Goal: Contribute content: Add original content to the website for others to see

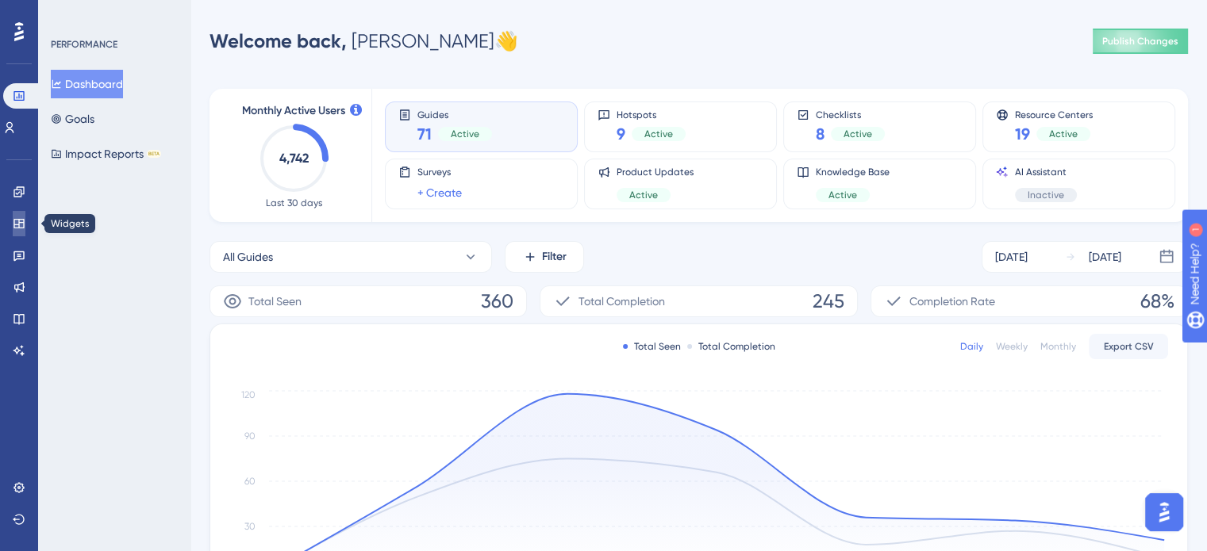
click at [13, 224] on icon at bounding box center [18, 224] width 10 height 10
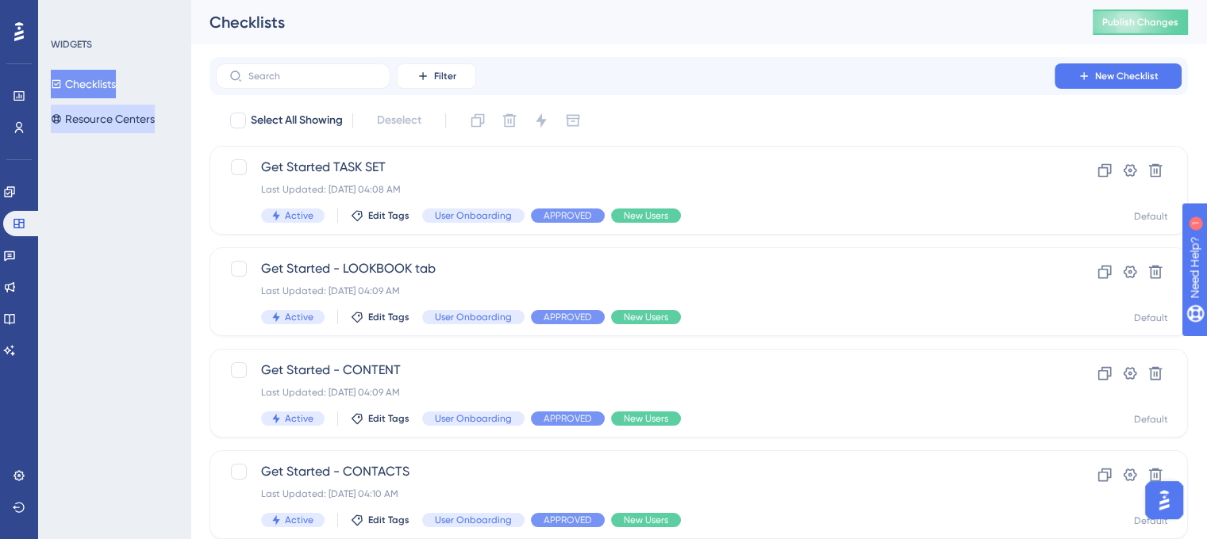
click at [127, 119] on button "Resource Centers" at bounding box center [103, 119] width 104 height 29
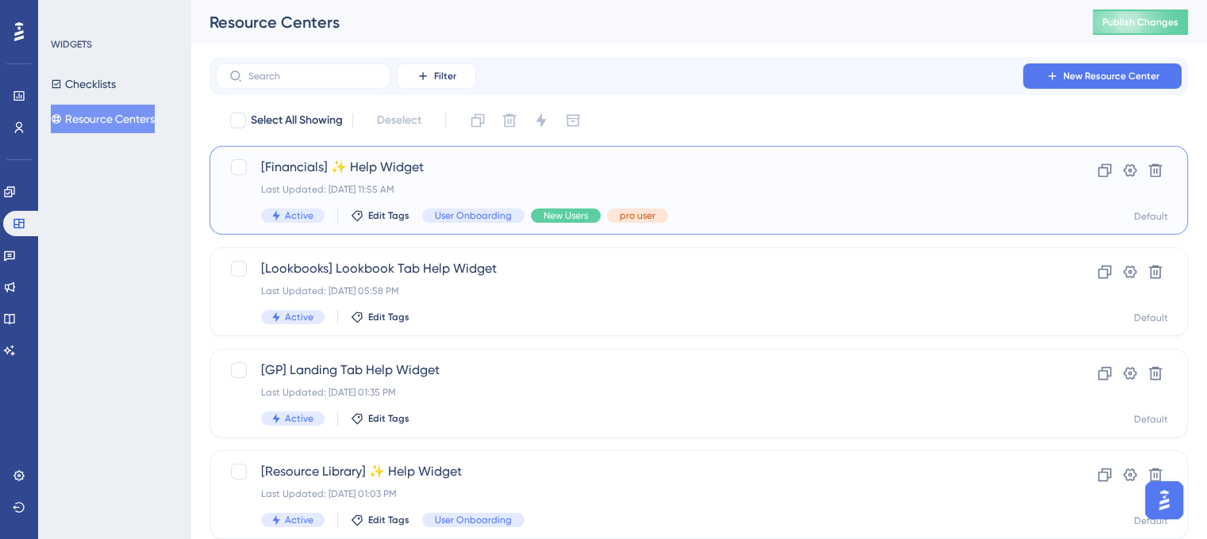
click at [458, 176] on span "[Financials] ✨ Help Widget" at bounding box center [635, 167] width 748 height 19
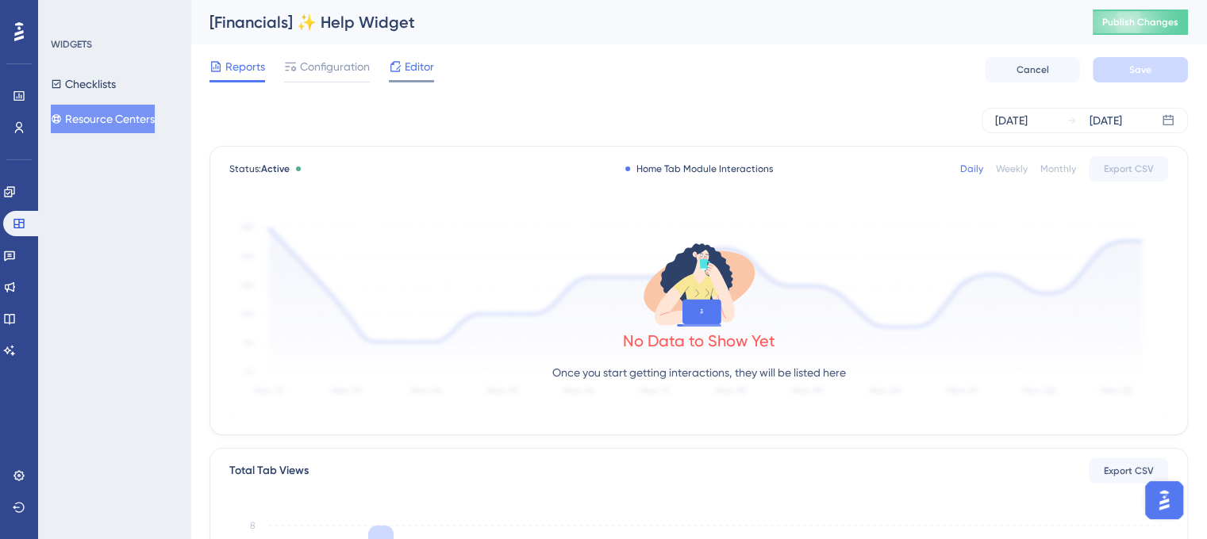
click at [420, 73] on span "Editor" at bounding box center [419, 66] width 29 height 19
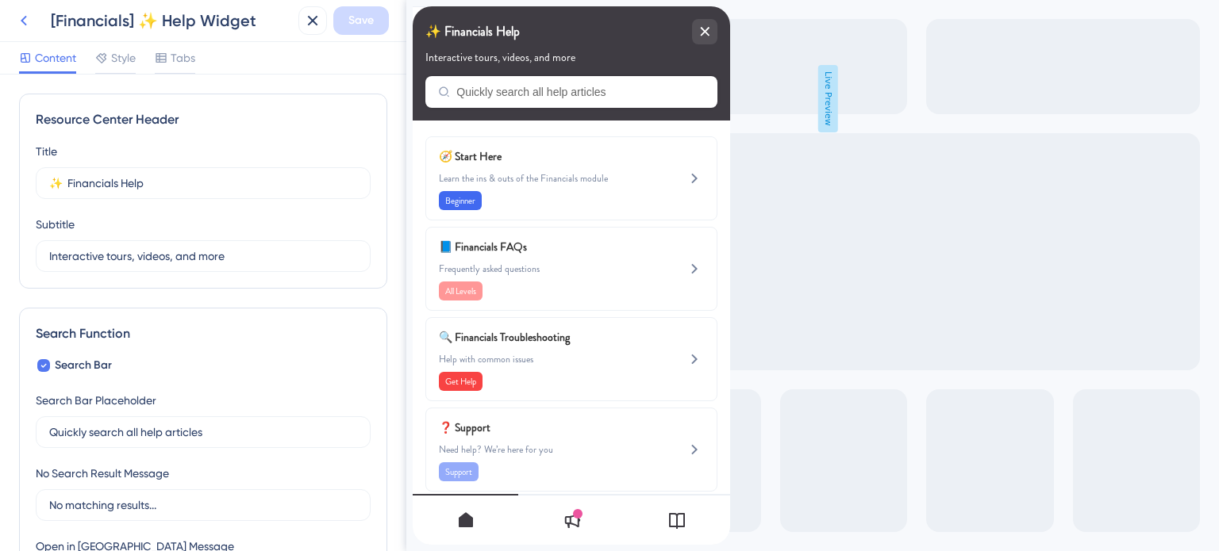
click at [21, 18] on icon at bounding box center [23, 20] width 19 height 19
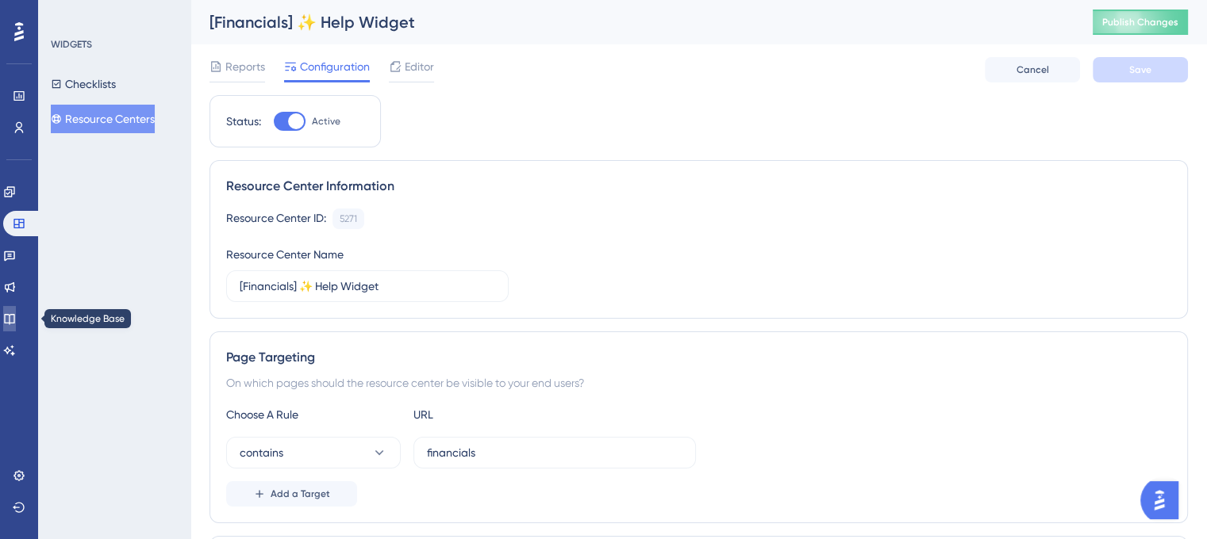
click at [13, 317] on icon at bounding box center [9, 319] width 10 height 10
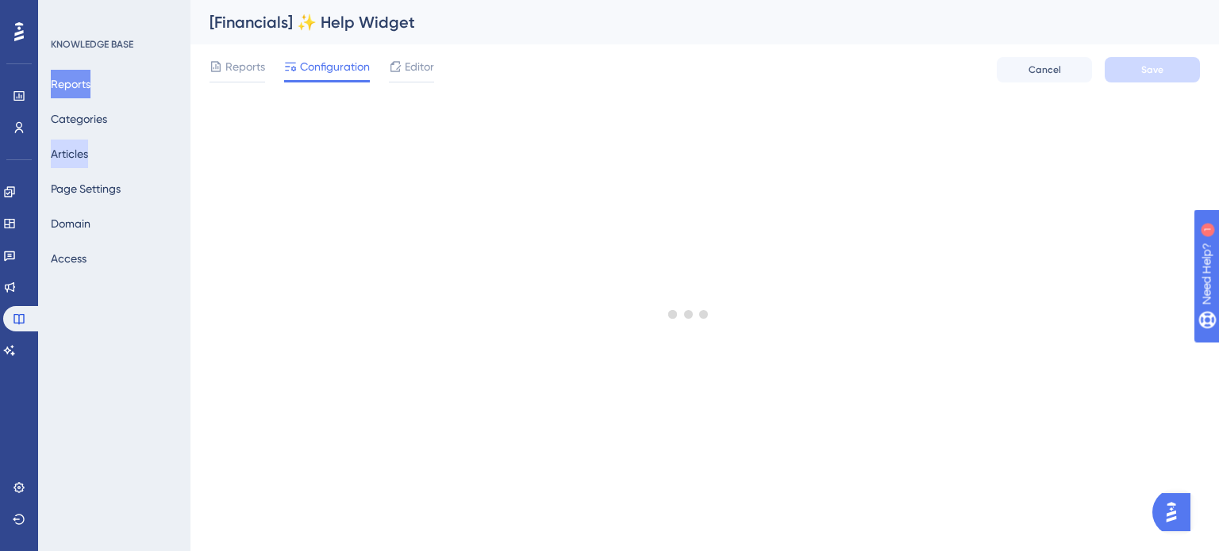
click at [88, 148] on button "Articles" at bounding box center [69, 154] width 37 height 29
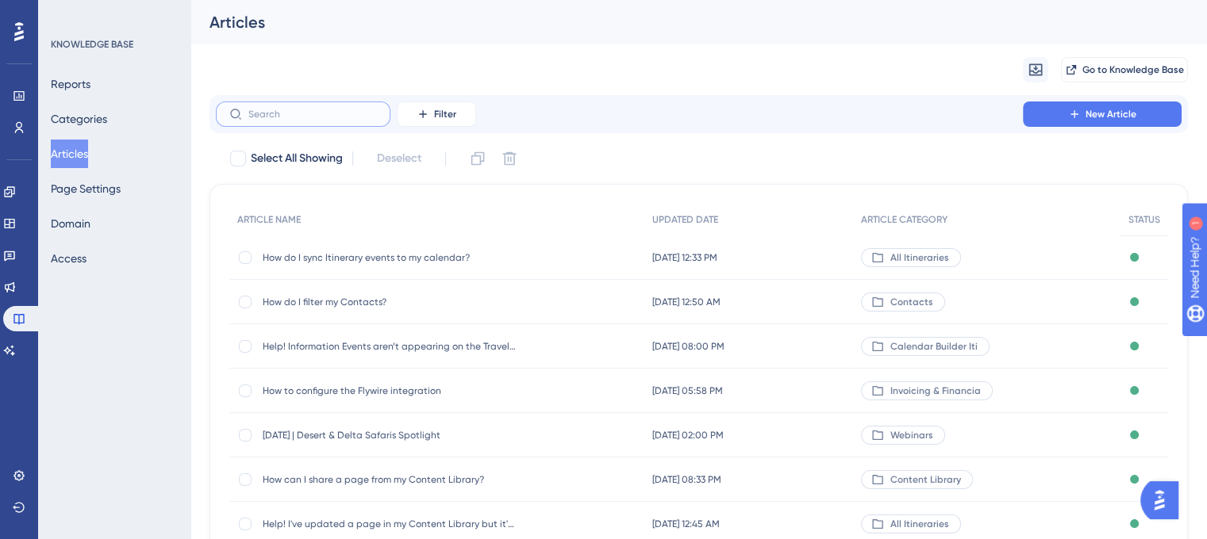
click at [333, 109] on input "text" at bounding box center [312, 114] width 129 height 11
paste input "Element Library"
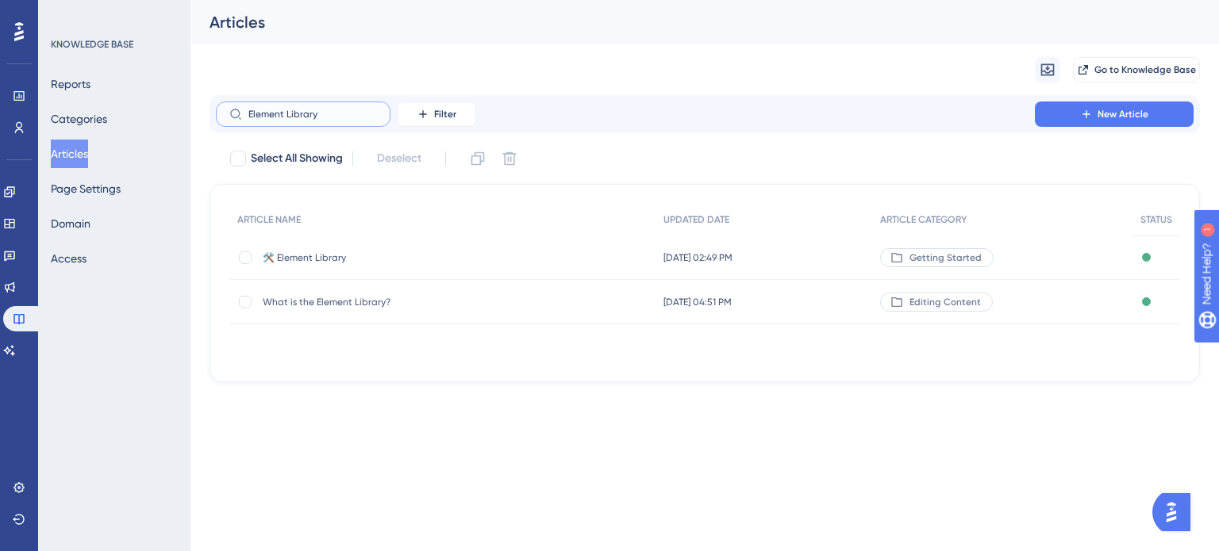
type input "Element Library"
click at [314, 255] on span "🛠️ Element Library" at bounding box center [390, 257] width 254 height 13
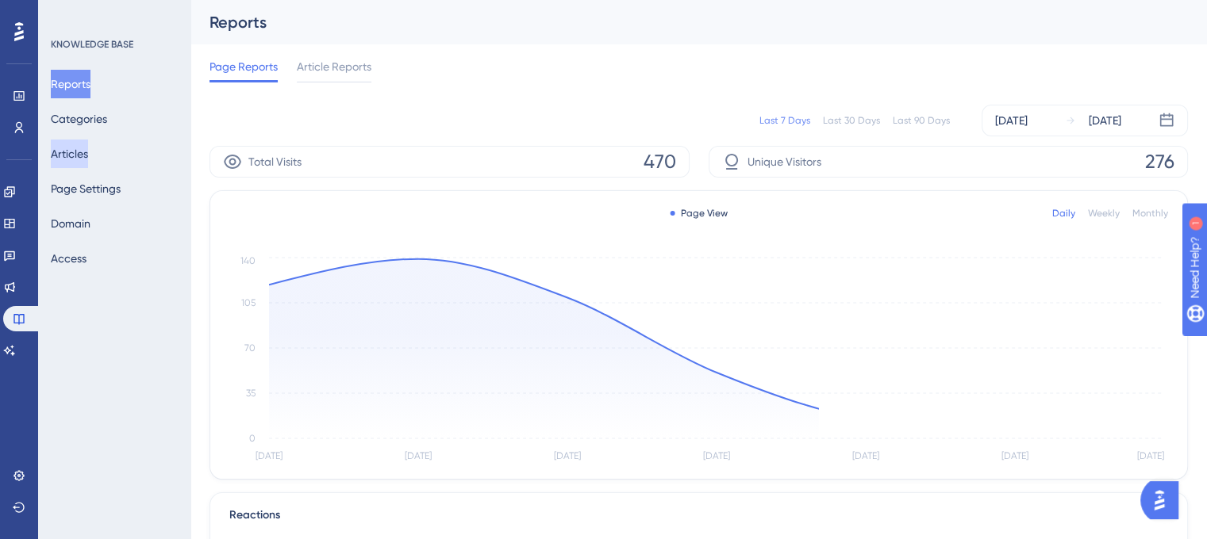
click at [88, 148] on button "Articles" at bounding box center [69, 154] width 37 height 29
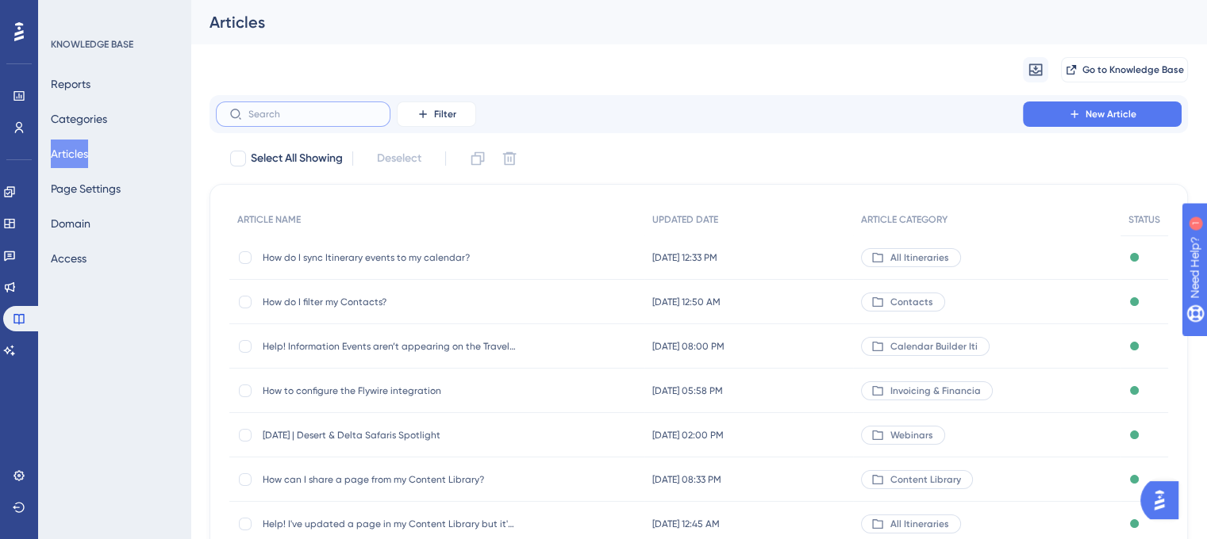
click at [321, 115] on input "text" at bounding box center [312, 114] width 129 height 11
paste input "Element Library"
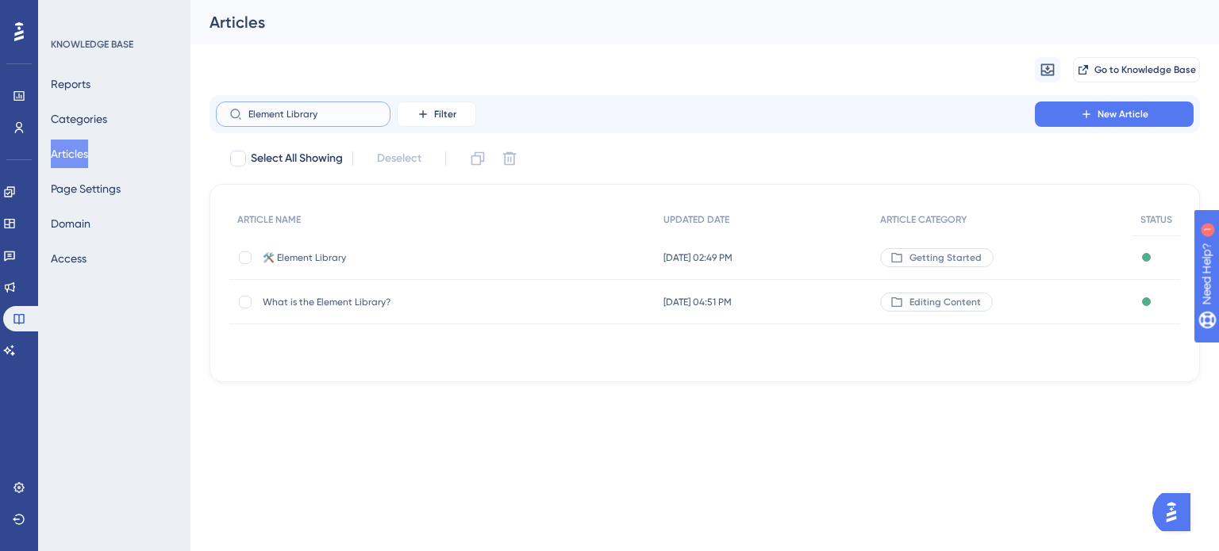
type input "Element Library"
click at [365, 300] on span "What is the Element Library?" at bounding box center [390, 302] width 254 height 13
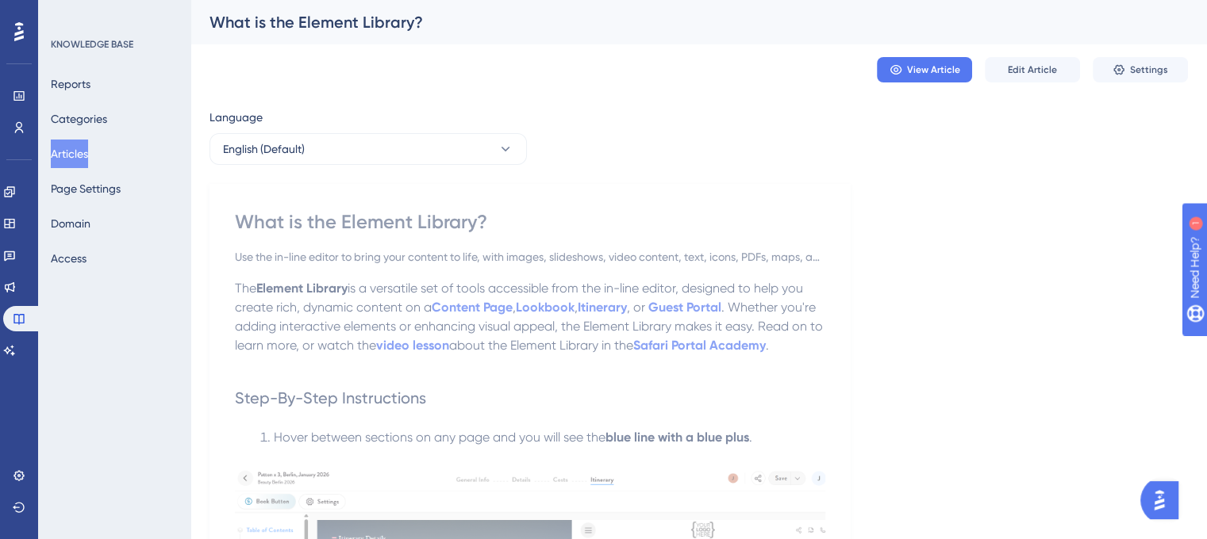
click at [83, 143] on button "Articles" at bounding box center [69, 154] width 37 height 29
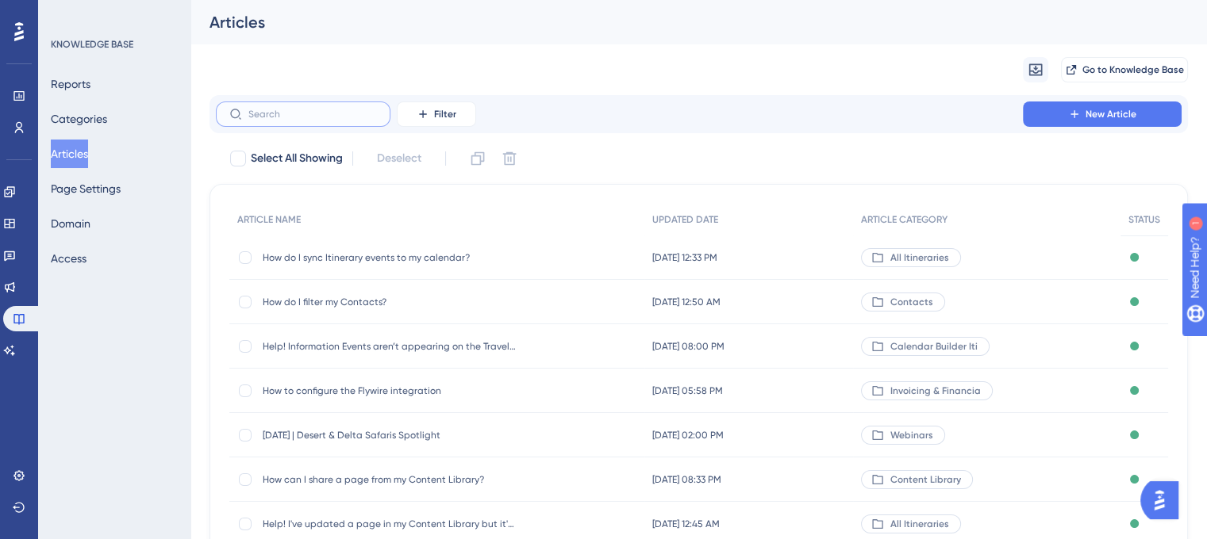
click at [321, 115] on input "text" at bounding box center [312, 114] width 129 height 11
paste input "Element Library"
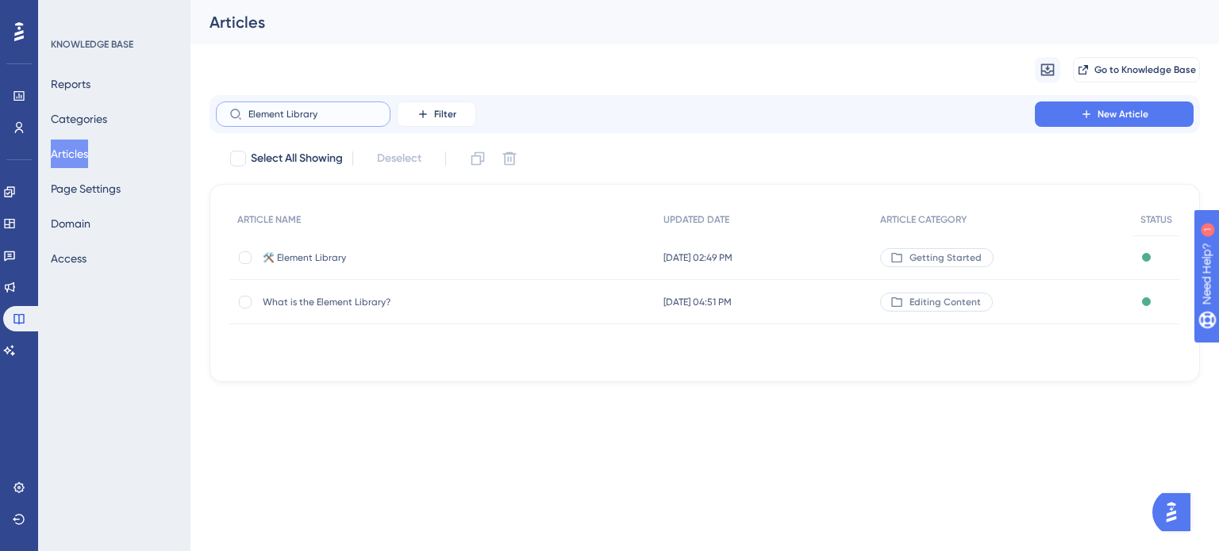
type input "Element Library"
click at [324, 263] on div "🛠️ Element Library 🛠️ Element Library" at bounding box center [390, 258] width 254 height 44
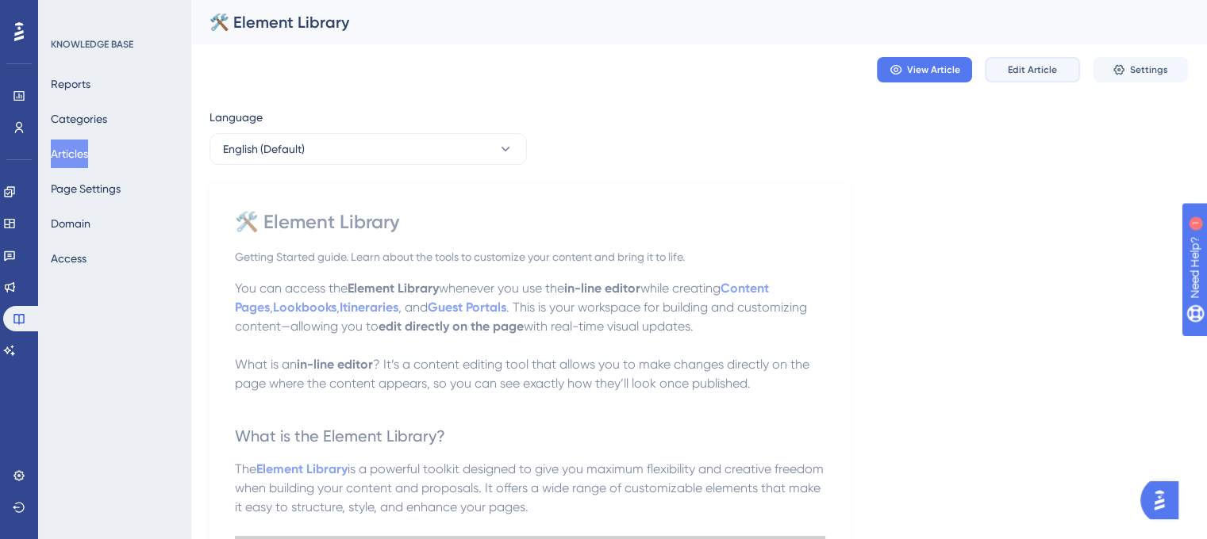
click at [1048, 65] on span "Edit Article" at bounding box center [1032, 69] width 49 height 13
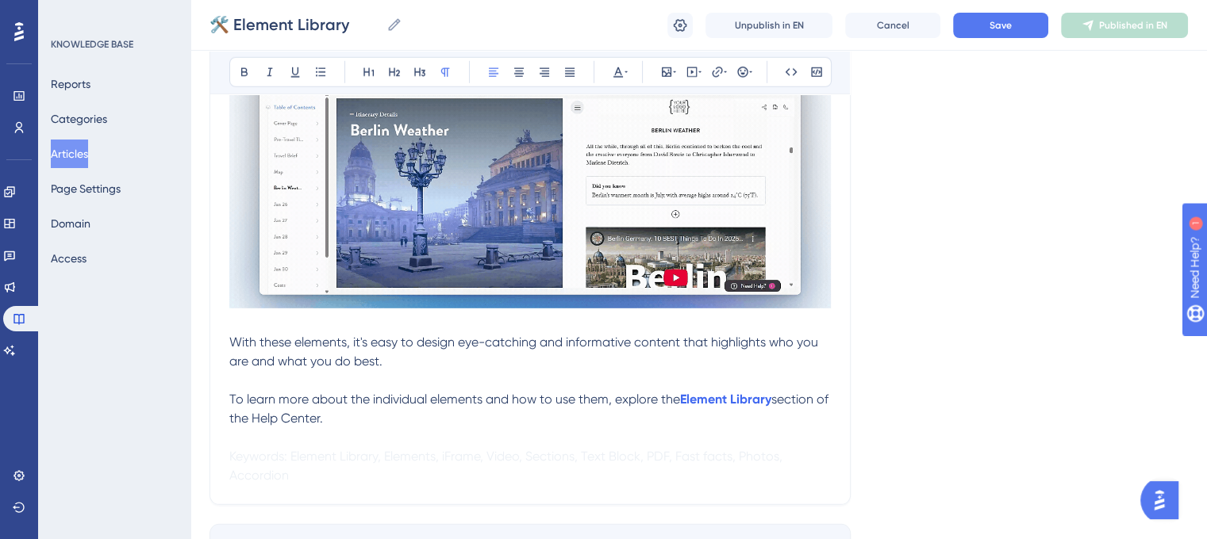
scroll to position [4639, 0]
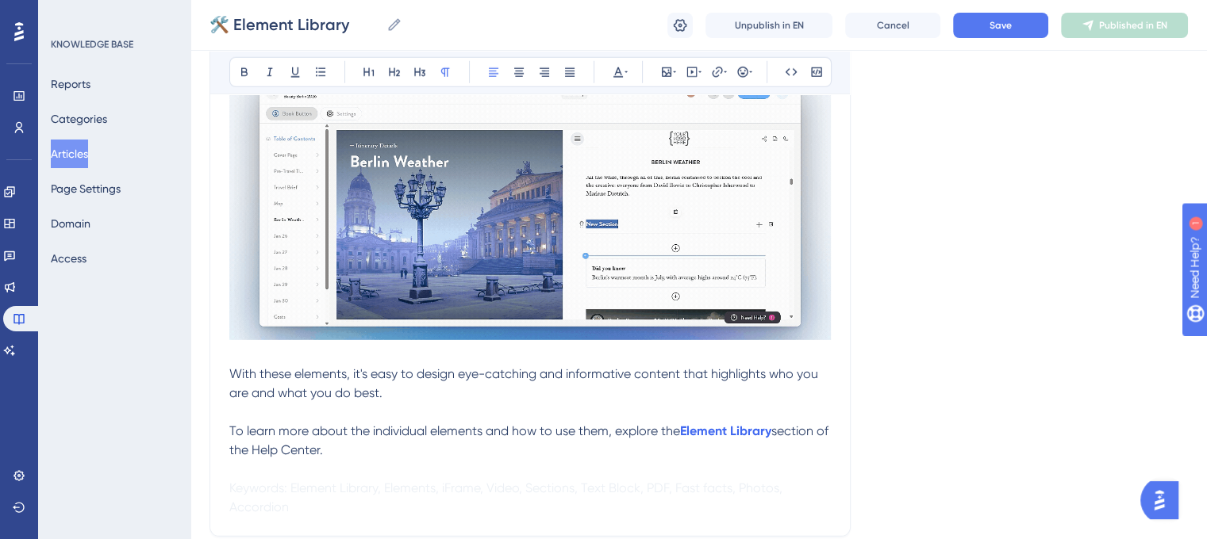
drag, startPoint x: 286, startPoint y: 518, endPoint x: 228, endPoint y: 505, distance: 59.5
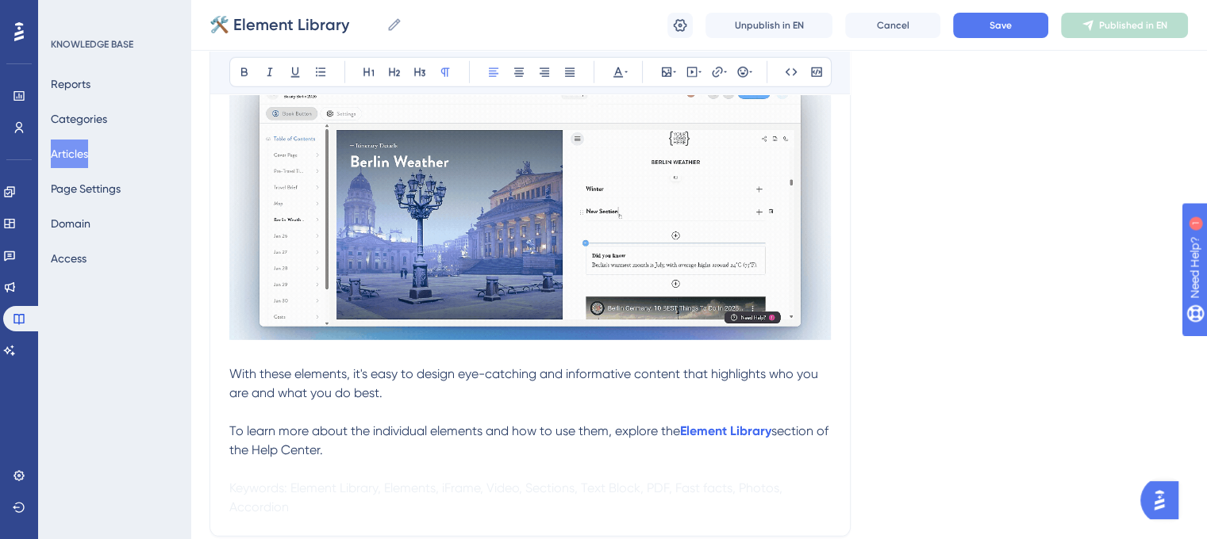
click at [230, 382] on p "With these elements, it's easy to design eye-catching and informative content t…" at bounding box center [529, 384] width 601 height 38
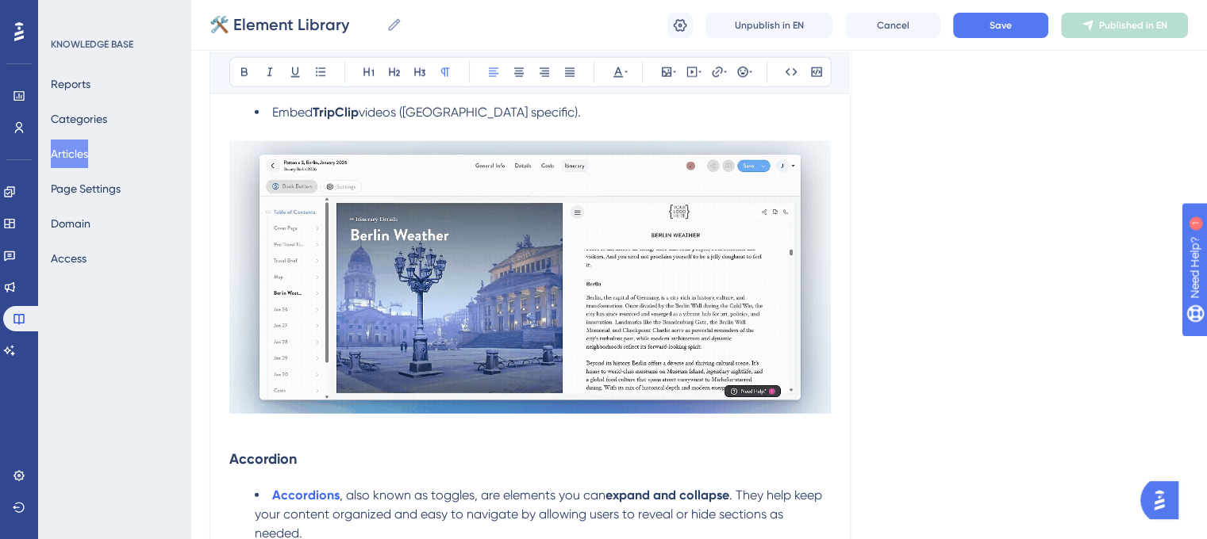
scroll to position [3845, 0]
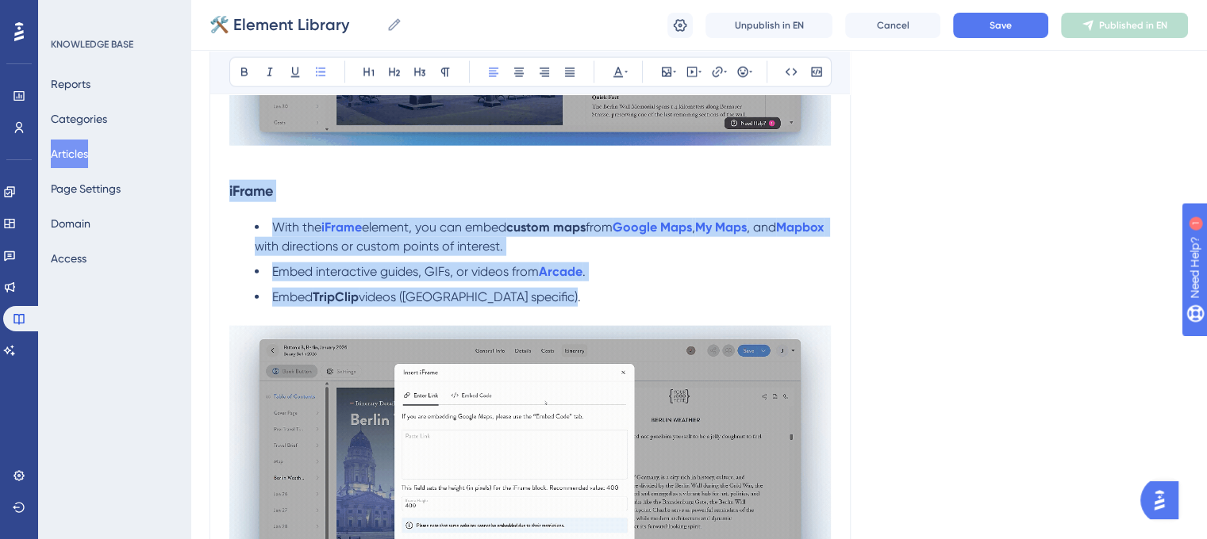
drag, startPoint x: 562, startPoint y: 304, endPoint x: 223, endPoint y: 210, distance: 351.5
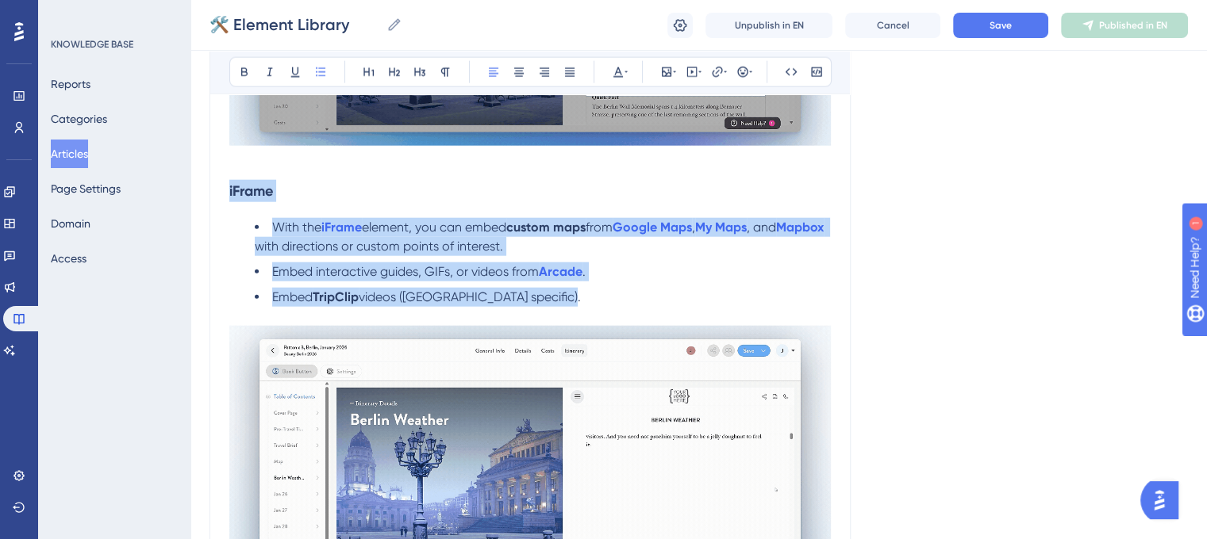
copy div "iFrame With the iFrame element, you can embed custom maps from Google Maps , My…"
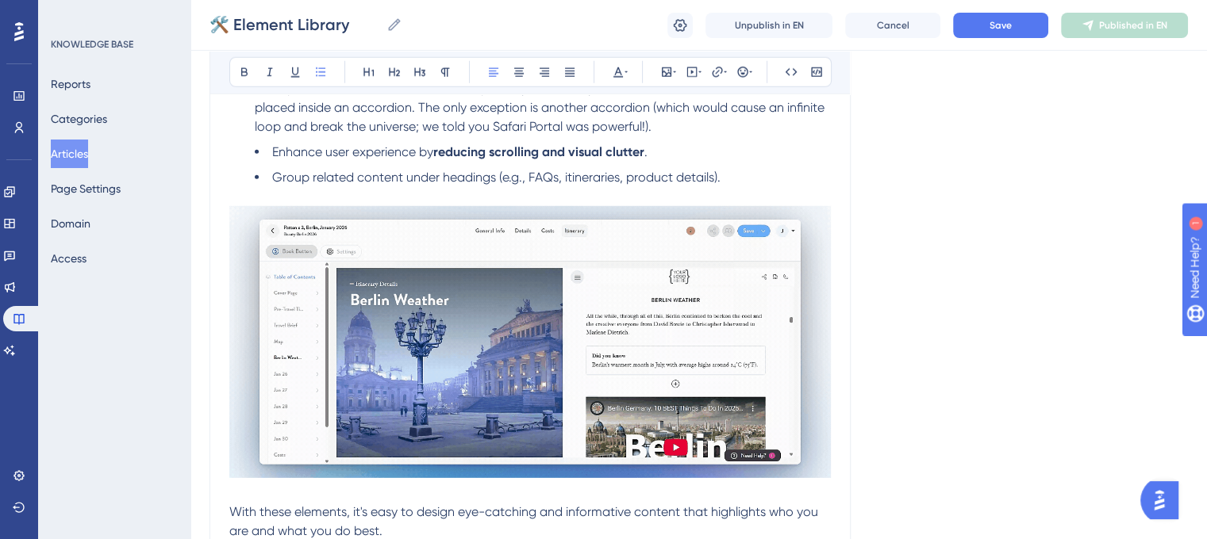
scroll to position [4718, 0]
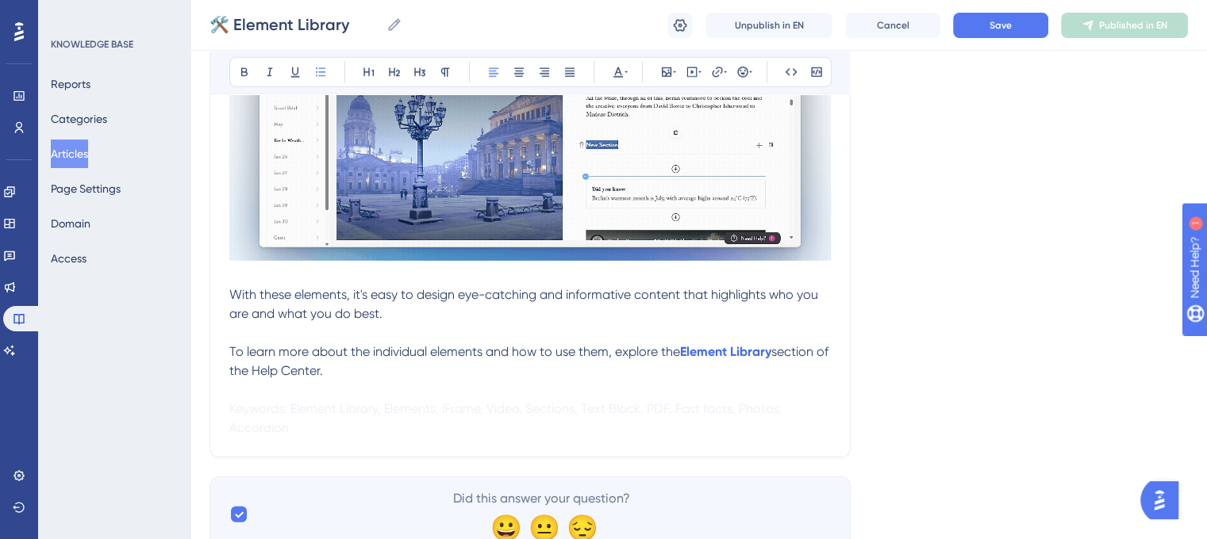
click at [248, 286] on p at bounding box center [529, 276] width 601 height 19
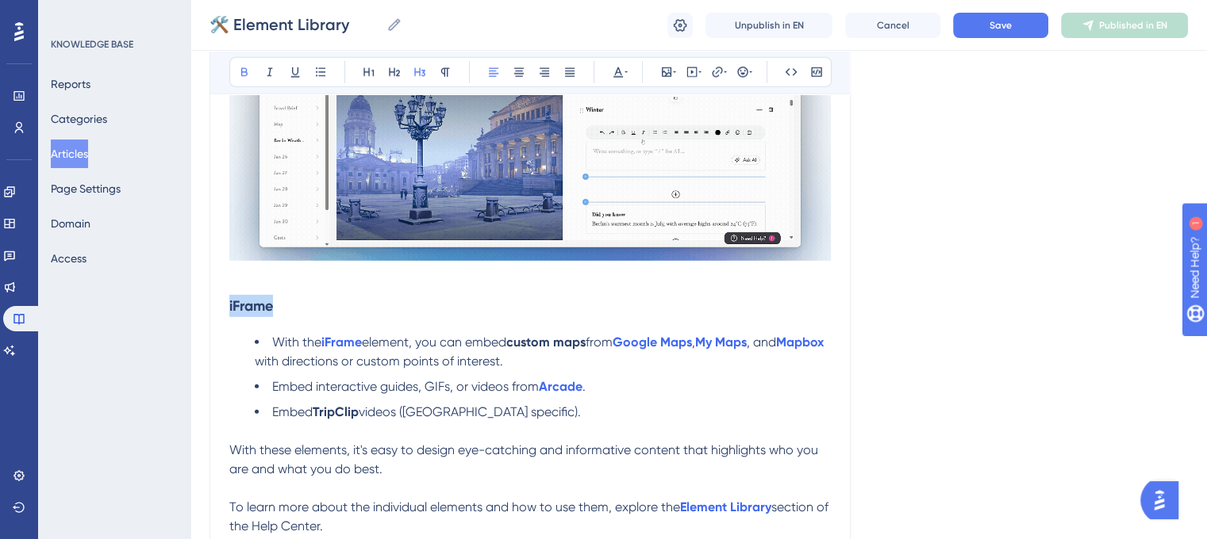
drag, startPoint x: 261, startPoint y: 318, endPoint x: 230, endPoint y: 323, distance: 31.3
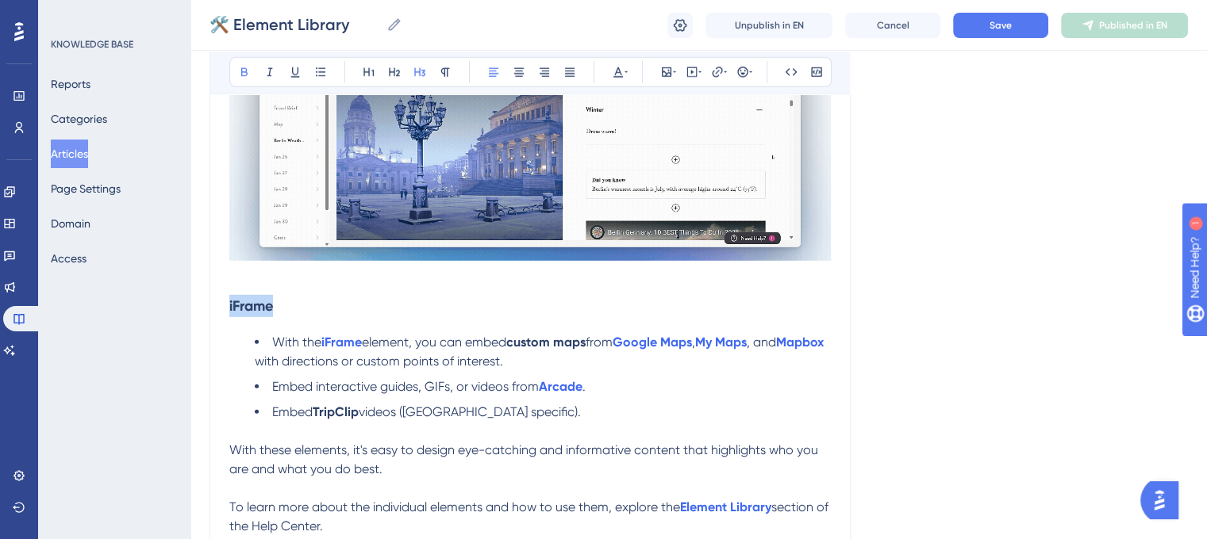
click at [230, 323] on h3 "iFrame" at bounding box center [529, 306] width 601 height 41
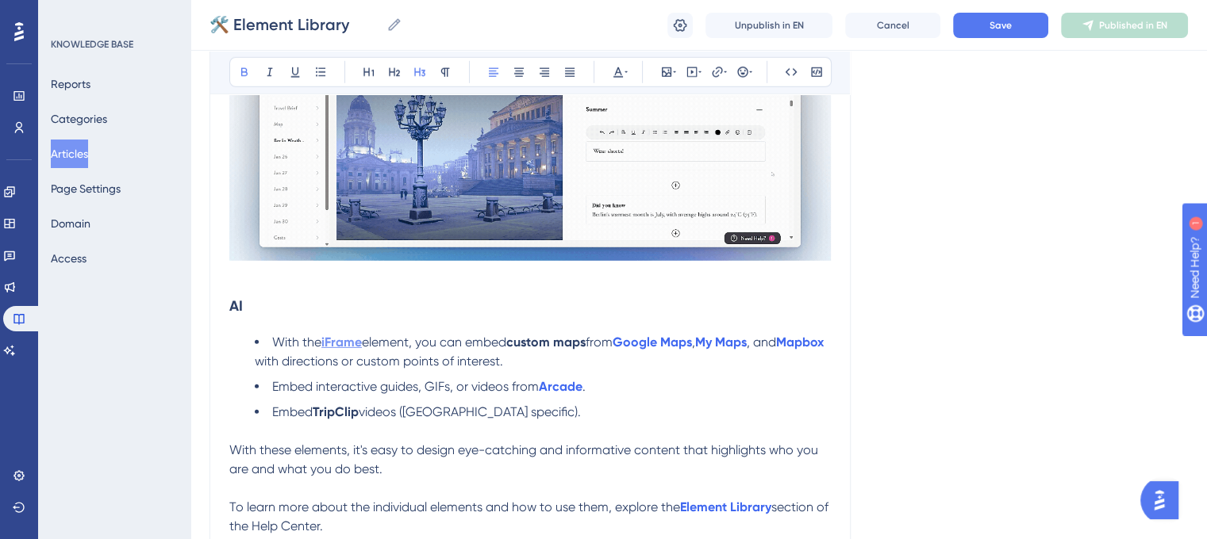
click at [347, 350] on strong "iFrame" at bounding box center [341, 342] width 40 height 15
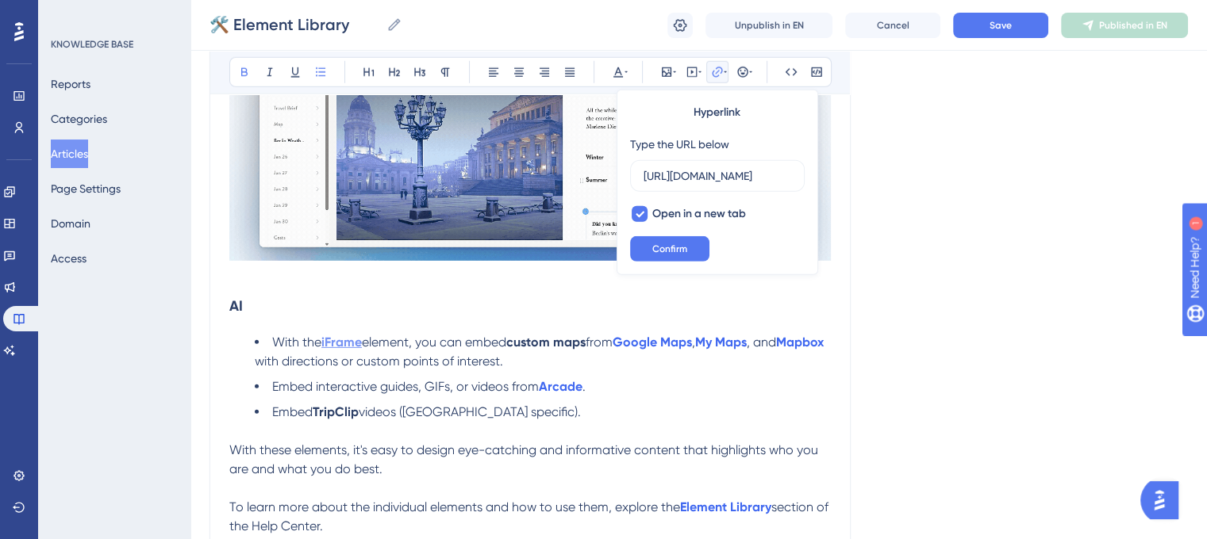
scroll to position [0, 232]
click at [739, 157] on div "Type the URL below https://help.safariportal.app/en/articles/5721-about-the-ifr…" at bounding box center [717, 163] width 175 height 57
click at [730, 174] on input "https://help.safariportal.app/en/articles/5721-about-the-iframe-element" at bounding box center [717, 175] width 148 height 17
click at [635, 208] on icon at bounding box center [640, 214] width 10 height 13
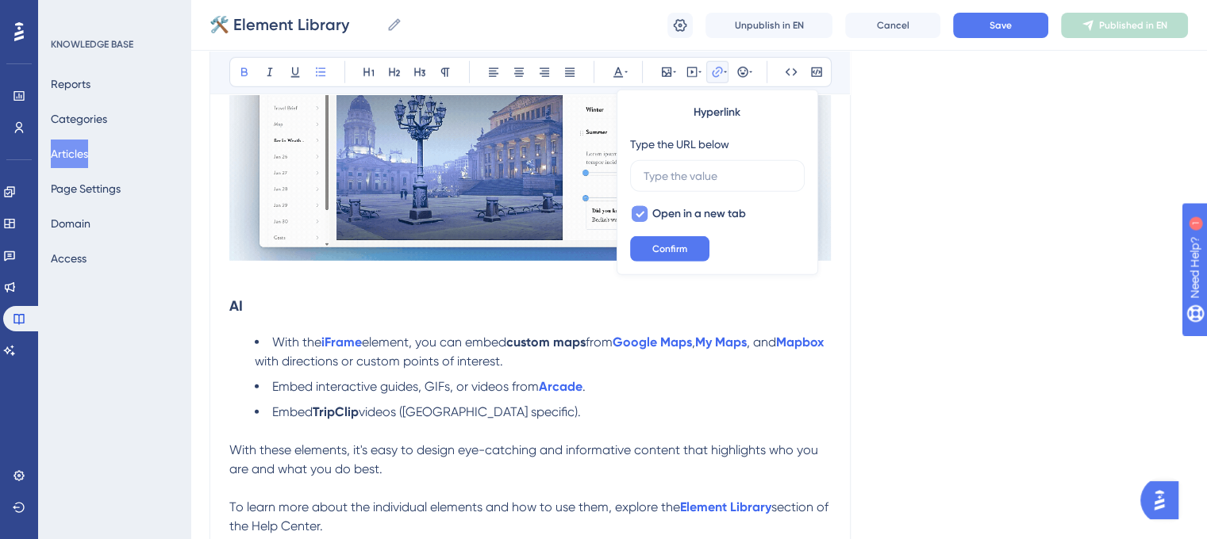
checkbox input "false"
click at [681, 253] on span "Confirm" at bounding box center [669, 249] width 35 height 13
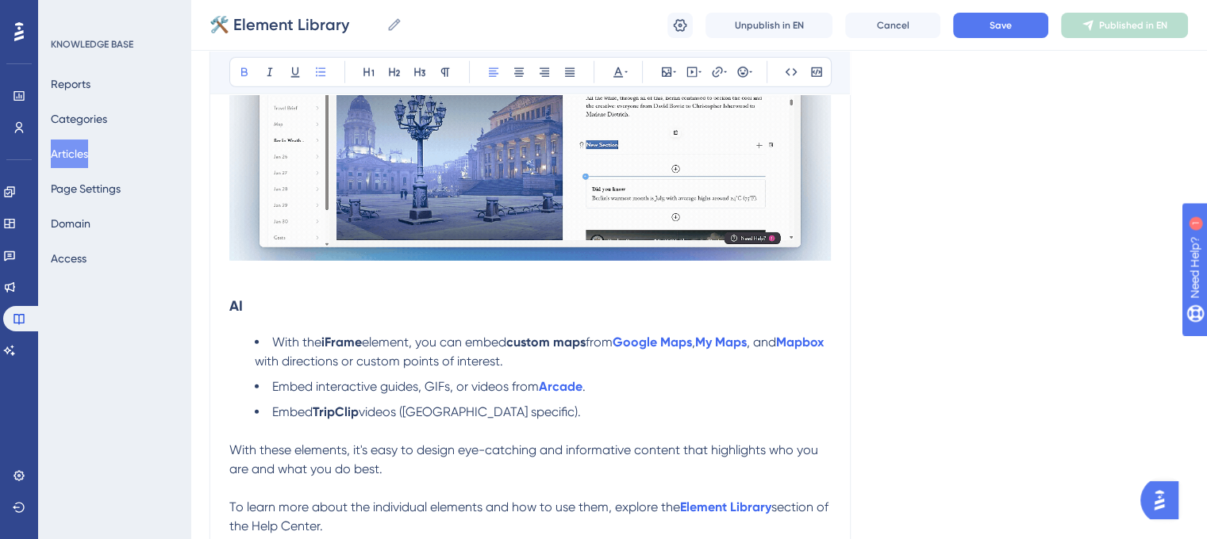
click at [345, 350] on strong "iFrame" at bounding box center [341, 342] width 40 height 15
click at [344, 350] on strong "iFrame" at bounding box center [341, 342] width 40 height 15
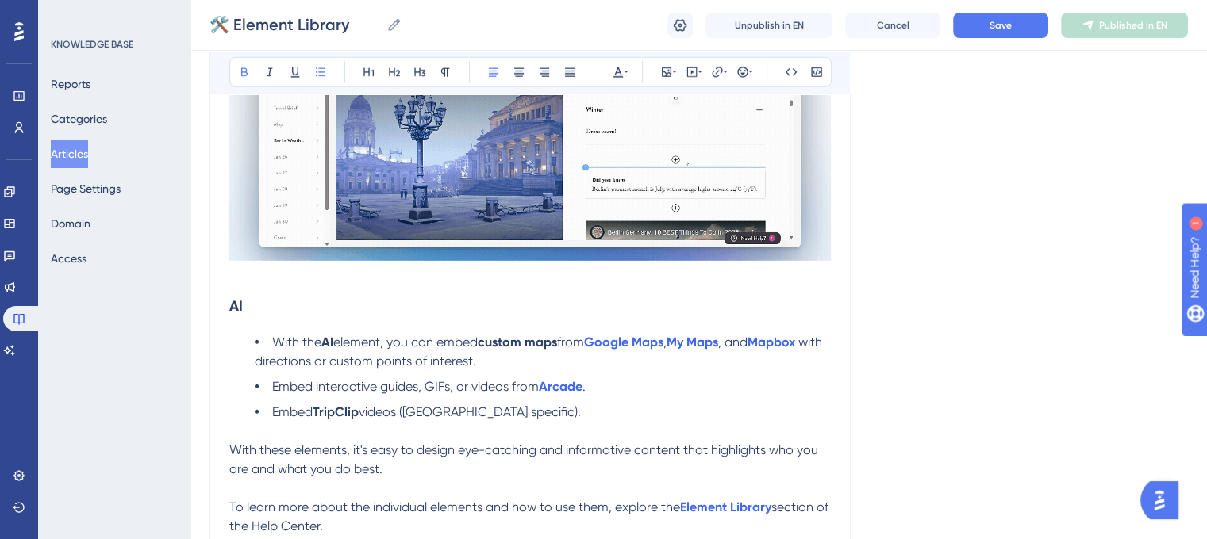
click at [324, 350] on strong "AI" at bounding box center [327, 342] width 12 height 15
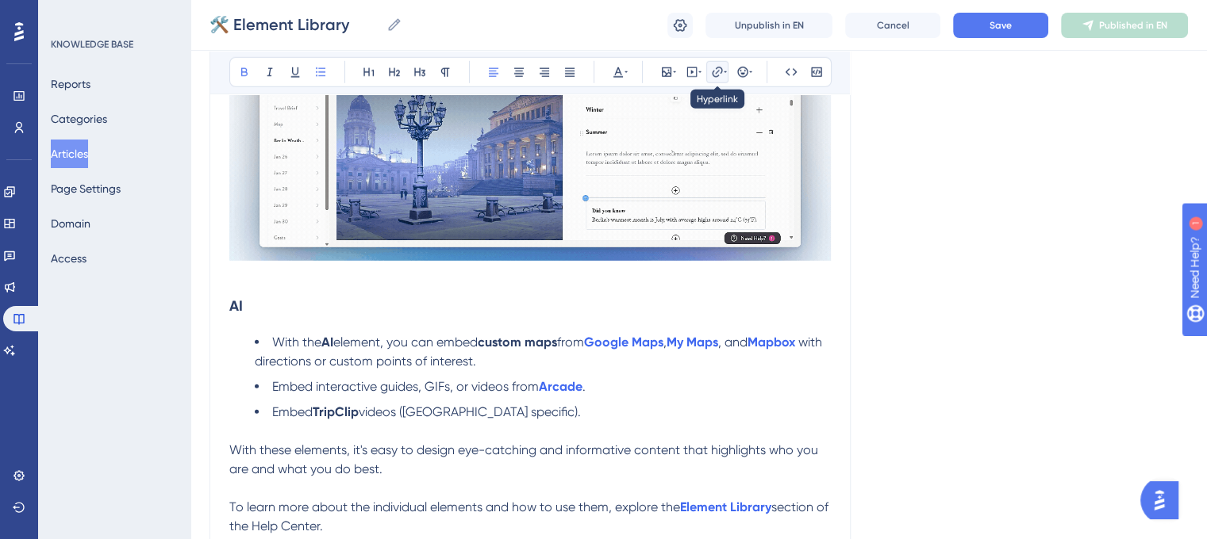
click at [717, 73] on icon at bounding box center [717, 72] width 13 height 13
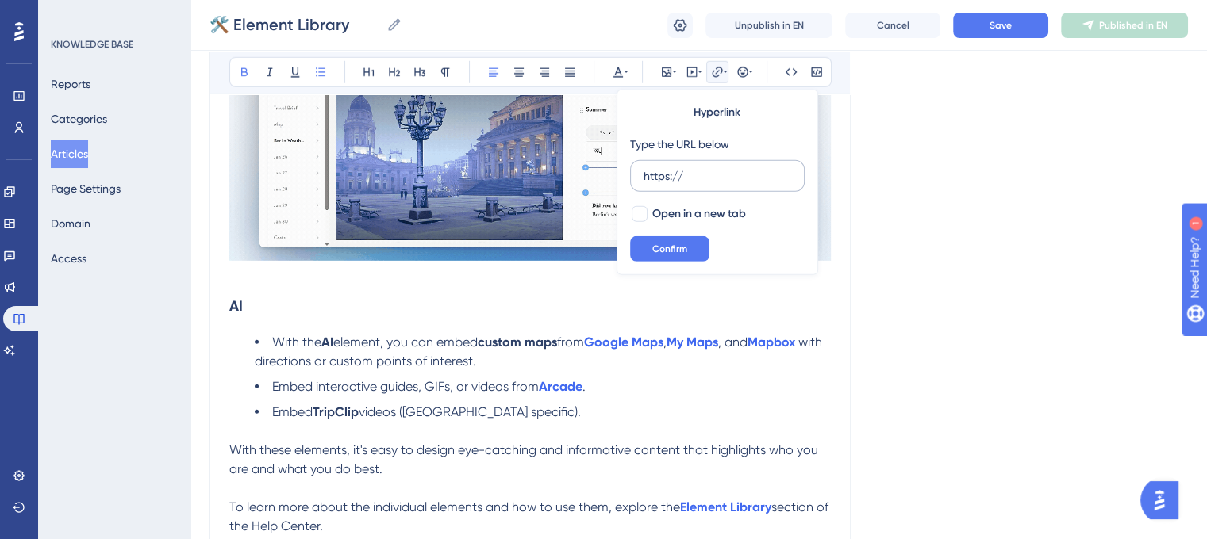
drag, startPoint x: 678, startPoint y: 180, endPoint x: 635, endPoint y: 180, distance: 42.8
click at [635, 180] on label "https://" at bounding box center [717, 176] width 175 height 32
click at [643, 180] on input "https://" at bounding box center [717, 175] width 148 height 17
type input "https://help.safariportal.app/en/articles/5576-how-do-i-use-safari-portals-ai"
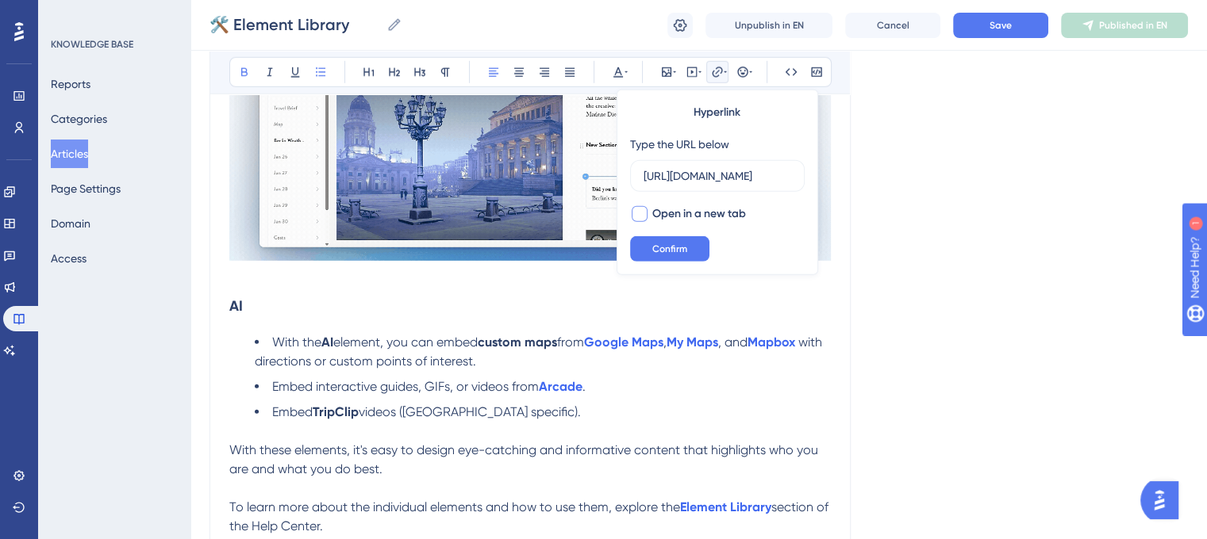
click at [639, 212] on div at bounding box center [640, 214] width 16 height 16
checkbox input "true"
click at [663, 248] on span "Confirm" at bounding box center [669, 249] width 35 height 13
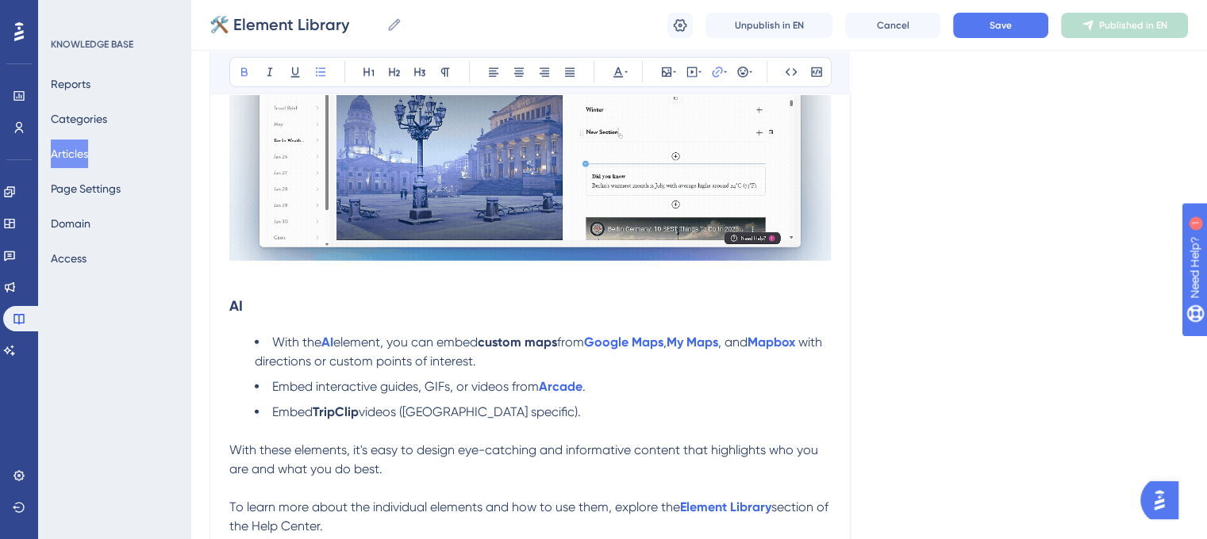
click at [628, 397] on li "Embed interactive guides, GIFs, or videos from Arcade ." at bounding box center [543, 387] width 576 height 19
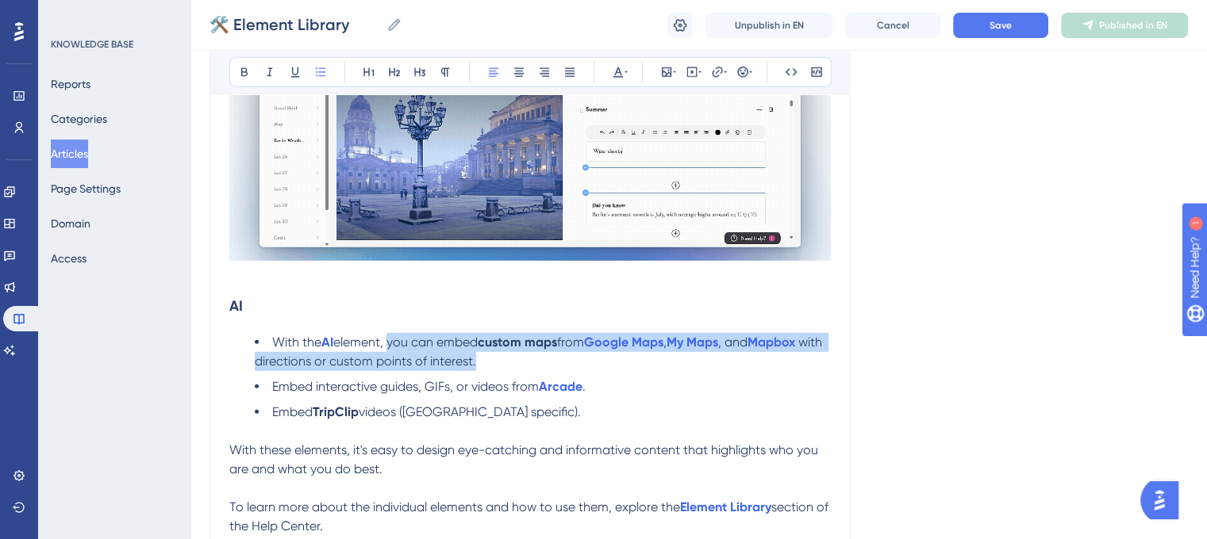
drag, startPoint x: 508, startPoint y: 374, endPoint x: 393, endPoint y: 351, distance: 117.2
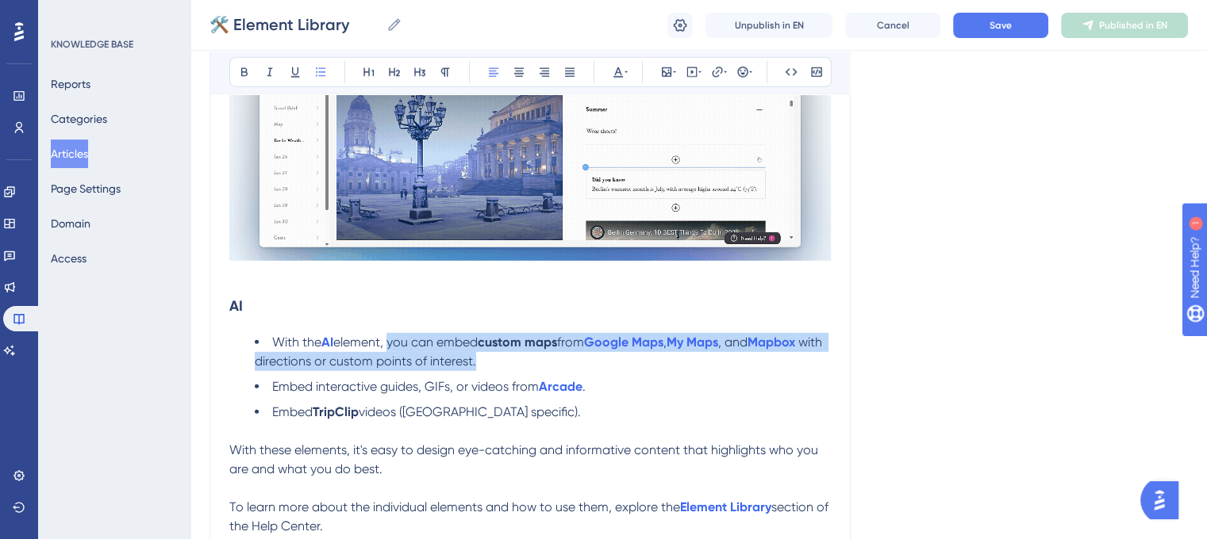
click at [393, 351] on li "With the AI element, you can embed custom maps from Google Maps , My Maps , and…" at bounding box center [543, 352] width 576 height 38
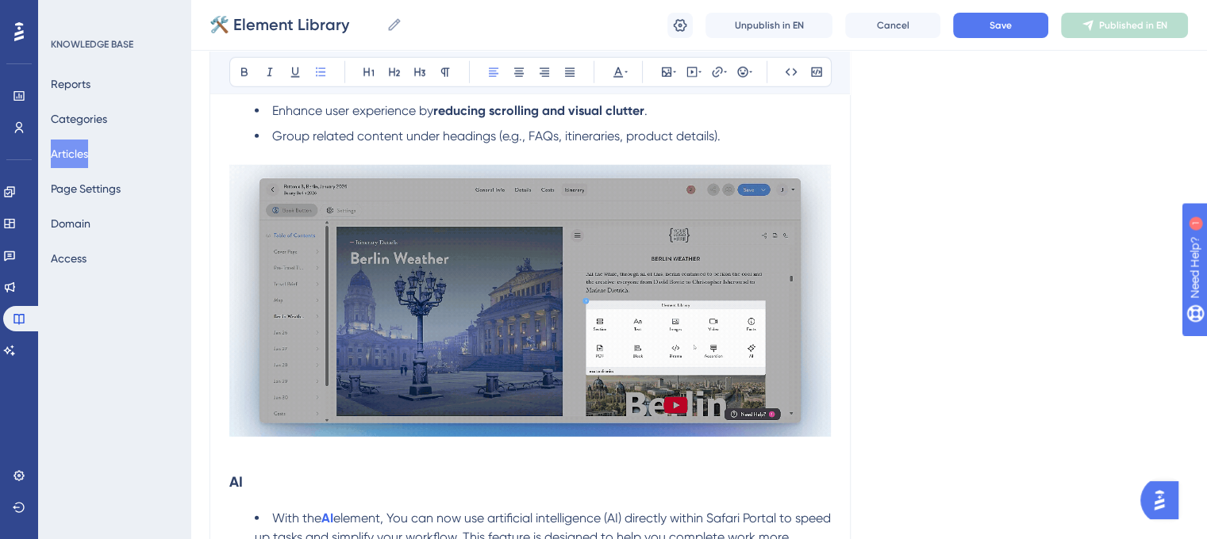
scroll to position [4797, 0]
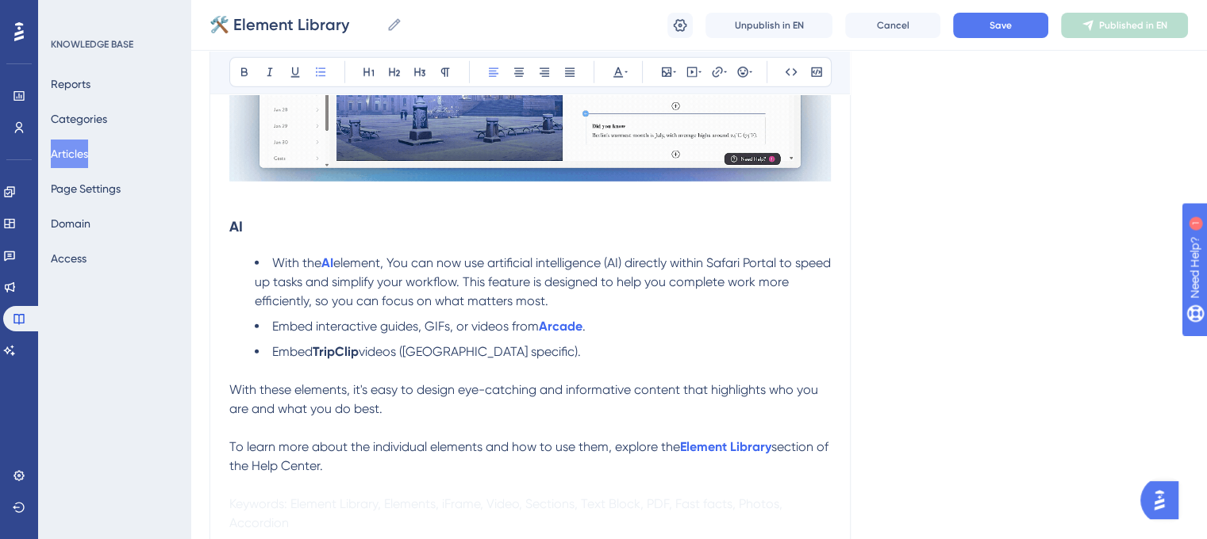
click at [402, 278] on span "element, You can now use artificial intelligence (AI) directly within Safari Po…" at bounding box center [544, 281] width 579 height 53
click at [457, 283] on span "element, you can now use artificial intelligence (AI) directly within Safari Po…" at bounding box center [544, 281] width 579 height 53
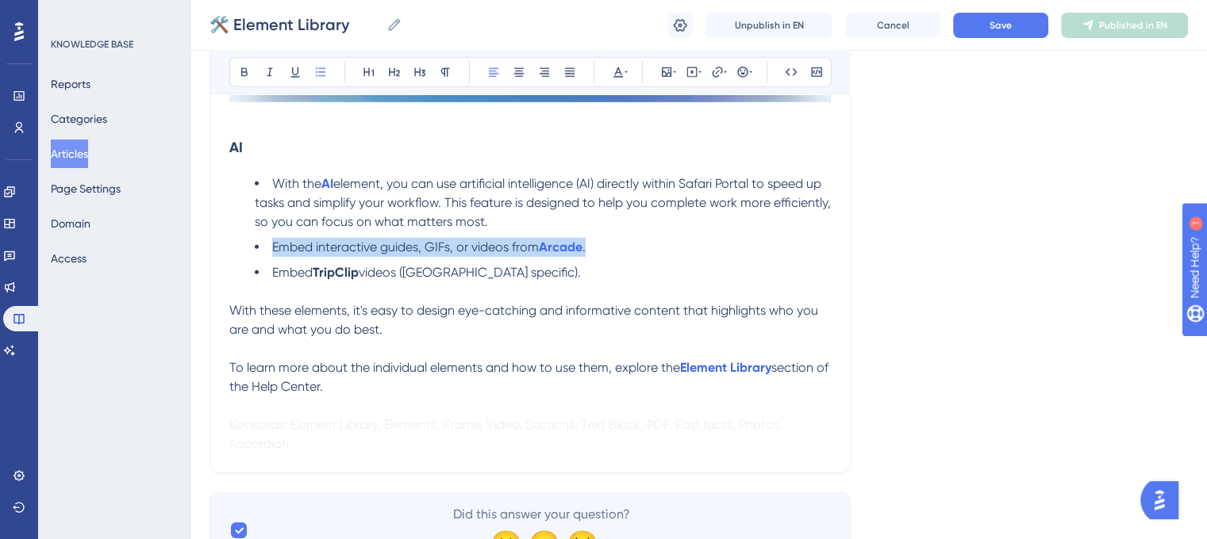
drag, startPoint x: 586, startPoint y: 266, endPoint x: 274, endPoint y: 266, distance: 311.8
click at [274, 257] on li "Embed interactive guides, GIFs, or videos from Arcade ." at bounding box center [543, 247] width 576 height 19
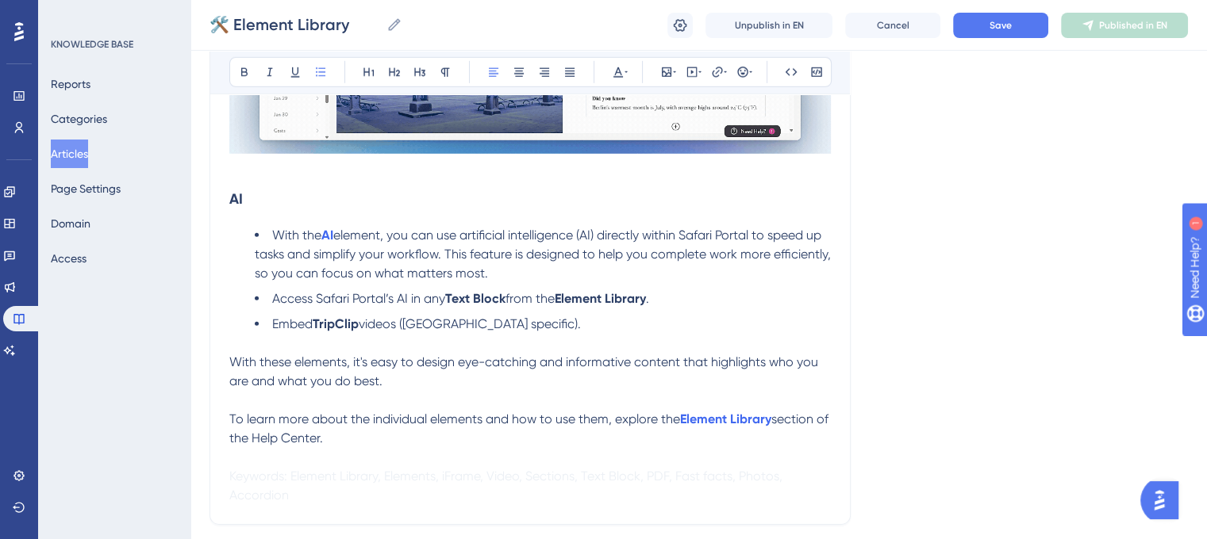
scroll to position [4797, 0]
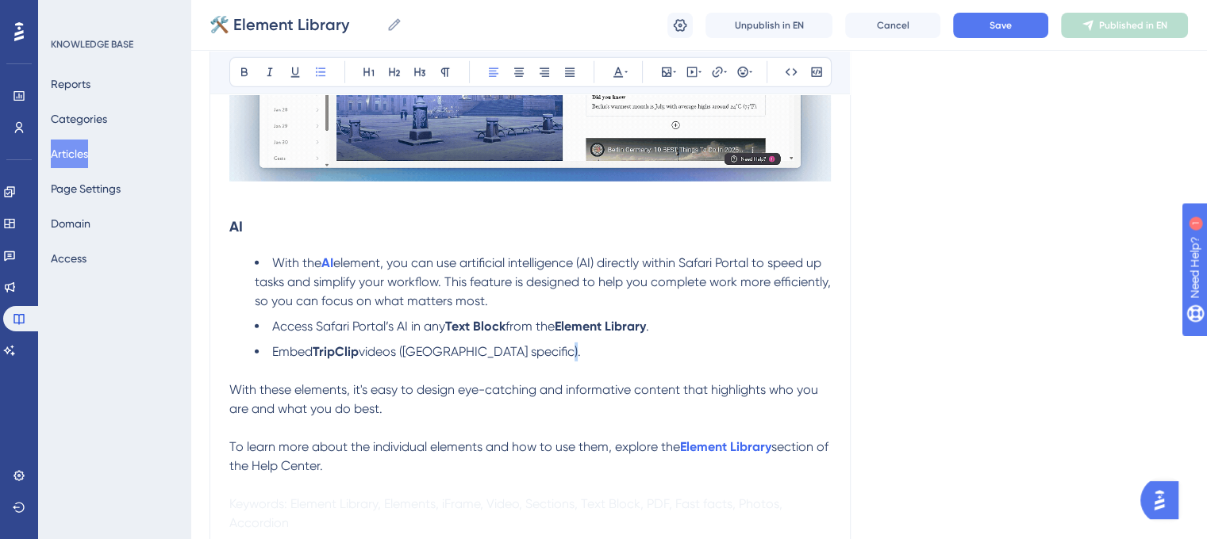
drag, startPoint x: 530, startPoint y: 367, endPoint x: 217, endPoint y: 367, distance: 312.6
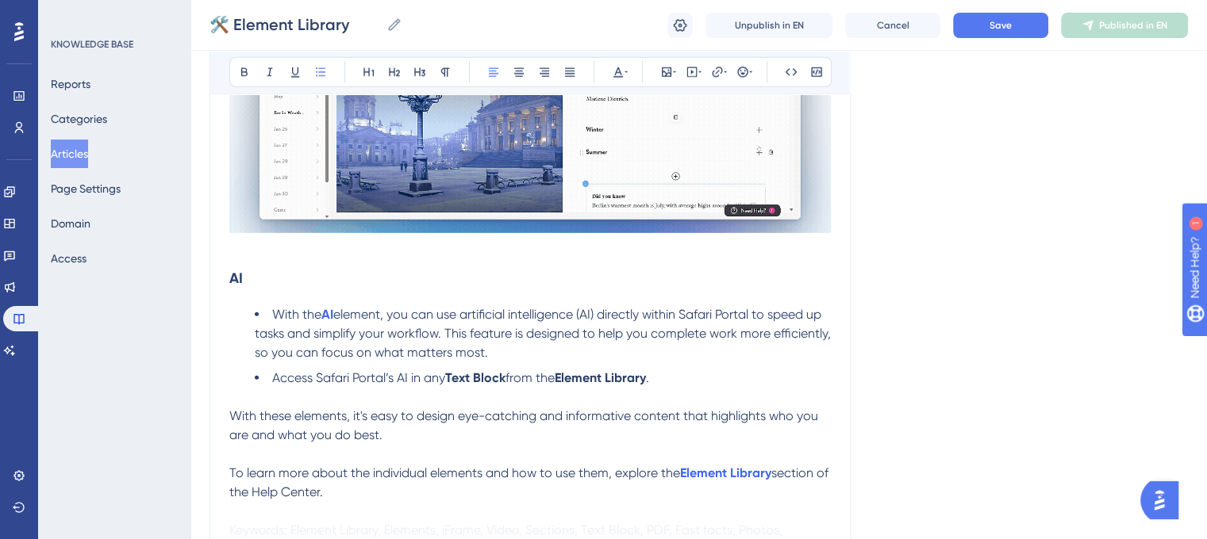
scroll to position [4718, 0]
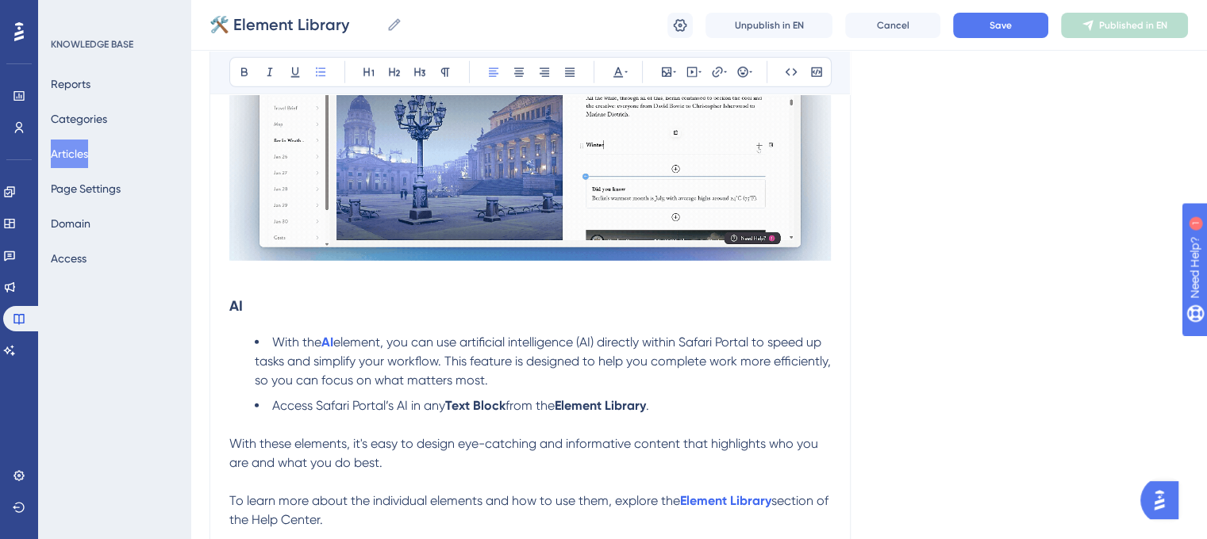
click at [758, 355] on span "element, you can use artificial intelligence (AI) directly within Safari Portal…" at bounding box center [544, 361] width 579 height 53
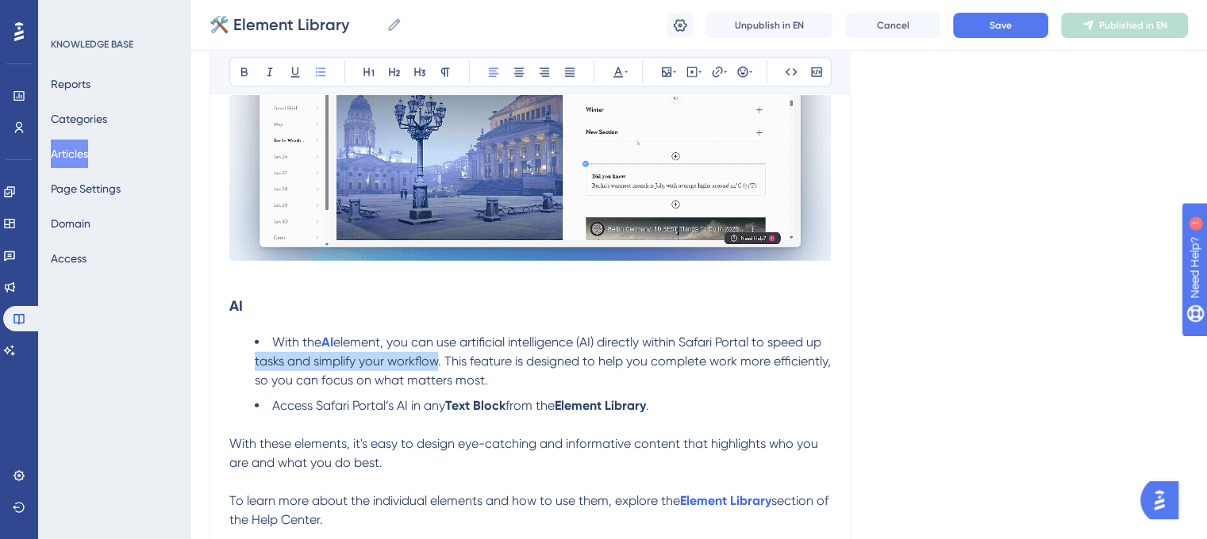
drag, startPoint x: 412, startPoint y: 377, endPoint x: 273, endPoint y: 383, distance: 139.0
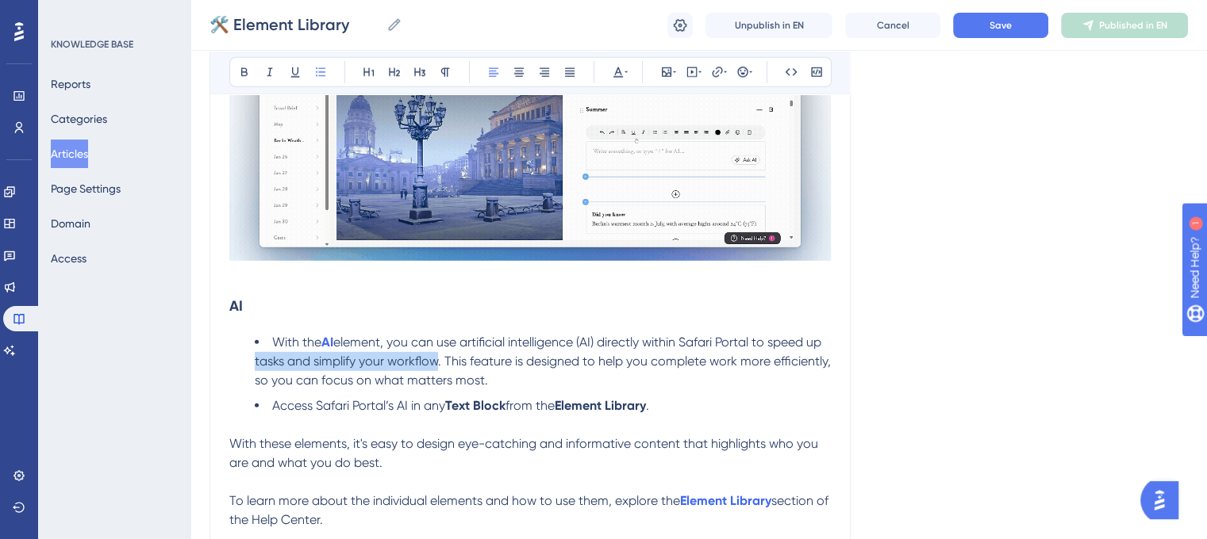
click at [273, 383] on span "element, you can use artificial intelligence (AI) directly within Safari Portal…" at bounding box center [544, 361] width 579 height 53
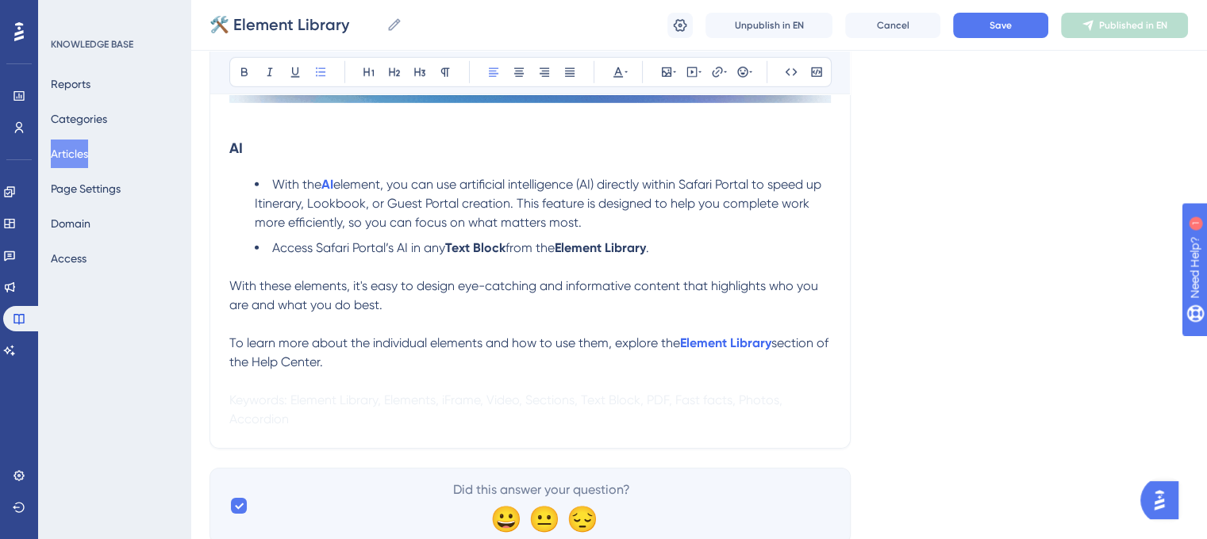
scroll to position [4877, 0]
click at [1019, 25] on button "Save" at bounding box center [1000, 25] width 95 height 25
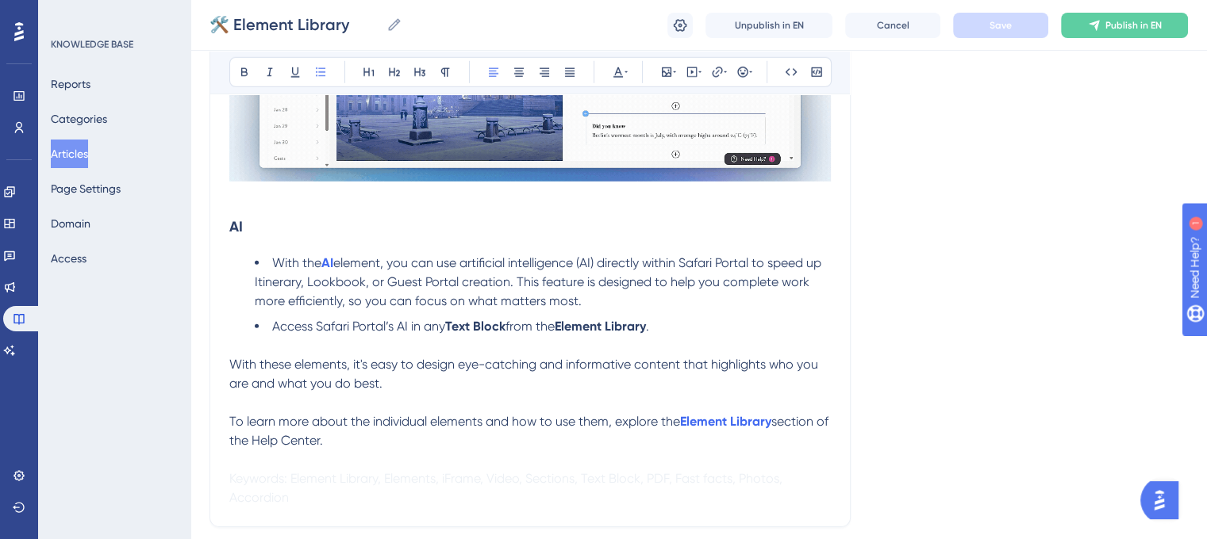
scroll to position [4718, 0]
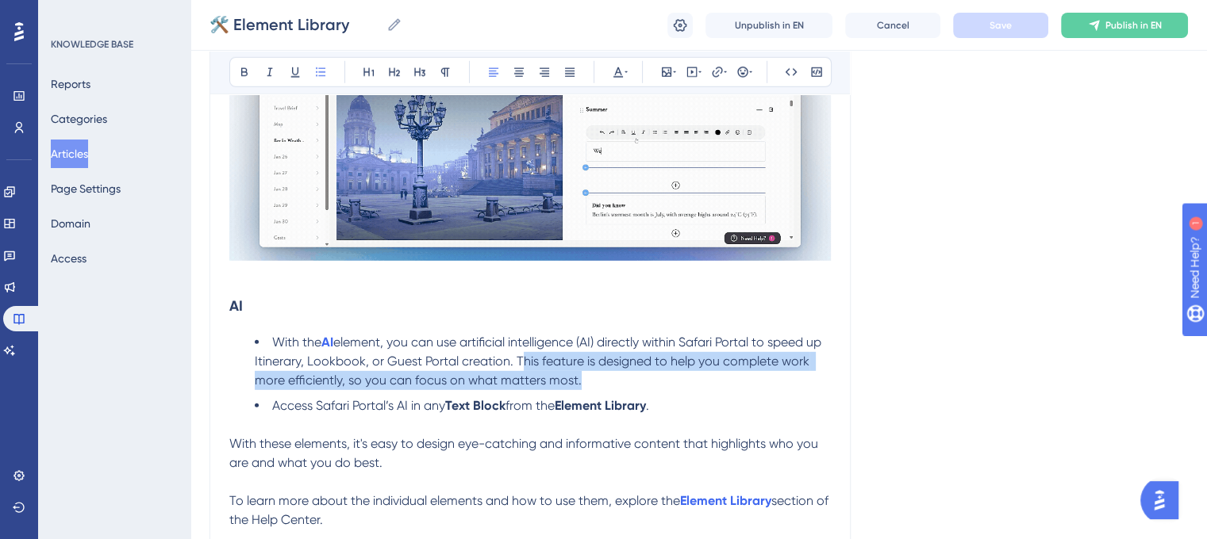
drag, startPoint x: 582, startPoint y: 393, endPoint x: 541, endPoint y: 381, distance: 42.4
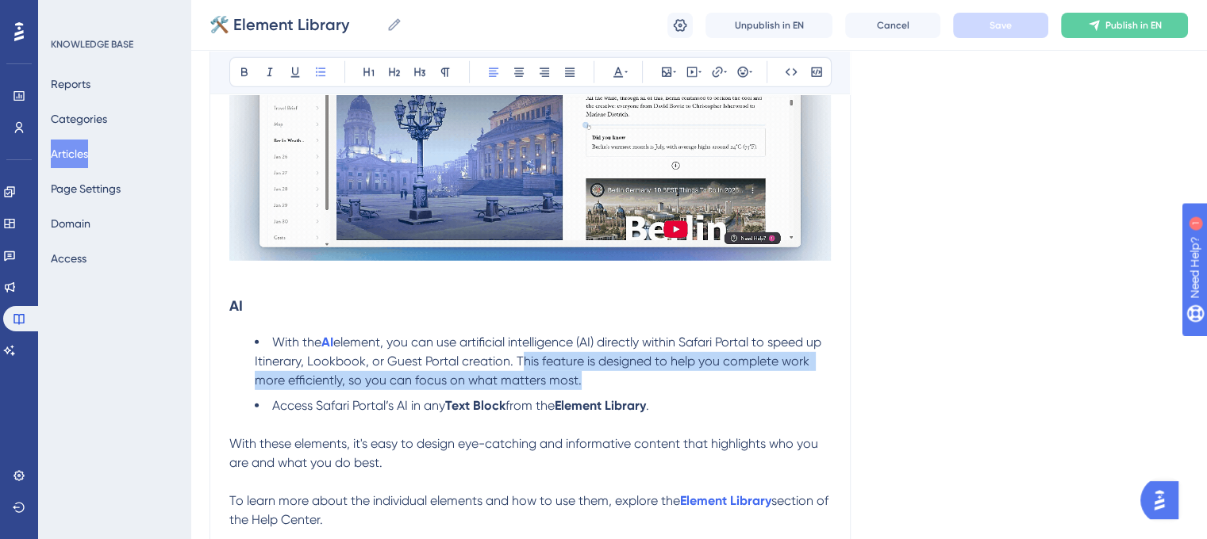
click at [541, 381] on li "With the AI element, you can use artificial intelligence (AI) directly within S…" at bounding box center [543, 361] width 576 height 57
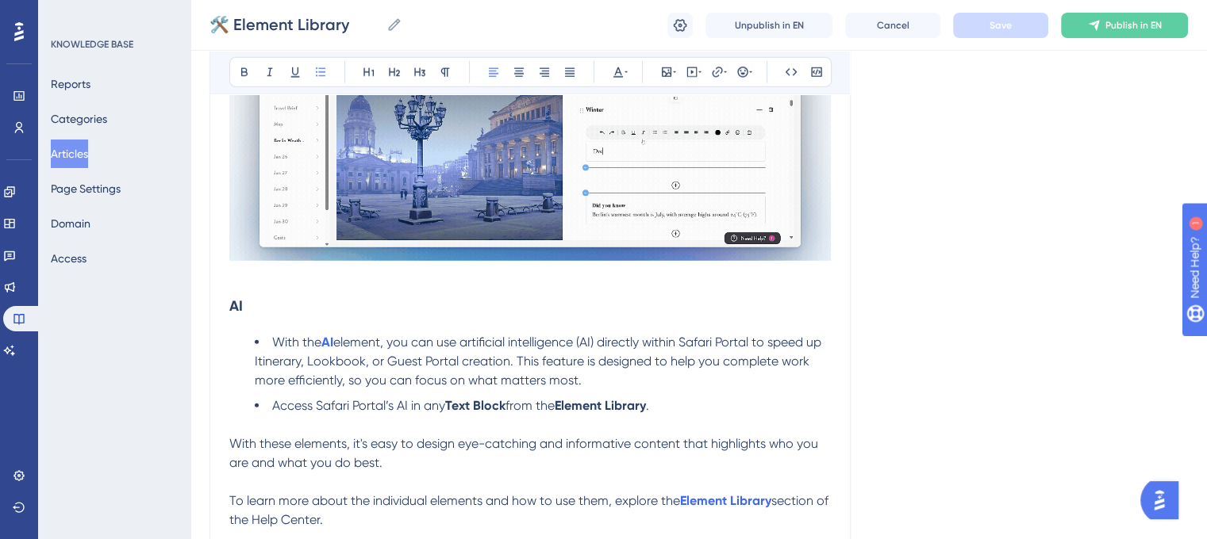
click at [536, 379] on span "element, you can use artificial intelligence (AI) directly within Safari Portal…" at bounding box center [540, 361] width 570 height 53
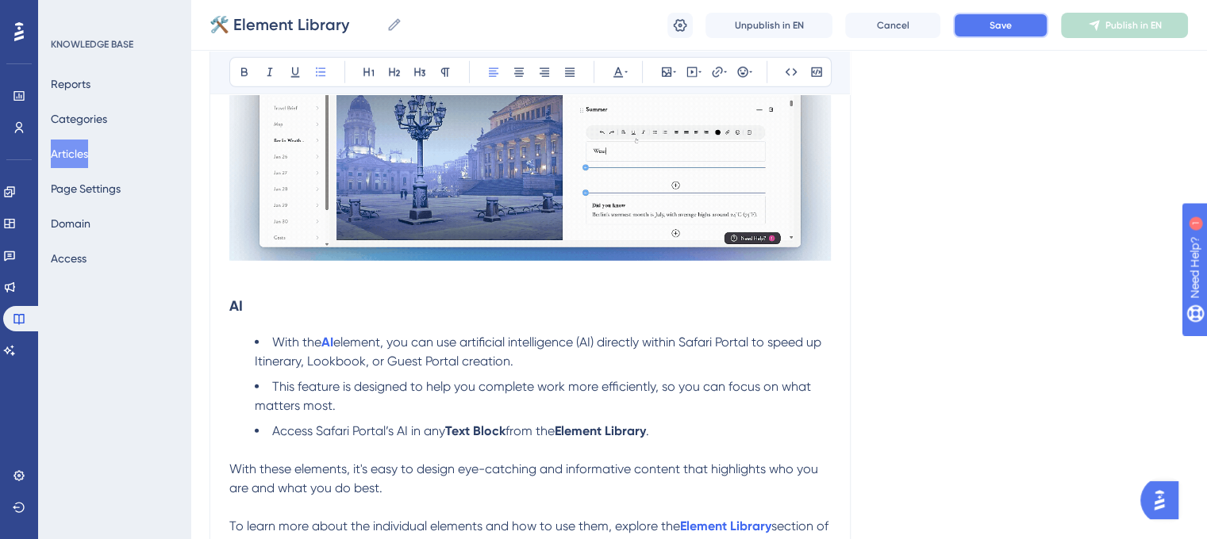
click at [987, 33] on button "Save" at bounding box center [1000, 25] width 95 height 25
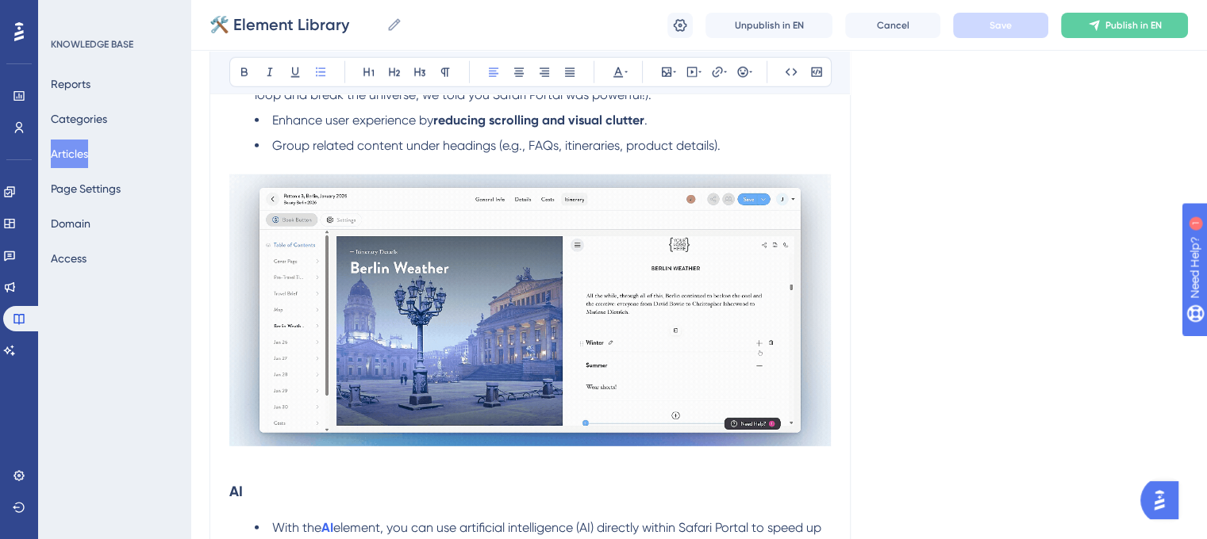
scroll to position [4559, 0]
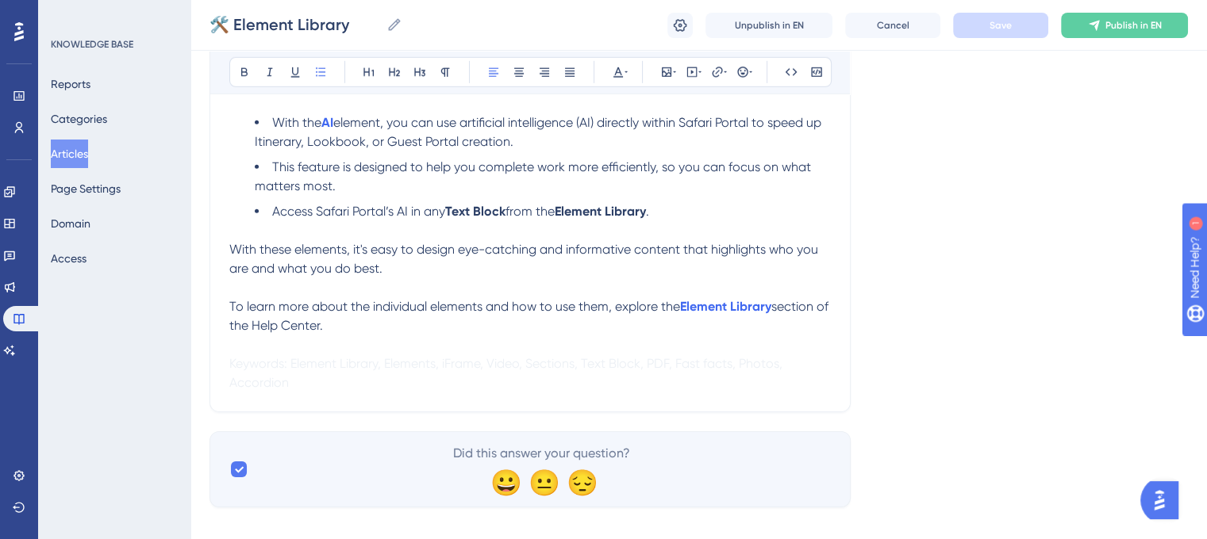
scroll to position [4956, 0]
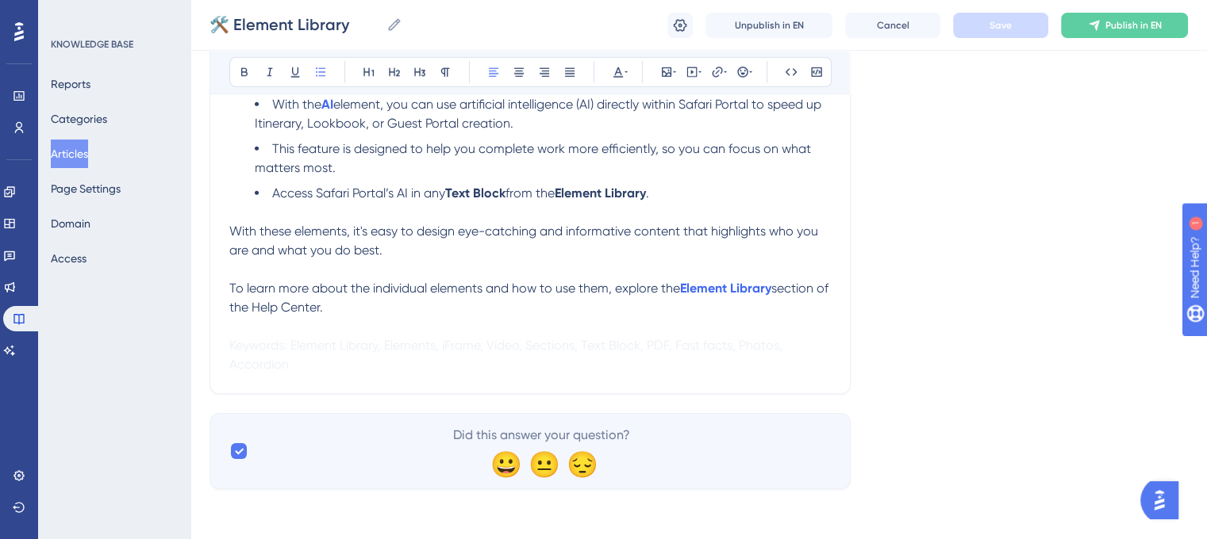
click at [390, 131] on span "element, you can use artificial intelligence (AI) directly within Safari Portal…" at bounding box center [540, 114] width 570 height 34
click at [272, 131] on span "element, you can use artificial intelligence (AI) directly within Safari Portal…" at bounding box center [540, 114] width 570 height 34
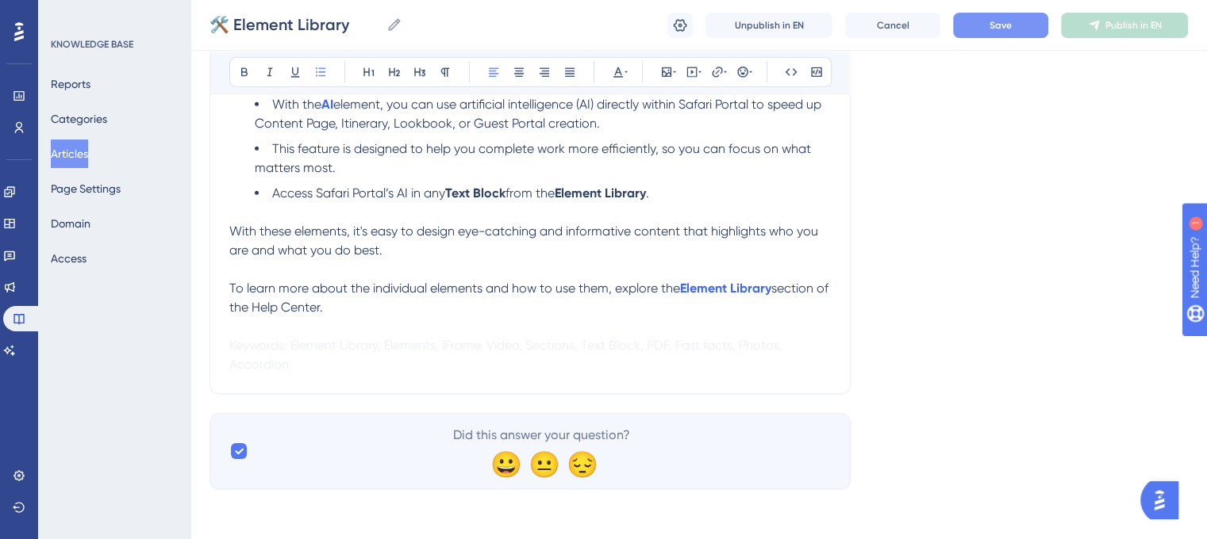
click at [996, 30] on span "Save" at bounding box center [1000, 25] width 22 height 13
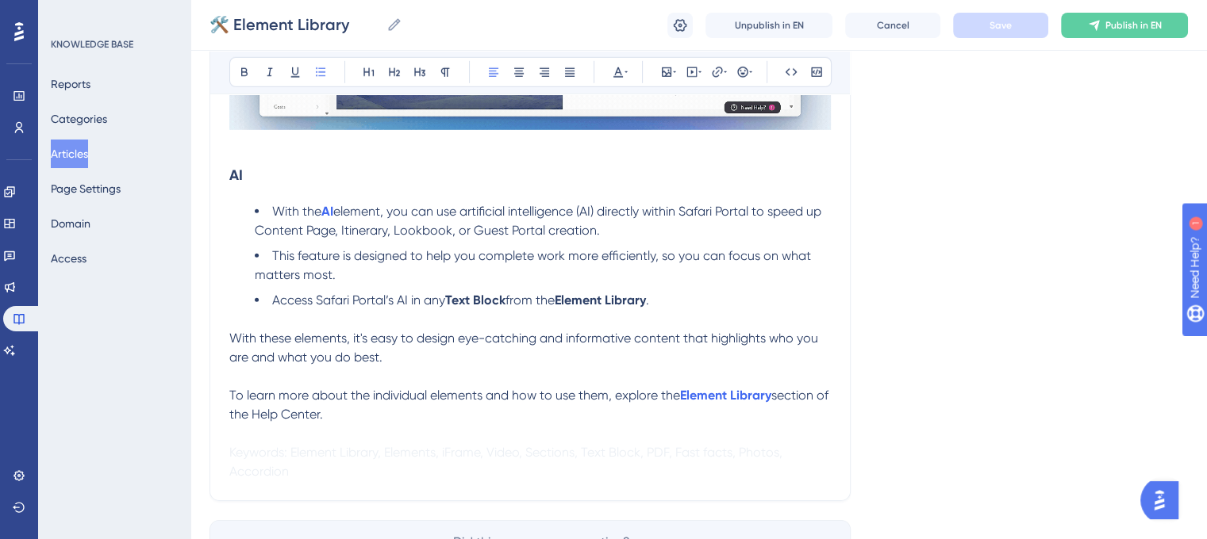
scroll to position [4877, 0]
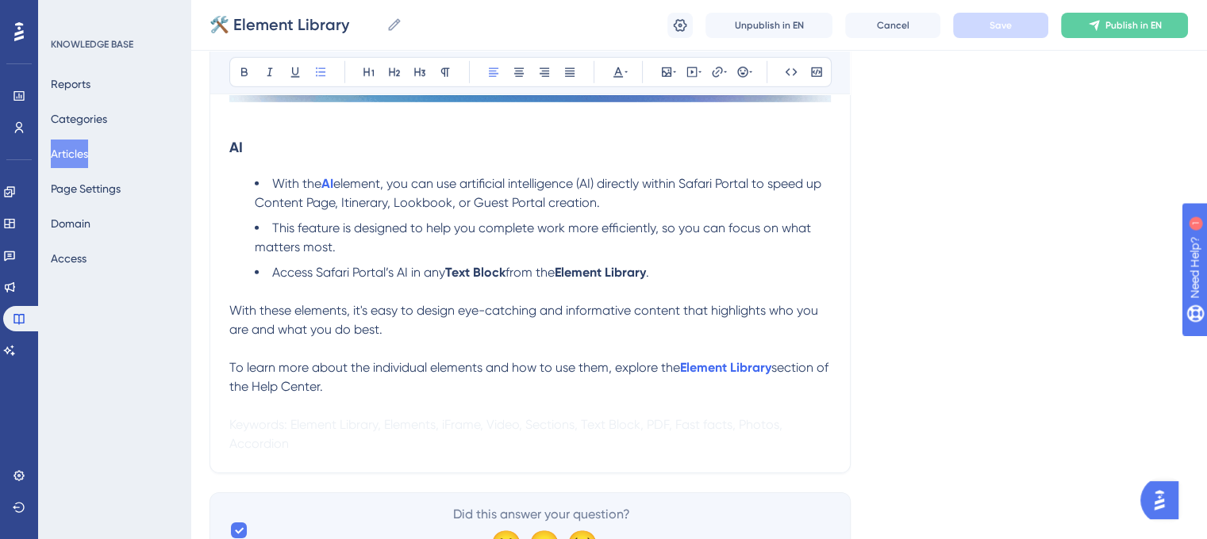
click at [674, 293] on li "Access Safari Portal’s AI in any Text Block from the Element Library ." at bounding box center [543, 282] width 576 height 38
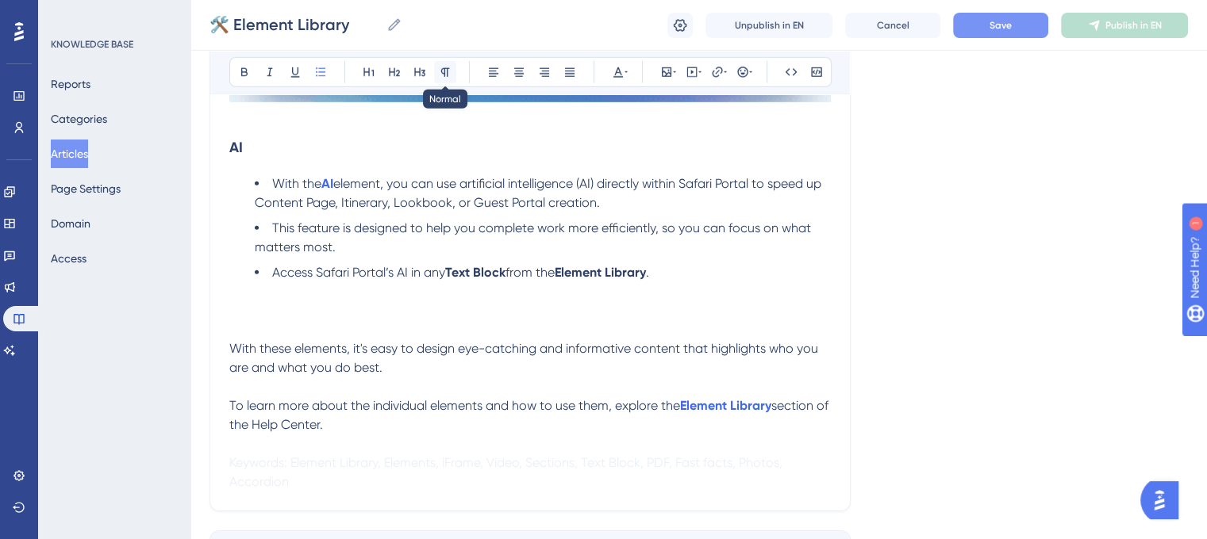
click at [448, 63] on button at bounding box center [445, 72] width 22 height 22
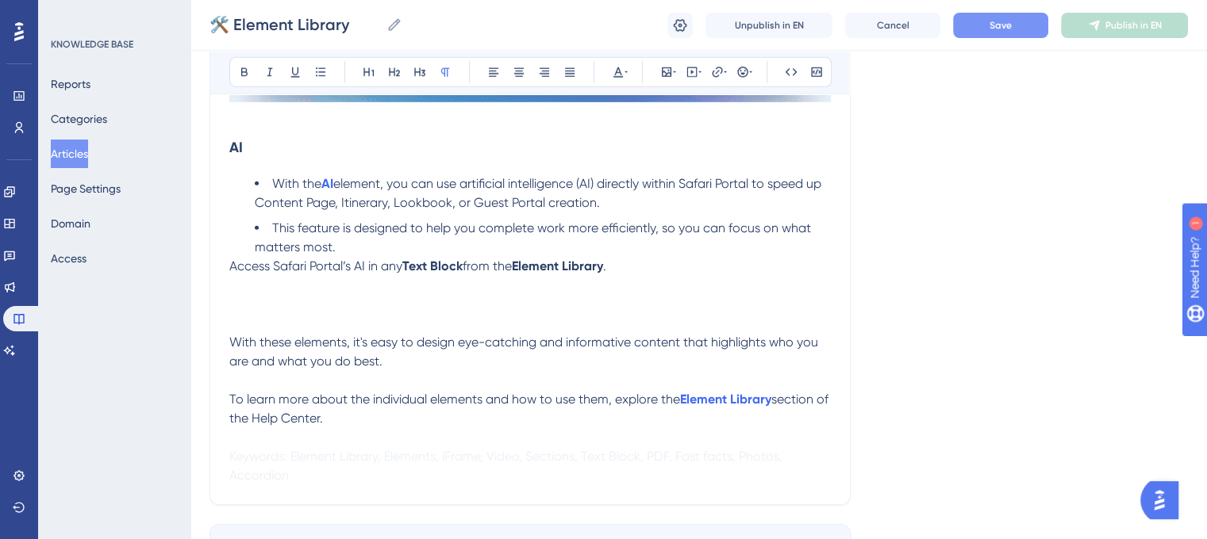
click at [241, 331] on p "Access Safari Portal’s AI in any Text Block from the Element Library ." at bounding box center [529, 295] width 601 height 76
click at [242, 312] on p "Access Safari Portal’s AI in any Text Block from the Element Library ." at bounding box center [529, 295] width 601 height 76
click at [668, 79] on button at bounding box center [666, 72] width 22 height 22
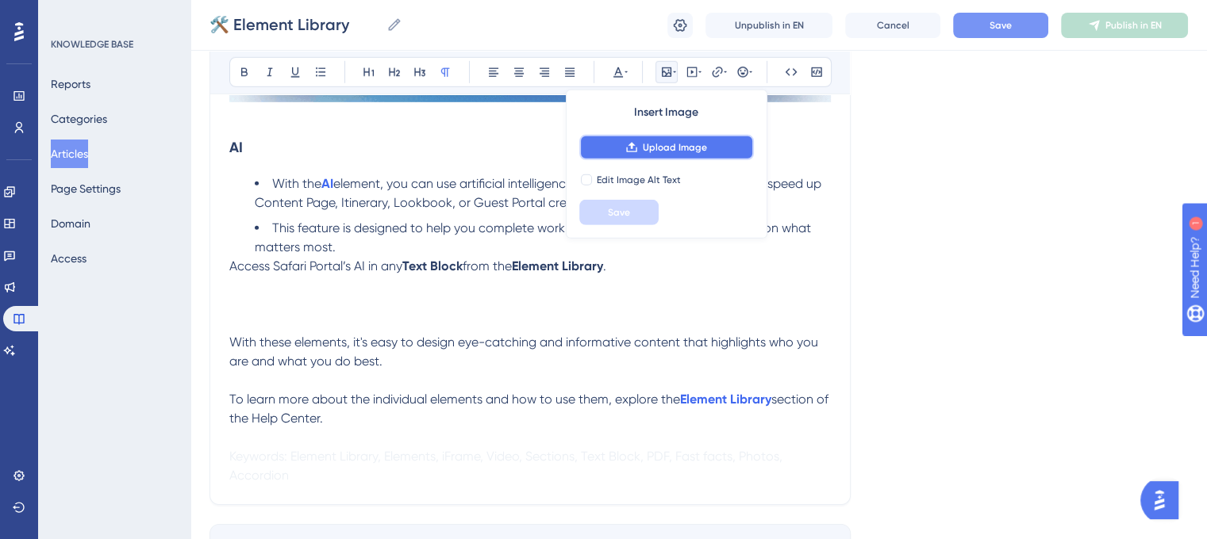
click at [645, 152] on span "Upload Image" at bounding box center [675, 147] width 64 height 13
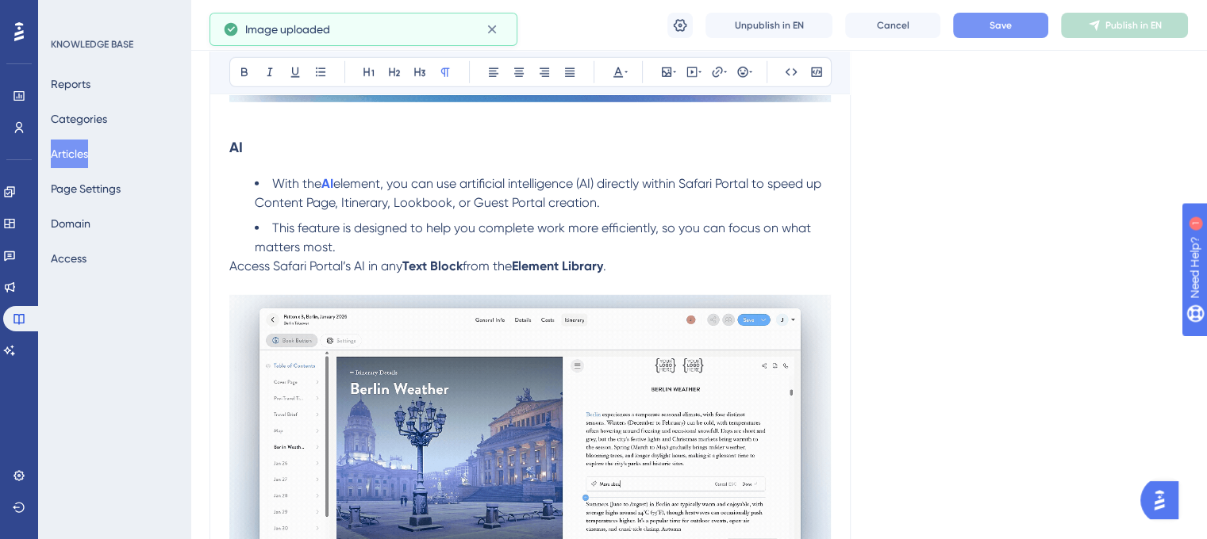
click at [349, 257] on li "This feature is designed to help you complete work more efficiently, so you can…" at bounding box center [543, 238] width 576 height 38
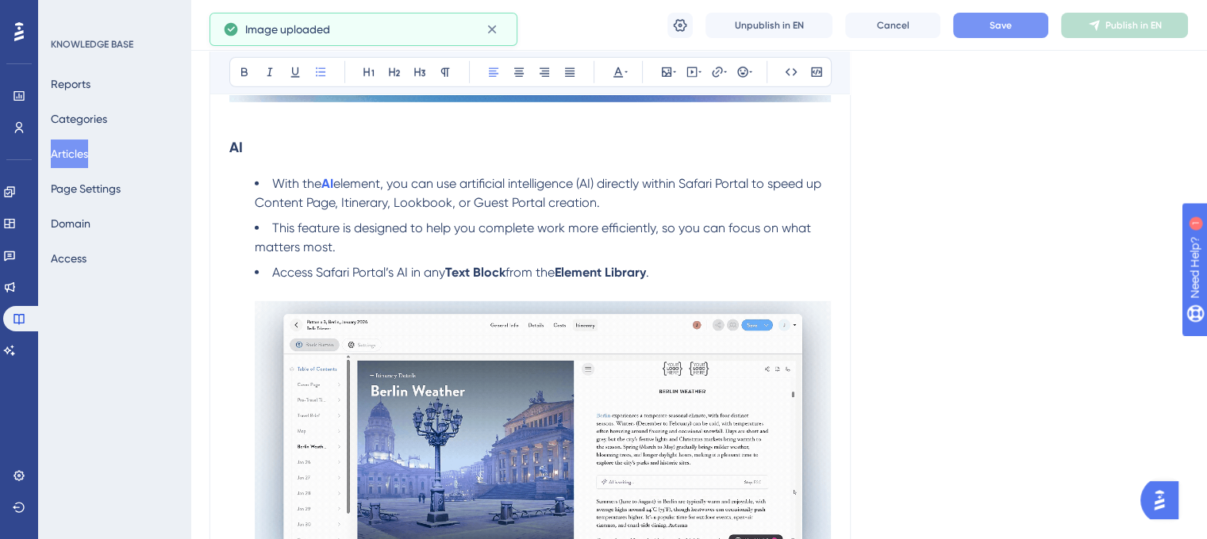
scroll to position [5035, 0]
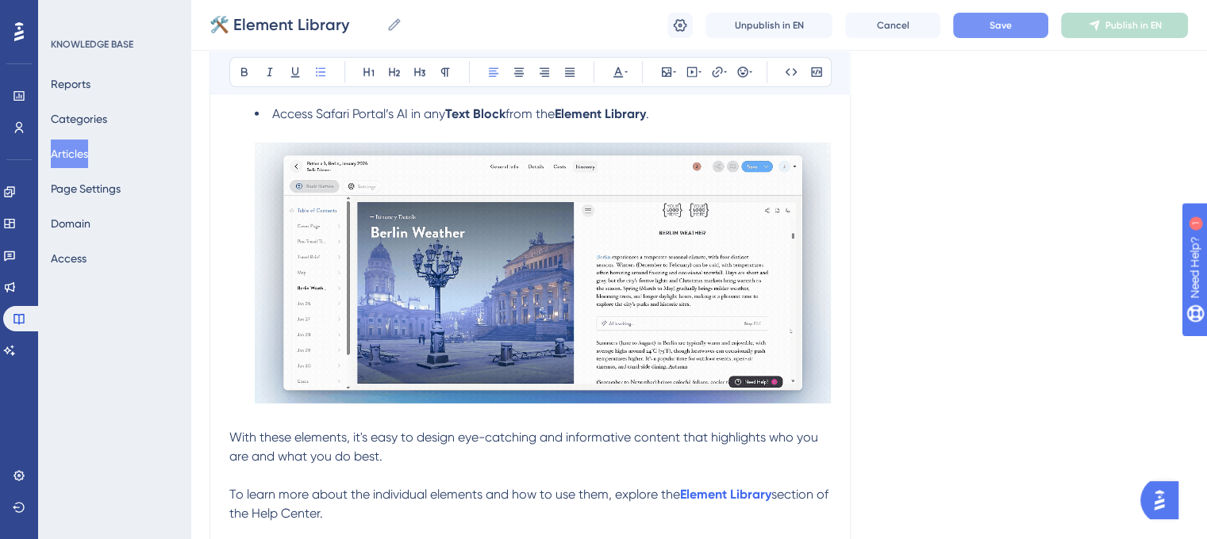
click at [676, 131] on li "Access Safari Portal’s AI in any Text Block from the Element Library ." at bounding box center [543, 267] width 576 height 324
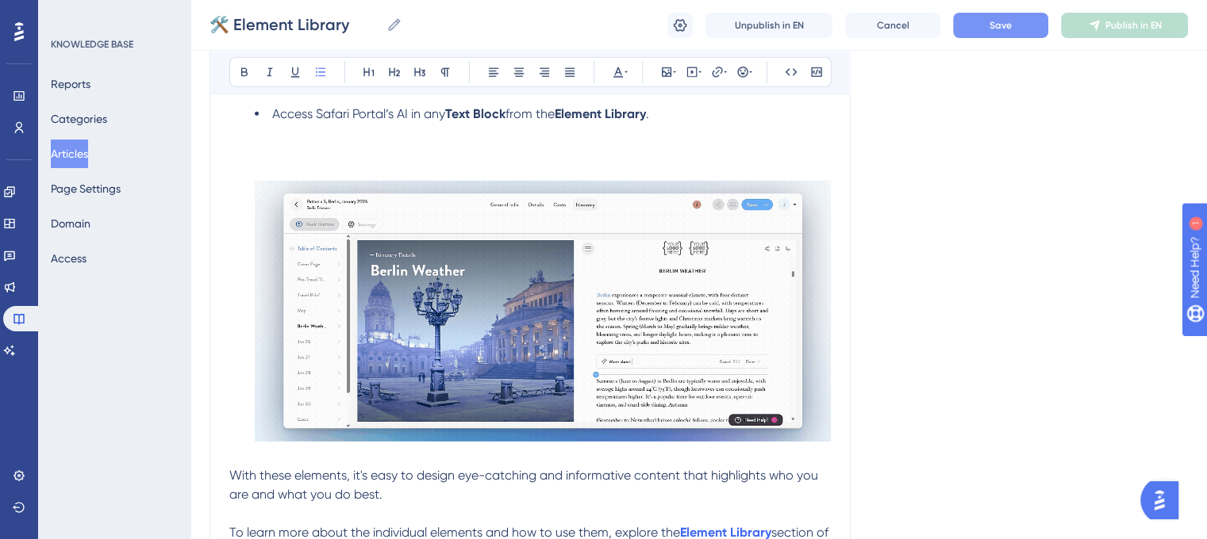
click at [642, 223] on img at bounding box center [543, 311] width 576 height 261
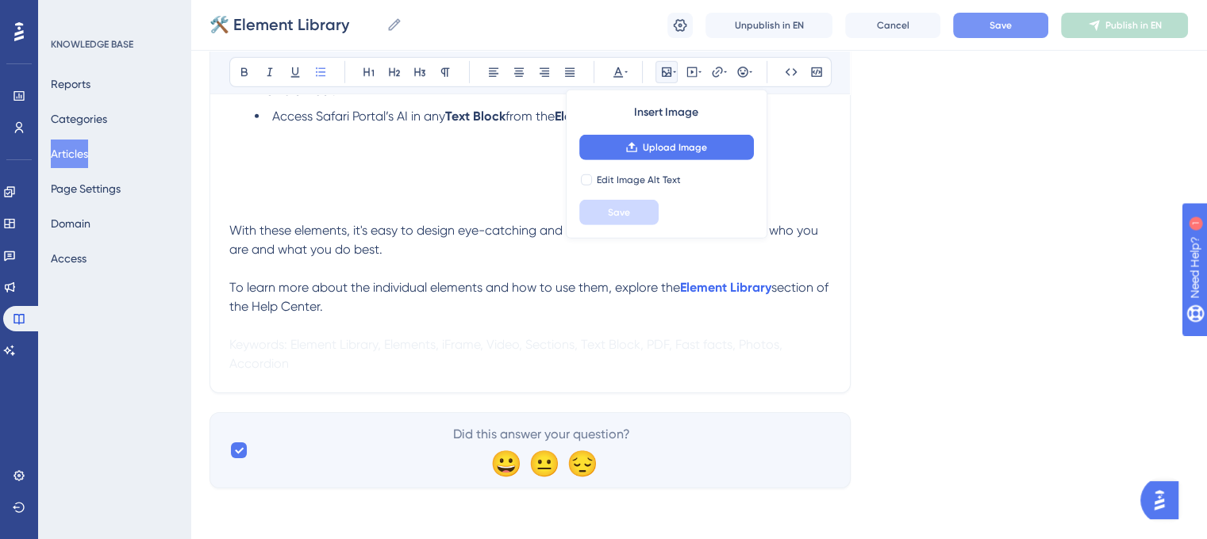
click at [247, 221] on ul "With the AI element, you can use artificial intelligence (AI) directly within S…" at bounding box center [529, 119] width 601 height 203
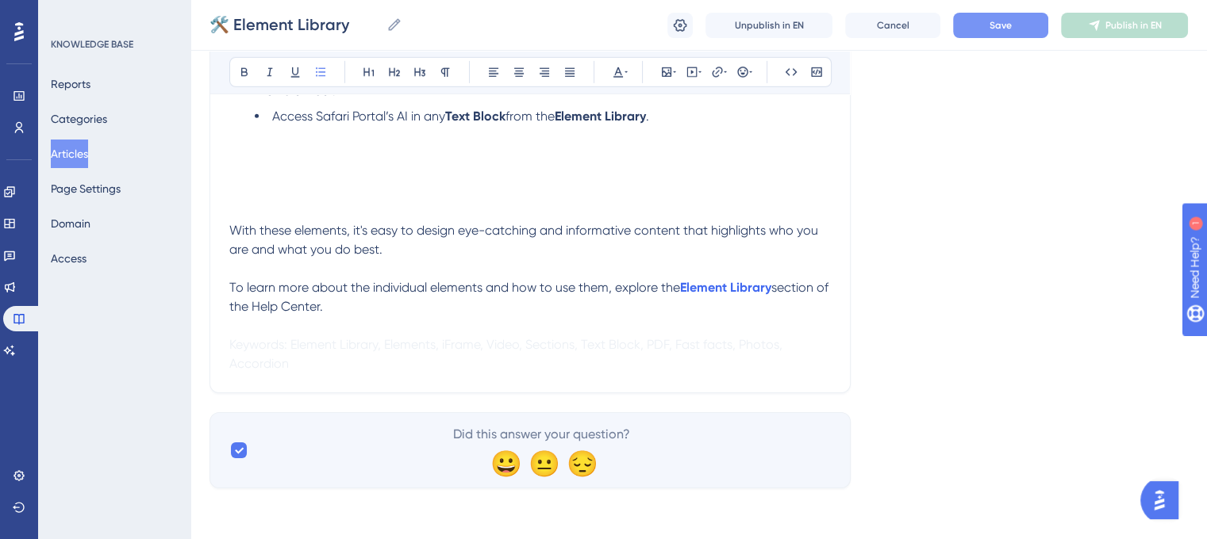
click at [232, 240] on span "With these elements, it's easy to design eye-catching and informative content t…" at bounding box center [525, 240] width 592 height 34
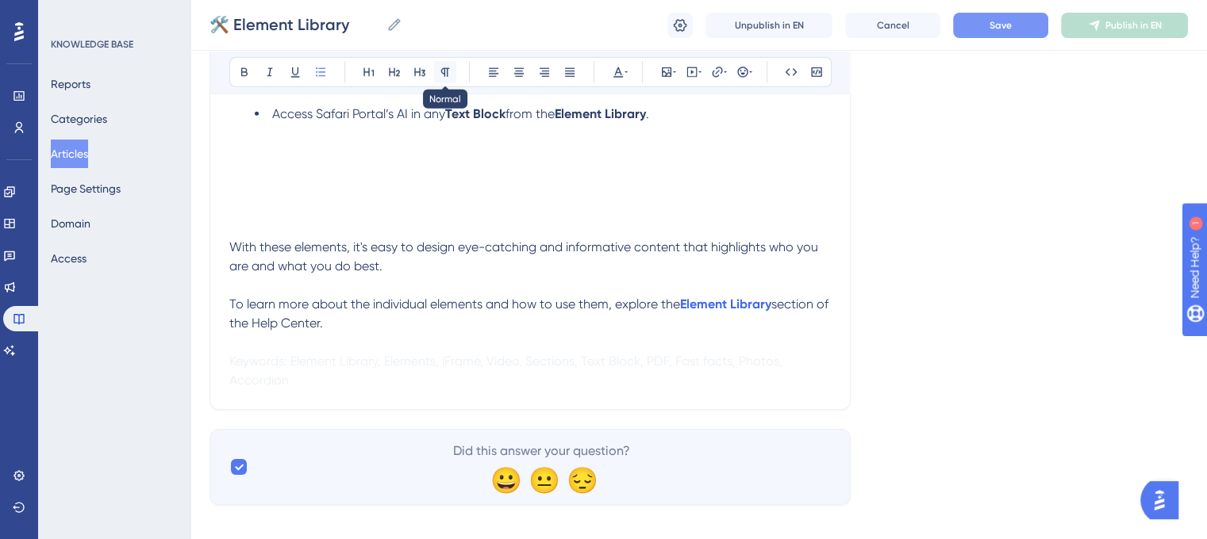
click at [447, 61] on button at bounding box center [445, 72] width 22 height 22
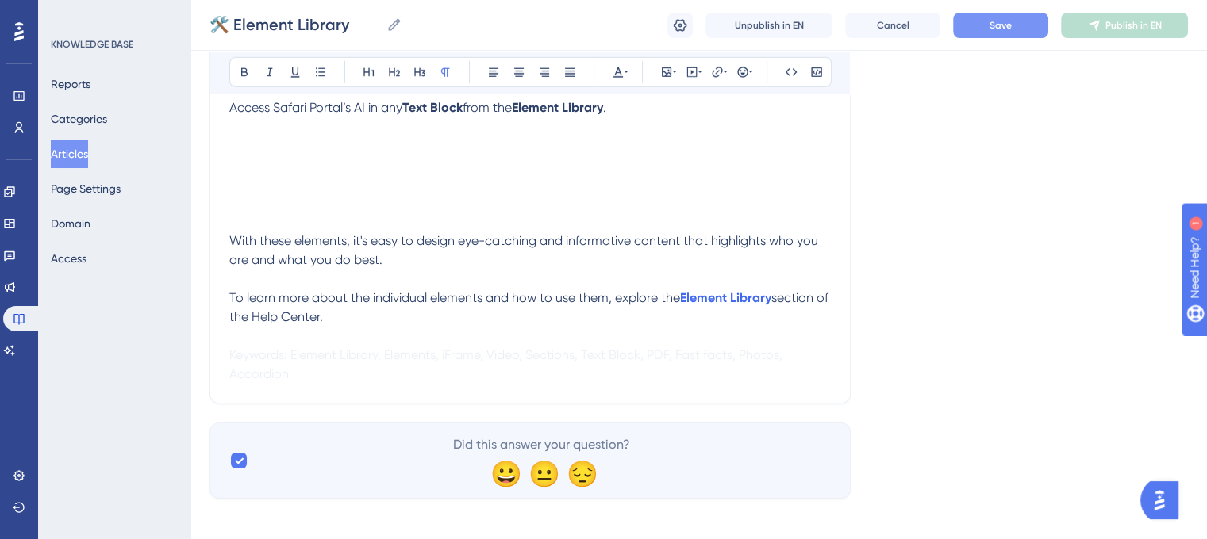
click at [230, 213] on p "Access Safari Portal’s AI in any Text Block from the Element Library ." at bounding box center [529, 155] width 601 height 114
click at [231, 253] on span "With these elements, it's easy to design eye-catching and informative content t…" at bounding box center [525, 250] width 592 height 34
click at [344, 98] on li "This feature is designed to help you complete work more efficiently, so you can…" at bounding box center [543, 79] width 576 height 38
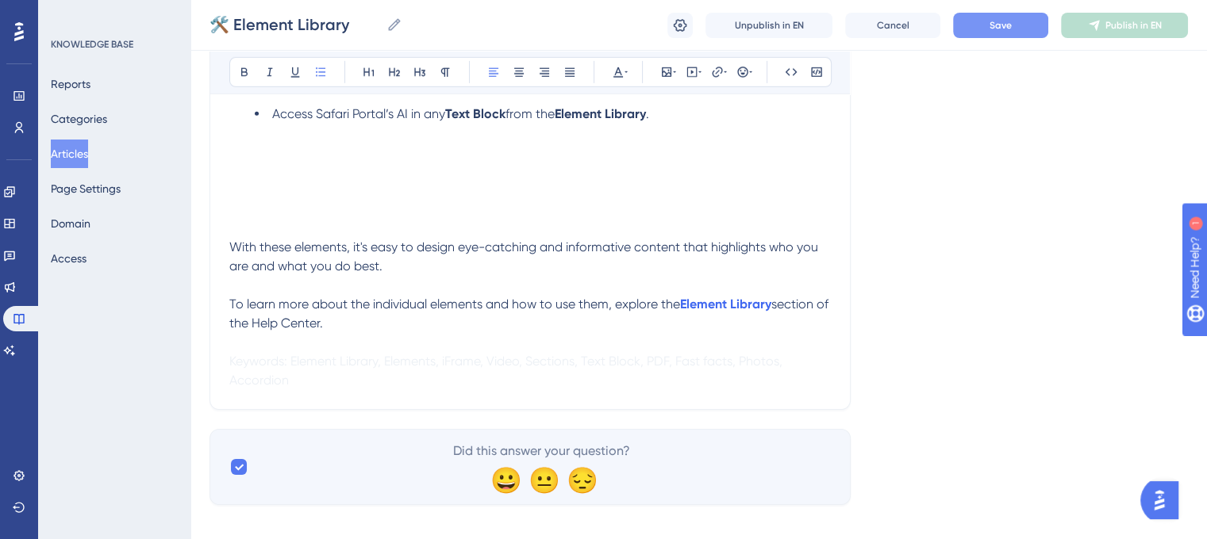
scroll to position [4956, 0]
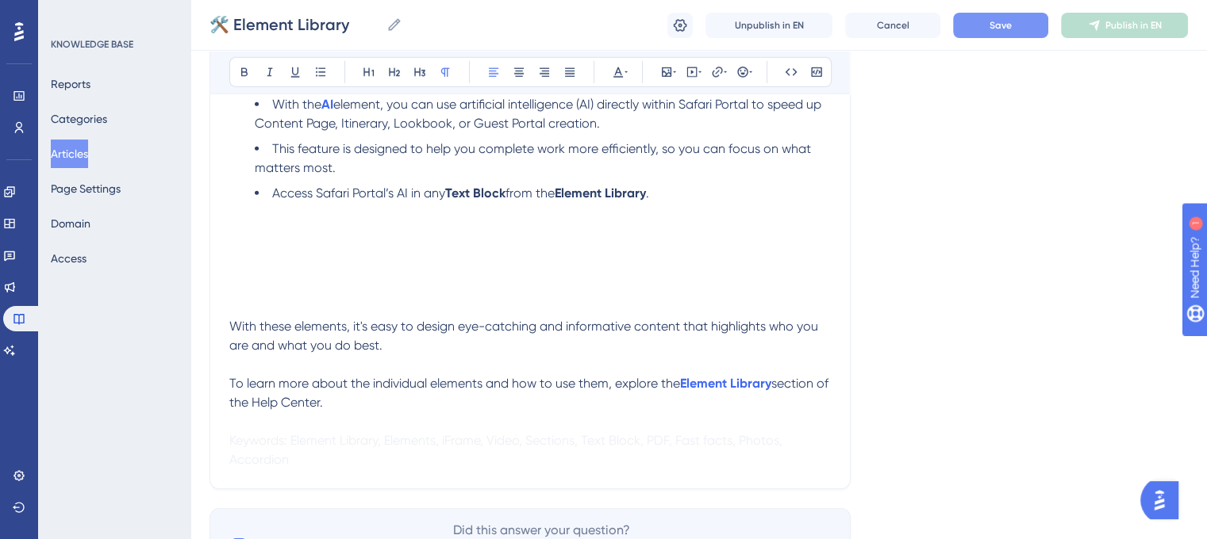
click at [232, 337] on span "With these elements, it's easy to design eye-catching and informative content t…" at bounding box center [525, 336] width 592 height 34
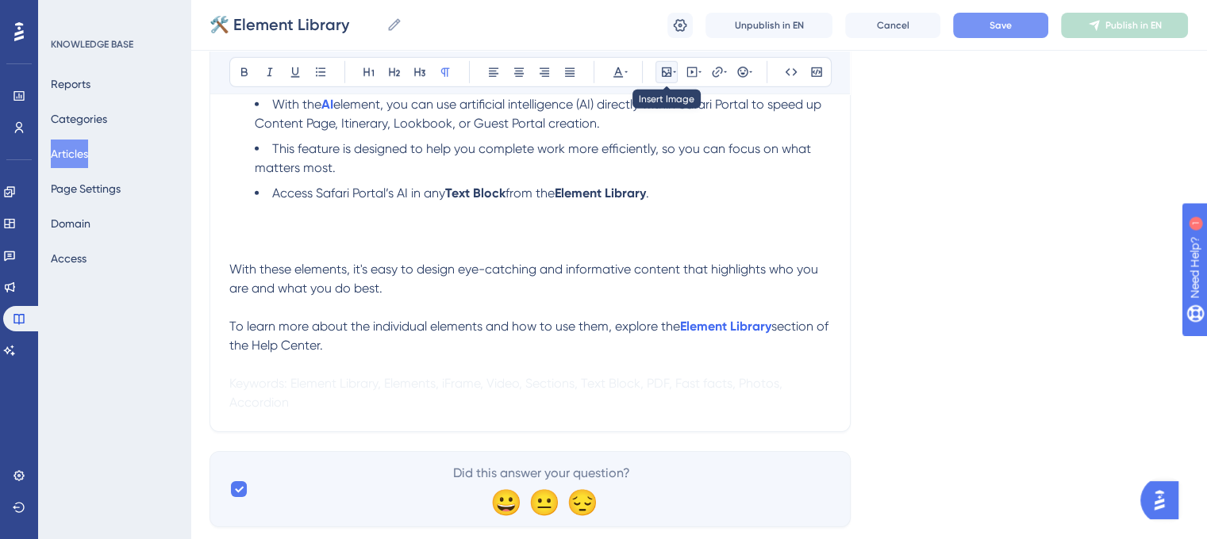
click at [670, 72] on icon at bounding box center [667, 72] width 10 height 10
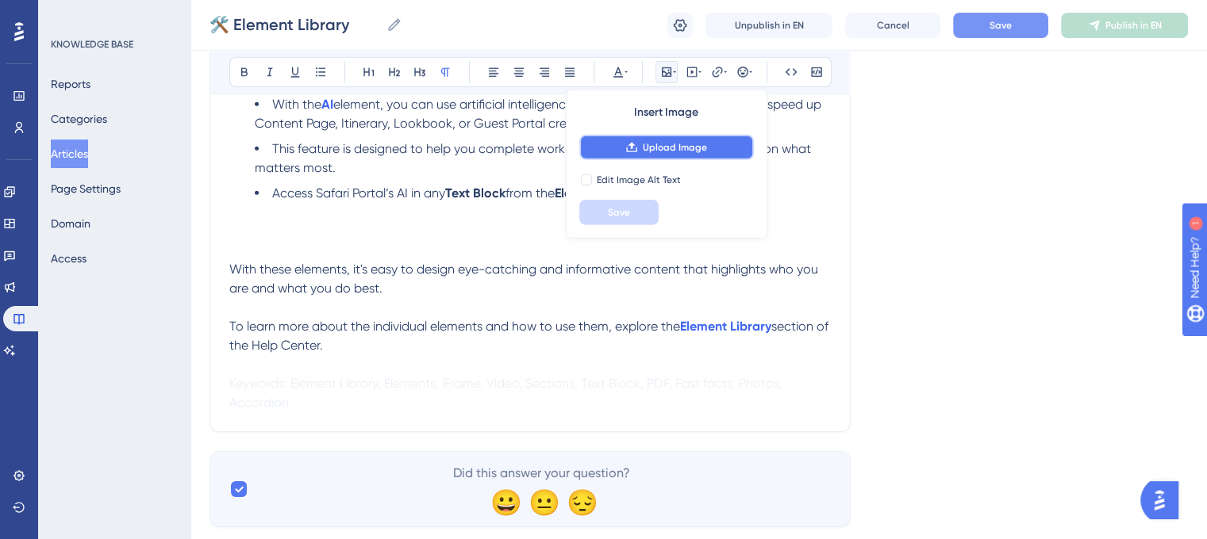
click at [651, 141] on span "Upload Image" at bounding box center [675, 147] width 64 height 13
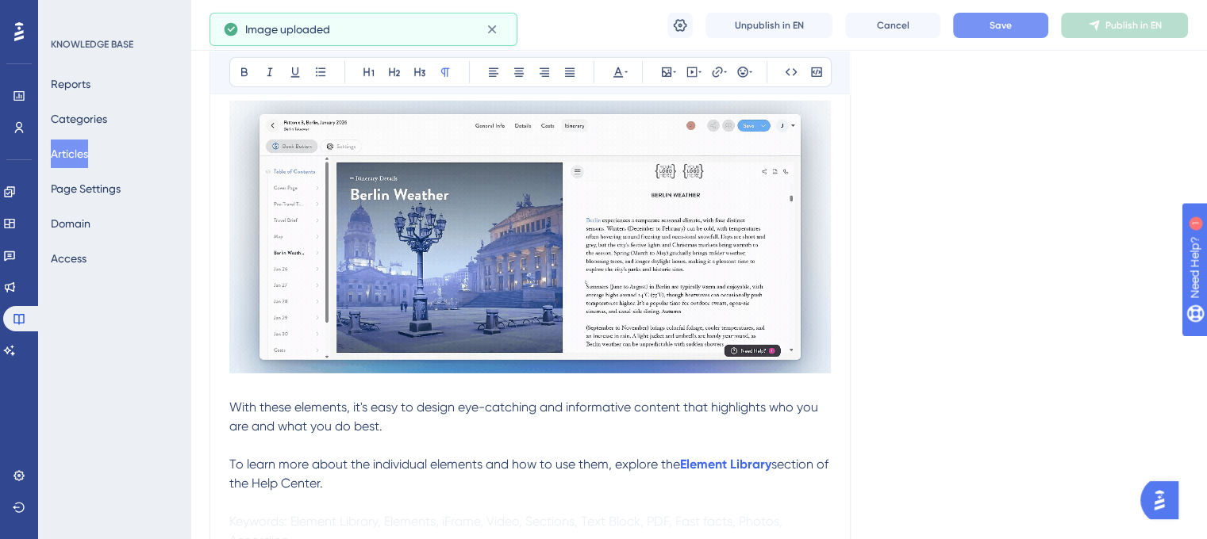
scroll to position [5115, 0]
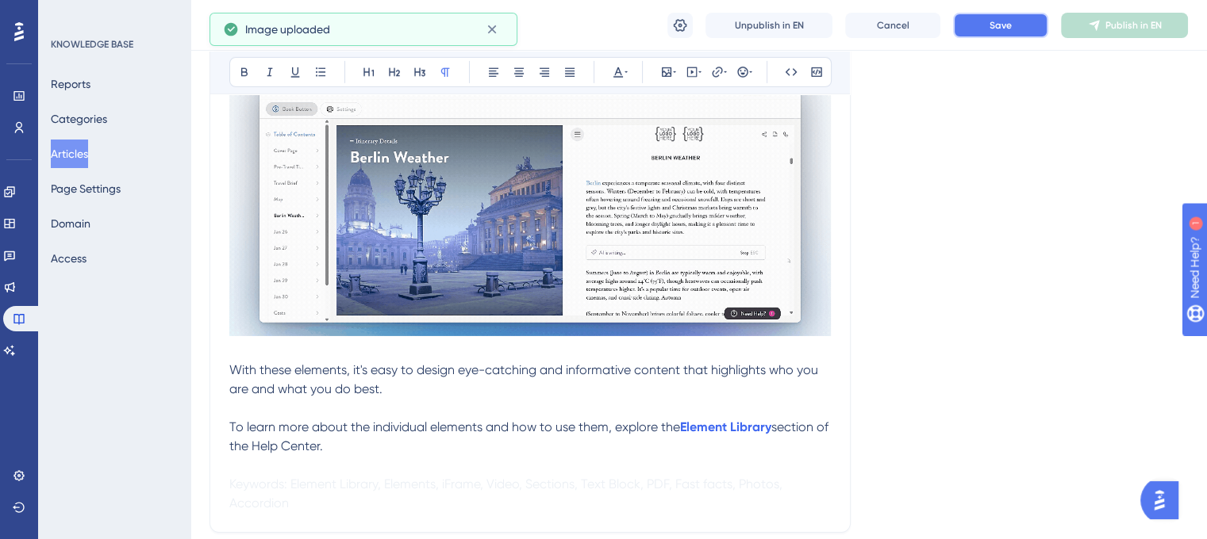
click at [1008, 30] on span "Save" at bounding box center [1000, 25] width 22 height 13
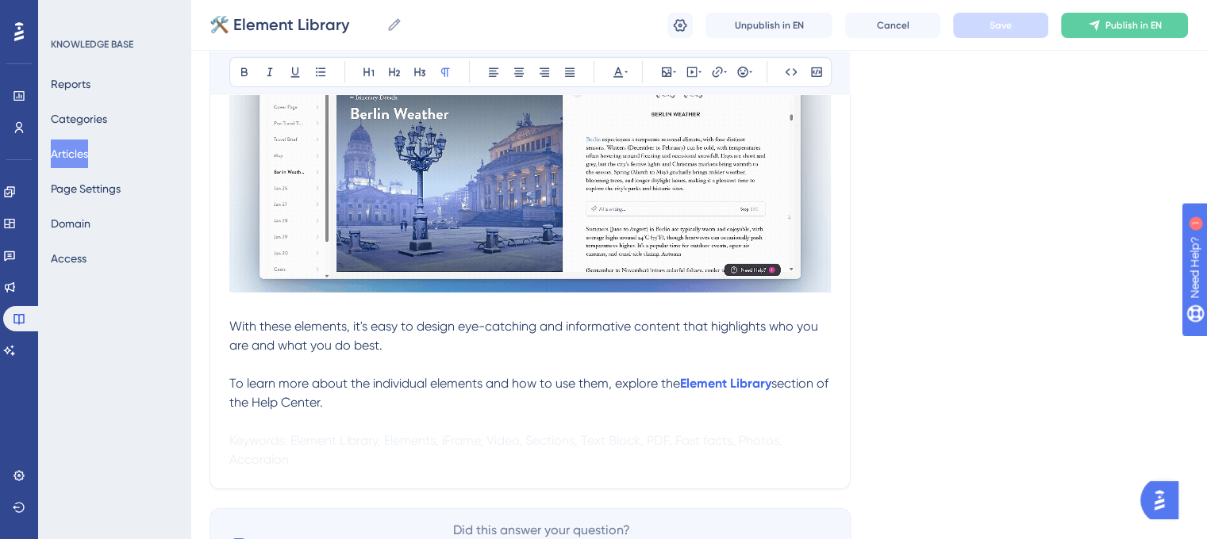
scroll to position [5270, 0]
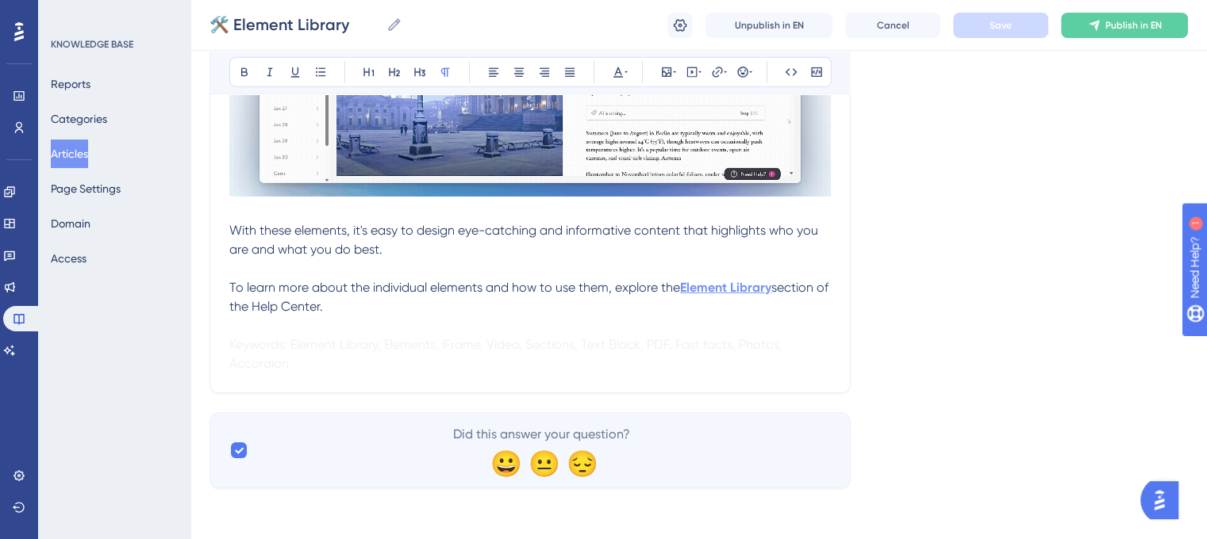
click at [735, 282] on strong "Element Library" at bounding box center [725, 287] width 91 height 15
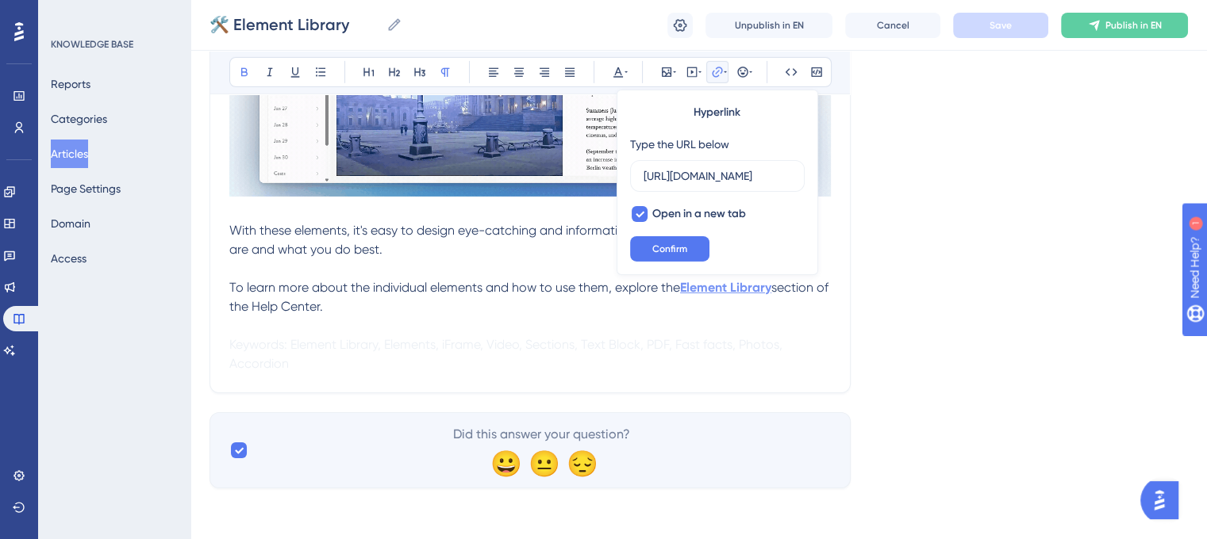
scroll to position [0, 300]
click at [727, 177] on input "https://safariportal.help.userguiding.com/en/categories/2137/996-the-element-li…" at bounding box center [717, 175] width 148 height 17
click at [755, 174] on input "https://safariportal.help.userguiding.com/en/categories/2137/996-the-element-li…" at bounding box center [717, 175] width 148 height 17
paste input "help.safariportal.app/en/articles/5632-"
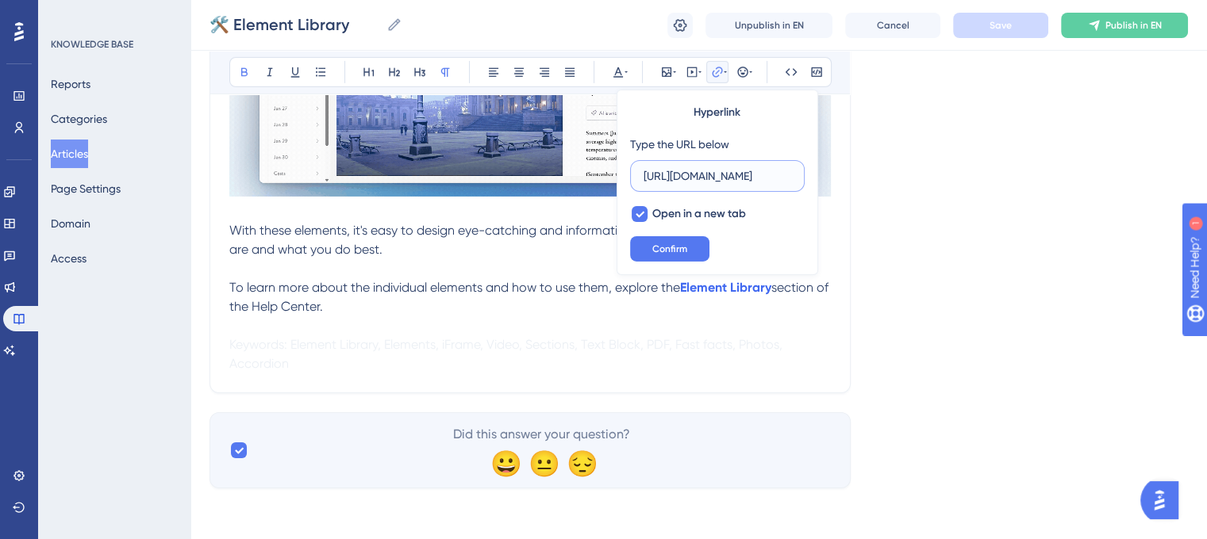
scroll to position [0, 181]
type input "https://help.safariportal.app/en/articles/5632--element-library"
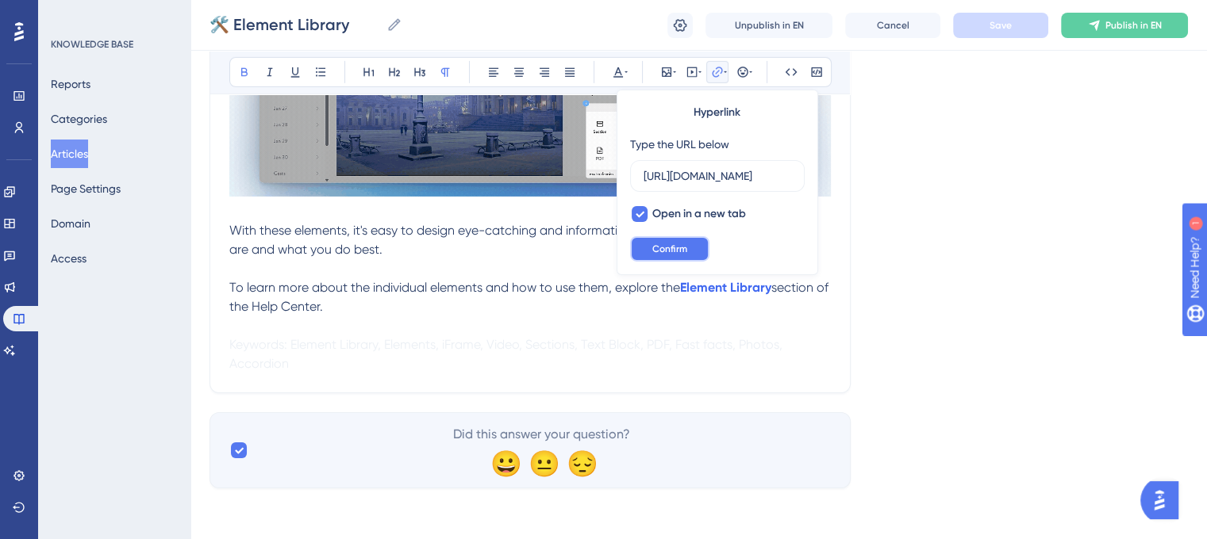
scroll to position [0, 0]
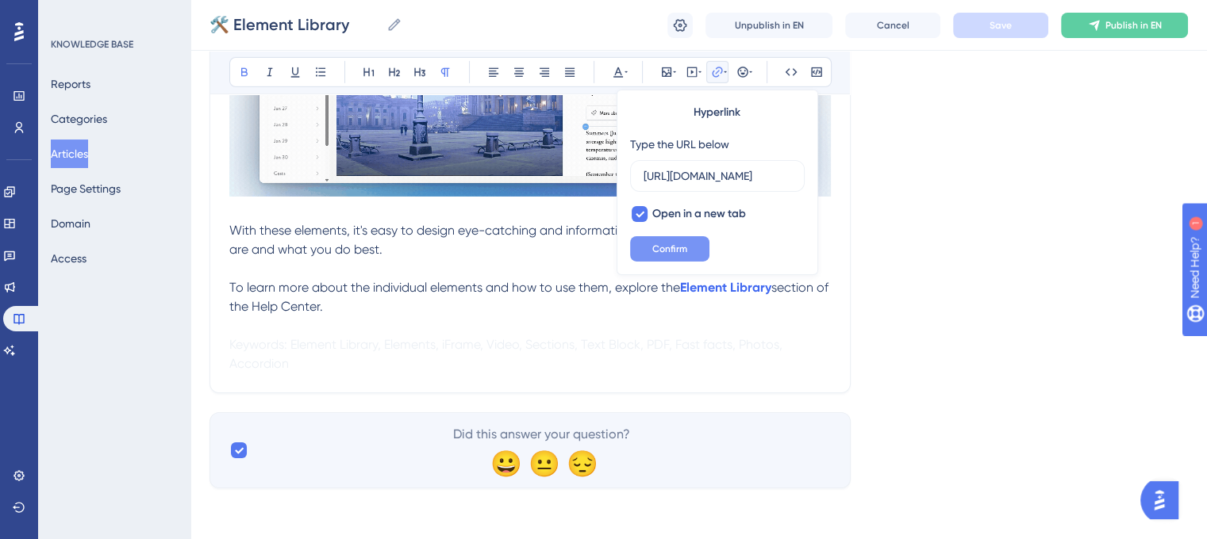
click at [693, 250] on button "Confirm" at bounding box center [669, 248] width 79 height 25
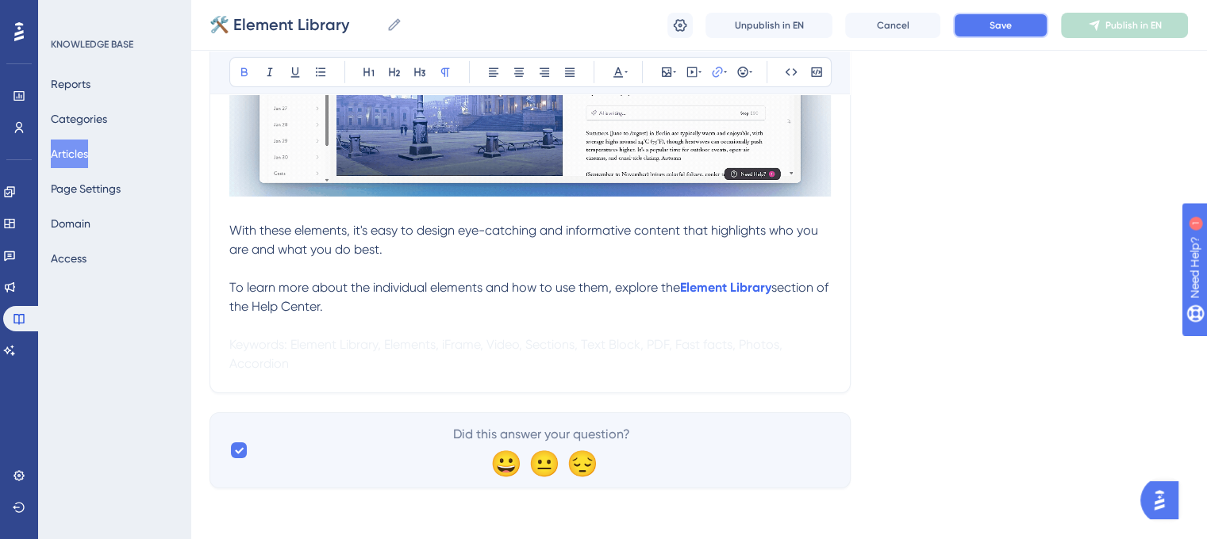
click at [1015, 27] on button "Save" at bounding box center [1000, 25] width 95 height 25
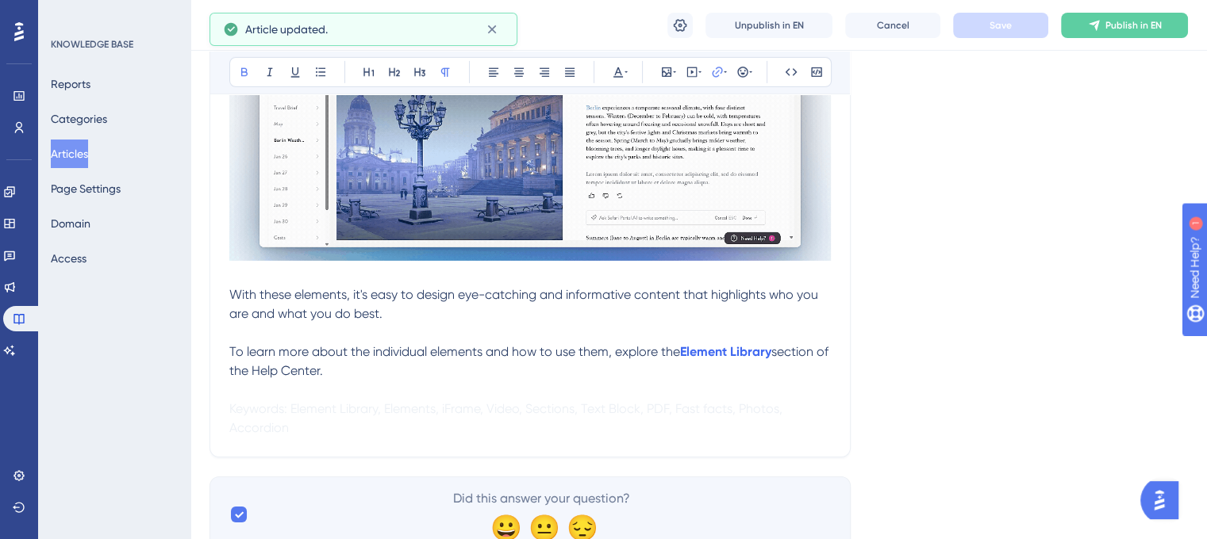
scroll to position [5270, 0]
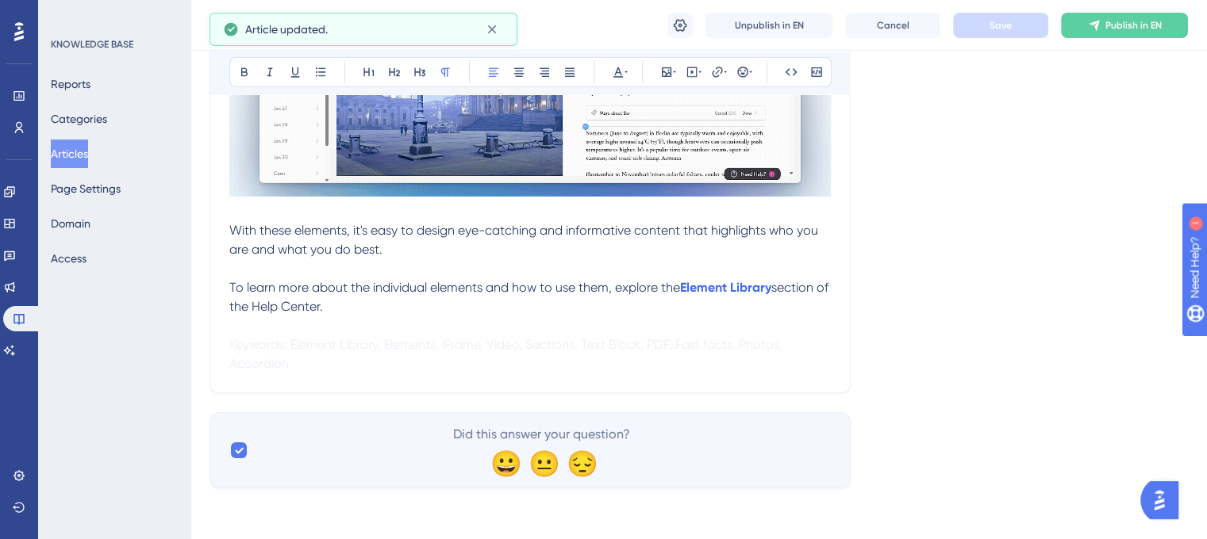
click at [505, 358] on p "Keywords: Element Library, Elements, iFrame, Video, Sections, Text Block, PDF, …" at bounding box center [529, 355] width 601 height 38
drag, startPoint x: 351, startPoint y: 363, endPoint x: 197, endPoint y: 340, distance: 155.6
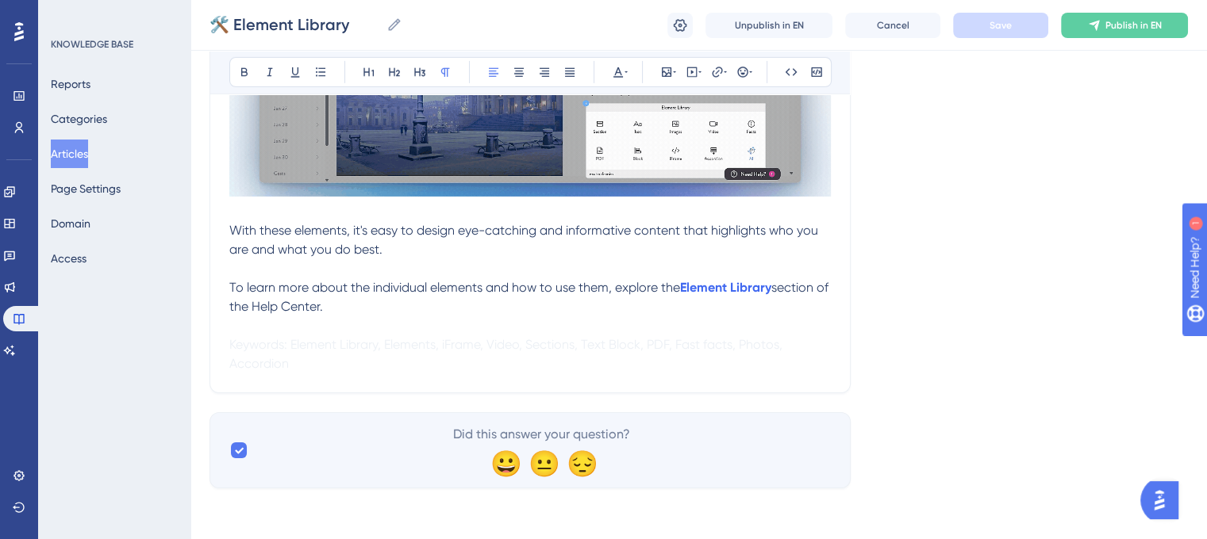
click at [293, 370] on p "Keywords: Element Library, Elements, iFrame, Video, Sections, Text Block, PDF, …" at bounding box center [529, 355] width 601 height 38
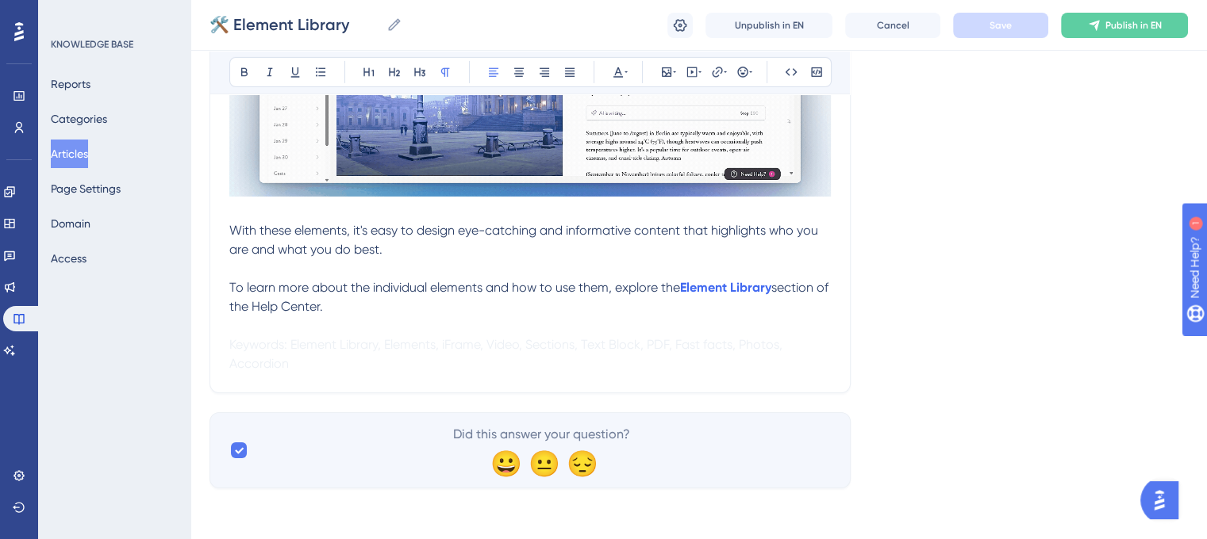
click at [289, 360] on span "Keywords: Element Library, Elements, iFrame, Video, Sections, Text Block, PDF, …" at bounding box center [507, 354] width 556 height 34
drag, startPoint x: 305, startPoint y: 361, endPoint x: 227, endPoint y: 340, distance: 80.4
click at [618, 75] on icon at bounding box center [618, 72] width 13 height 13
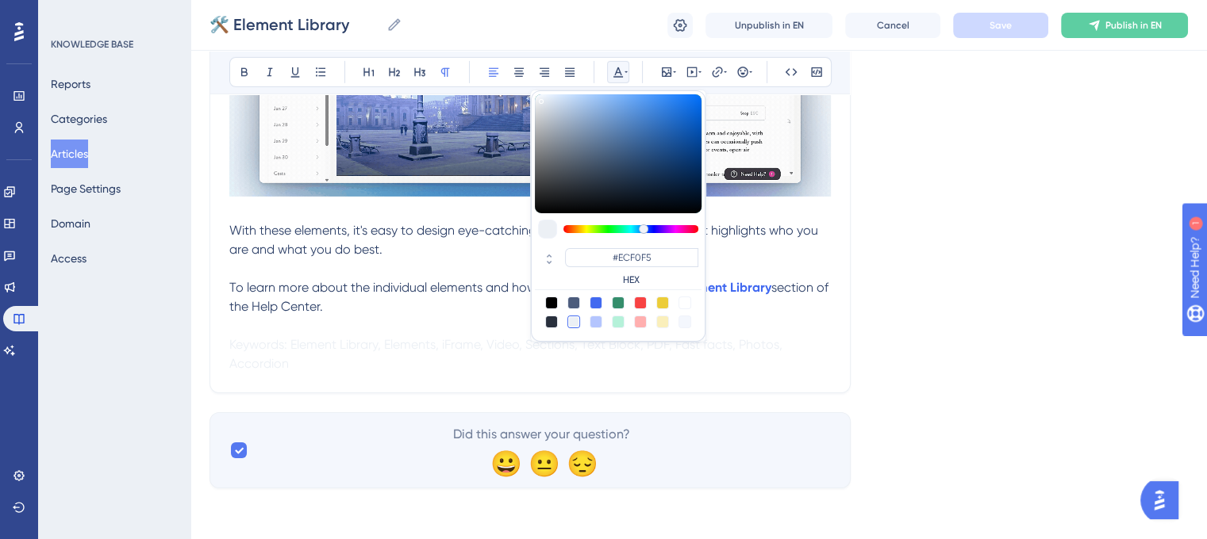
click at [549, 305] on div at bounding box center [551, 303] width 13 height 13
type input "#000000"
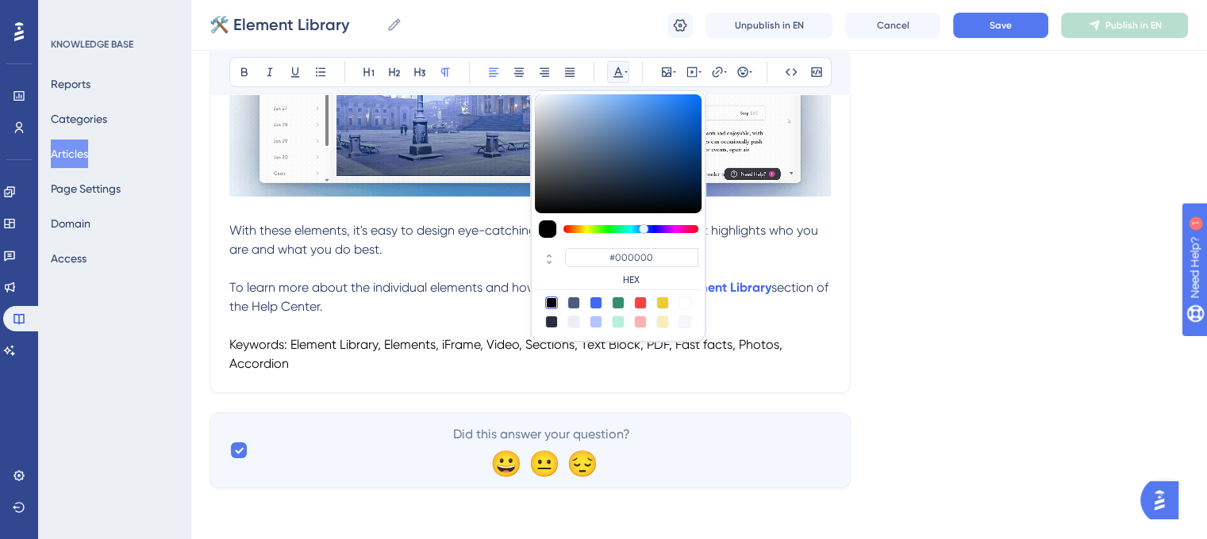
click at [310, 363] on p "Keywords: Element Library, Elements, iFrame, Video, Sections, Text Block, PDF, …" at bounding box center [529, 355] width 601 height 38
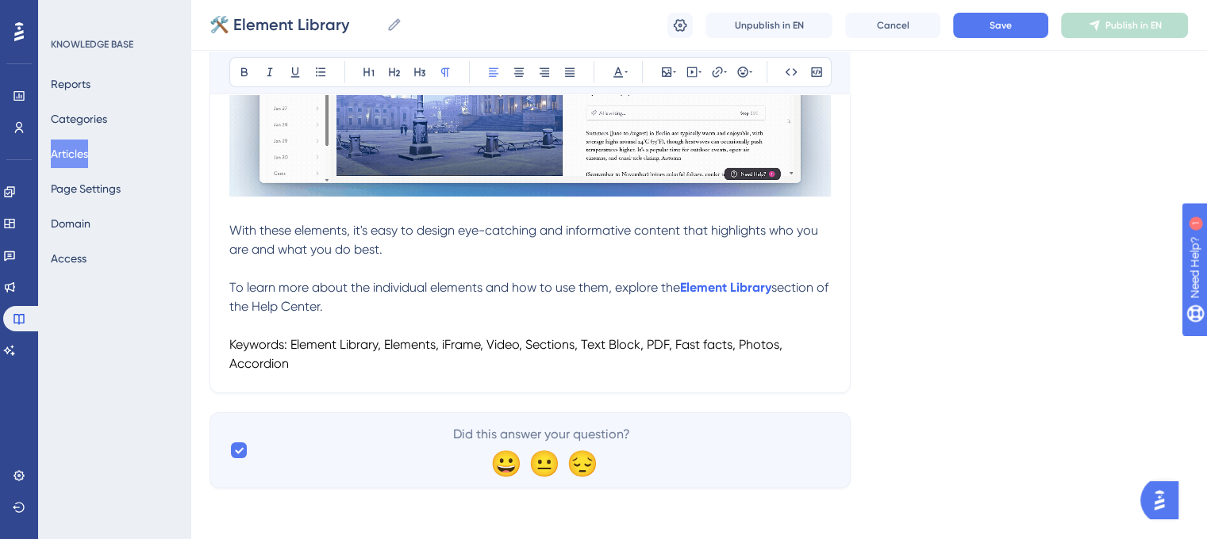
click at [301, 362] on p "Keywords: Element Library, Elements, iFrame, Video, Sections, Text Block, PDF, …" at bounding box center [529, 355] width 601 height 38
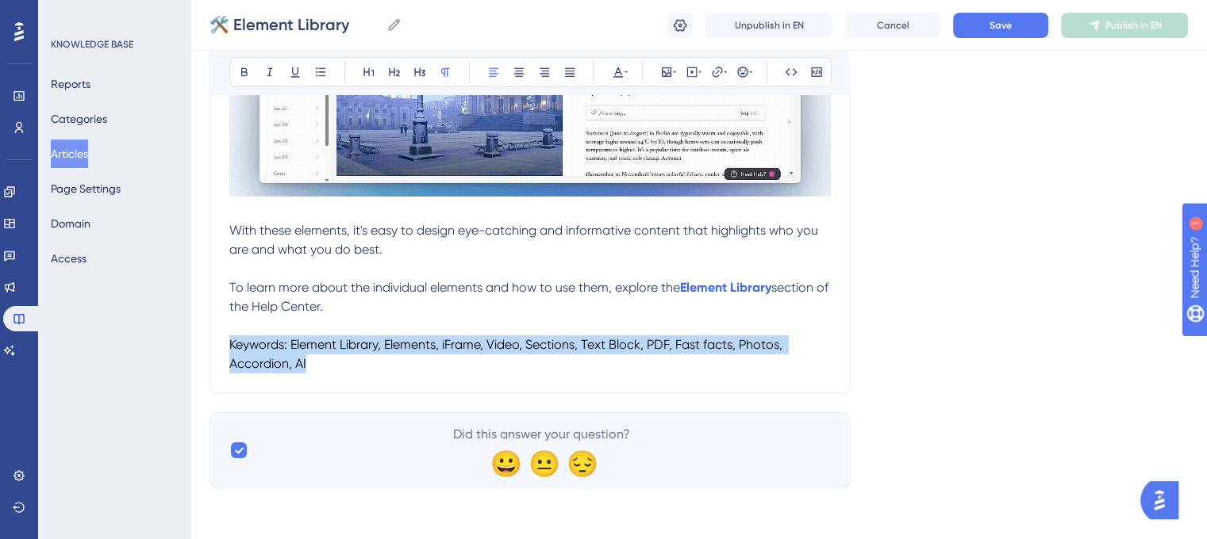
drag, startPoint x: 318, startPoint y: 367, endPoint x: 226, endPoint y: 344, distance: 94.9
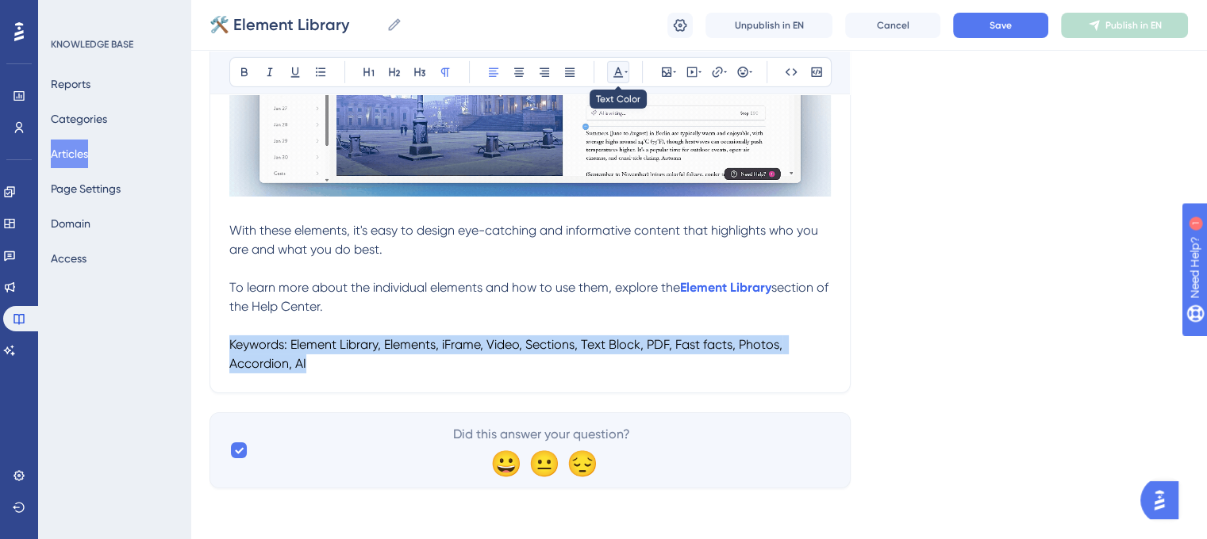
click at [621, 72] on icon at bounding box center [618, 72] width 13 height 13
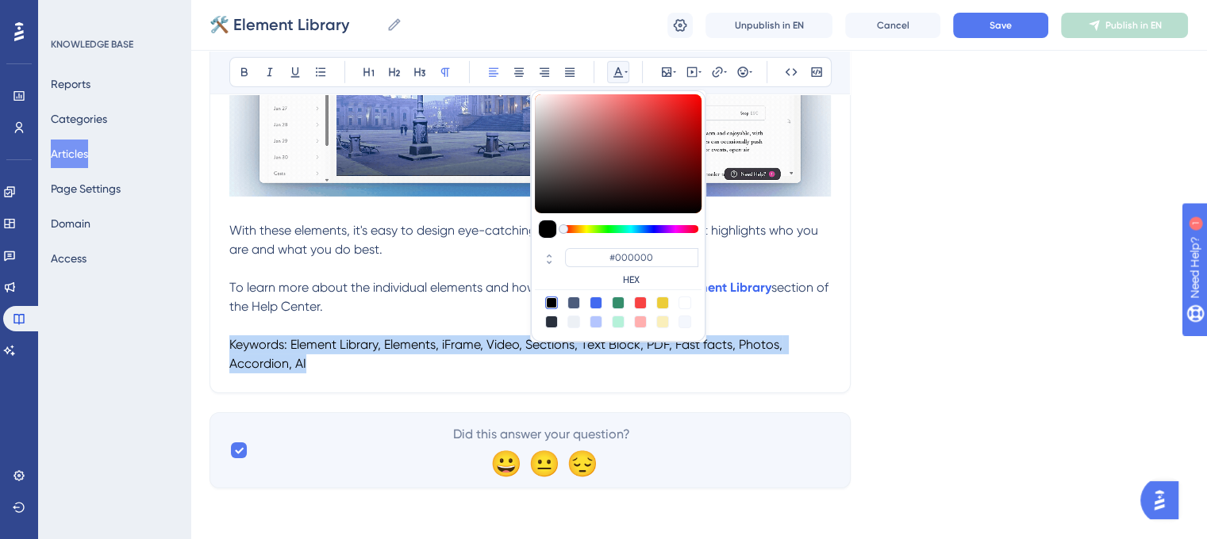
click at [571, 321] on div at bounding box center [573, 322] width 13 height 13
type input "#ECF0F5"
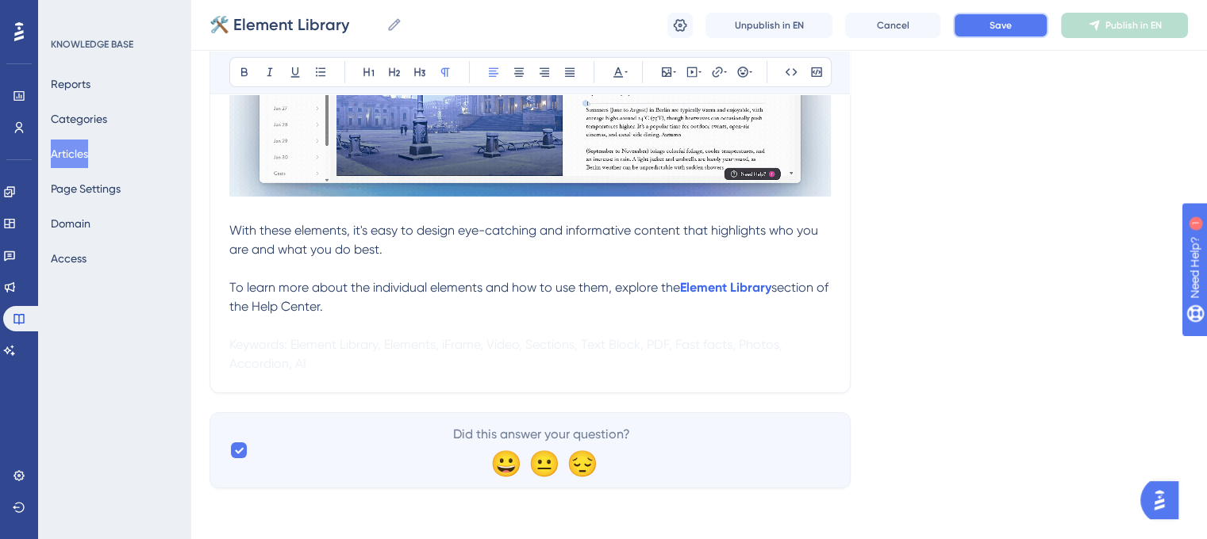
click at [1023, 35] on button "Save" at bounding box center [1000, 25] width 95 height 25
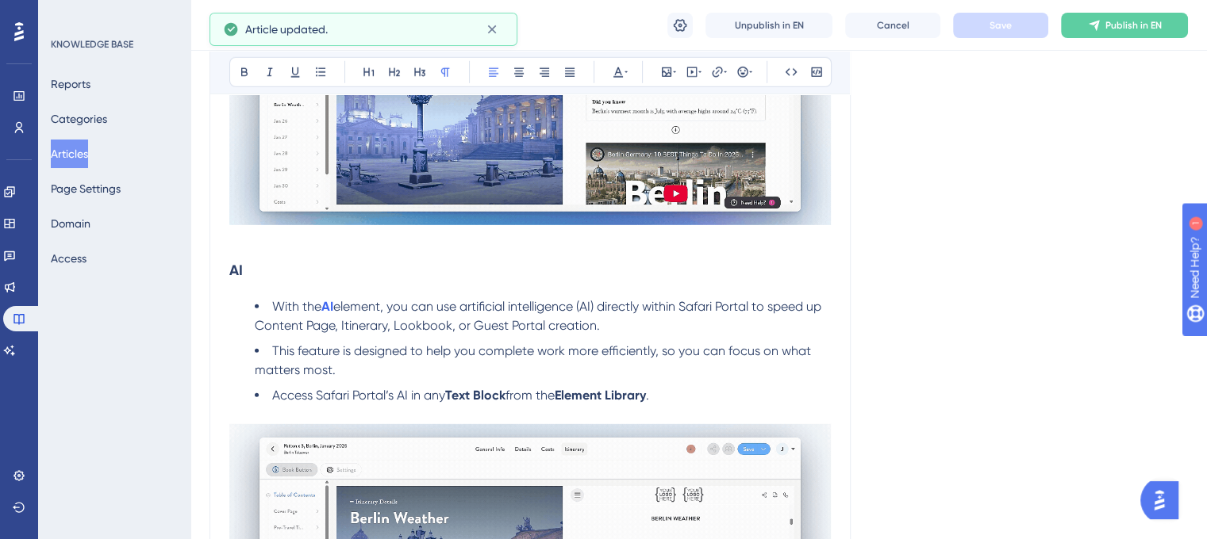
scroll to position [4874, 0]
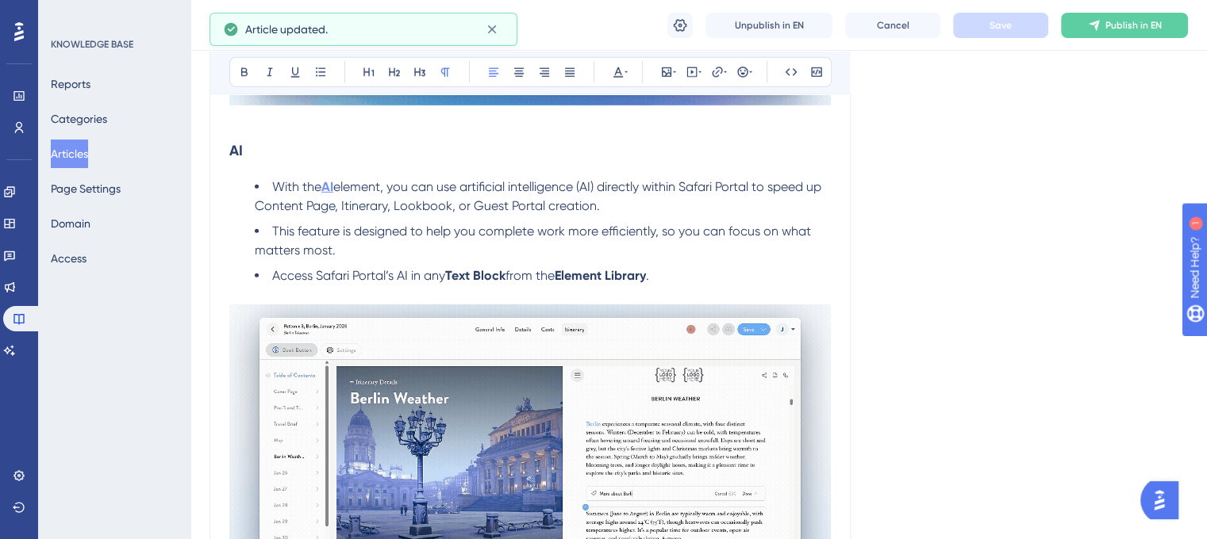
click at [331, 194] on strong "AI" at bounding box center [327, 186] width 12 height 15
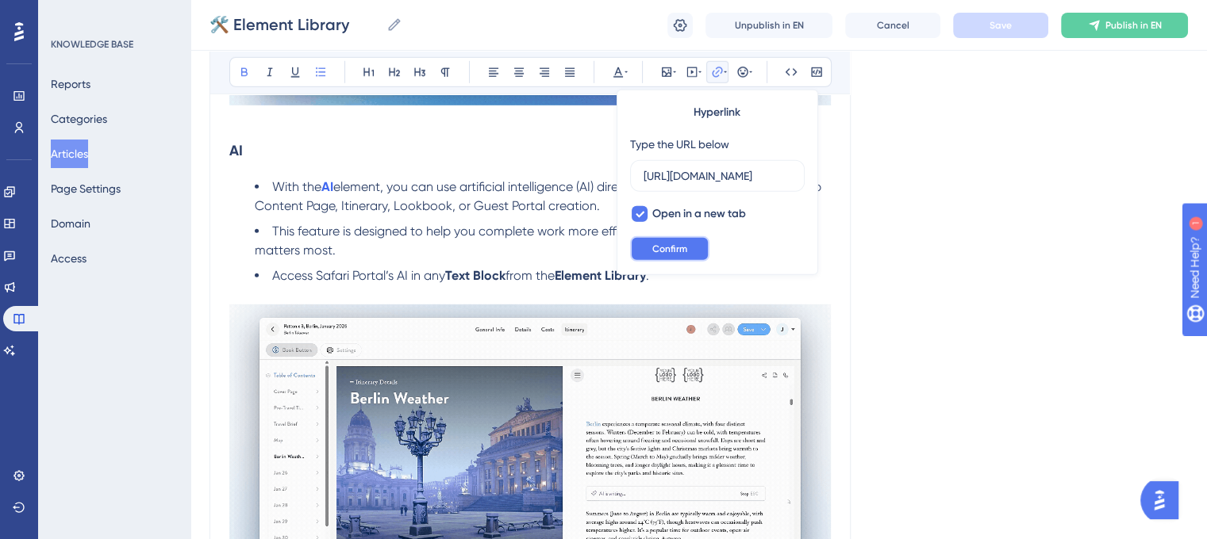
scroll to position [0, 0]
click at [688, 247] on button "Confirm" at bounding box center [669, 248] width 79 height 25
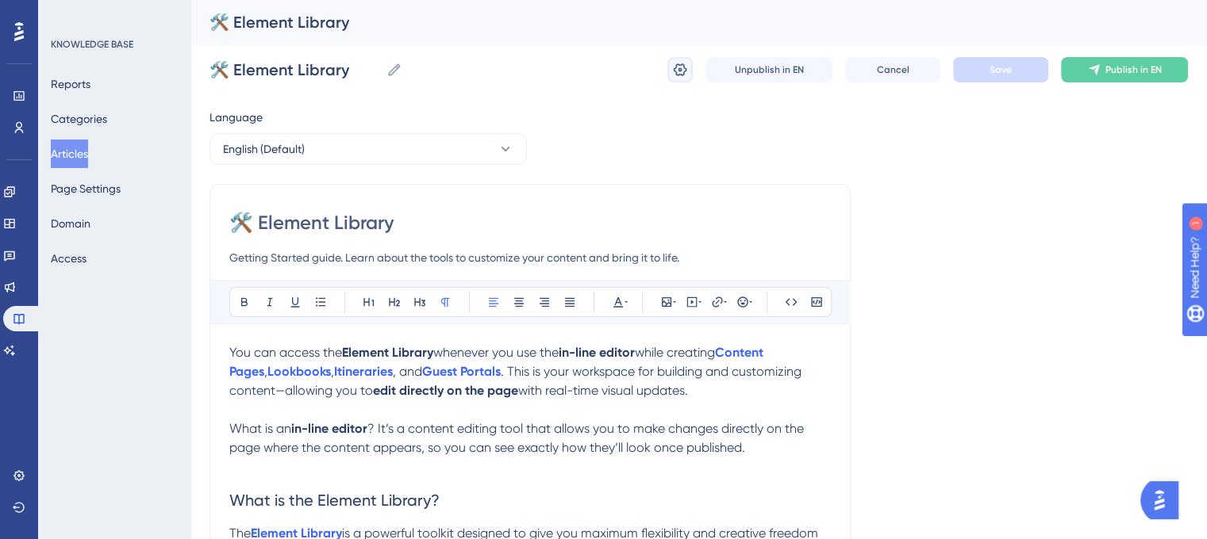
click at [682, 72] on icon at bounding box center [680, 70] width 16 height 16
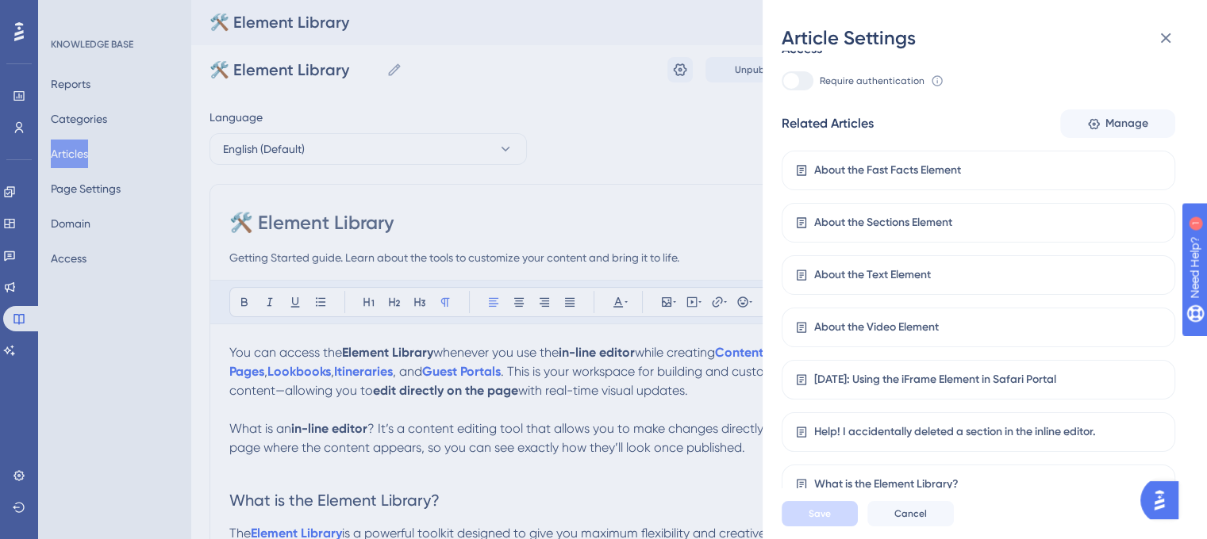
scroll to position [391, 0]
click at [1113, 120] on span "Manage" at bounding box center [1126, 122] width 43 height 19
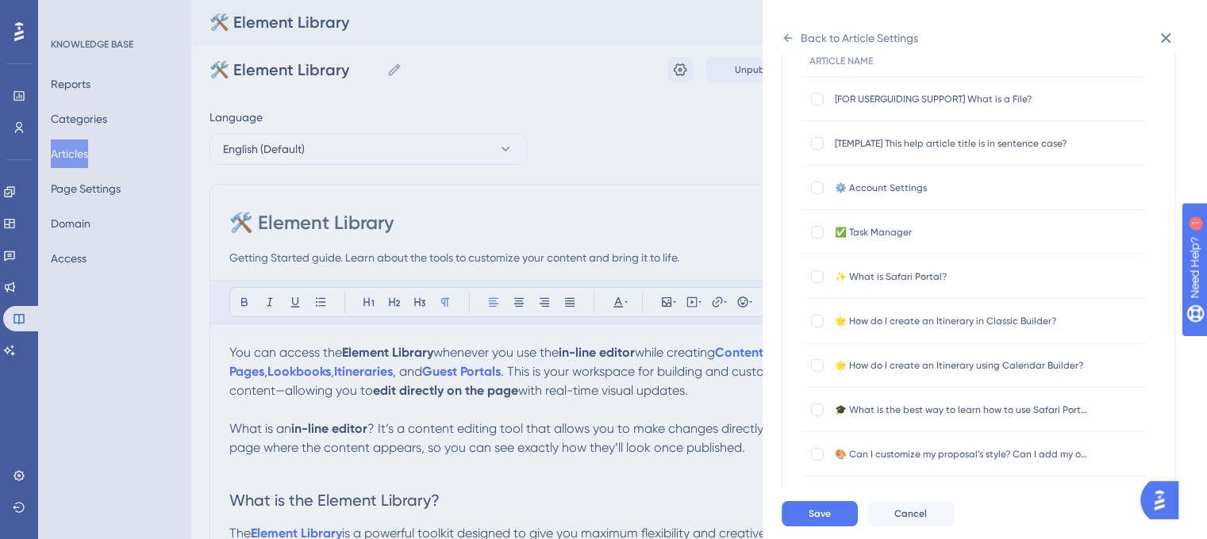
scroll to position [0, 0]
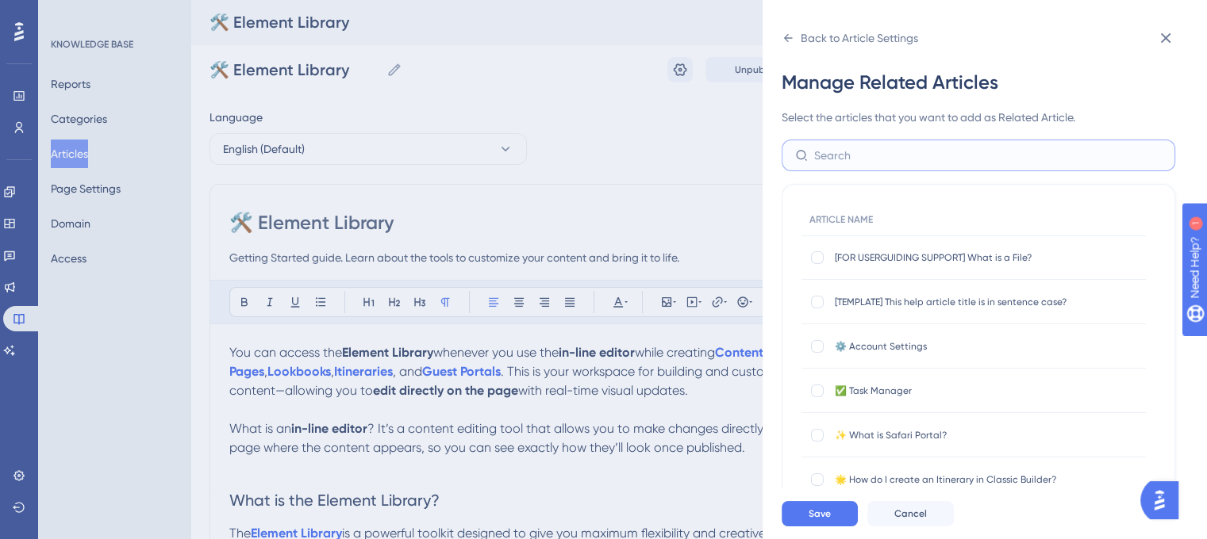
click at [880, 152] on input "text" at bounding box center [987, 155] width 347 height 17
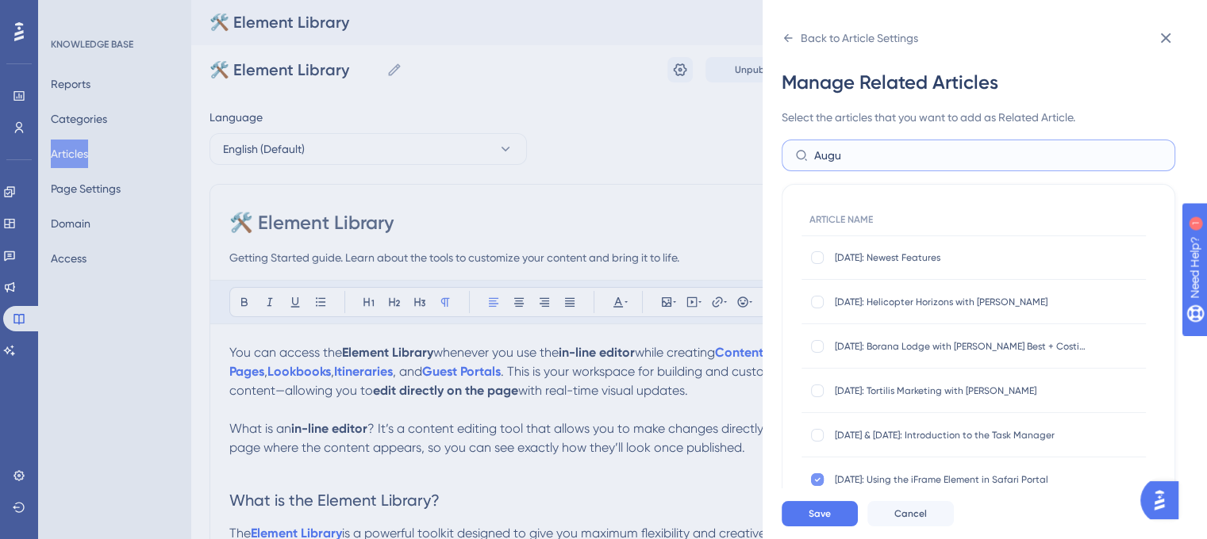
type input "Augu"
click at [816, 478] on icon at bounding box center [817, 480] width 6 height 13
checkbox input "false"
click at [825, 520] on span "Save" at bounding box center [819, 514] width 22 height 13
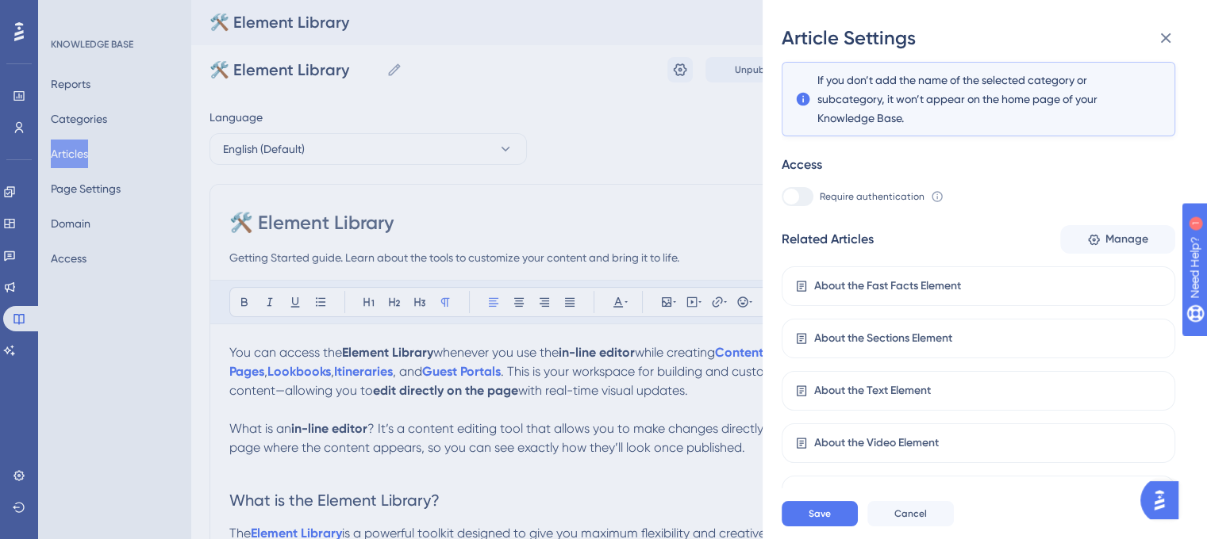
scroll to position [340, 0]
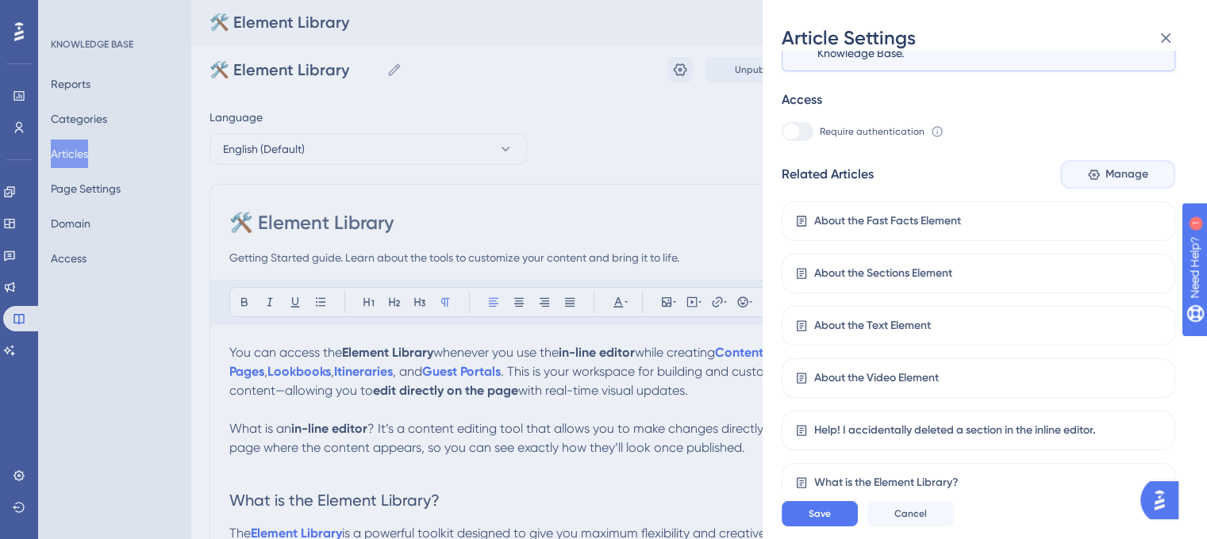
click at [1116, 177] on span "Manage" at bounding box center [1126, 174] width 43 height 19
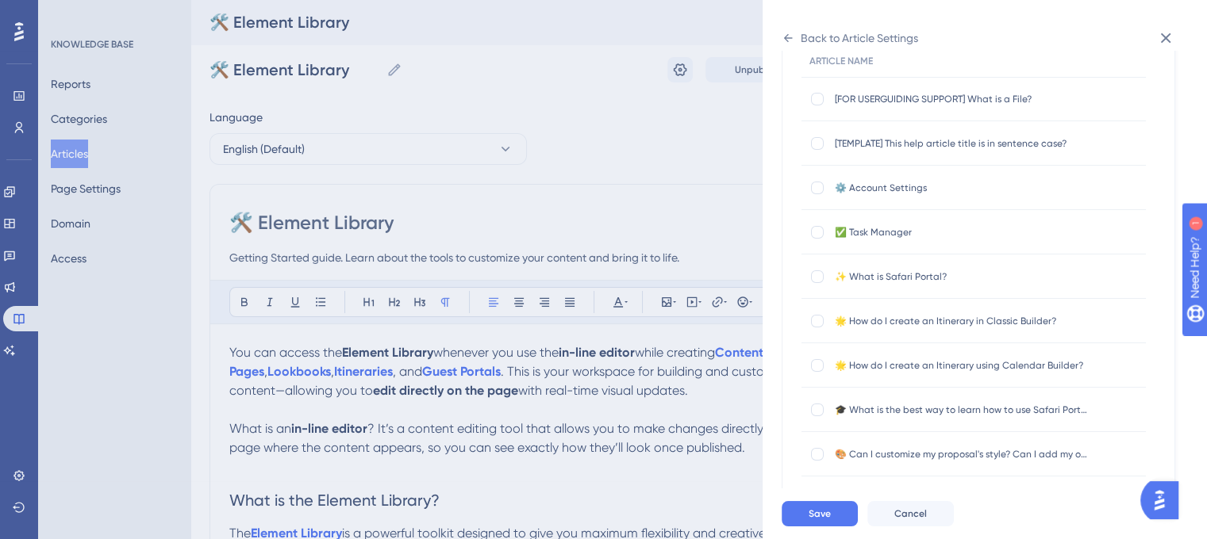
scroll to position [0, 0]
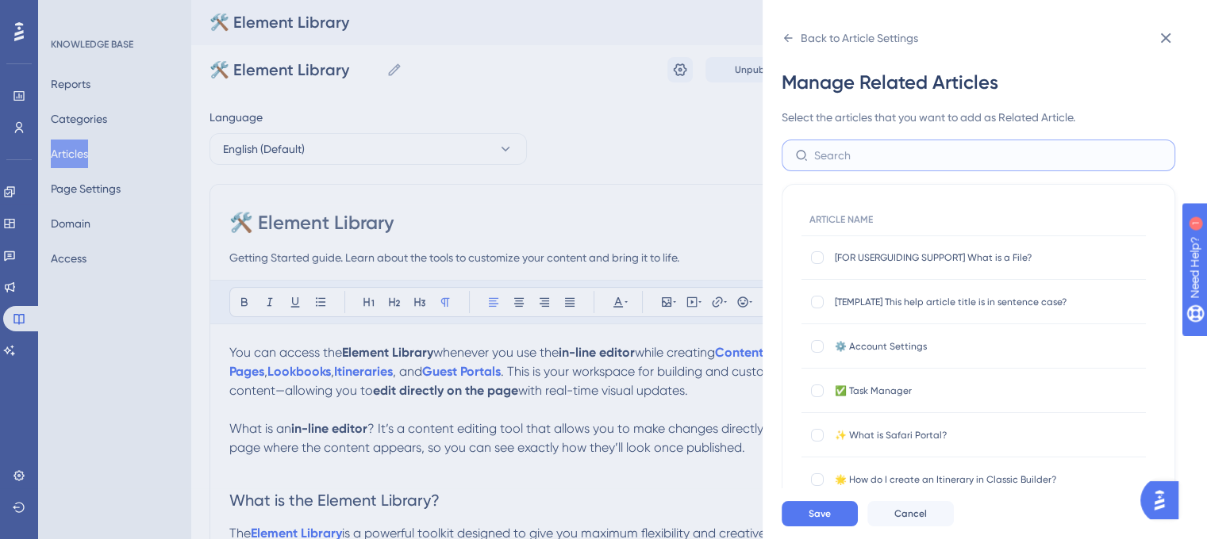
click at [866, 159] on input "text" at bounding box center [987, 155] width 347 height 17
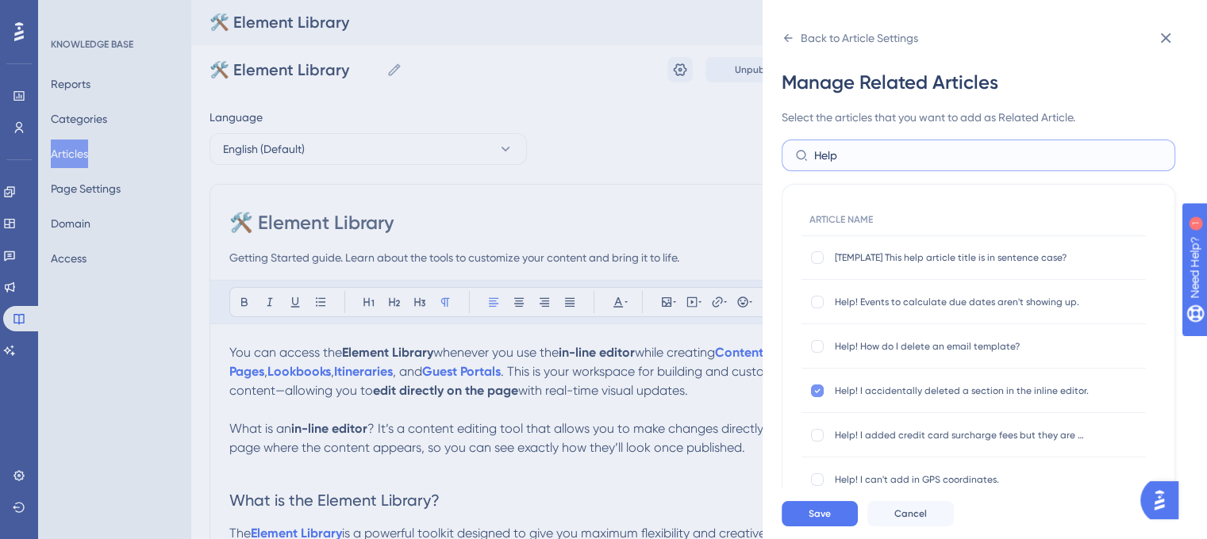
type input "Help"
click at [818, 386] on icon at bounding box center [817, 391] width 6 height 13
checkbox input "false"
drag, startPoint x: 852, startPoint y: 149, endPoint x: 764, endPoint y: 156, distance: 88.4
click at [764, 155] on div "Back to Article Settings Manage Related Articles Select the articles that you w…" at bounding box center [984, 269] width 444 height 539
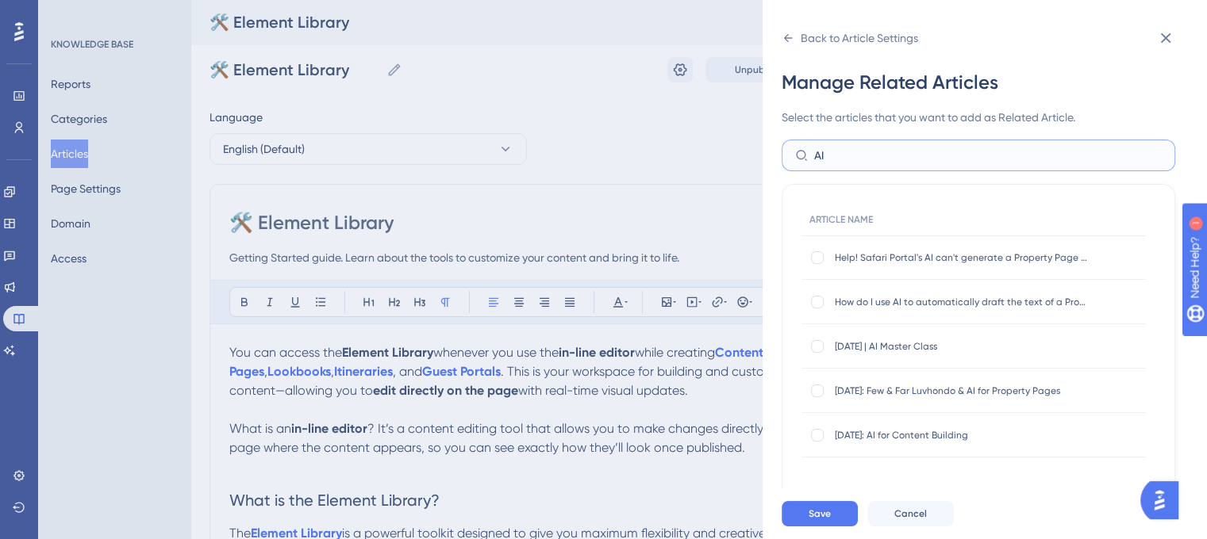
drag, startPoint x: 838, startPoint y: 158, endPoint x: 806, endPoint y: 155, distance: 31.9
click at [806, 155] on label "AI" at bounding box center [977, 156] width 393 height 32
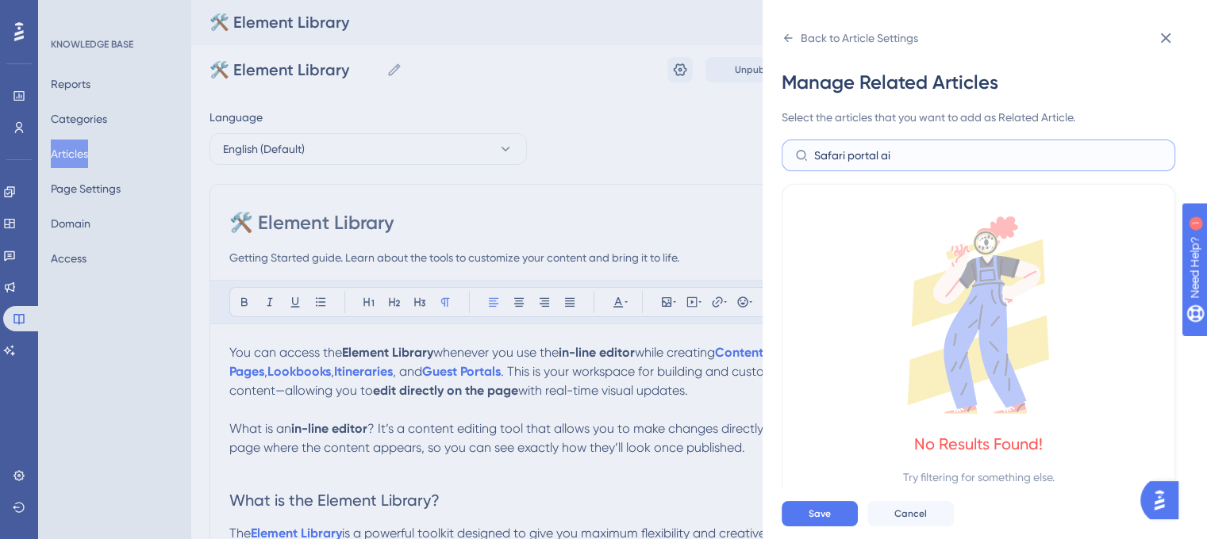
click at [787, 156] on label "Safari portal ai" at bounding box center [977, 156] width 393 height 32
paste input "How do I use Safari Portal's AI?"
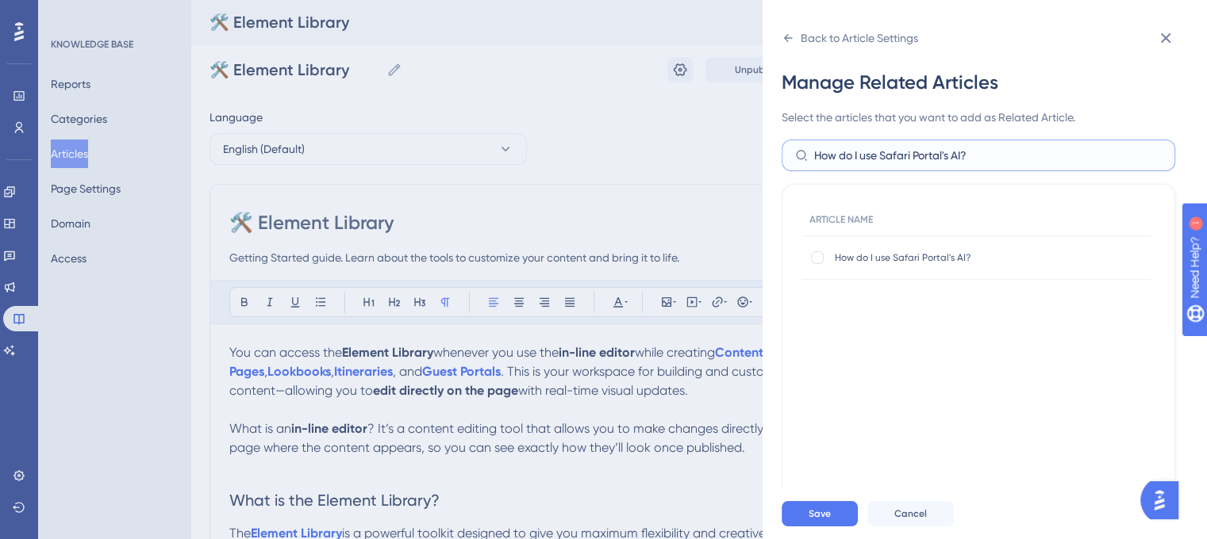
type input "How do I use Safari Portal's AI?"
click at [816, 266] on div "How do I use Safari Portal's AI? How do I use Safari Portal's AI?" at bounding box center [975, 258] width 349 height 44
click at [817, 264] on div at bounding box center [817, 258] width 16 height 16
checkbox input "true"
click at [827, 520] on span "Save" at bounding box center [819, 514] width 22 height 13
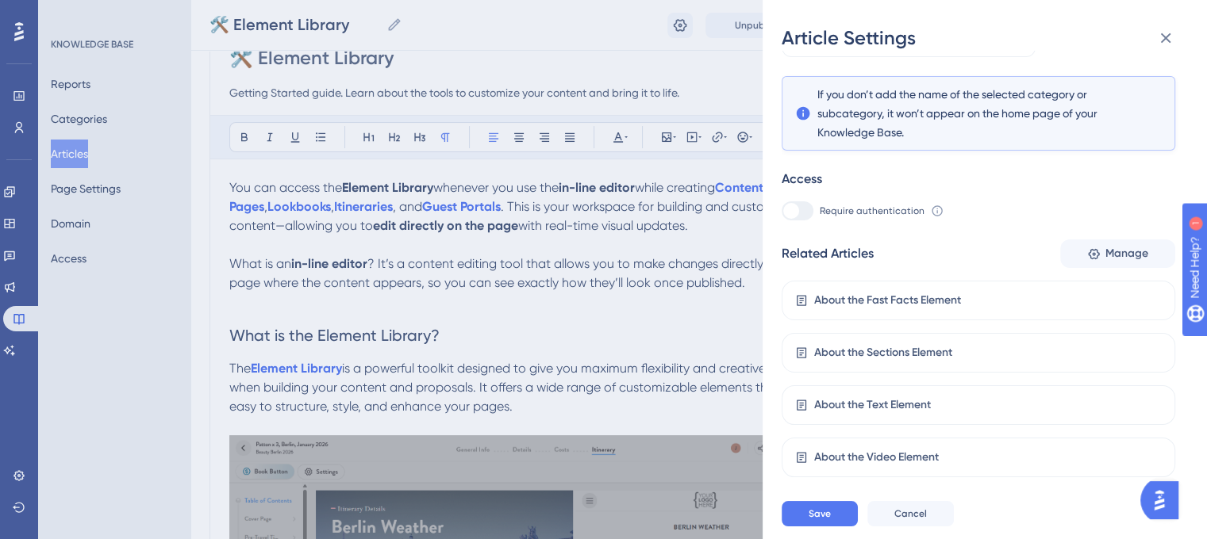
scroll to position [340, 0]
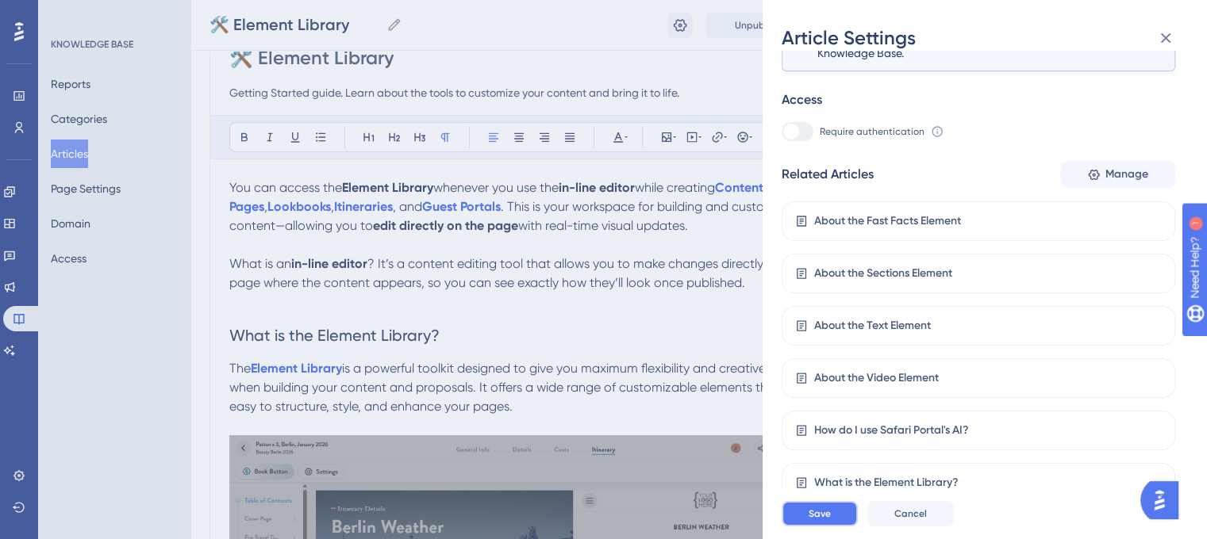
click at [822, 520] on span "Save" at bounding box center [819, 514] width 22 height 13
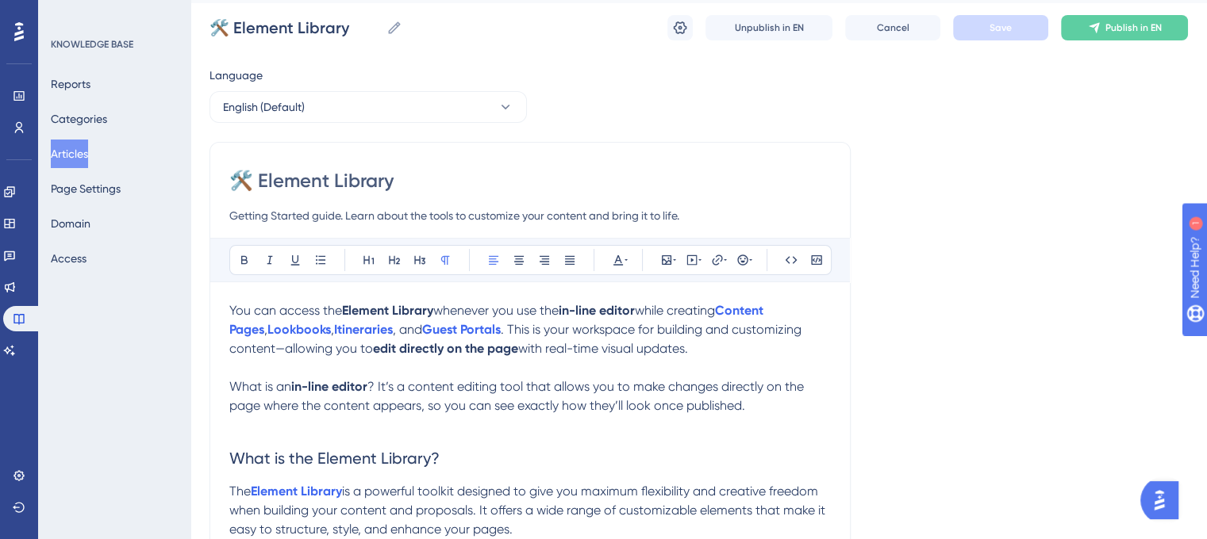
scroll to position [0, 0]
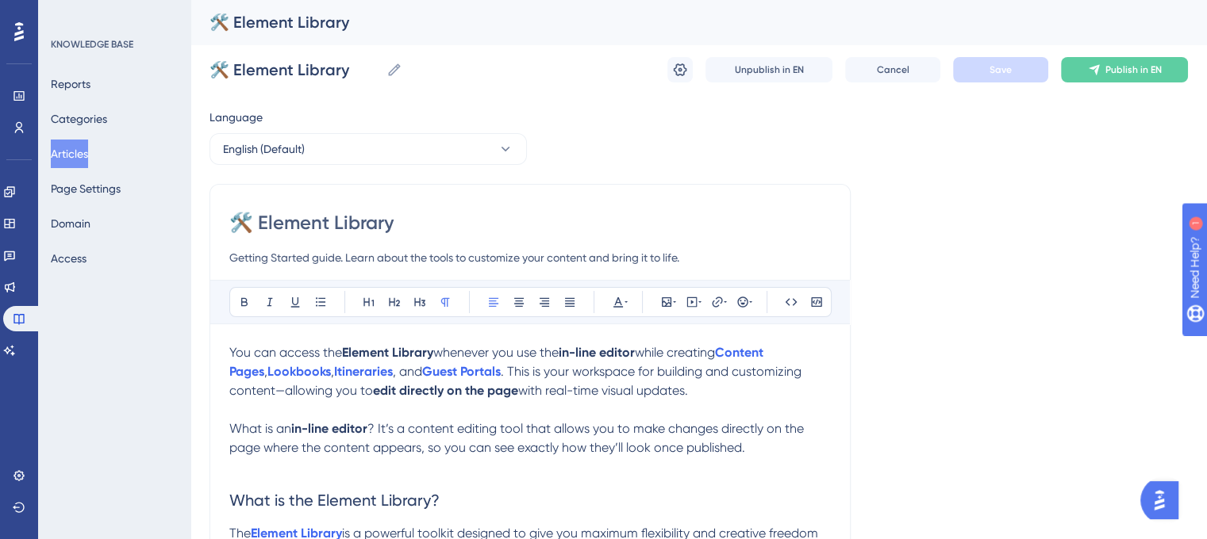
drag, startPoint x: 441, startPoint y: 225, endPoint x: 260, endPoint y: 226, distance: 180.9
click at [260, 226] on input "🛠️ Element Library" at bounding box center [529, 222] width 601 height 25
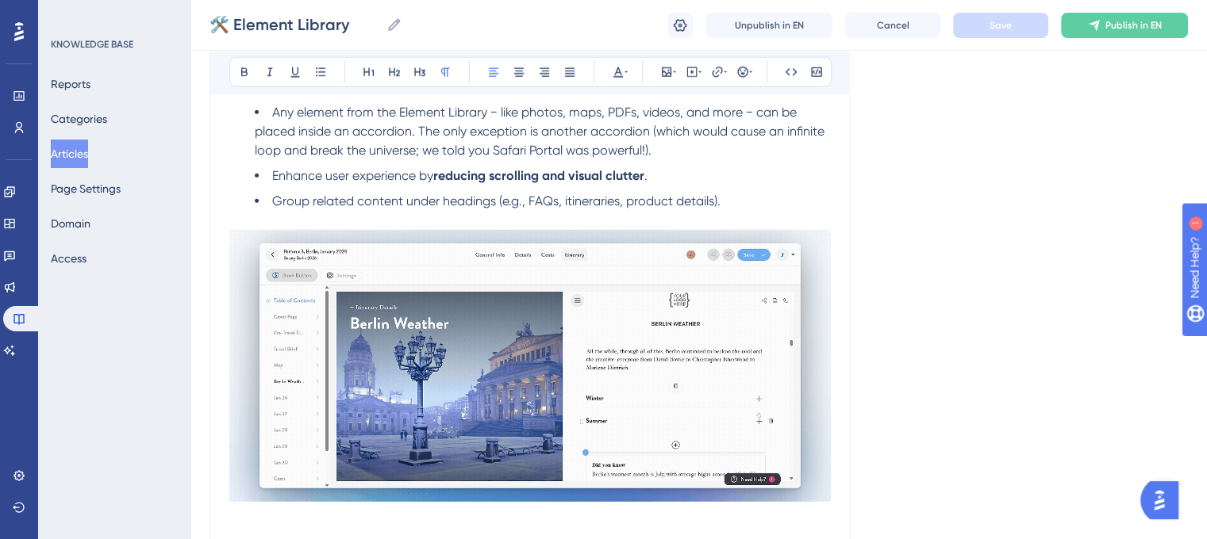
scroll to position [4239, 0]
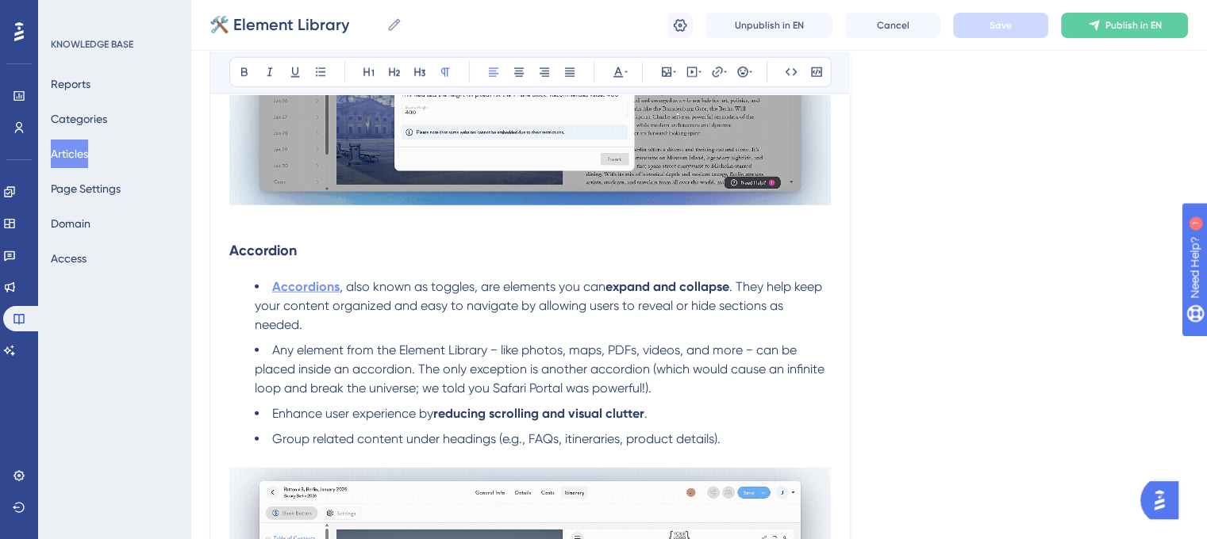
click at [311, 294] on strong "Accordions" at bounding box center [305, 286] width 67 height 15
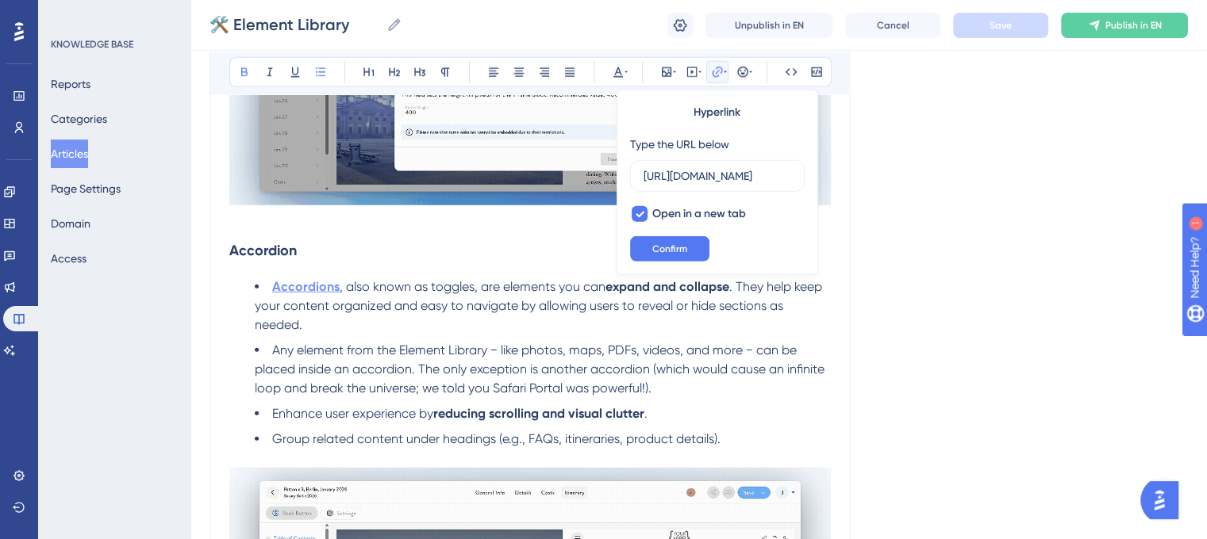
scroll to position [0, 255]
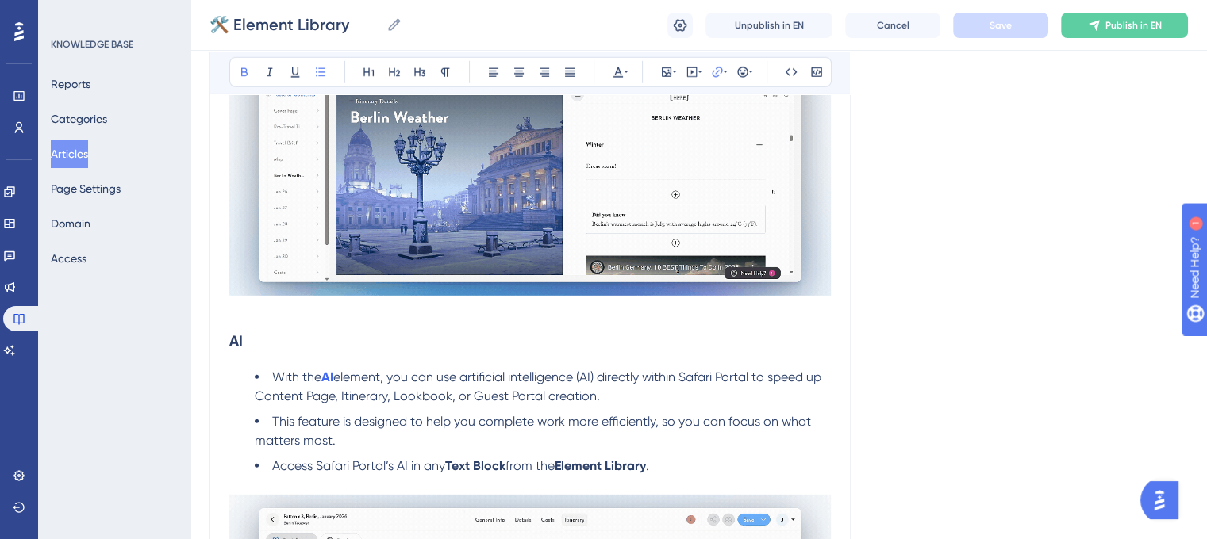
scroll to position [4874, 0]
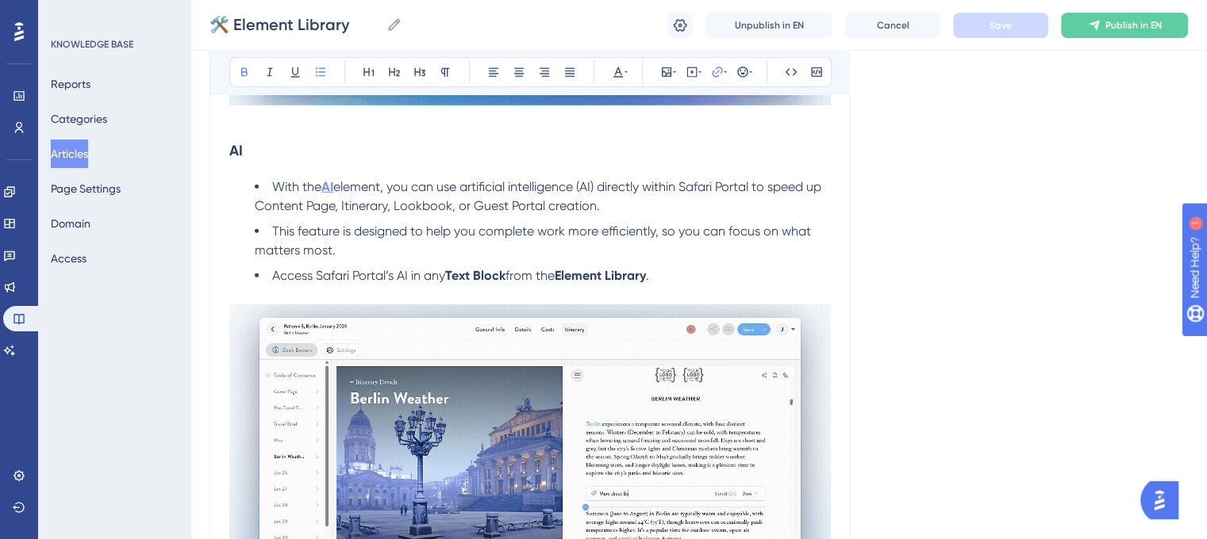
click at [329, 194] on strong "AI" at bounding box center [327, 186] width 12 height 15
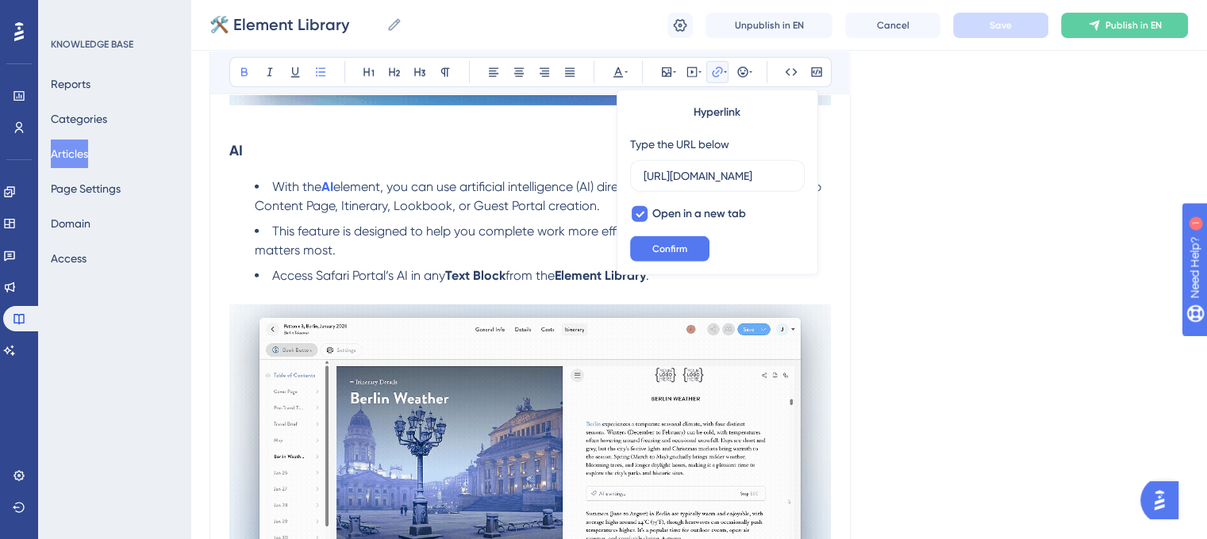
scroll to position [0, 0]
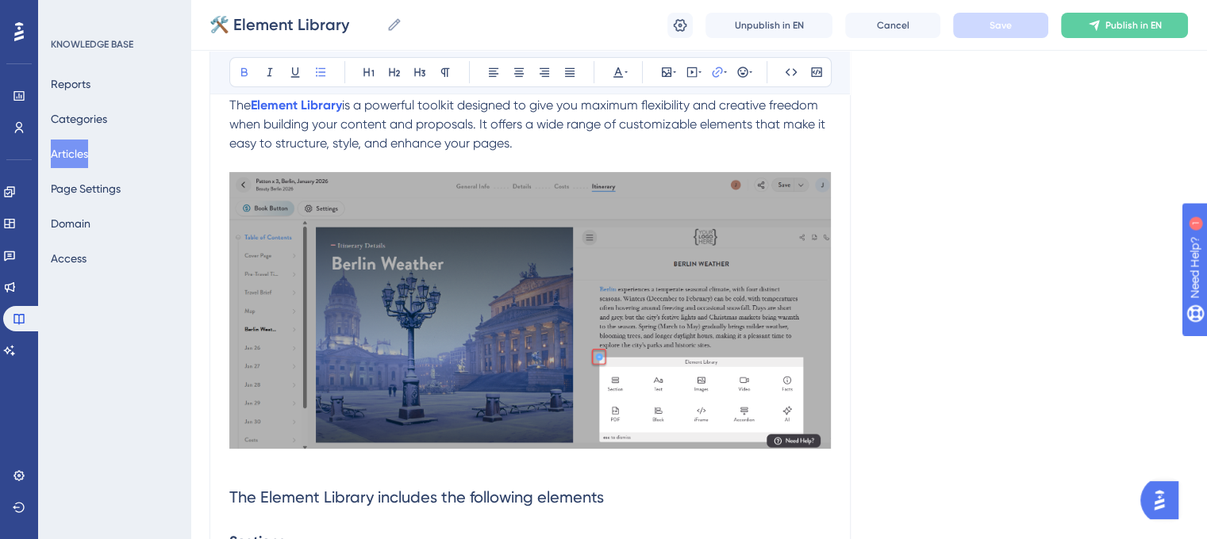
scroll to position [431, 0]
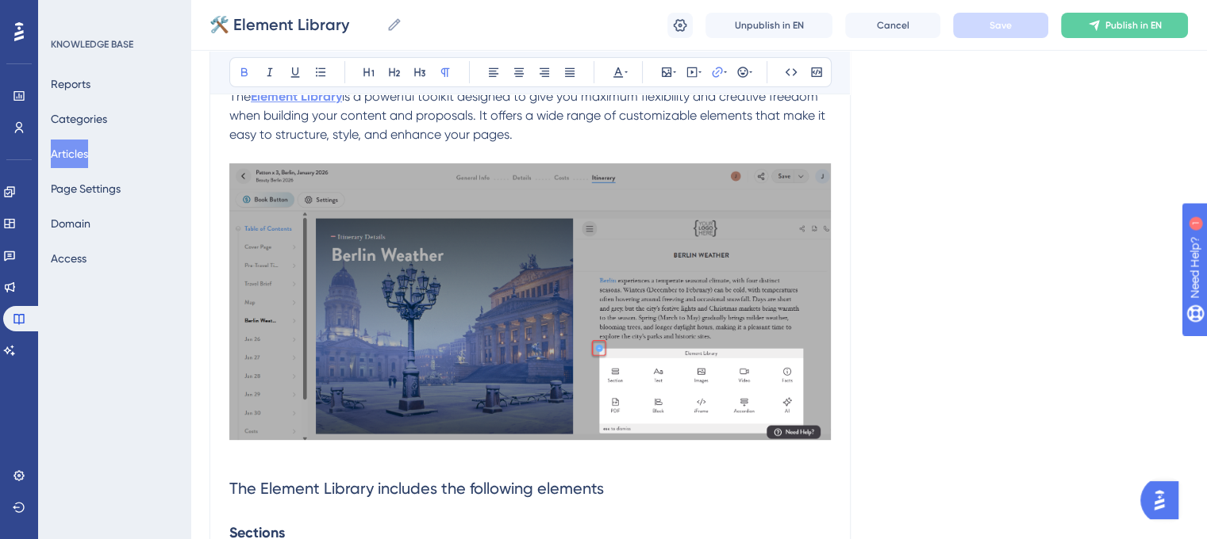
click at [321, 103] on strong "Element Library" at bounding box center [296, 96] width 91 height 15
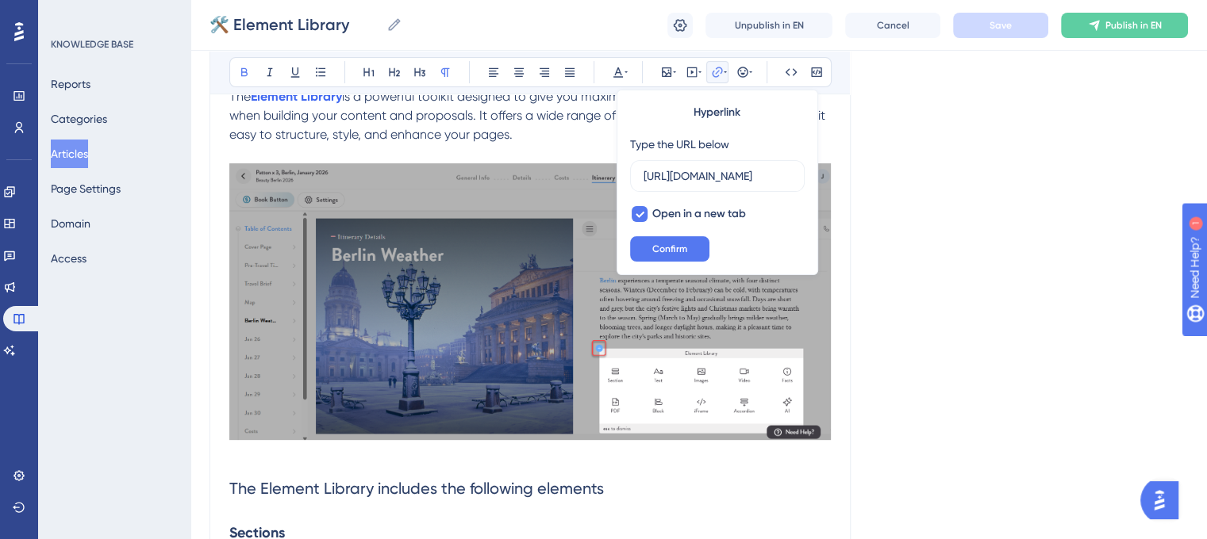
scroll to position [0, 0]
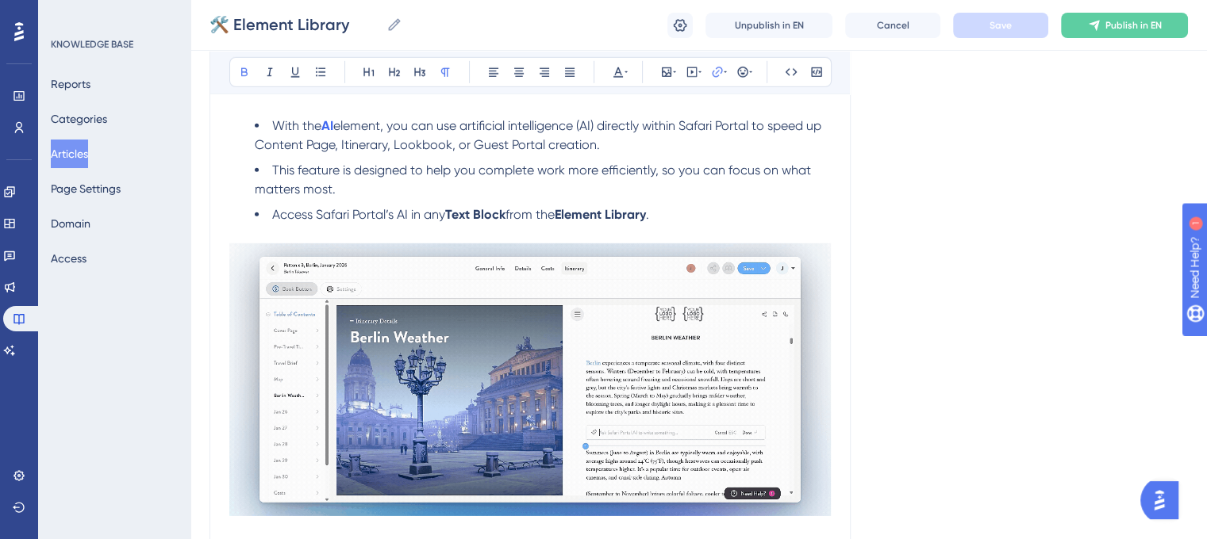
scroll to position [4953, 0]
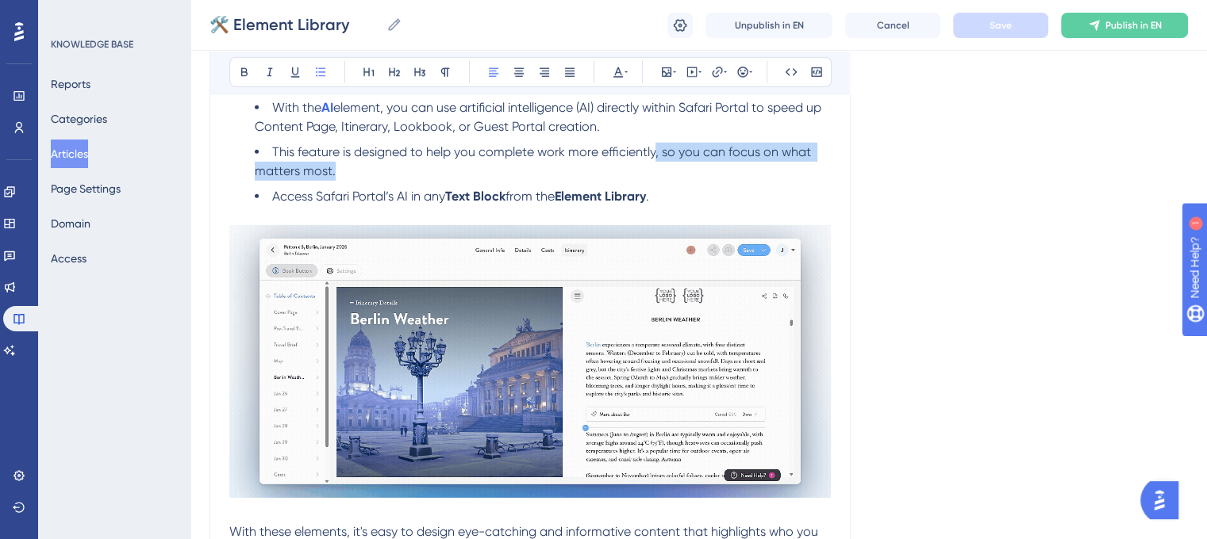
drag, startPoint x: 345, startPoint y: 190, endPoint x: 655, endPoint y: 171, distance: 310.0
click at [655, 171] on li "This feature is designed to help you complete work more efficiently, so you can…" at bounding box center [543, 162] width 576 height 38
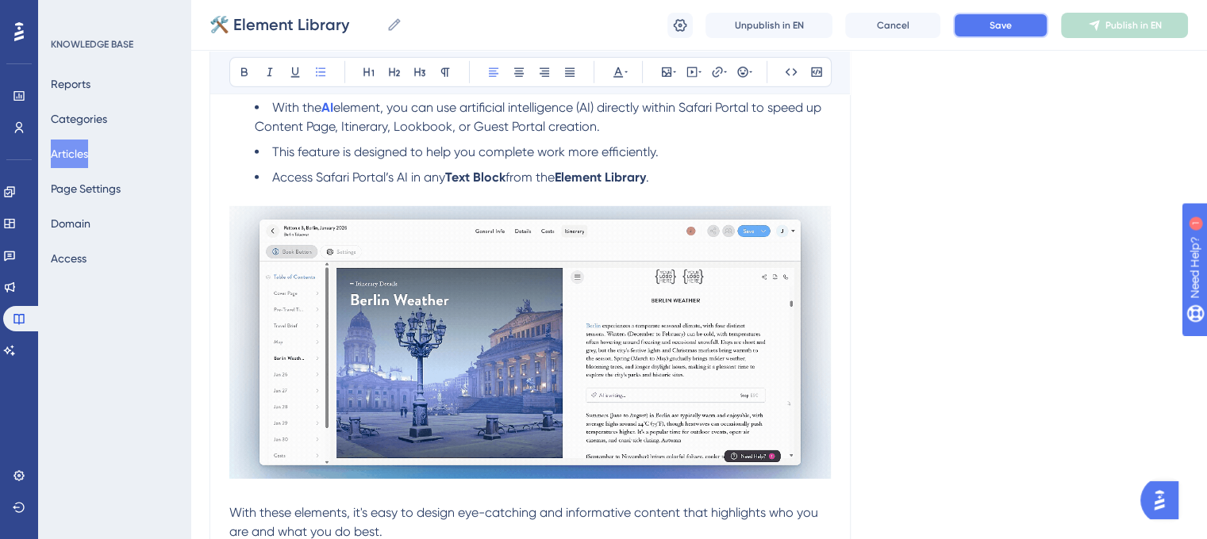
click at [988, 21] on button "Save" at bounding box center [1000, 25] width 95 height 25
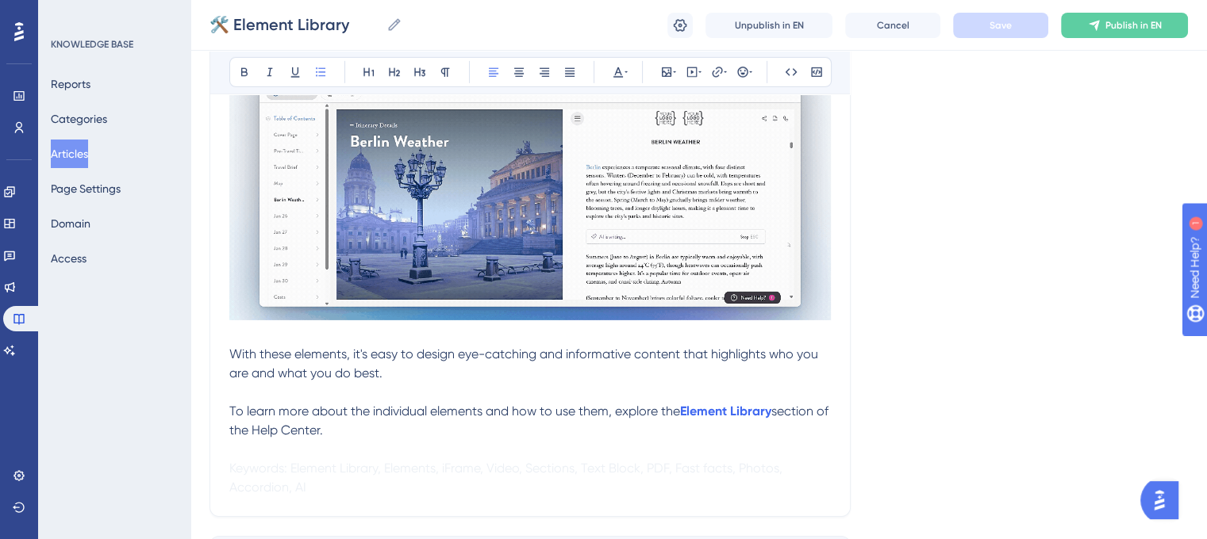
scroll to position [5032, 0]
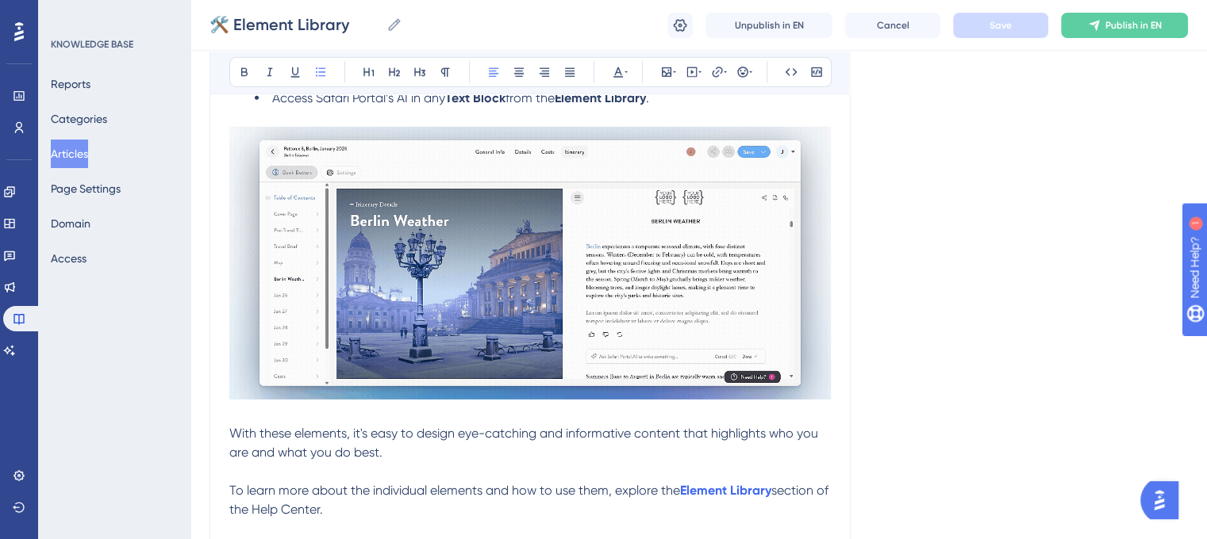
click at [578, 289] on img at bounding box center [529, 263] width 601 height 272
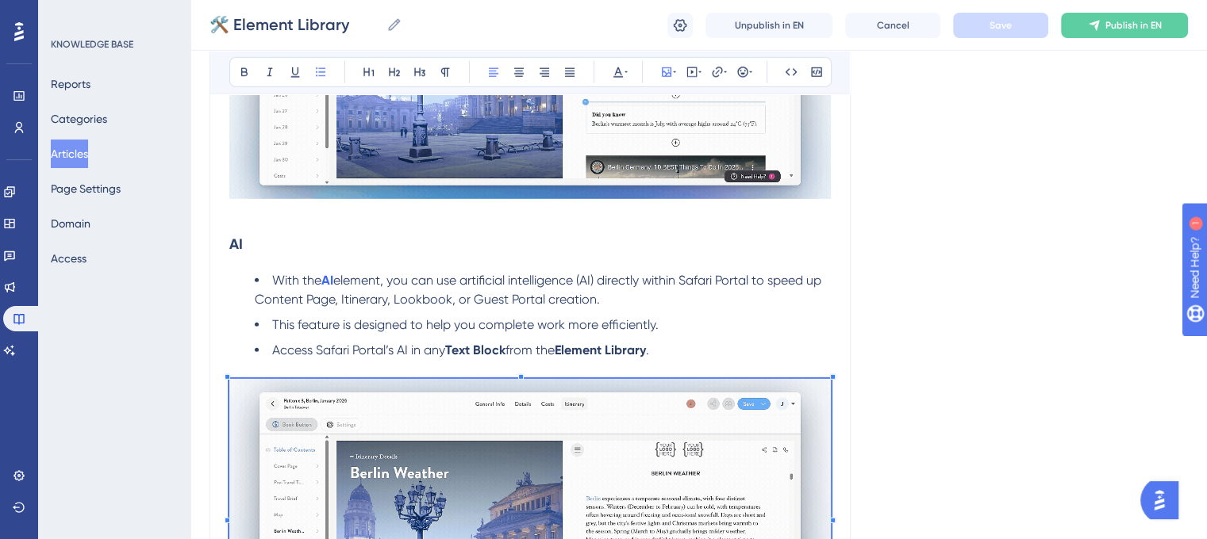
scroll to position [4794, 0]
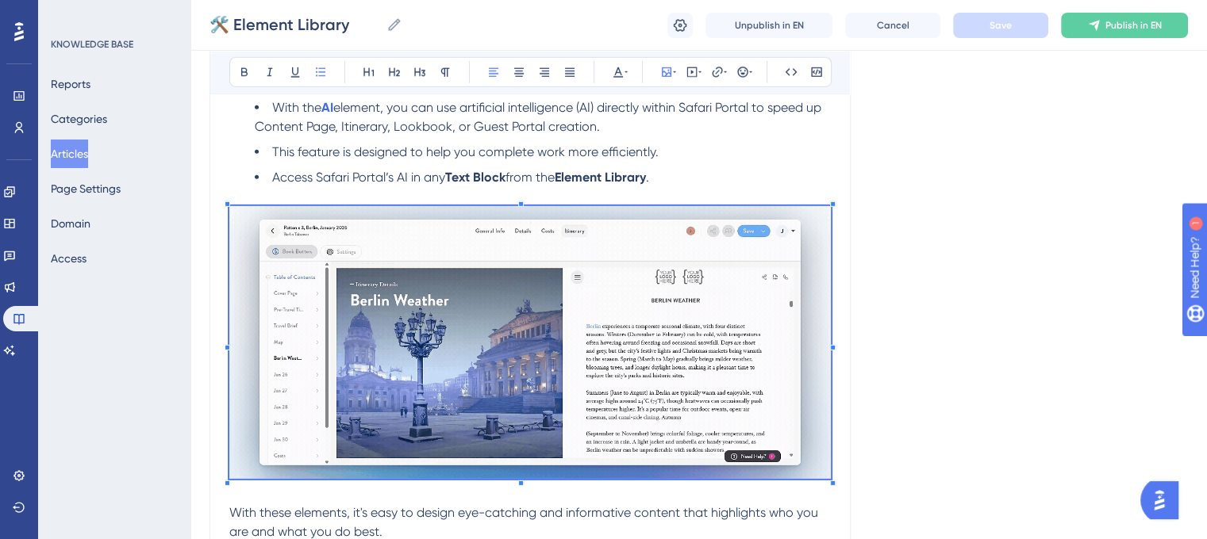
click at [781, 182] on ul "With the AI element, you can use artificial intelligence (AI) directly within S…" at bounding box center [529, 142] width 601 height 89
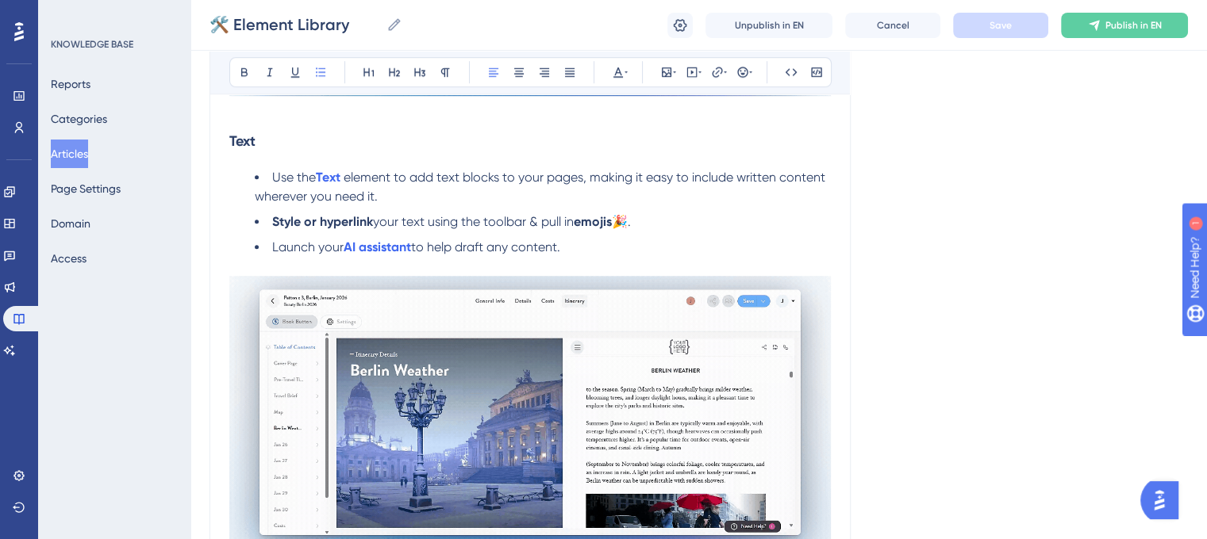
scroll to position [827, 0]
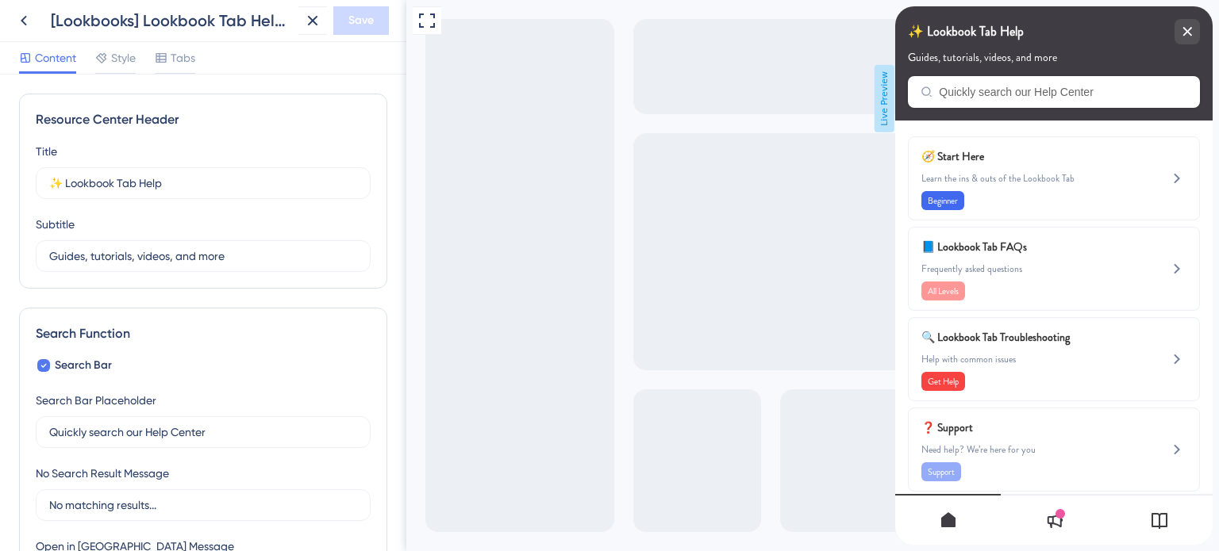
click at [171, 25] on div "[Lookbooks] Lookbook Tab Help Widget" at bounding box center [171, 21] width 241 height 22
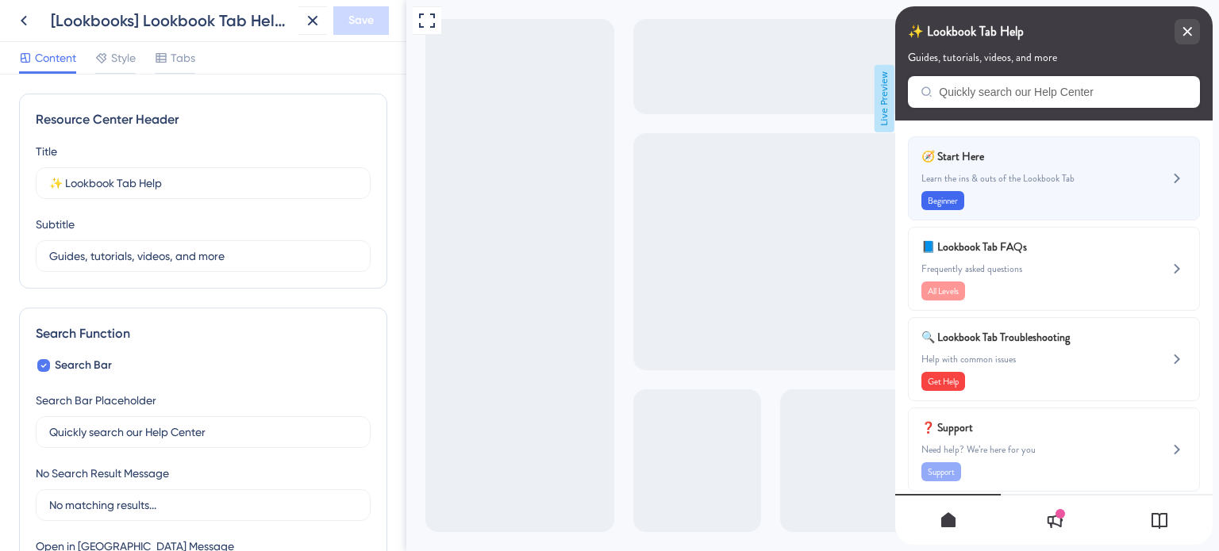
click at [1017, 170] on div "🧭 Start Here Learn the ins & outs of the Lookbook Tab Beginner" at bounding box center [1027, 178] width 212 height 63
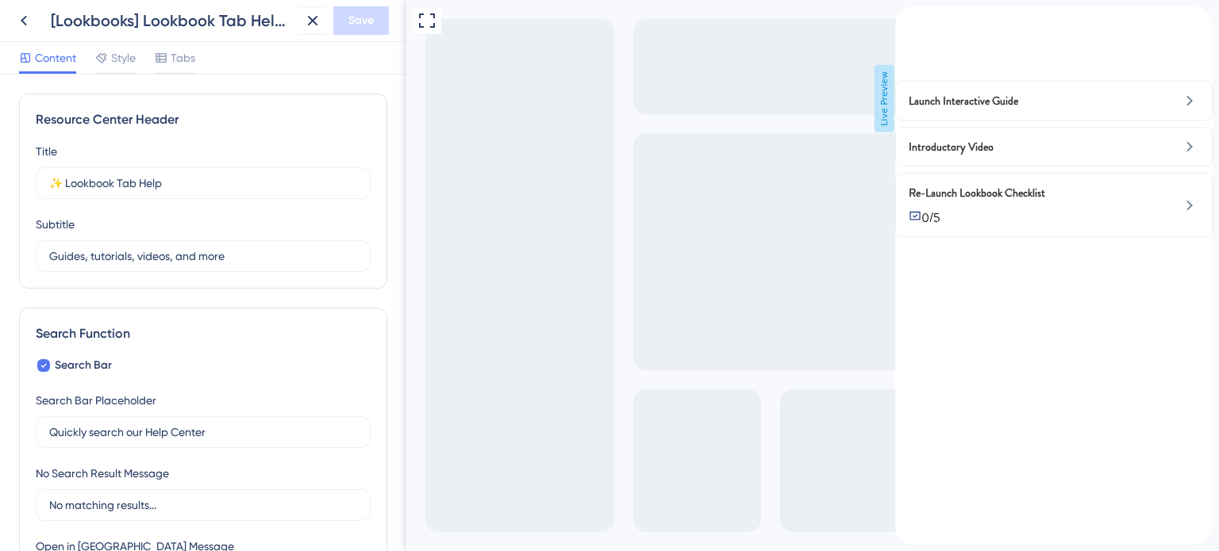
click at [907, 20] on icon "back to header" at bounding box center [901, 13] width 11 height 13
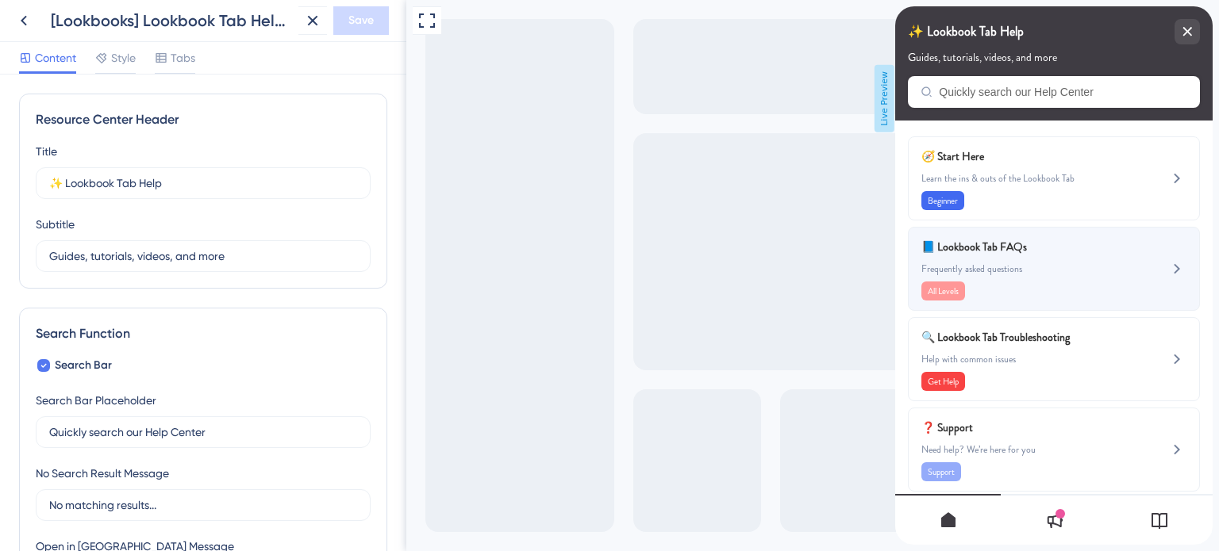
click at [995, 252] on span "📘 Lookbook Tab FAQs" at bounding box center [1014, 246] width 186 height 19
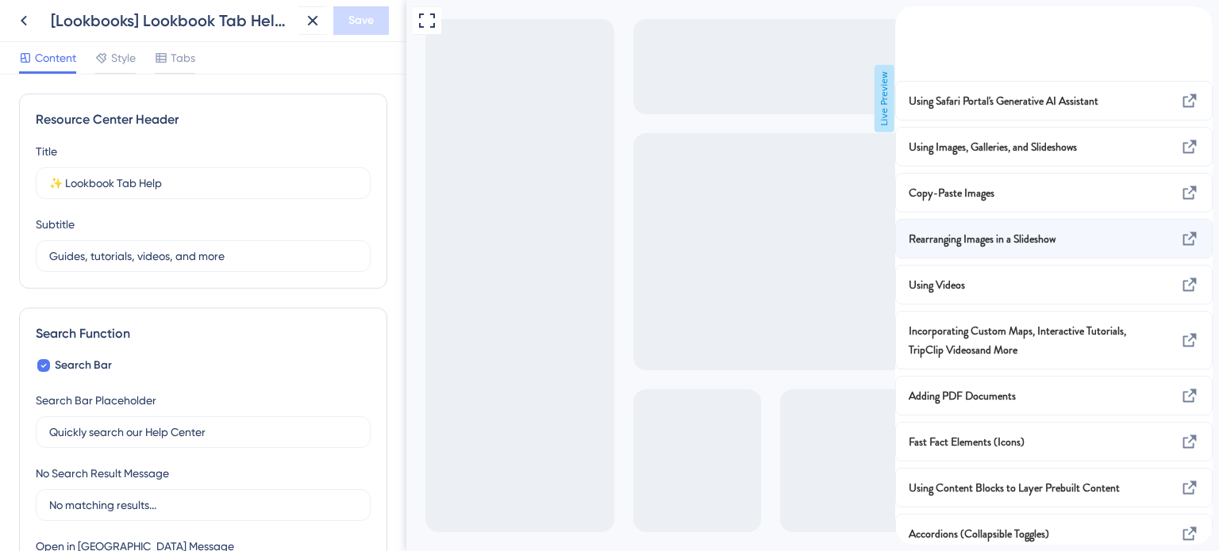
scroll to position [78, 0]
click at [919, 25] on div "back to header" at bounding box center [907, 15] width 25 height 18
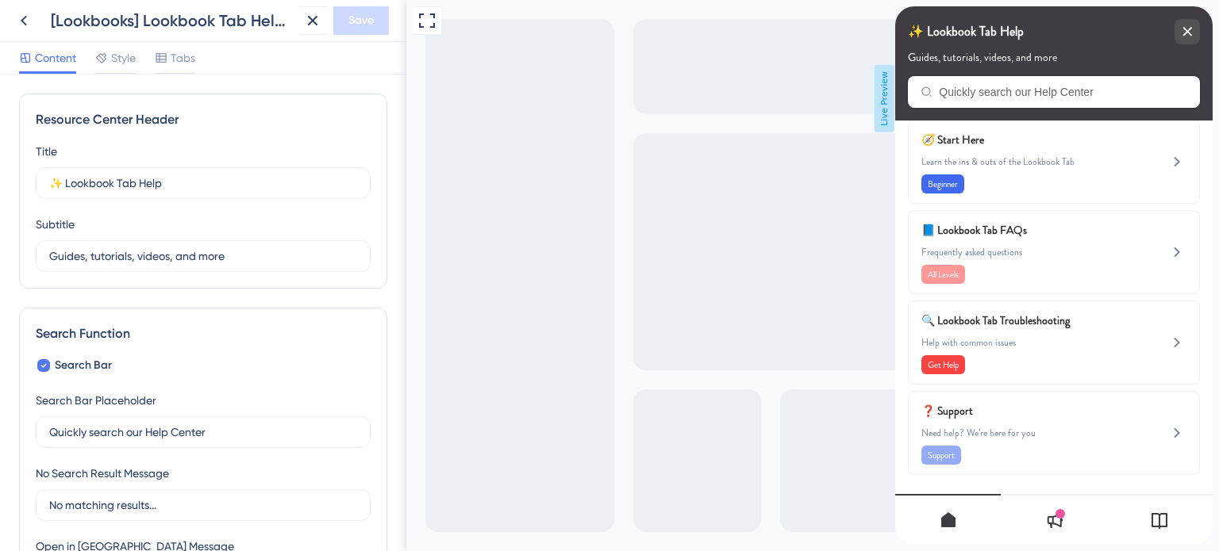
scroll to position [15, 0]
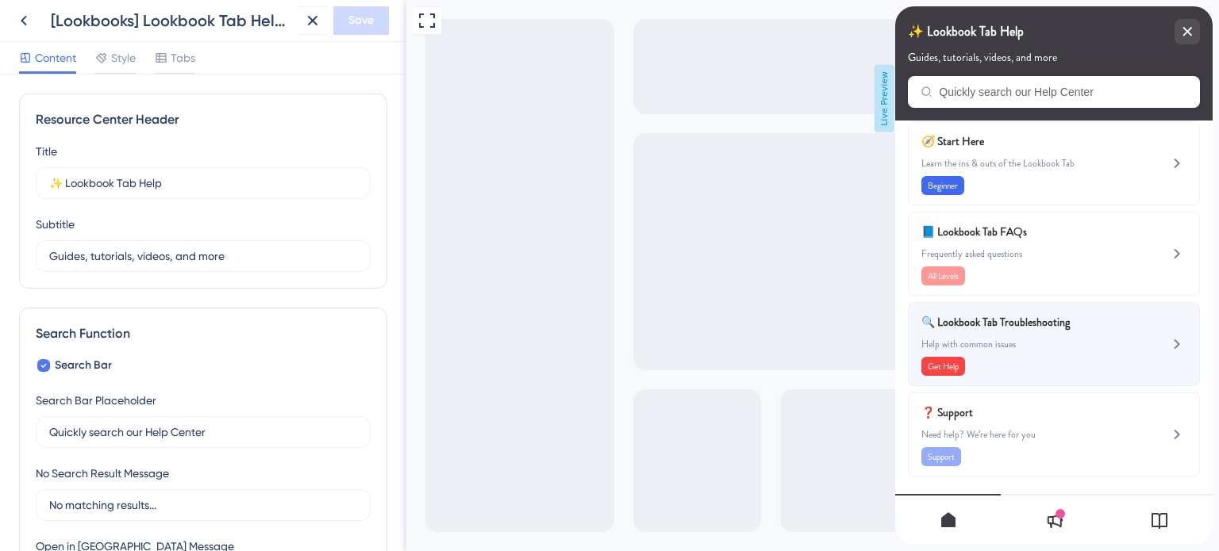
click at [992, 328] on span "🔍 Lookbook Tab Troubleshooting" at bounding box center [1014, 322] width 186 height 19
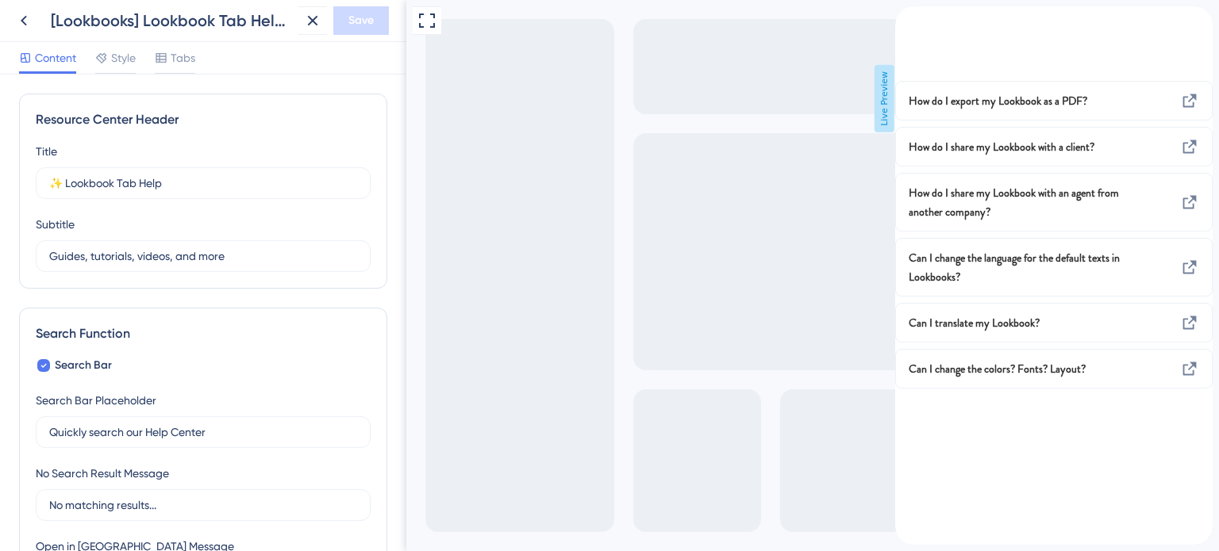
click at [908, 20] on icon "back to header" at bounding box center [901, 13] width 13 height 13
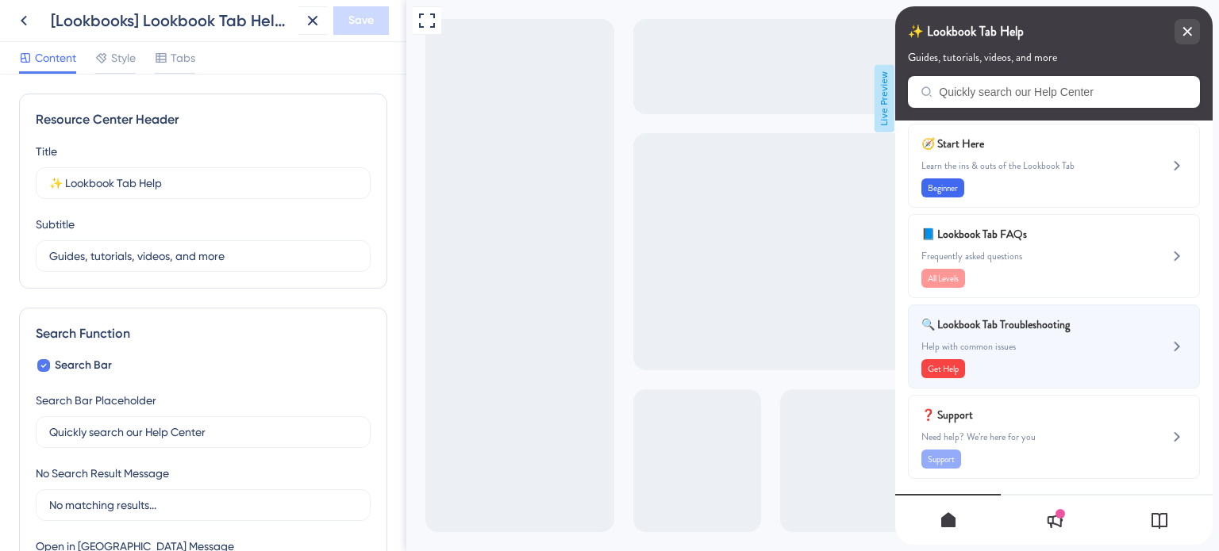
scroll to position [15, 0]
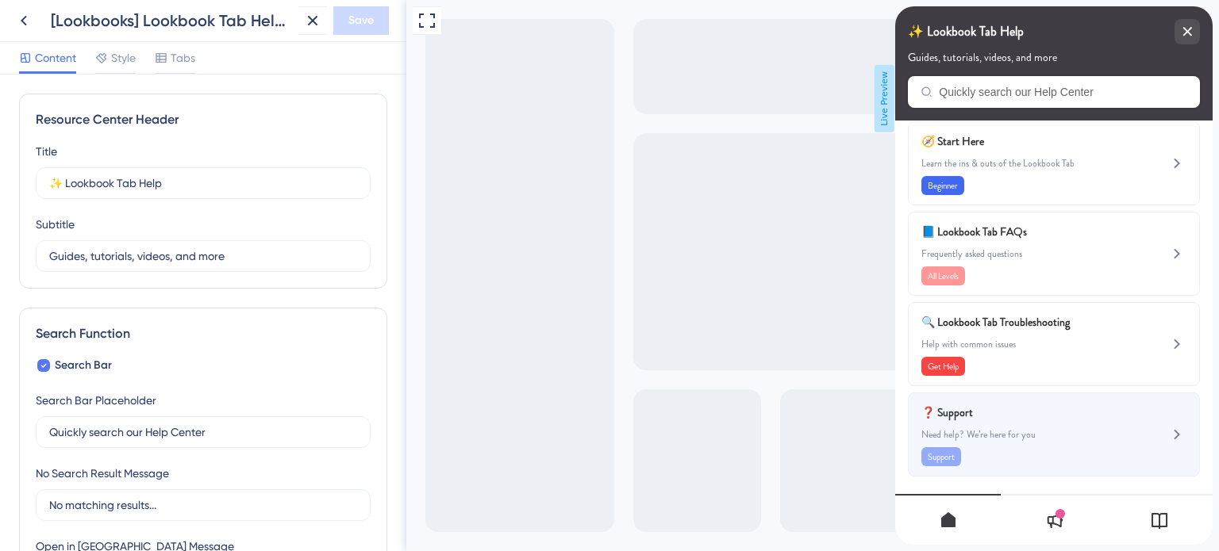
click at [1019, 432] on span "Need help? We’re here for you" at bounding box center [1027, 434] width 212 height 13
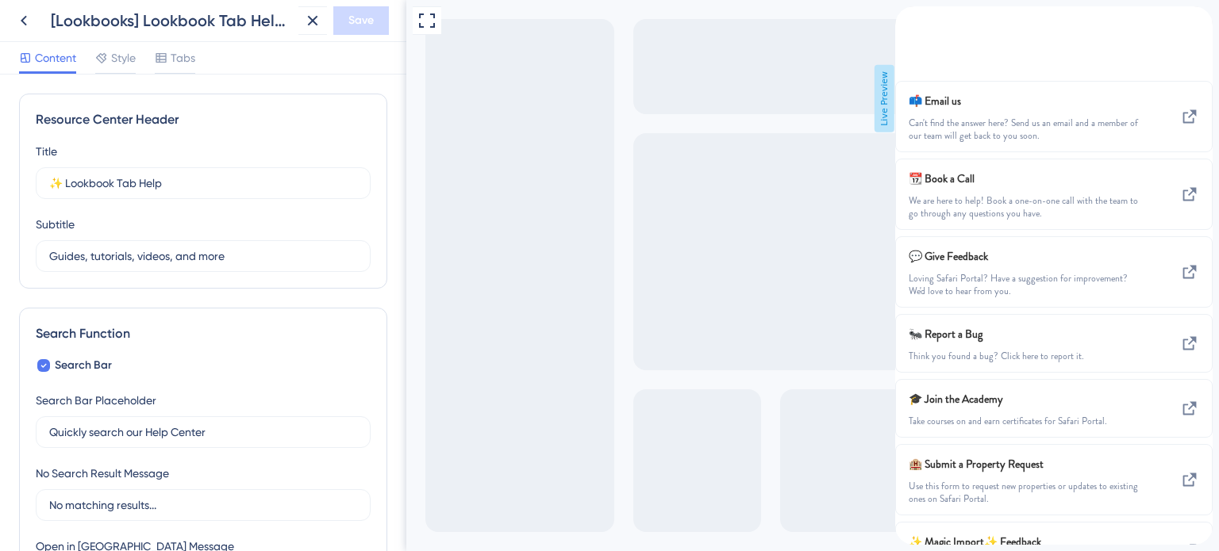
click at [920, 25] on div "back to header" at bounding box center [907, 15] width 25 height 18
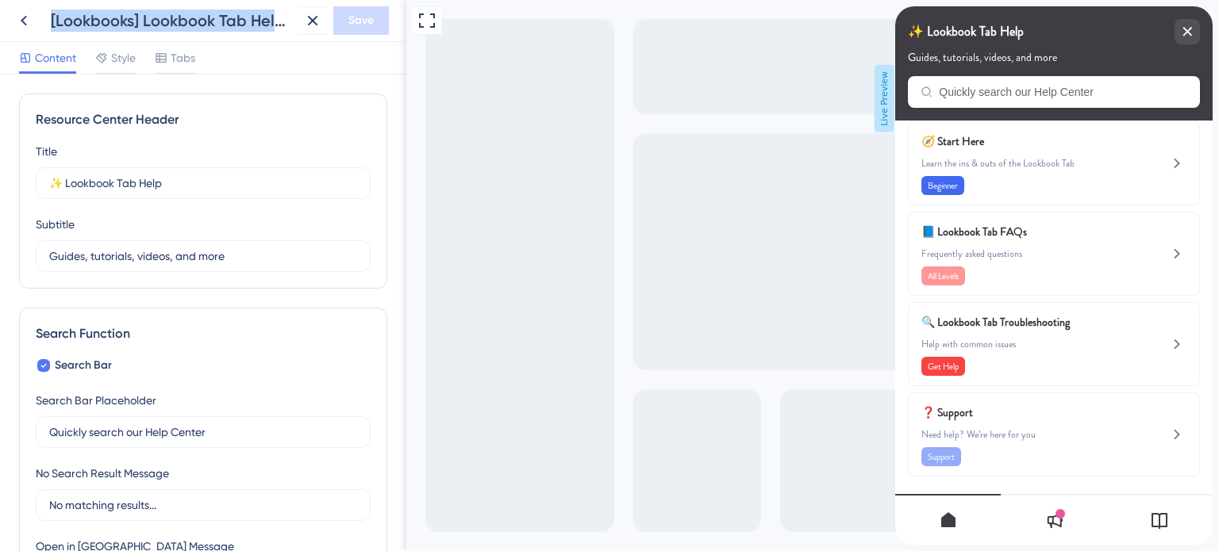
drag, startPoint x: 52, startPoint y: 19, endPoint x: 294, endPoint y: 28, distance: 242.1
click at [294, 28] on div "[Lookbooks] Lookbook Tab Help Widget Save" at bounding box center [203, 21] width 406 height 42
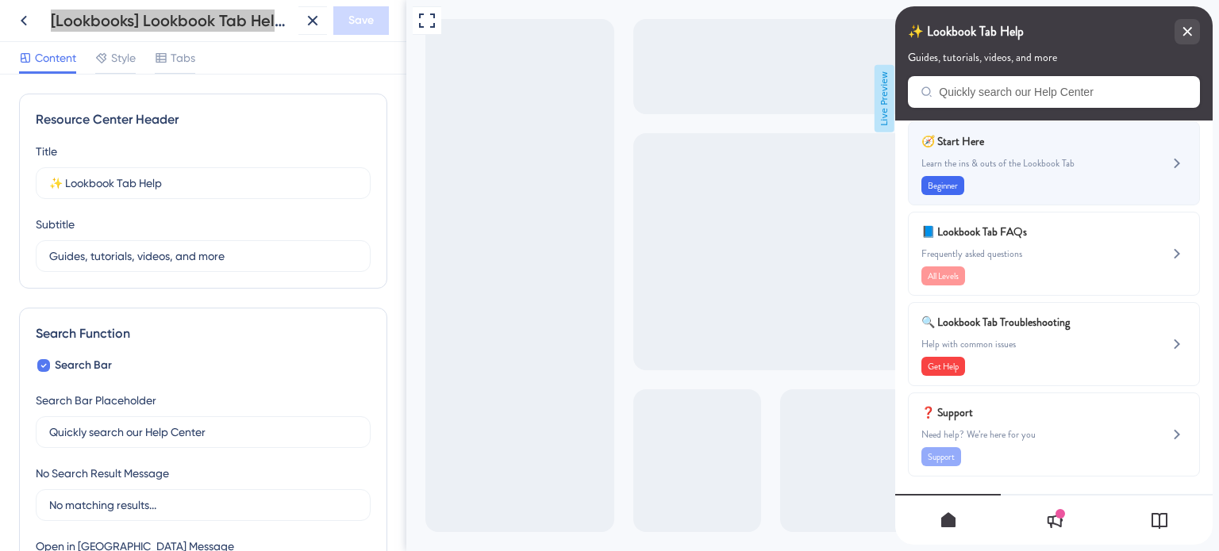
click at [1014, 160] on span "Learn the ins & outs of the Lookbook Tab" at bounding box center [1027, 163] width 212 height 13
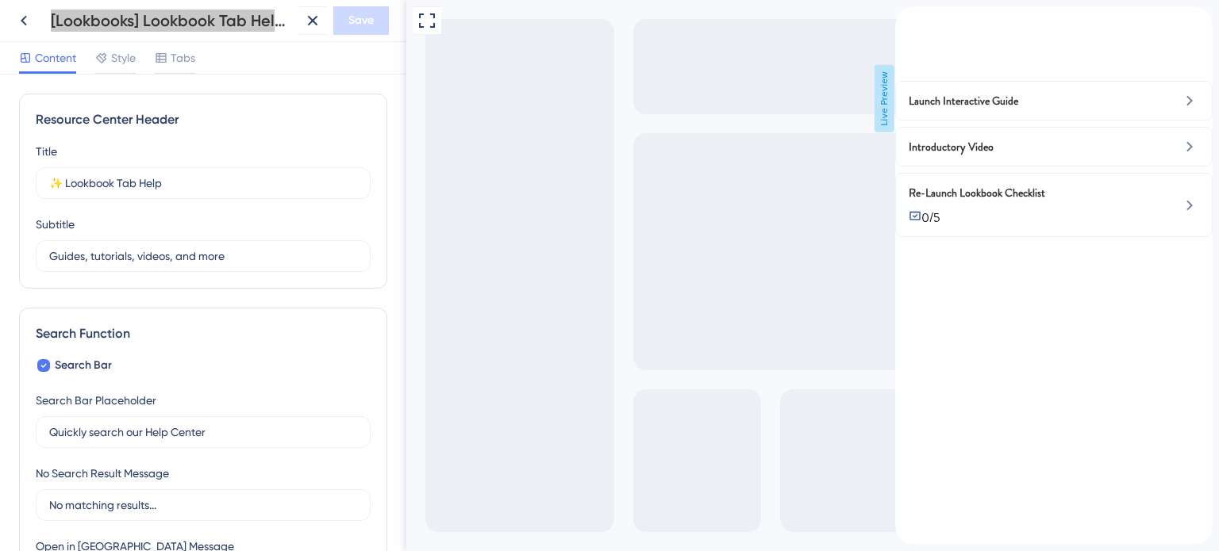
click at [908, 20] on icon "back to header" at bounding box center [901, 13] width 13 height 13
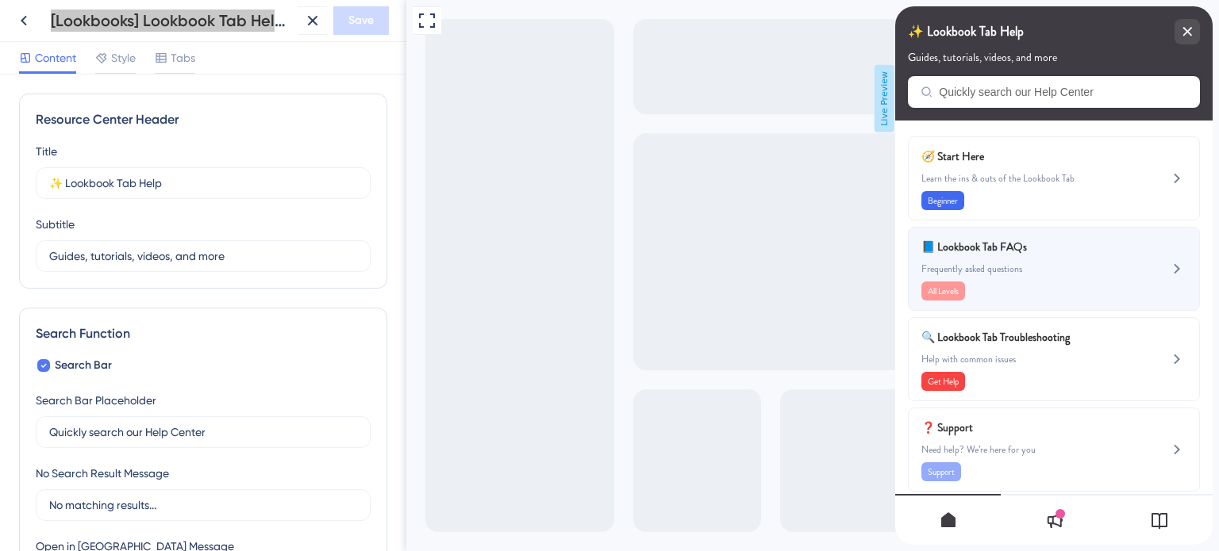
click at [999, 263] on span "Frequently asked questions" at bounding box center [1027, 269] width 212 height 13
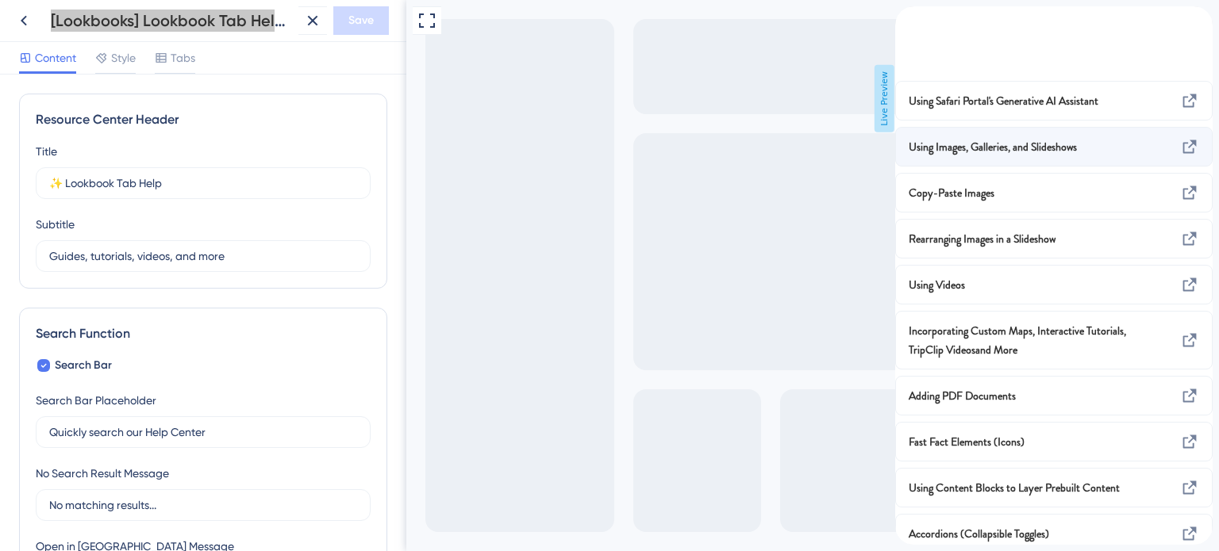
scroll to position [78, 0]
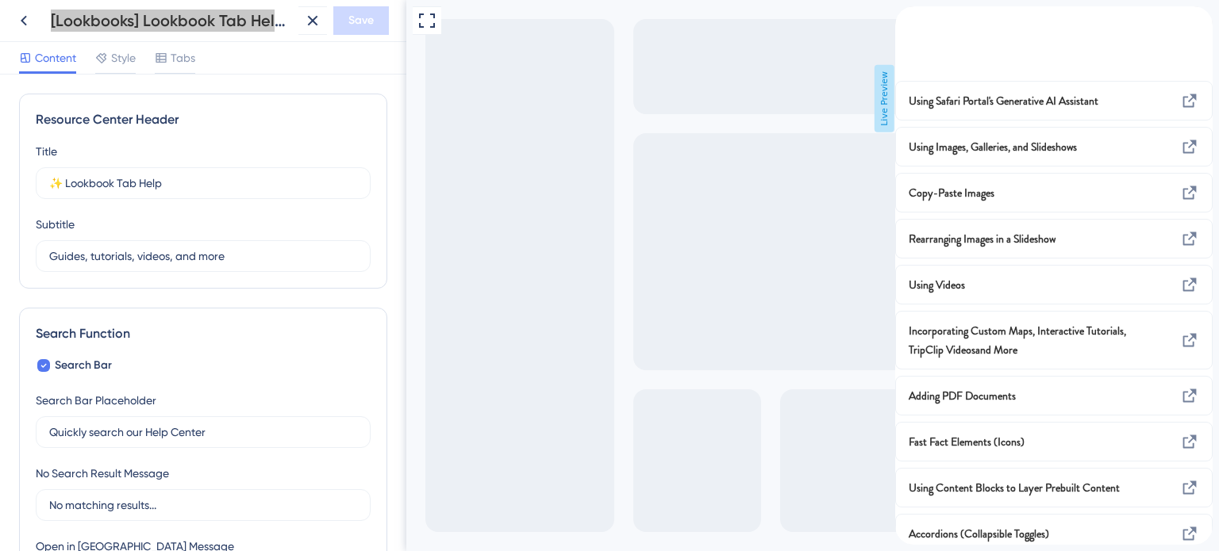
click at [920, 25] on div "back to header" at bounding box center [907, 15] width 25 height 18
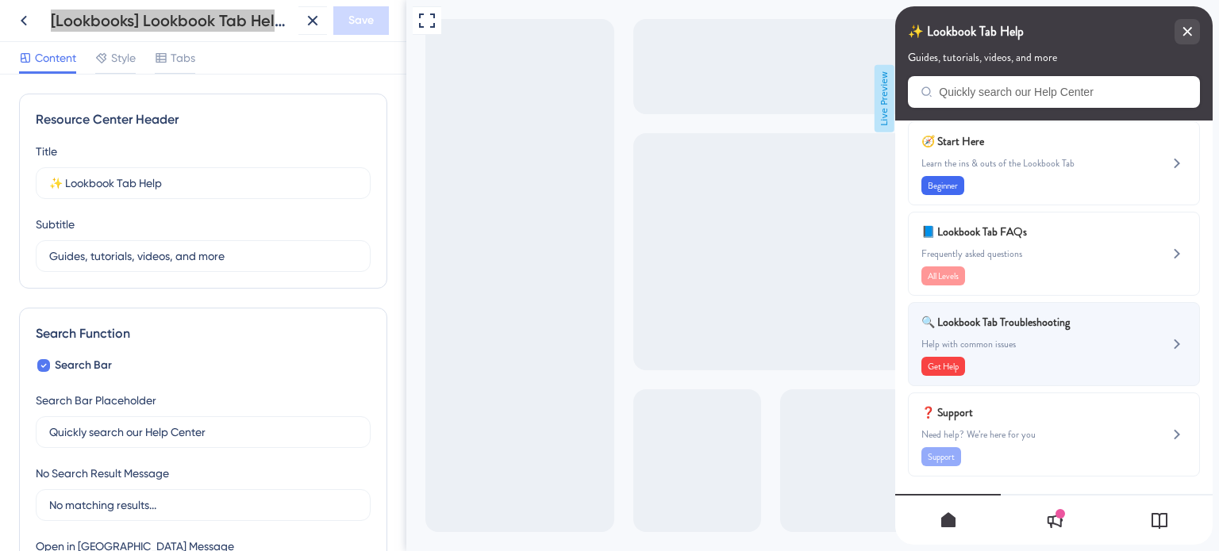
click at [1031, 327] on span "🔍 Lookbook Tab Troubleshooting" at bounding box center [1014, 322] width 186 height 19
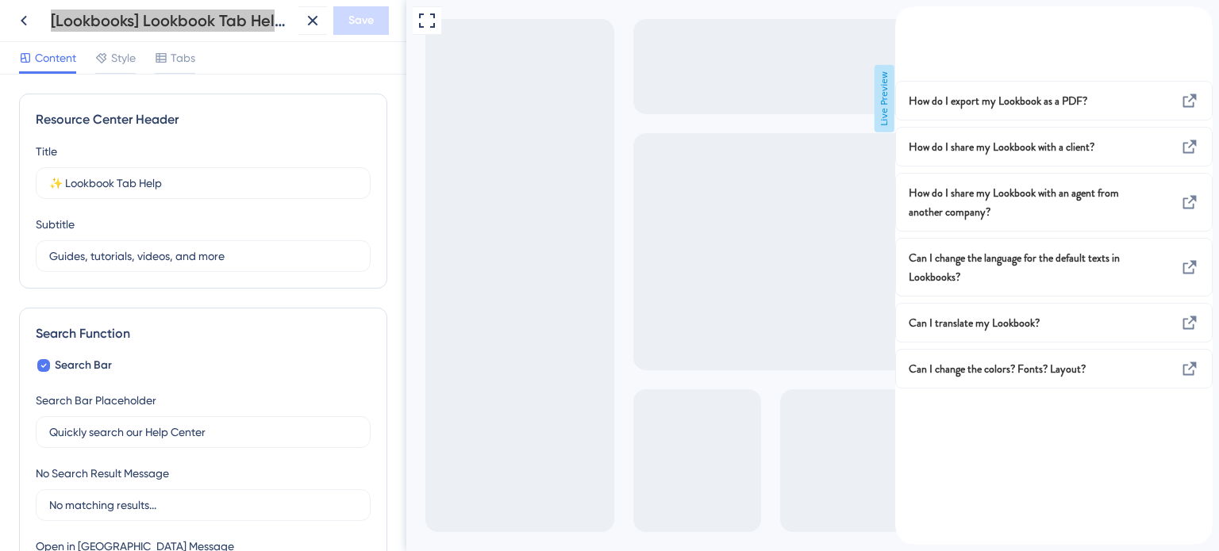
click at [908, 20] on icon "back to header" at bounding box center [901, 13] width 13 height 13
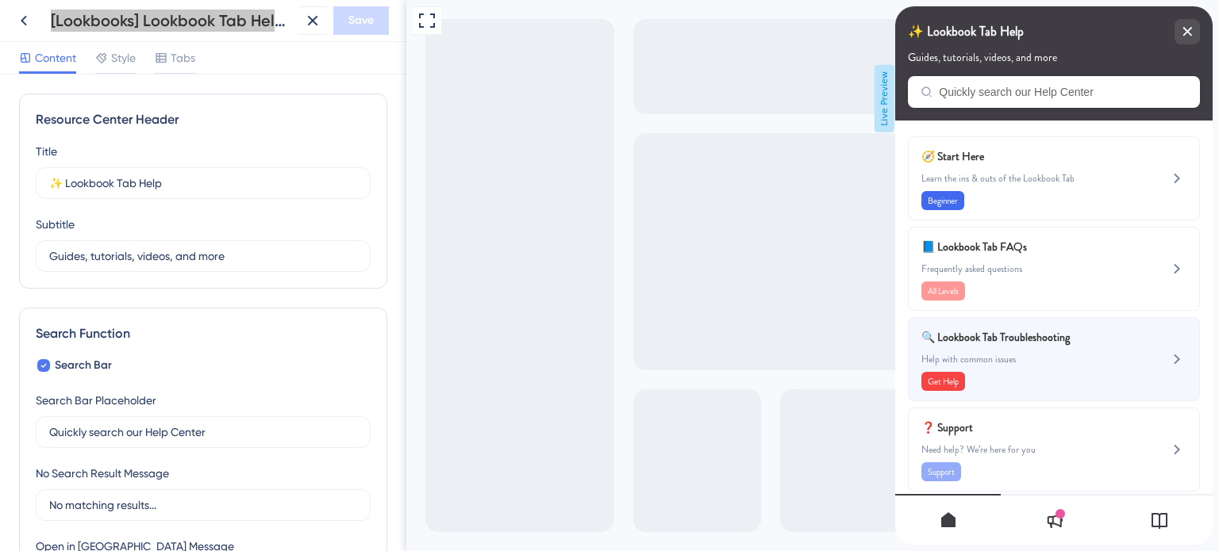
scroll to position [15, 0]
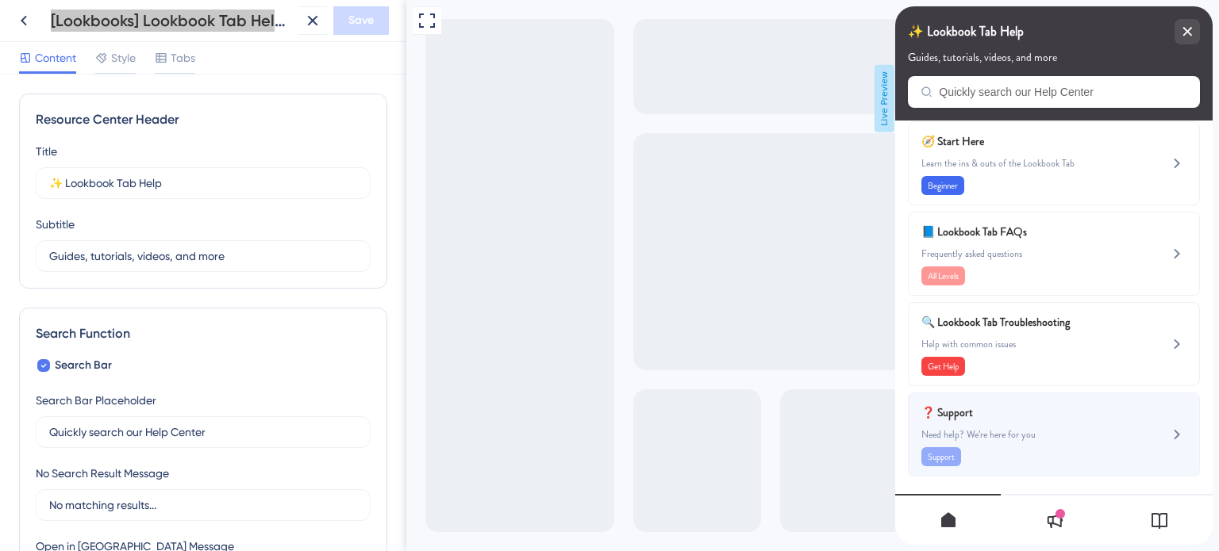
click at [1022, 431] on span "Need help? We’re here for you" at bounding box center [1027, 434] width 212 height 13
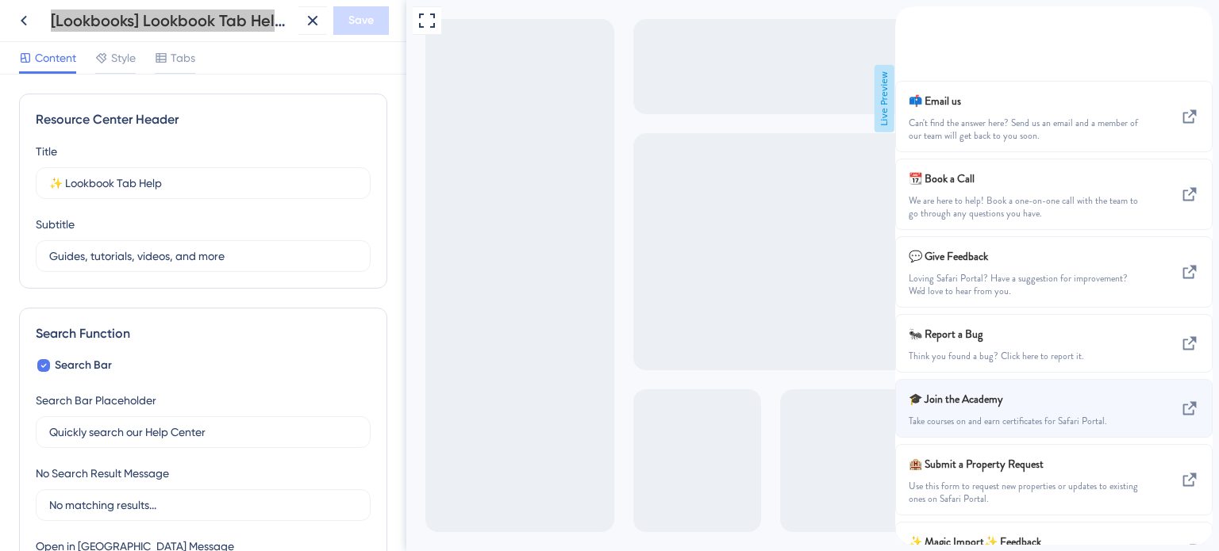
scroll to position [0, 0]
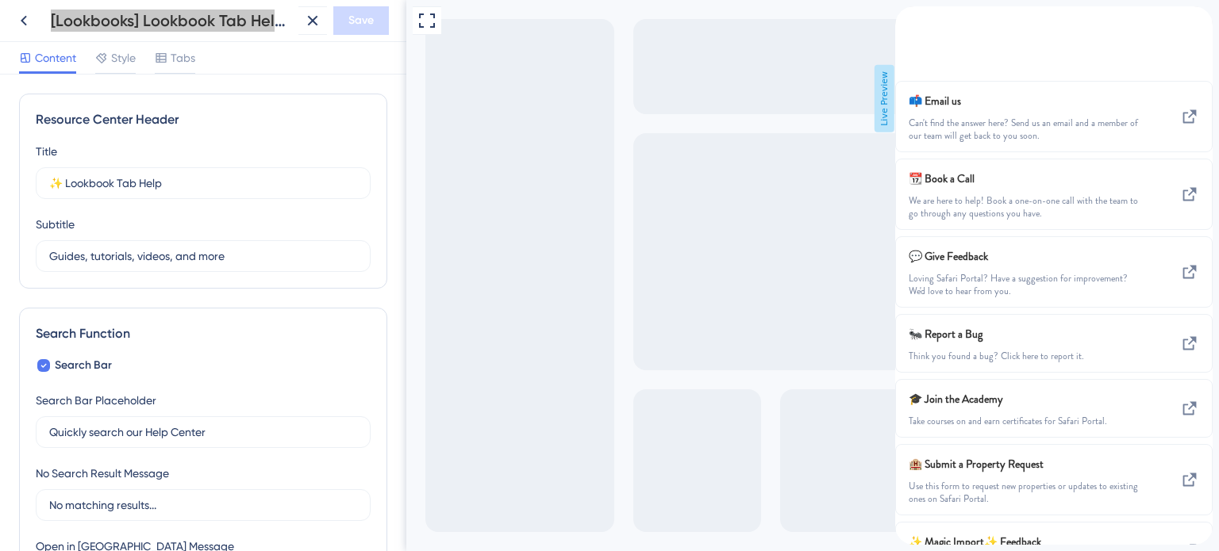
click at [920, 25] on div "back to header" at bounding box center [907, 15] width 25 height 18
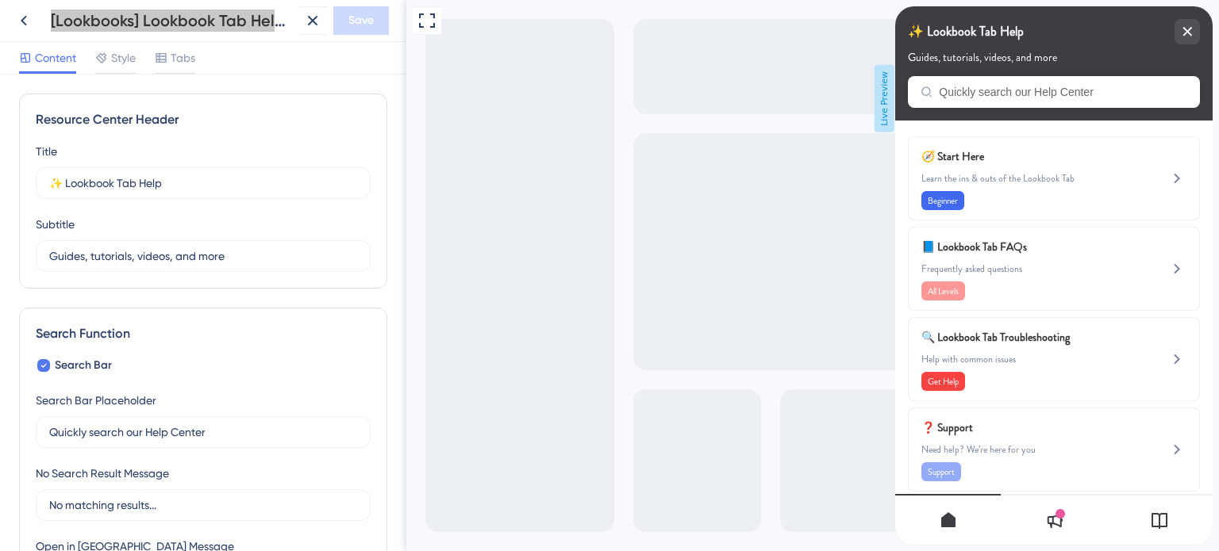
click at [1065, 513] on div at bounding box center [1053, 519] width 106 height 51
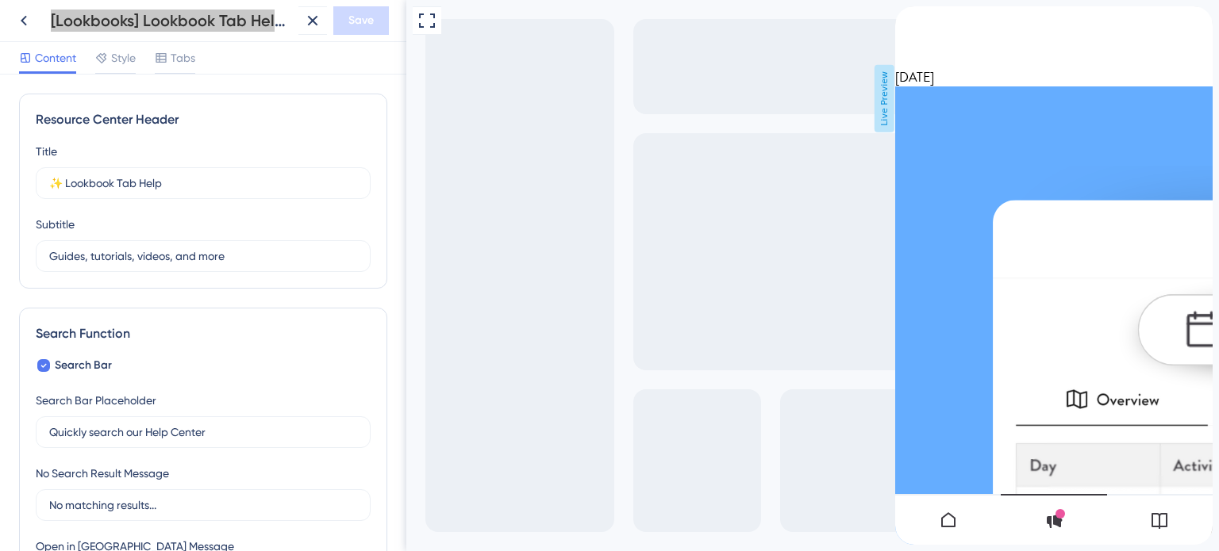
click at [908, 25] on div "back to header" at bounding box center [901, 15] width 13 height 18
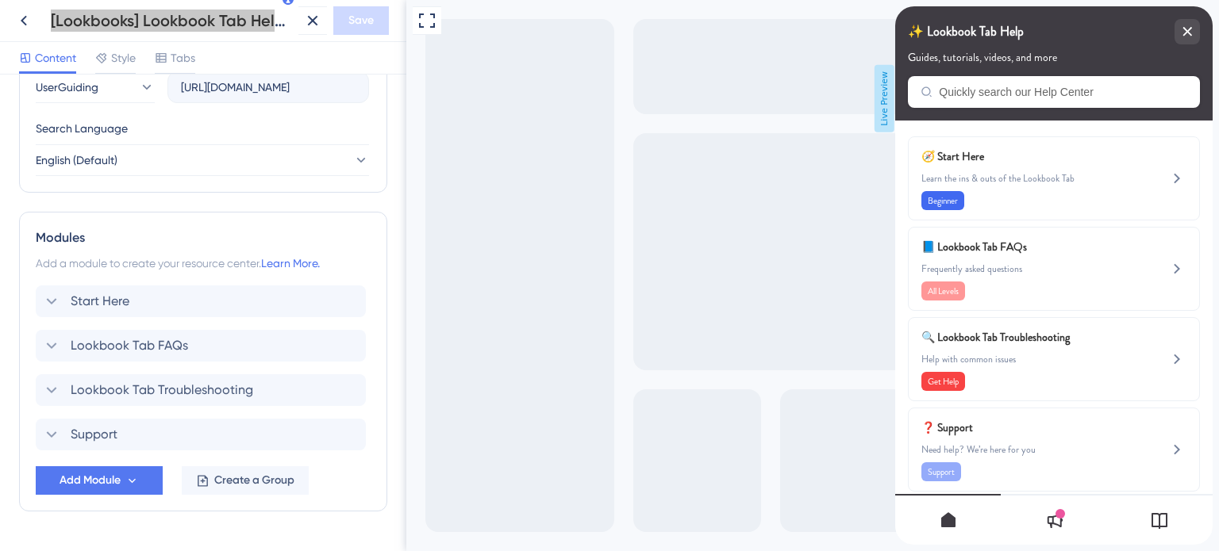
scroll to position [635, 0]
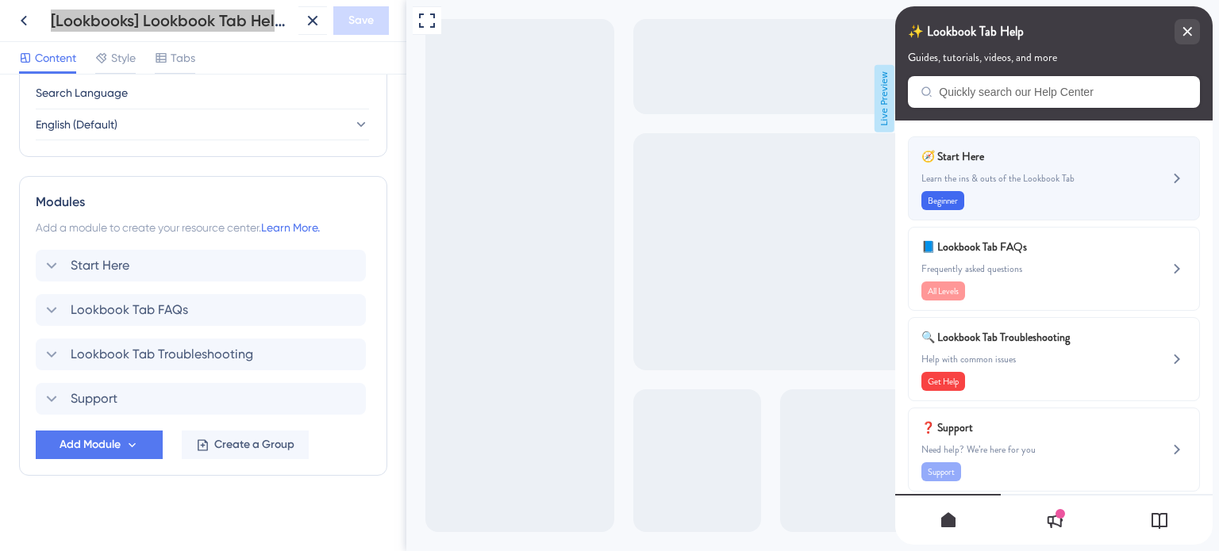
click at [1044, 174] on span "Learn the ins & outs of the Lookbook Tab" at bounding box center [1027, 178] width 212 height 13
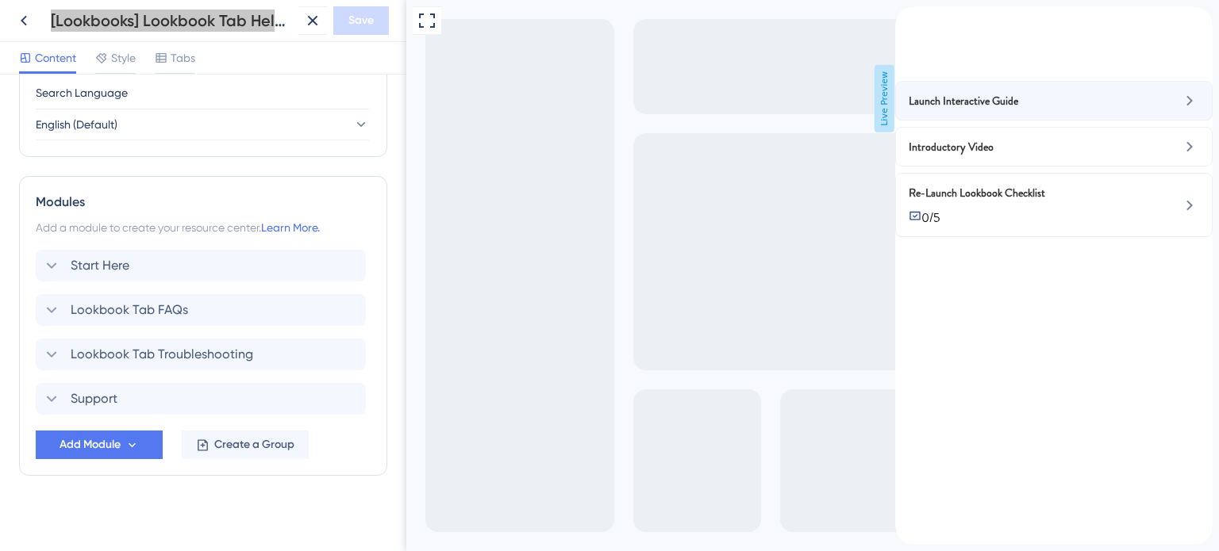
click at [1018, 110] on span "Launch Interactive Guide" at bounding box center [962, 100] width 109 height 19
click at [1166, 121] on div "Launch Interactive Guide" at bounding box center [1053, 101] width 317 height 40
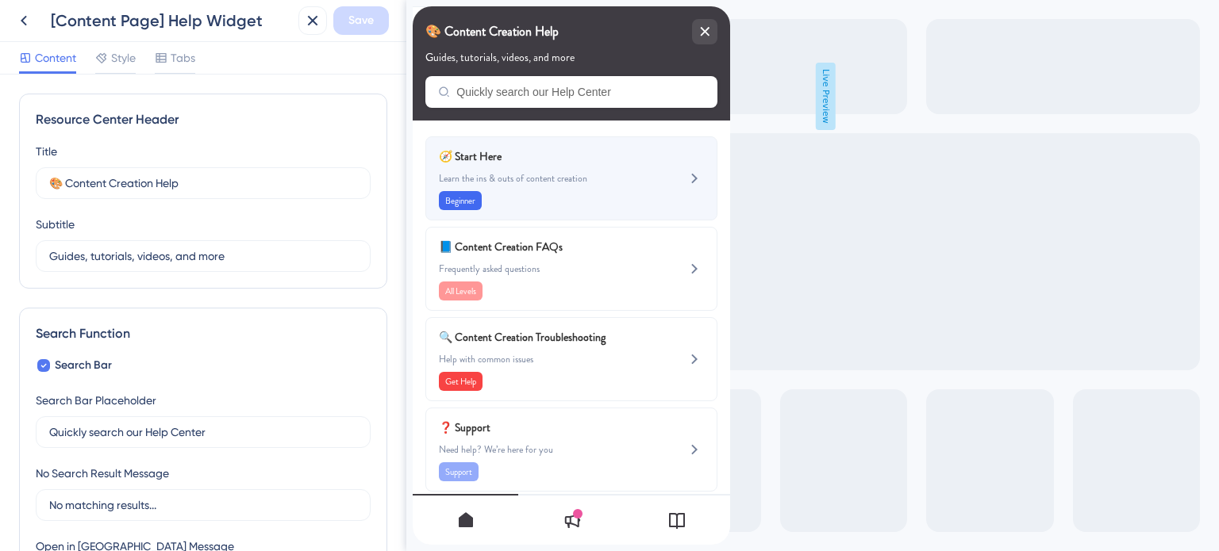
click at [633, 165] on div "🧭 Start Here" at bounding box center [545, 156] width 212 height 19
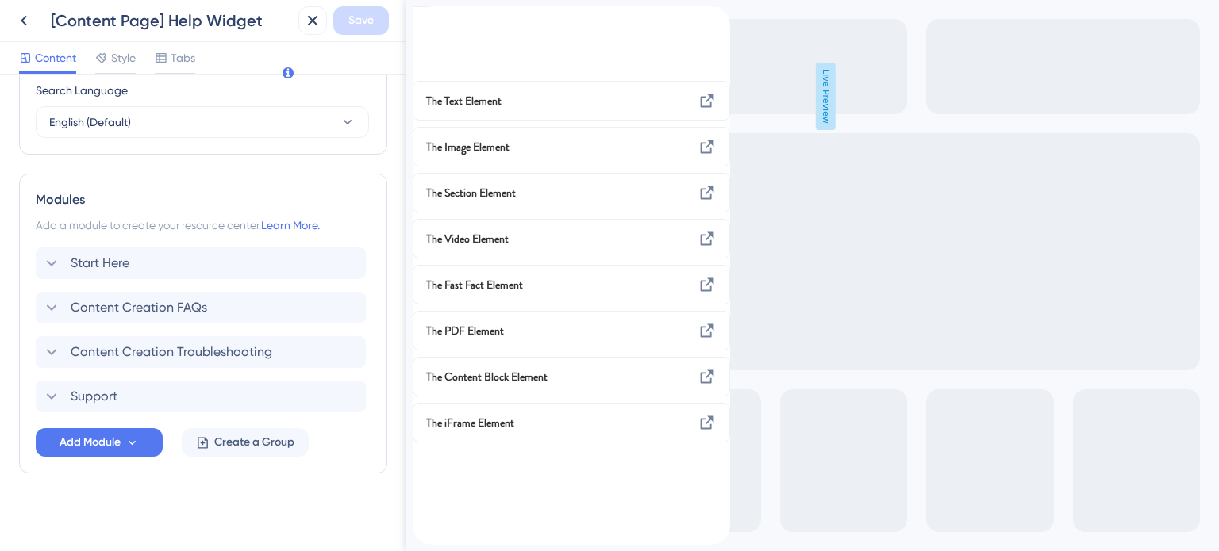
scroll to position [640, 0]
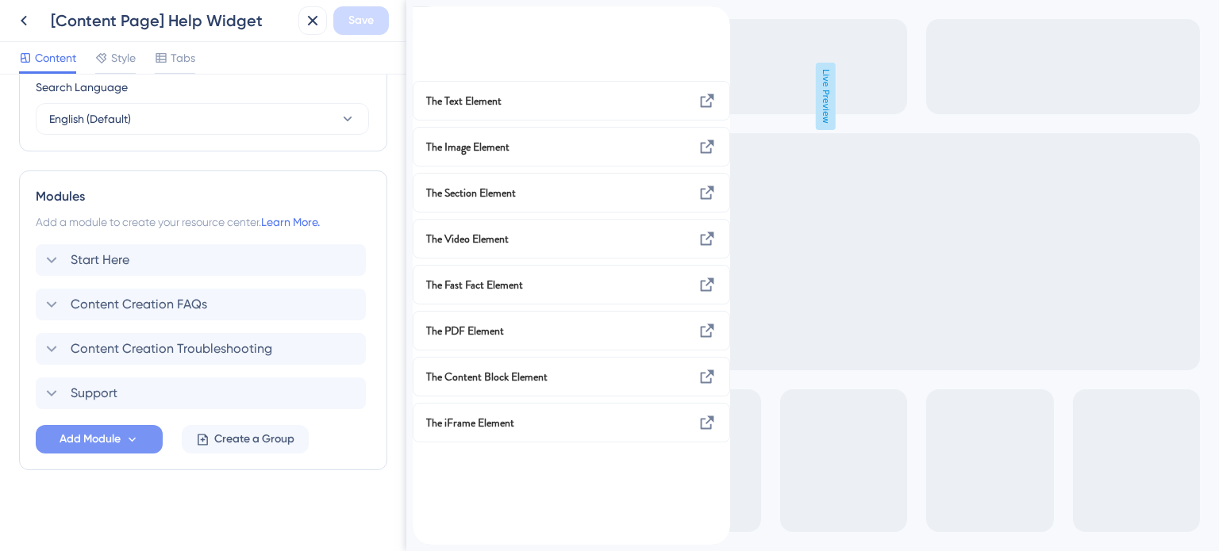
click at [144, 440] on button "Add Module" at bounding box center [99, 439] width 127 height 29
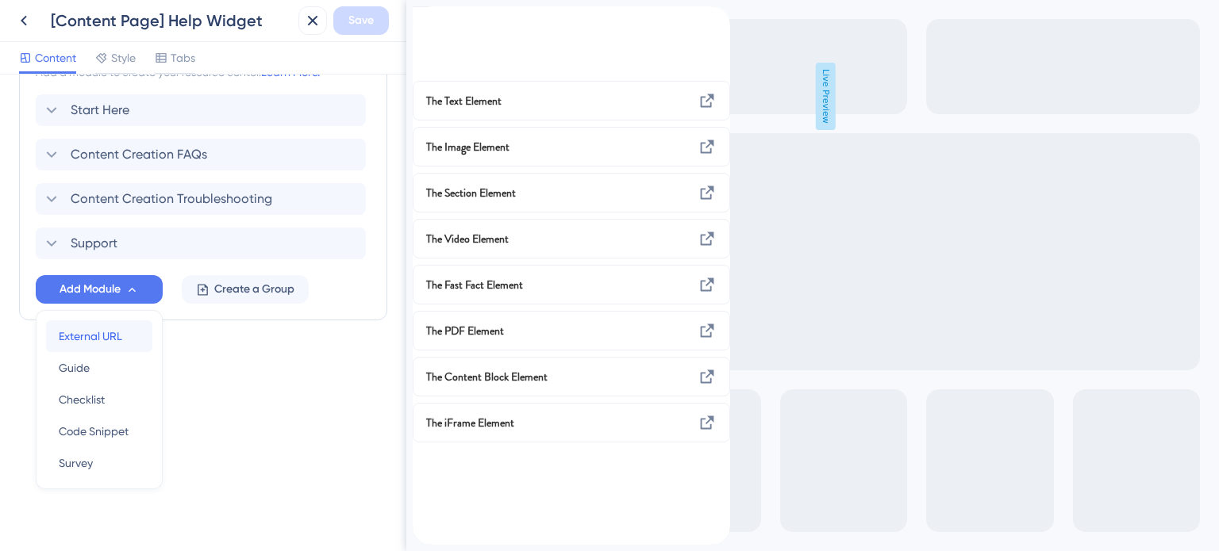
click at [113, 328] on span "External URL" at bounding box center [90, 336] width 63 height 19
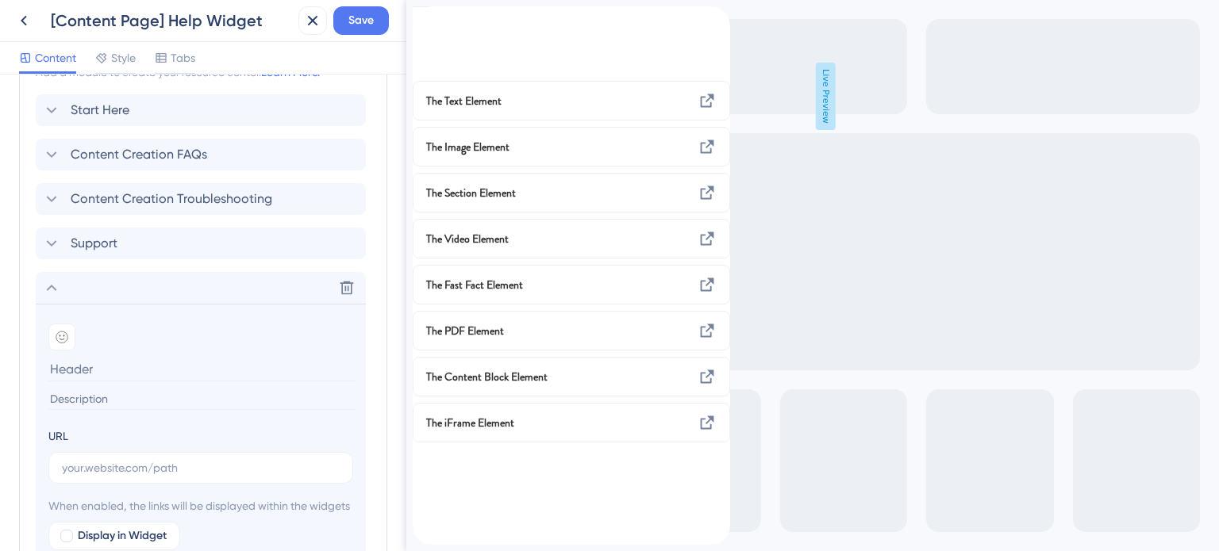
click at [95, 390] on input at bounding box center [202, 399] width 308 height 21
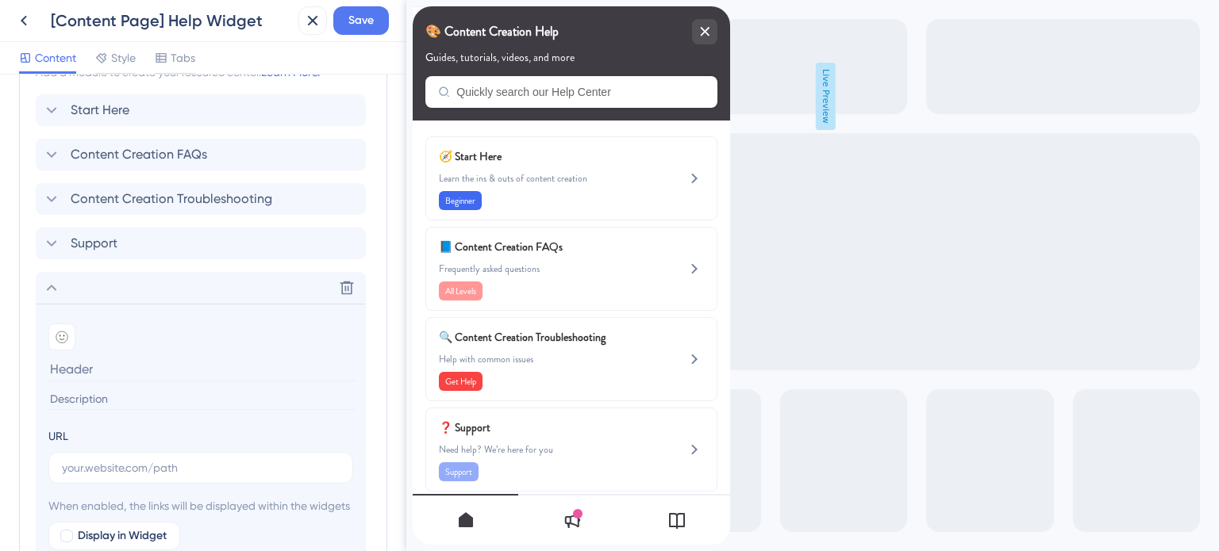
paste input "About the Accordion Element"
drag, startPoint x: 86, startPoint y: 397, endPoint x: 0, endPoint y: 393, distance: 86.6
click at [0, 393] on div "Resource Center Header Title 🎨 Content Creation Help 4 🎨 Content Creation Help …" at bounding box center [203, 313] width 406 height 477
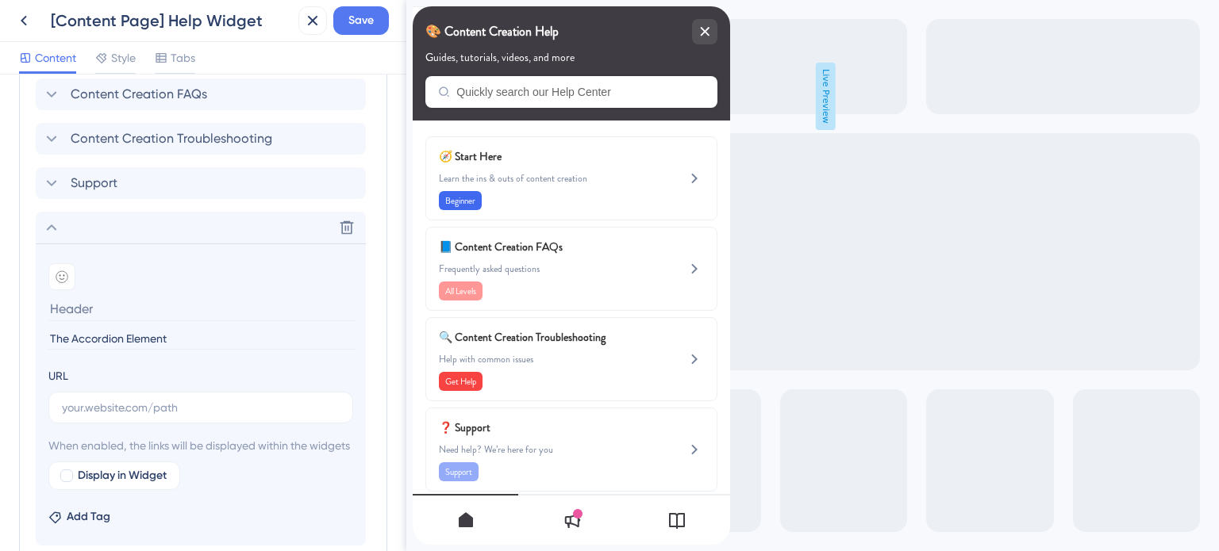
scroll to position [949, 0]
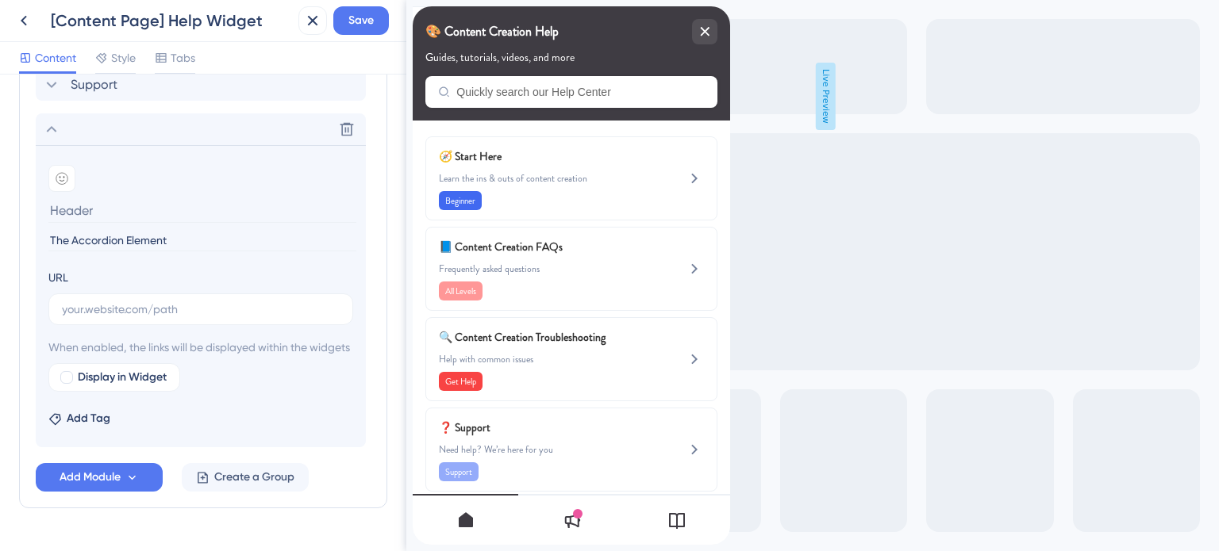
type input "The Accordion Element"
click at [127, 301] on input "text" at bounding box center [201, 309] width 278 height 17
paste input "[URL][DOMAIN_NAME]"
type input "[URL][DOMAIN_NAME]"
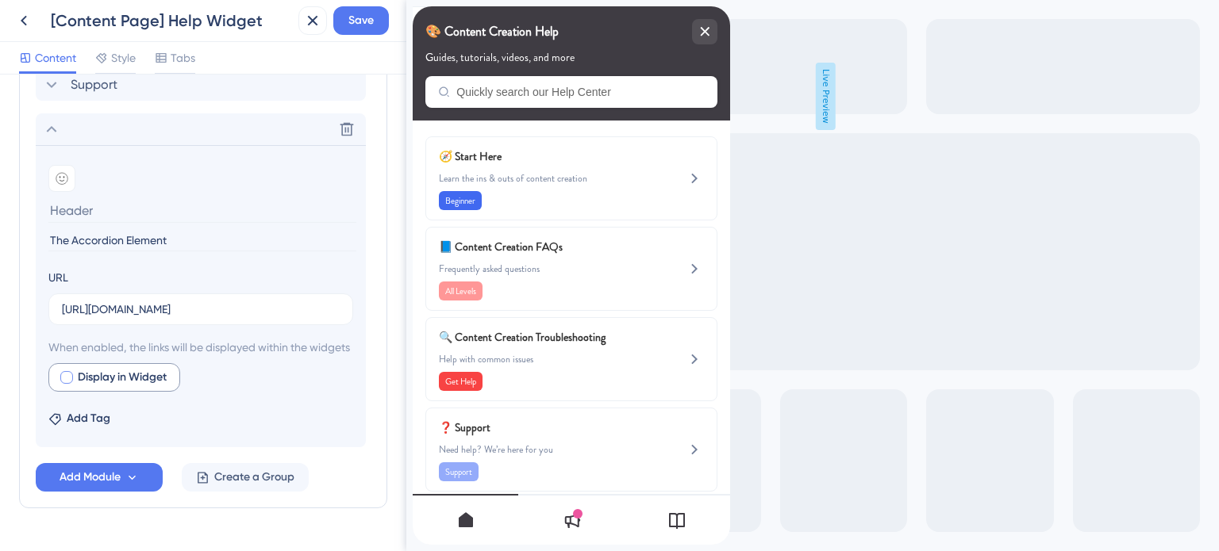
scroll to position [0, 0]
click at [67, 384] on div at bounding box center [66, 377] width 13 height 13
checkbox input "true"
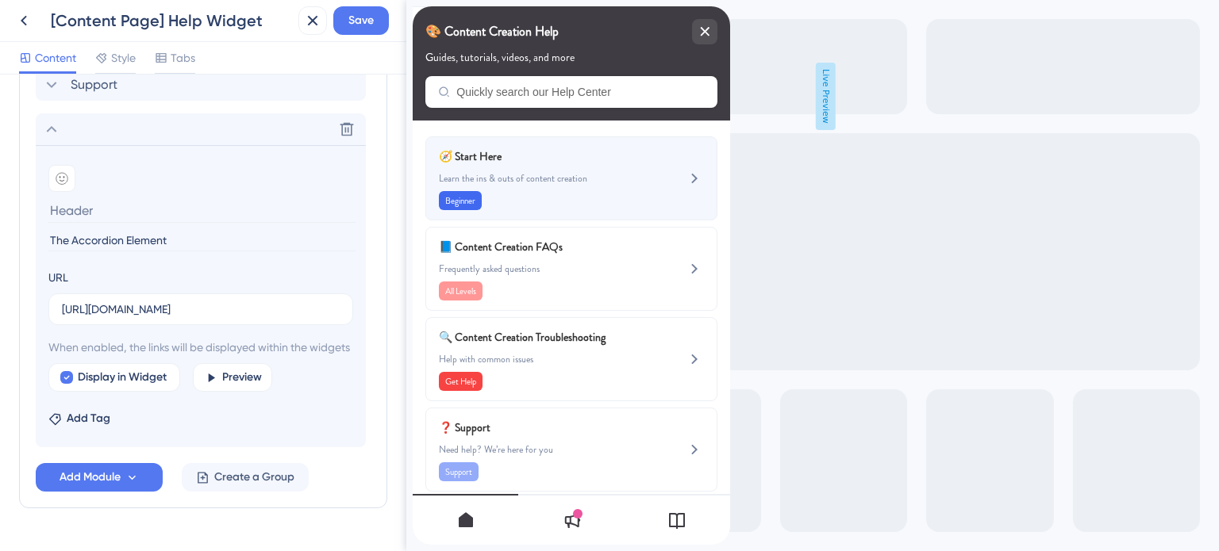
click at [584, 167] on div "🧭 Start Here Learn the ins & outs of content creation Beginner" at bounding box center [545, 178] width 212 height 63
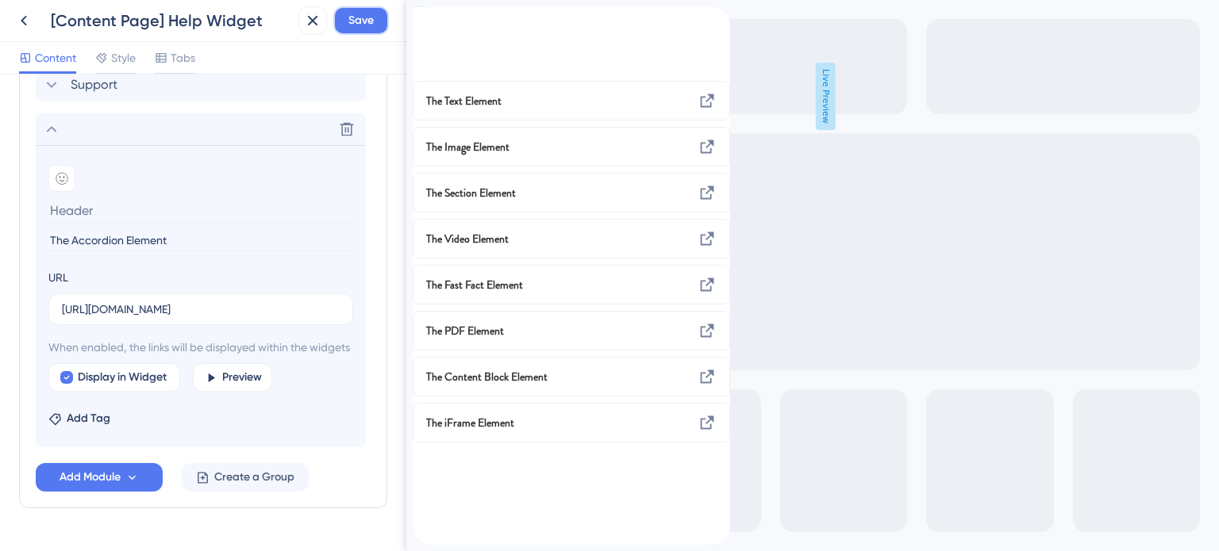
click at [351, 23] on span "Save" at bounding box center [360, 20] width 25 height 19
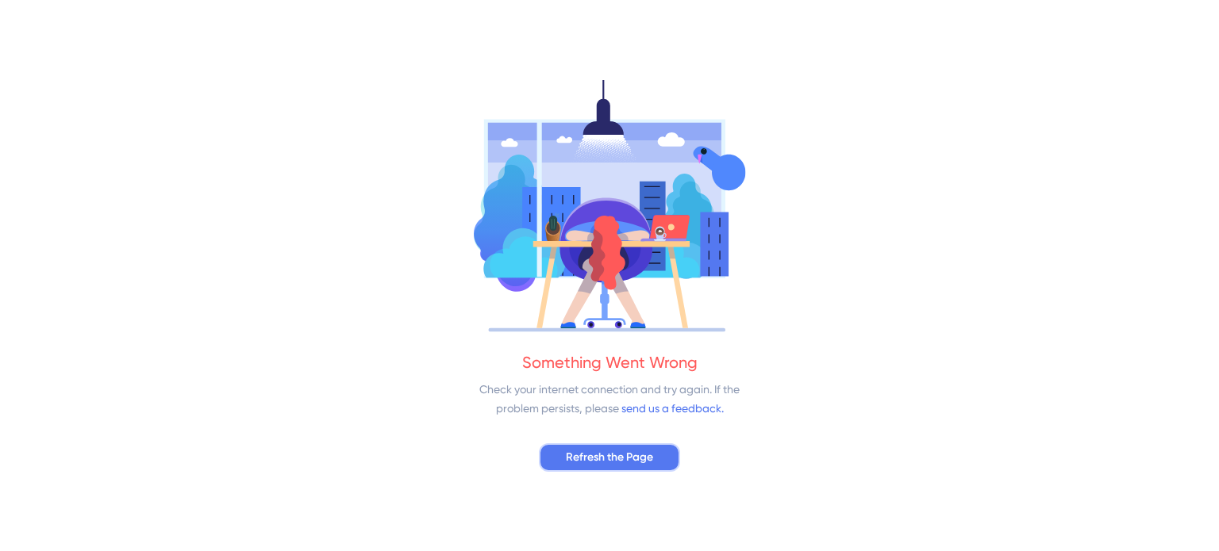
click at [625, 463] on span "Refresh the Page" at bounding box center [609, 457] width 87 height 19
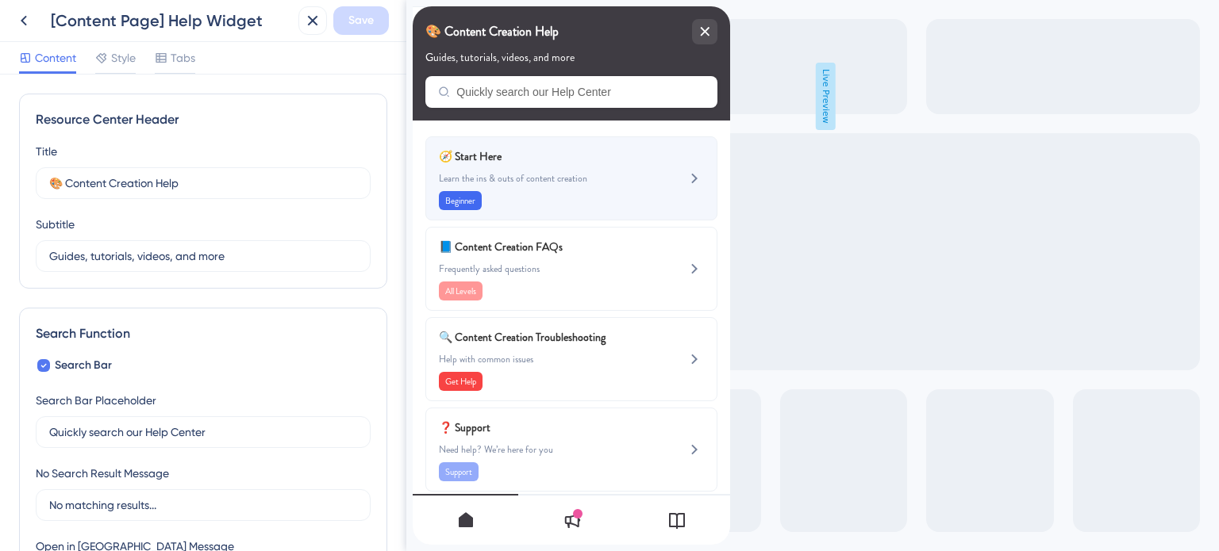
click at [502, 172] on span "Learn the ins & outs of content creation" at bounding box center [545, 178] width 212 height 13
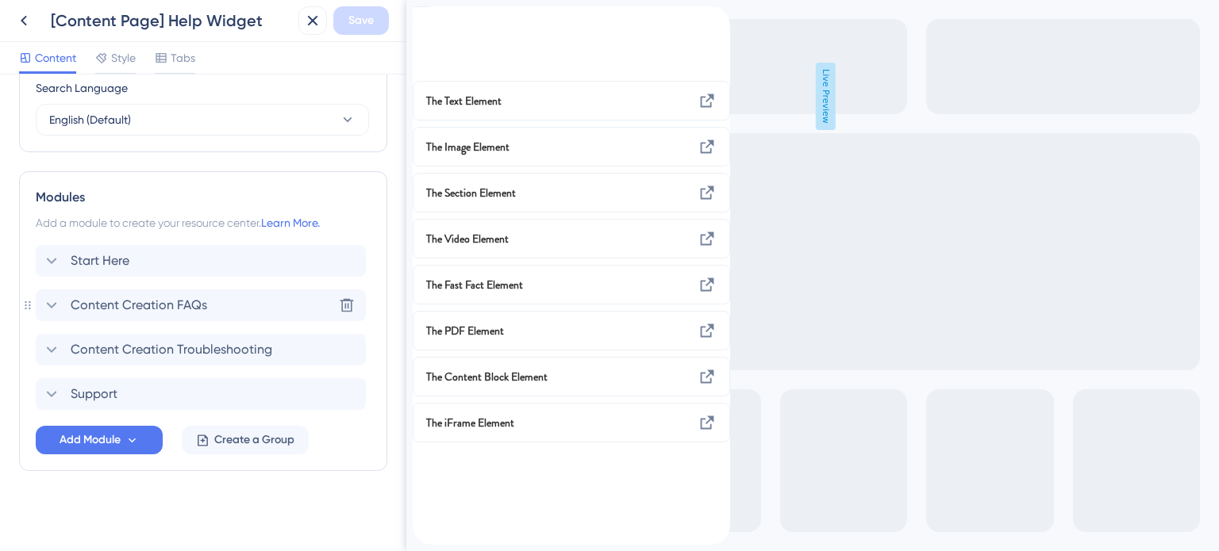
scroll to position [640, 0]
click at [135, 439] on icon at bounding box center [131, 439] width 13 height 13
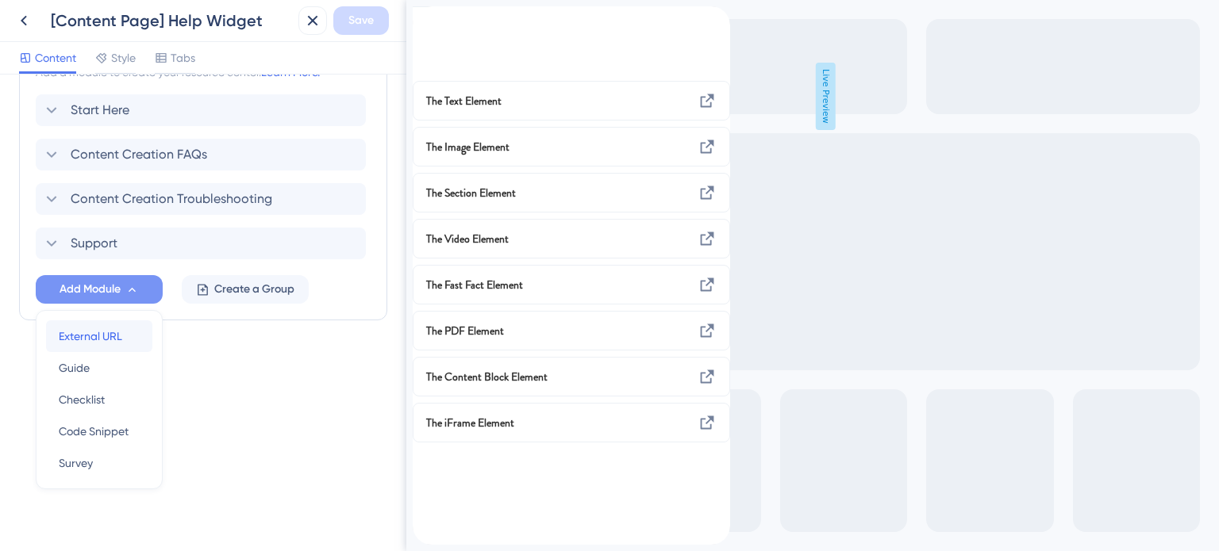
click at [128, 336] on div "External URL External URL" at bounding box center [99, 337] width 81 height 32
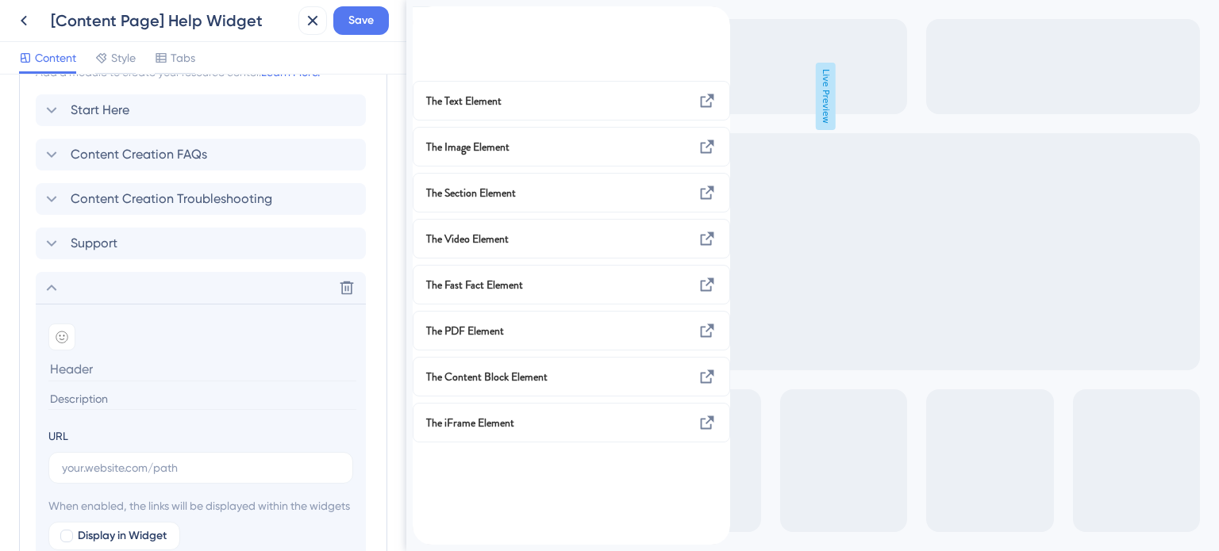
click at [113, 370] on input at bounding box center [202, 369] width 308 height 25
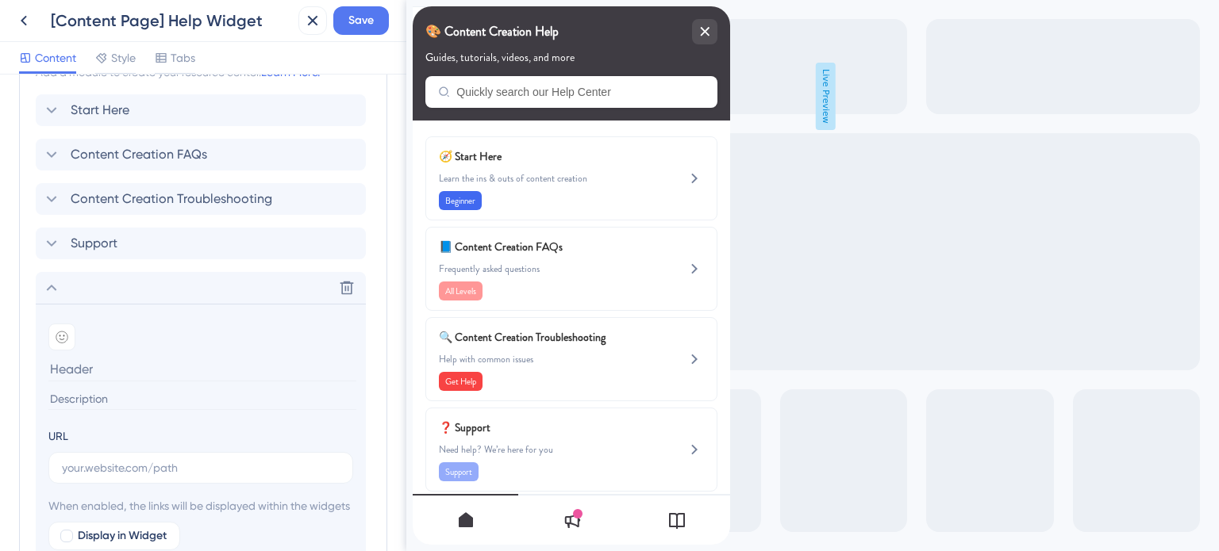
paste input "the Accordion Element"
click at [54, 361] on input "the Accordion Element" at bounding box center [202, 369] width 308 height 25
type input "The Accordion Element"
click at [152, 460] on input "text" at bounding box center [201, 467] width 278 height 17
paste input "[URL][DOMAIN_NAME]"
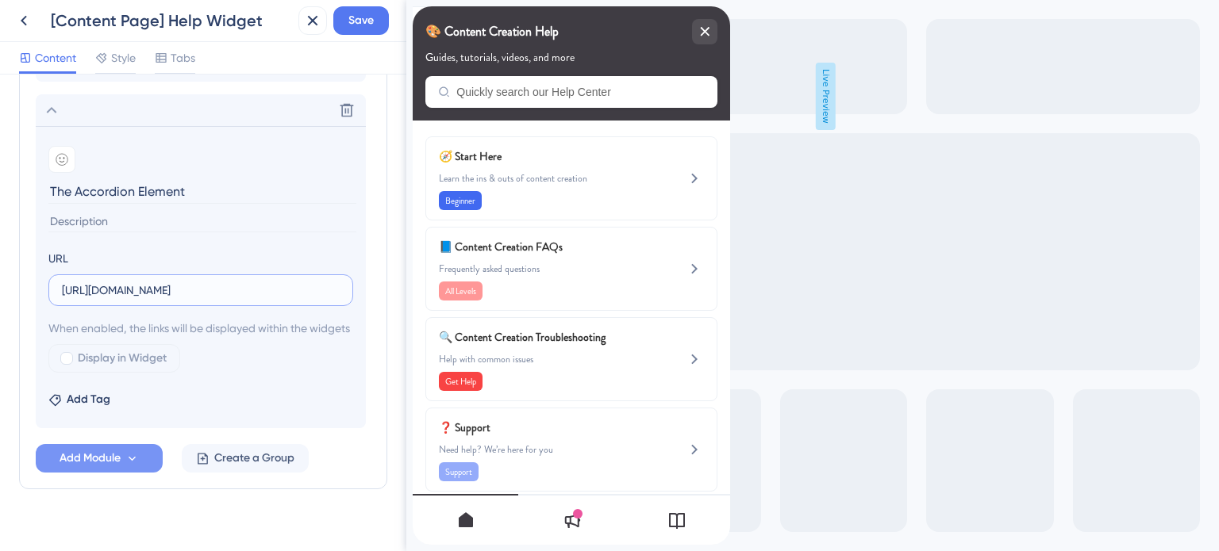
scroll to position [1006, 0]
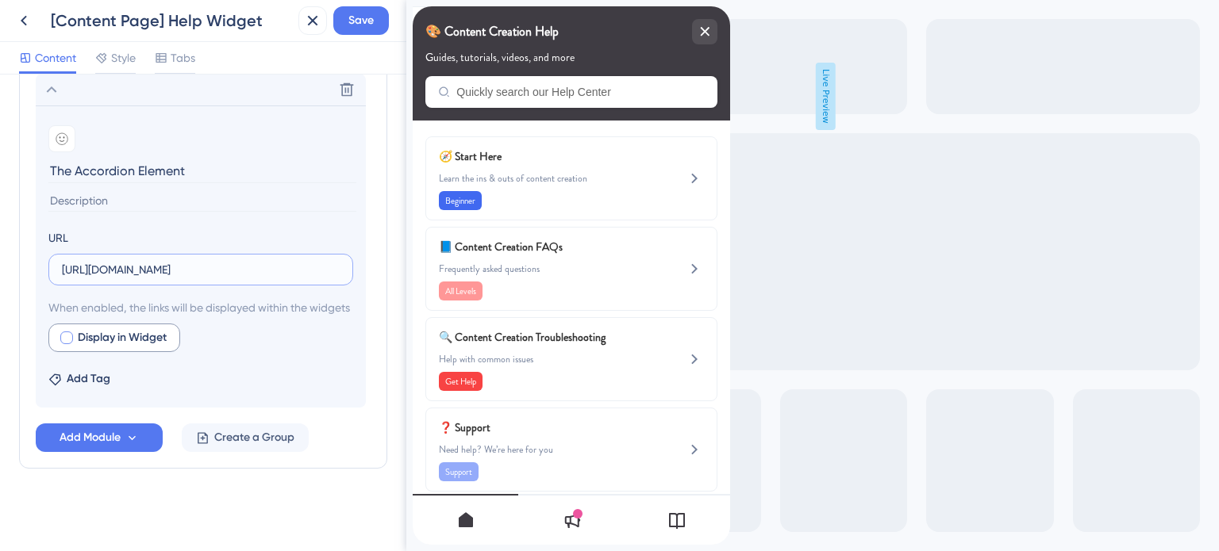
type input "[URL][DOMAIN_NAME]"
click at [65, 334] on div at bounding box center [66, 338] width 13 height 13
checkbox input "true"
click at [371, 31] on button "Save" at bounding box center [361, 20] width 56 height 29
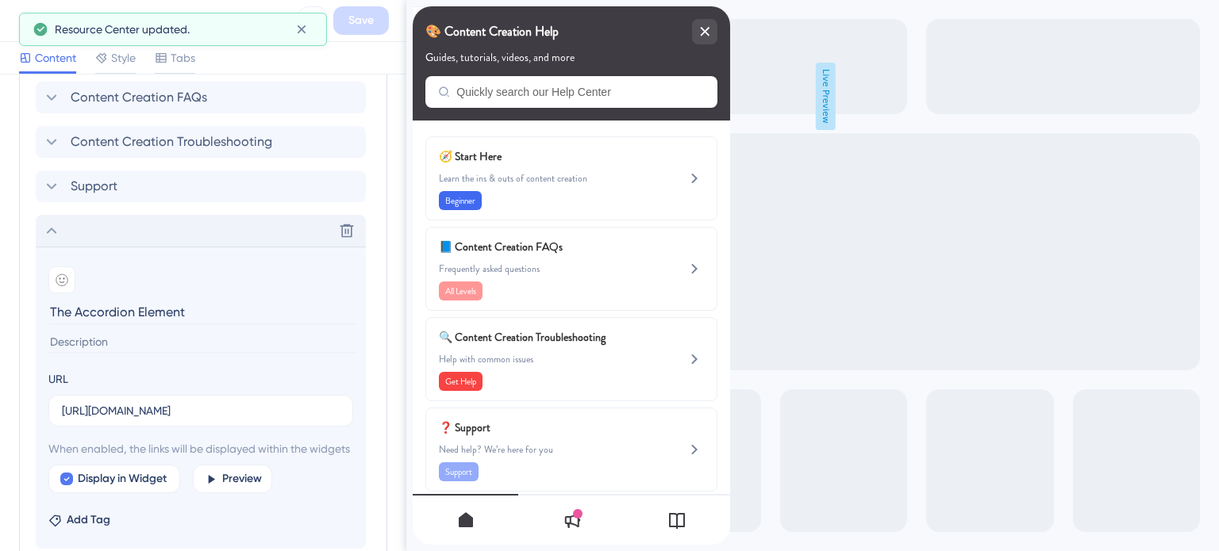
click at [55, 236] on icon at bounding box center [51, 230] width 19 height 19
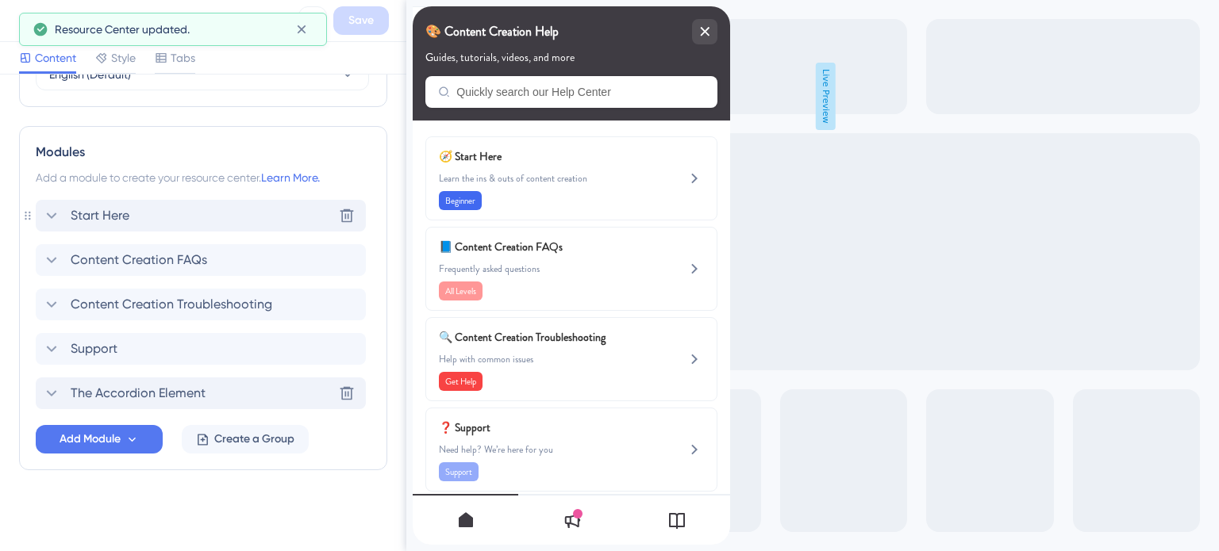
click at [79, 214] on span "Start Here" at bounding box center [100, 215] width 59 height 19
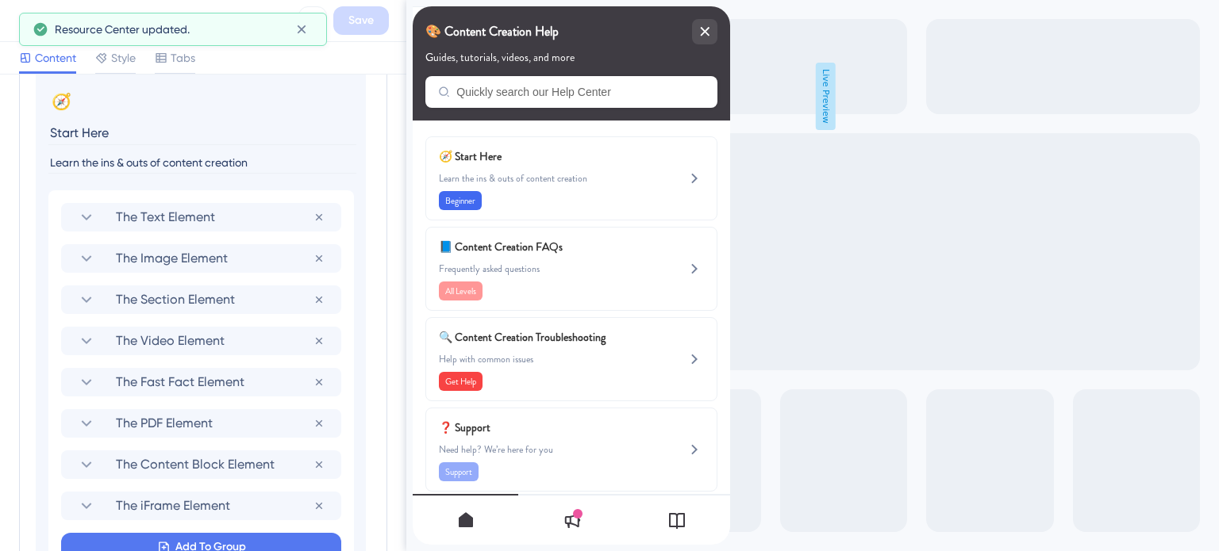
scroll to position [1006, 0]
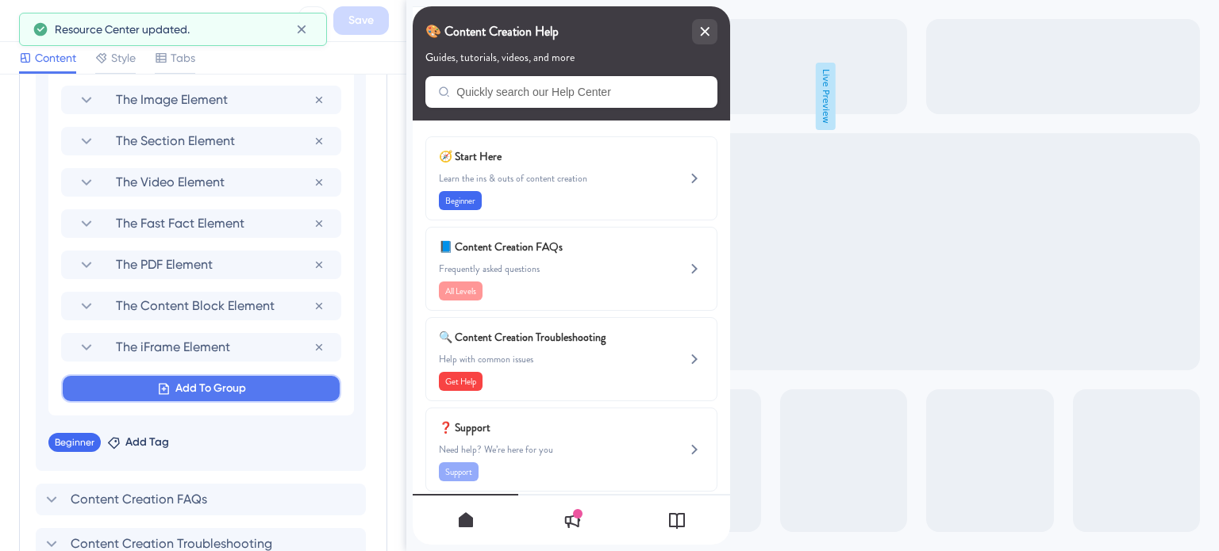
click at [177, 379] on span "Add To Group" at bounding box center [210, 388] width 71 height 19
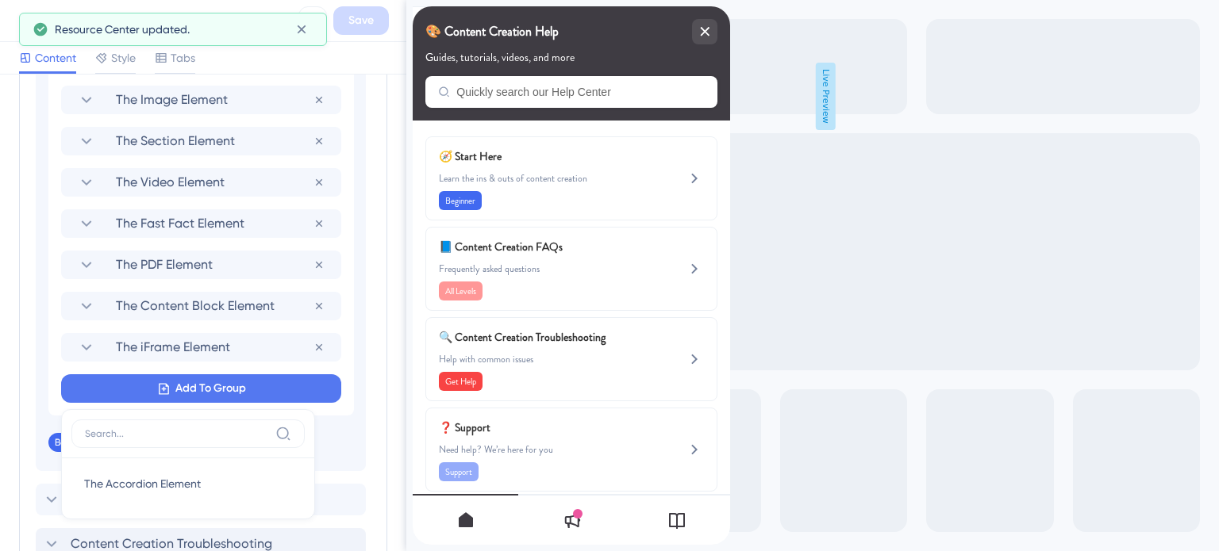
scroll to position [1156, 0]
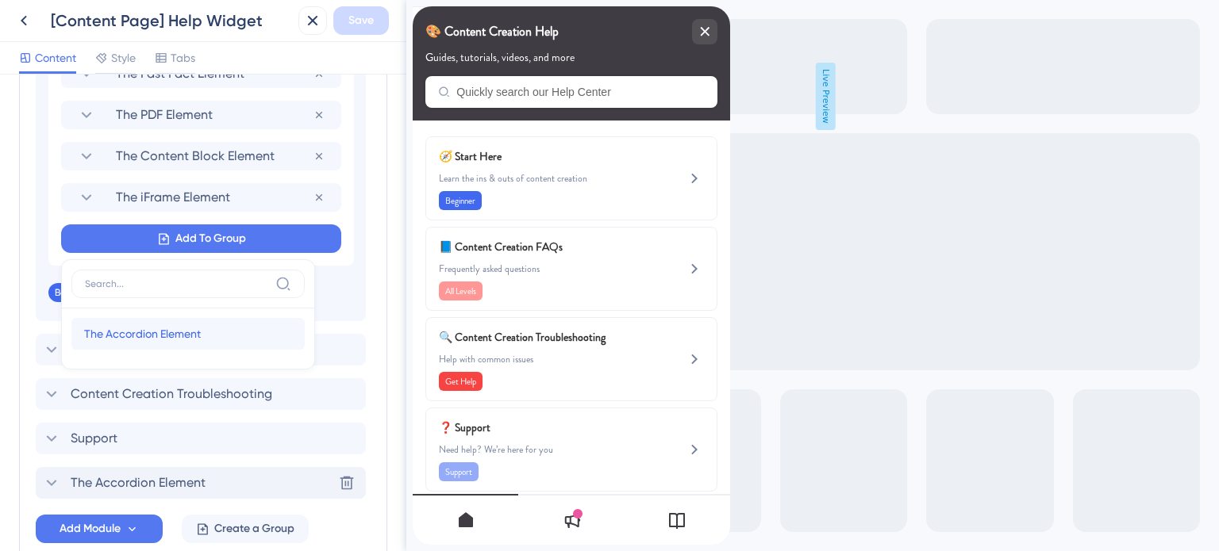
click at [156, 336] on span "The Accordion Element" at bounding box center [142, 333] width 117 height 19
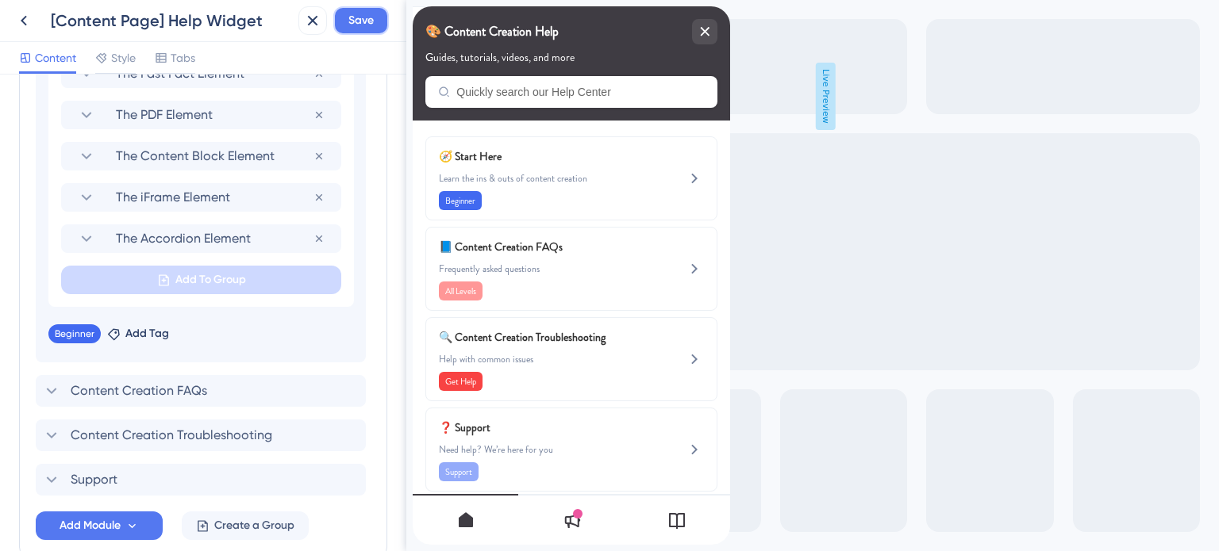
click at [362, 33] on button "Save" at bounding box center [361, 20] width 56 height 29
click at [117, 523] on span "Add Module" at bounding box center [90, 525] width 61 height 19
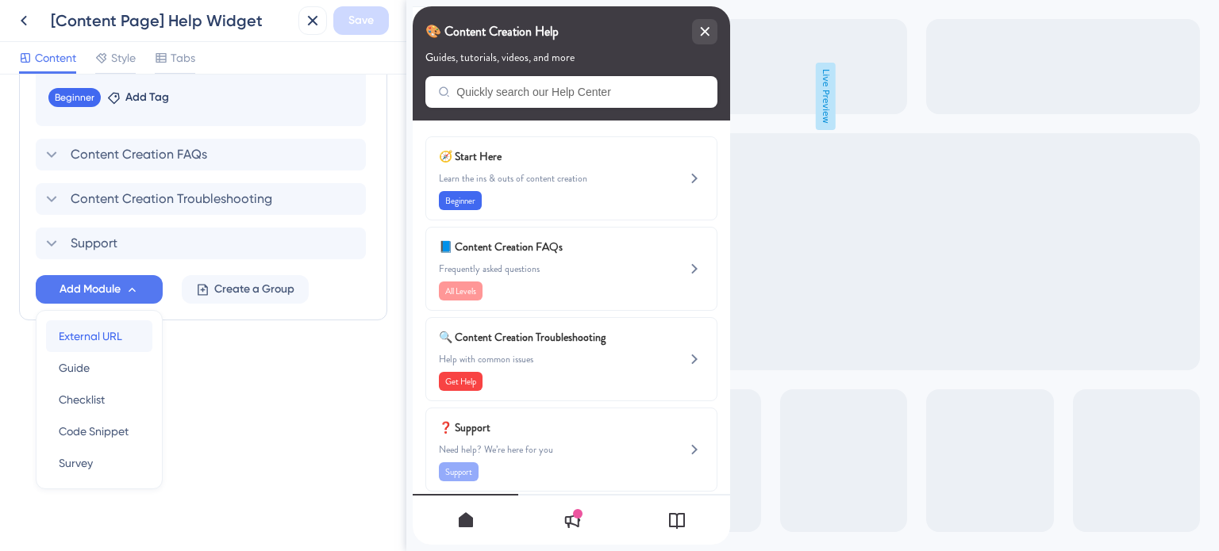
click at [109, 336] on span "External URL" at bounding box center [90, 336] width 63 height 19
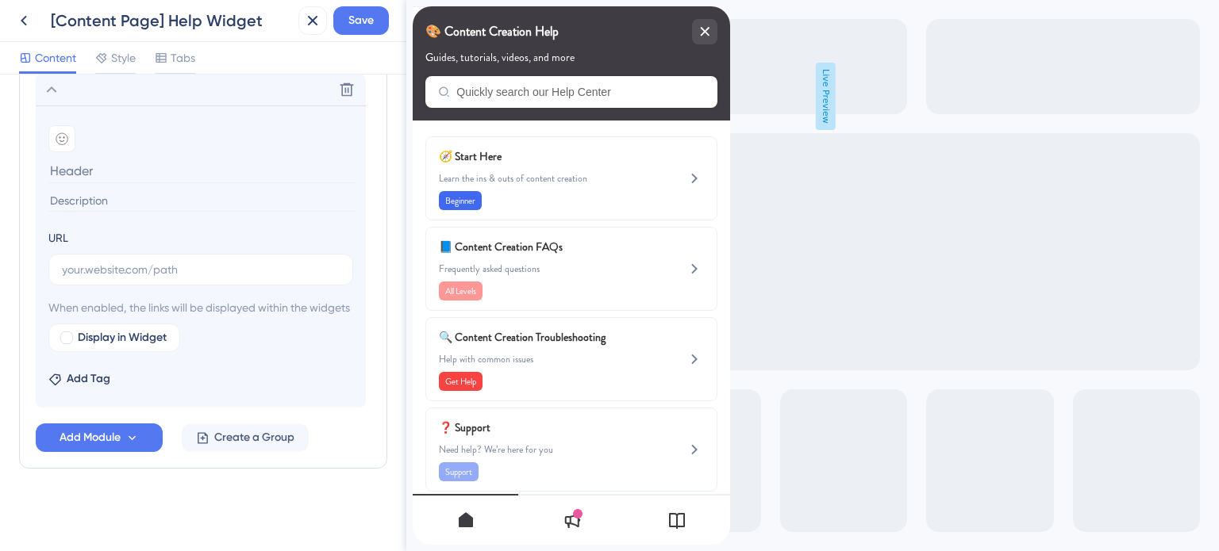
type input "[URL][DOMAIN_NAME]"
click at [182, 261] on input "text" at bounding box center [201, 269] width 278 height 17
paste input "https://help.safariportal.app/en/articles/5576-how-do-i-use-safari-portals-ai"
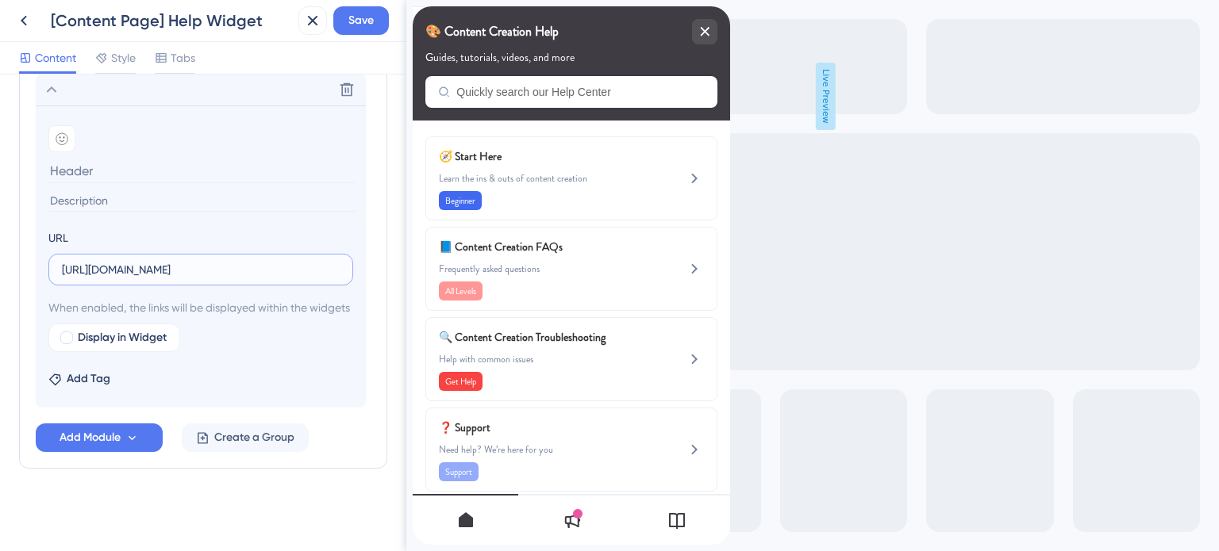
type input "https://help.safariportal.app/en/articles/5576-how-do-i-use-safari-portals-ai"
click at [159, 190] on input at bounding box center [202, 200] width 308 height 21
type input "The AI Element"
click at [69, 337] on div at bounding box center [66, 338] width 13 height 13
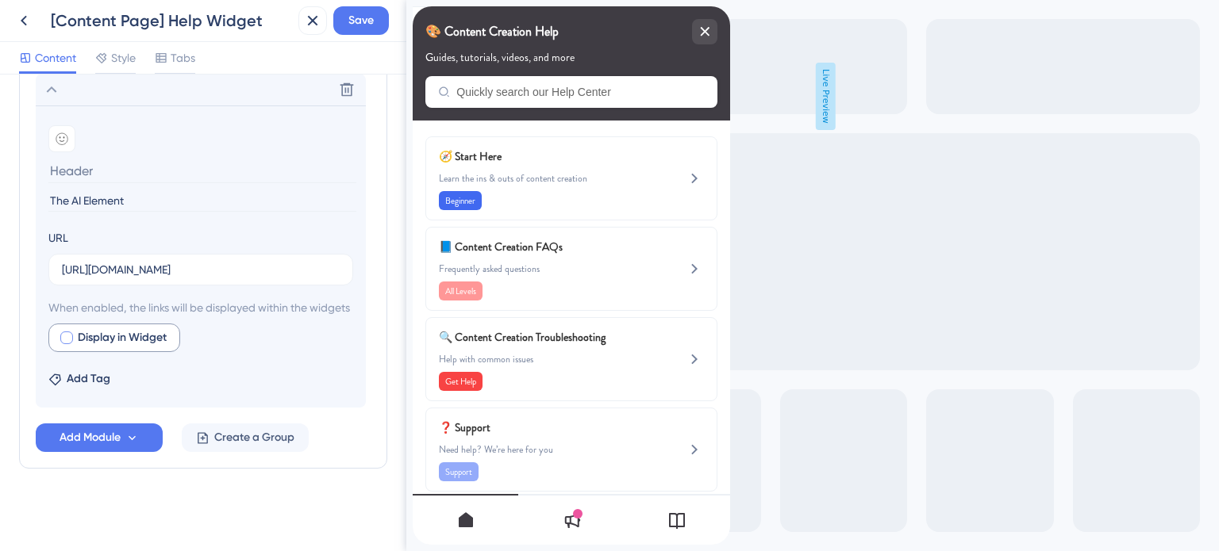
checkbox input "true"
click at [363, 21] on span "Save" at bounding box center [360, 20] width 25 height 19
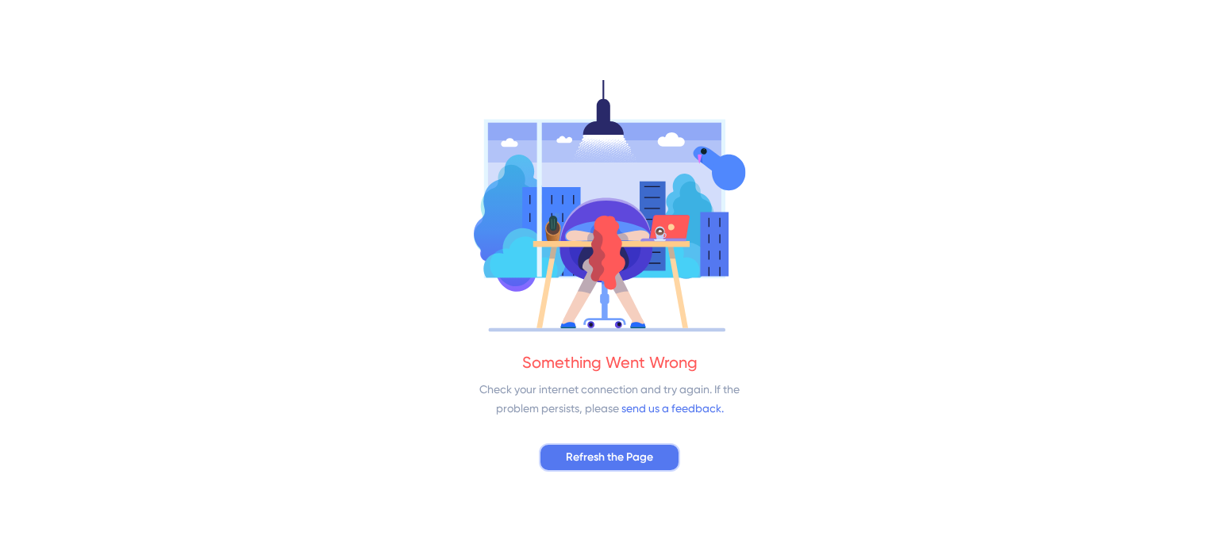
click at [643, 455] on span "Refresh the Page" at bounding box center [609, 457] width 87 height 19
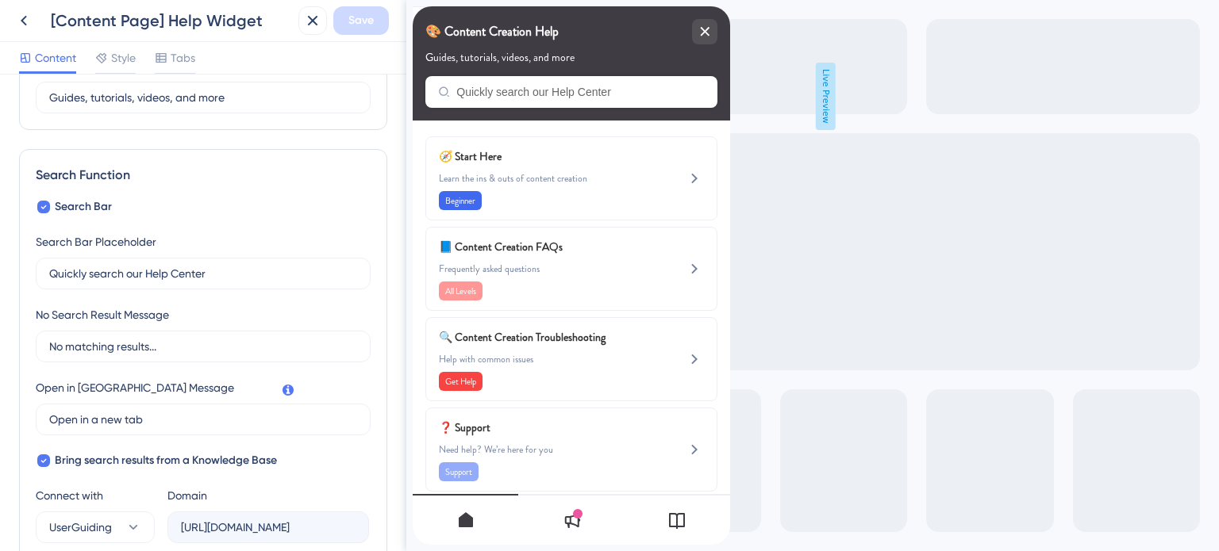
scroll to position [635, 0]
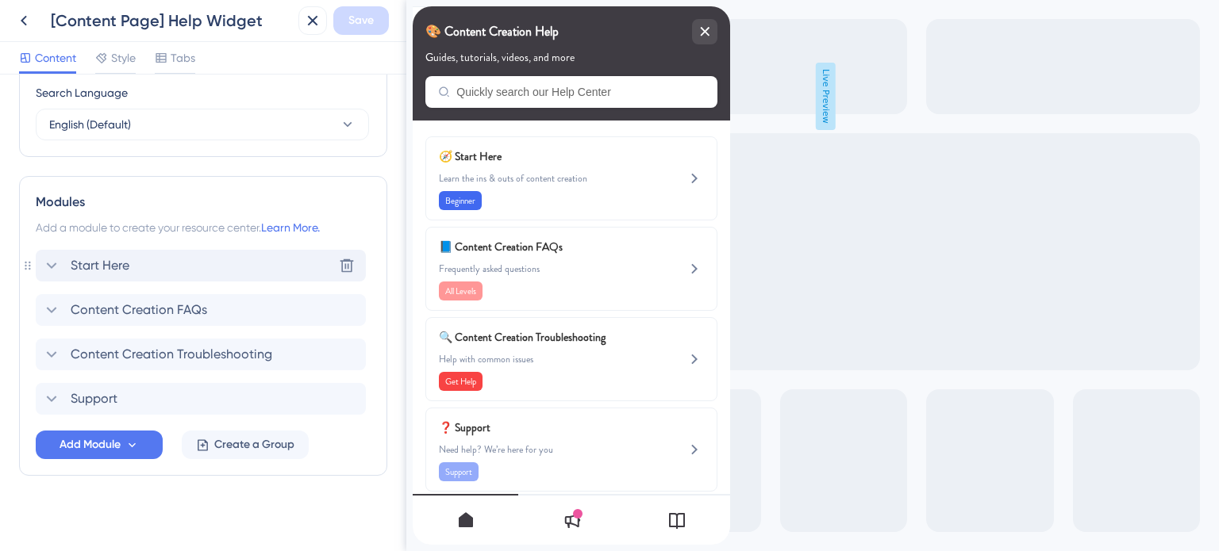
click at [111, 256] on span "Start Here" at bounding box center [100, 265] width 59 height 19
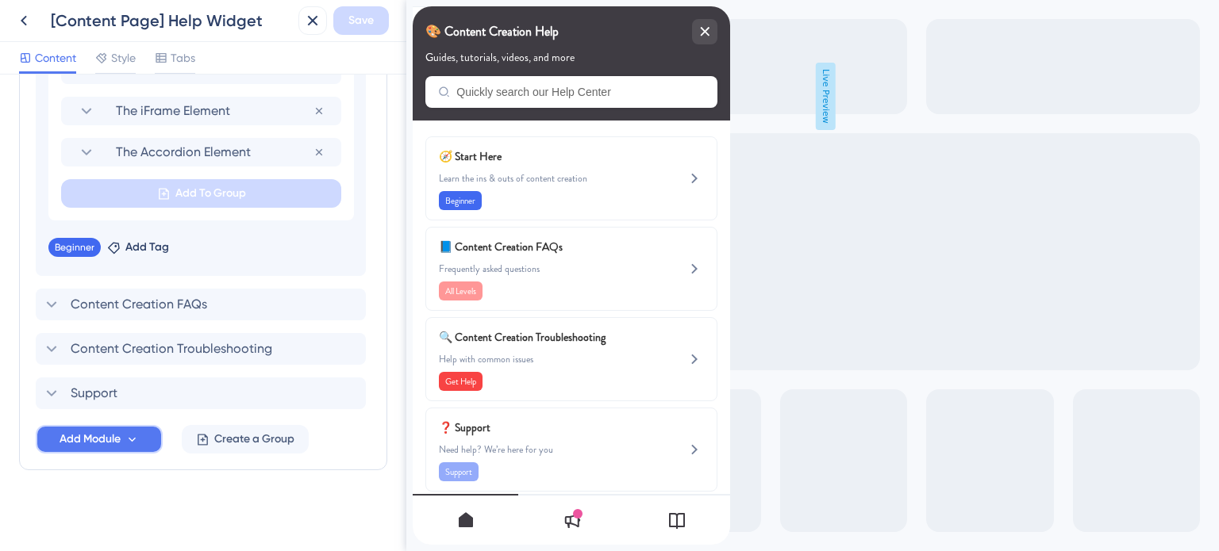
click at [122, 432] on button "Add Module" at bounding box center [99, 439] width 127 height 29
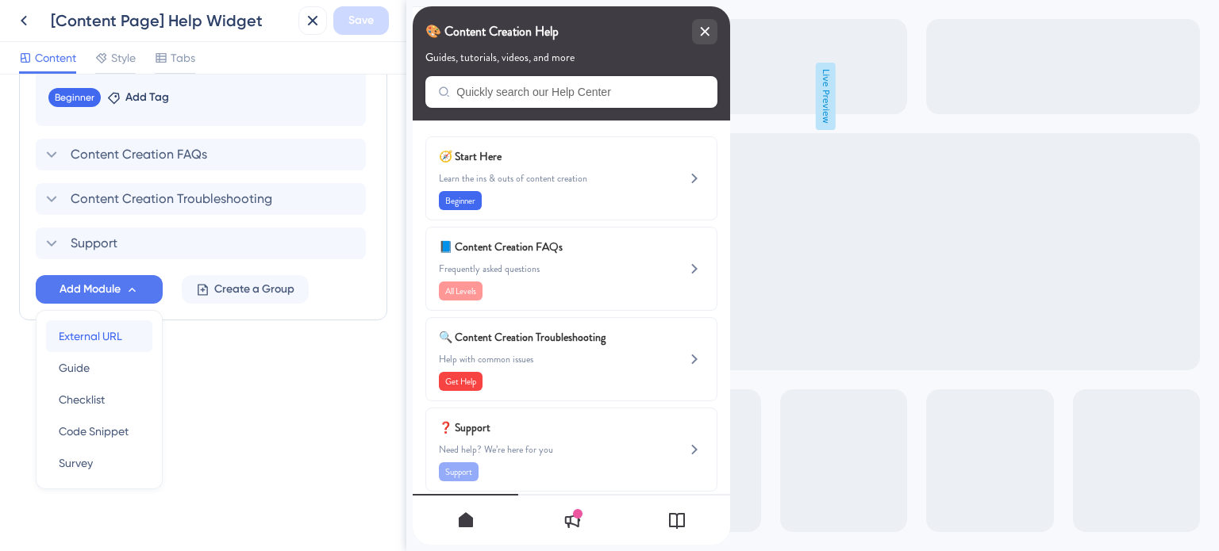
click at [93, 335] on span "External URL" at bounding box center [90, 336] width 63 height 19
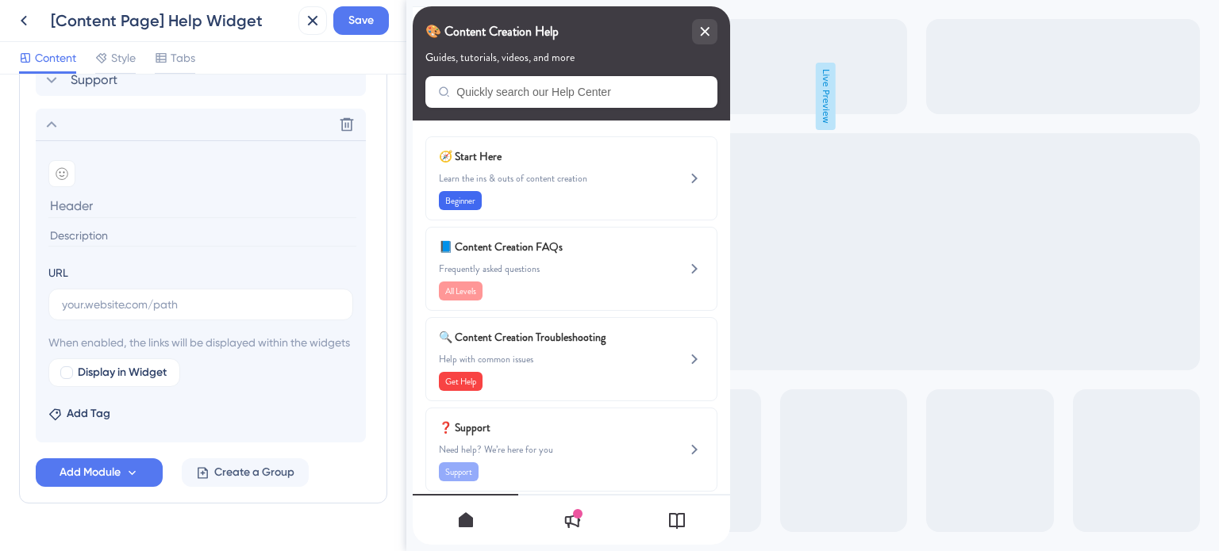
scroll to position [927, 0]
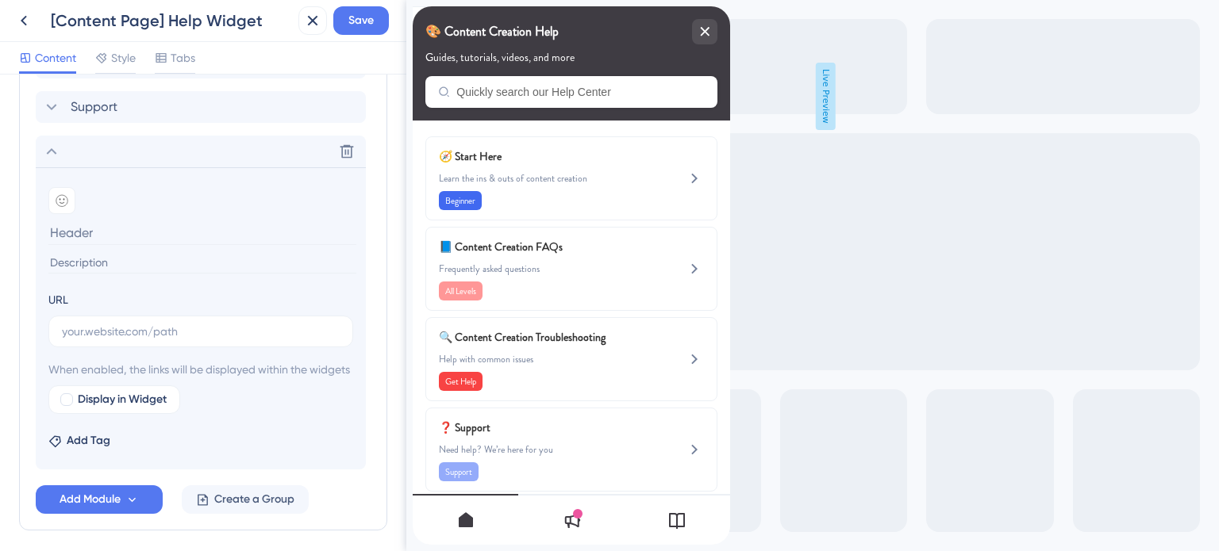
click at [152, 228] on input at bounding box center [202, 233] width 308 height 25
type input "The AI Element"
click at [189, 335] on input "text" at bounding box center [201, 331] width 278 height 17
paste input "https://help.safariportal.app/en/articles/5576-how-do-i-use-safari-portals-ai"
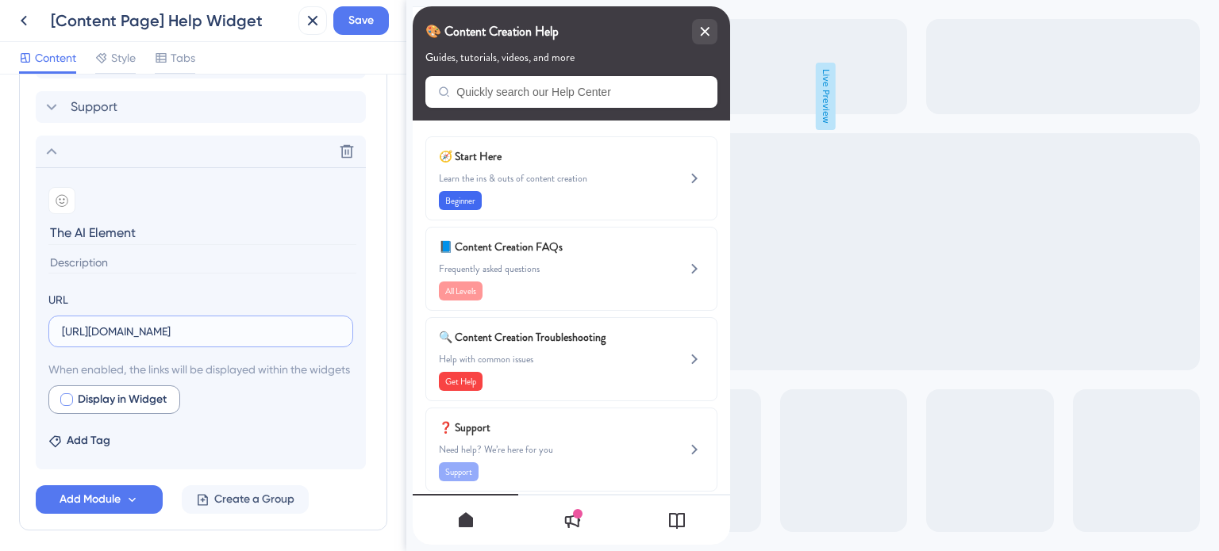
type input "https://help.safariportal.app/en/articles/5576-how-do-i-use-safari-portals-ai"
click at [67, 406] on div at bounding box center [66, 399] width 13 height 13
checkbox input "true"
click at [359, 22] on span "Save" at bounding box center [360, 20] width 25 height 19
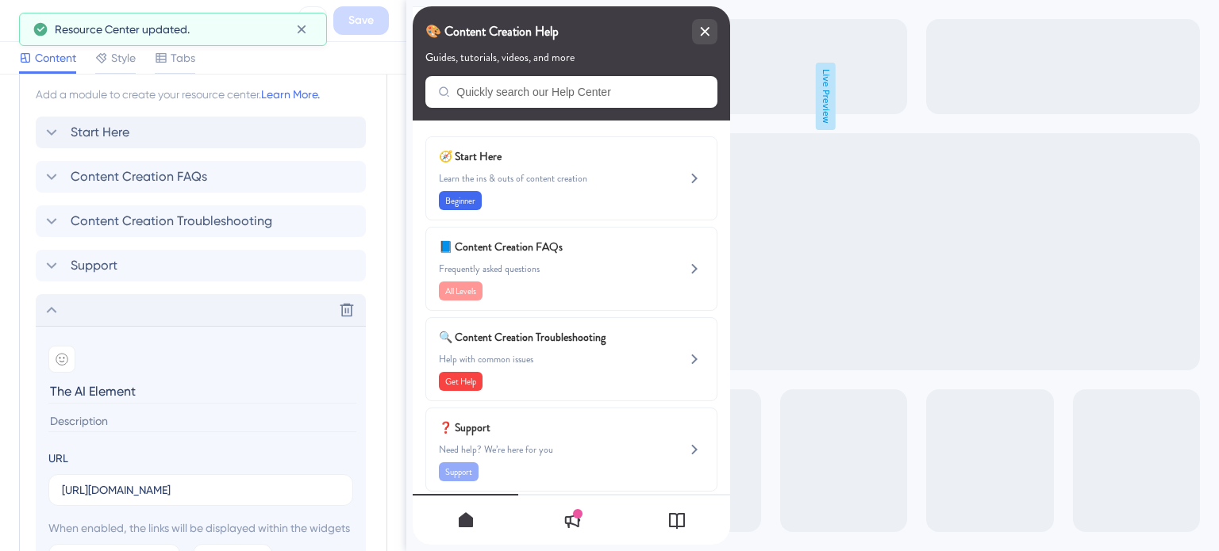
click at [51, 313] on icon at bounding box center [51, 310] width 19 height 19
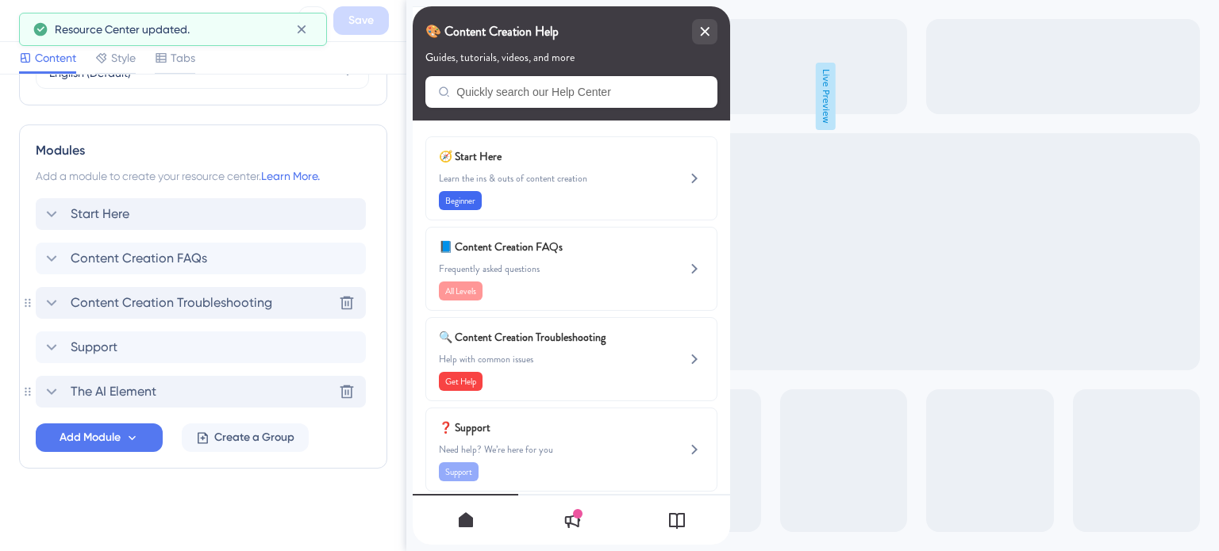
scroll to position [685, 0]
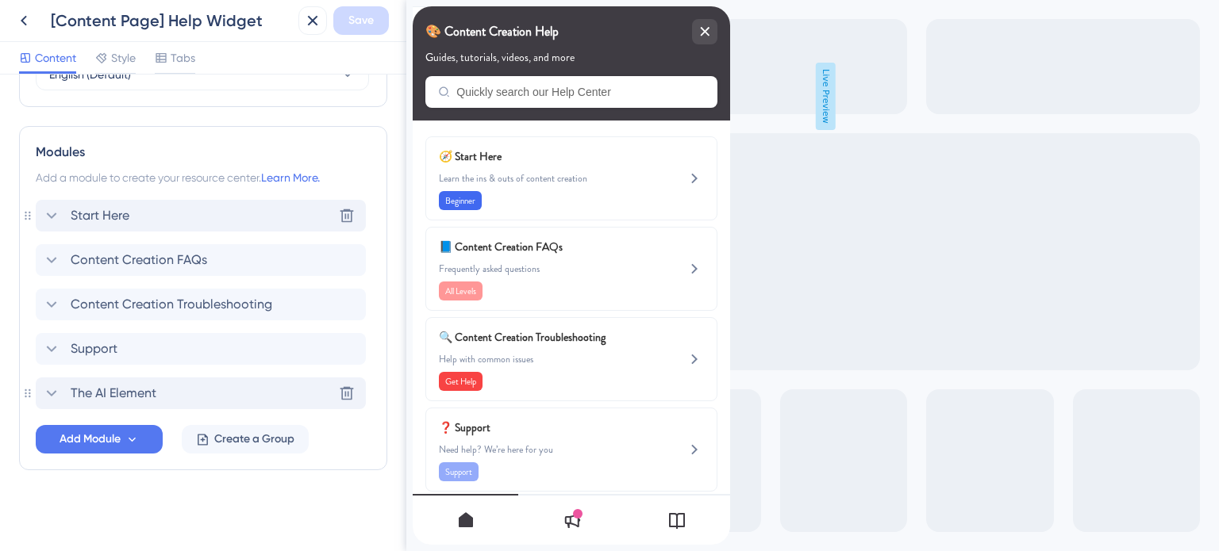
click at [114, 212] on span "Start Here" at bounding box center [100, 215] width 59 height 19
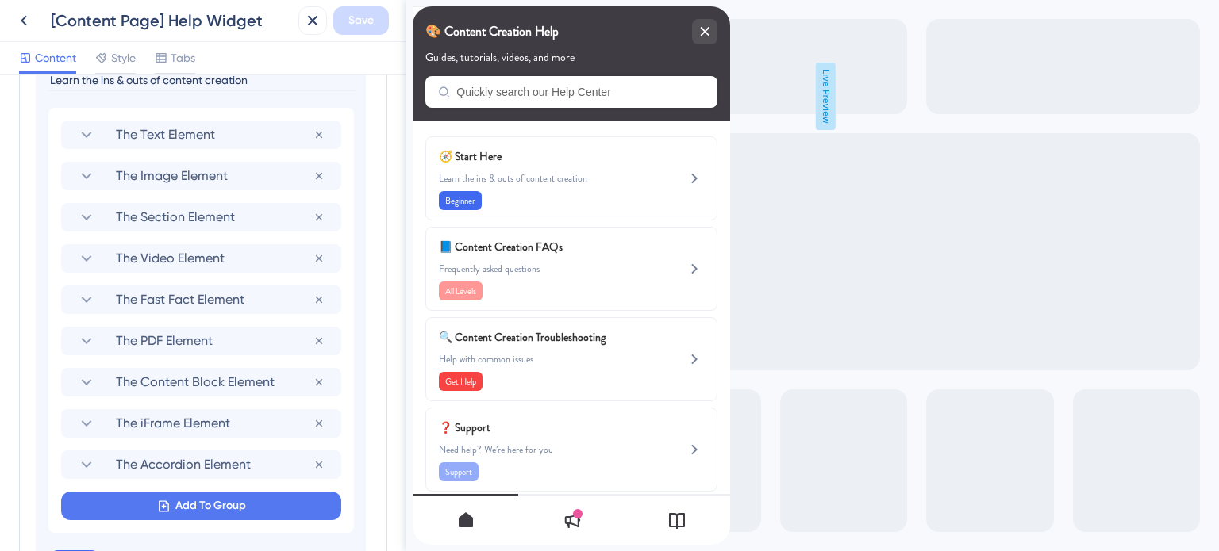
scroll to position [1165, 0]
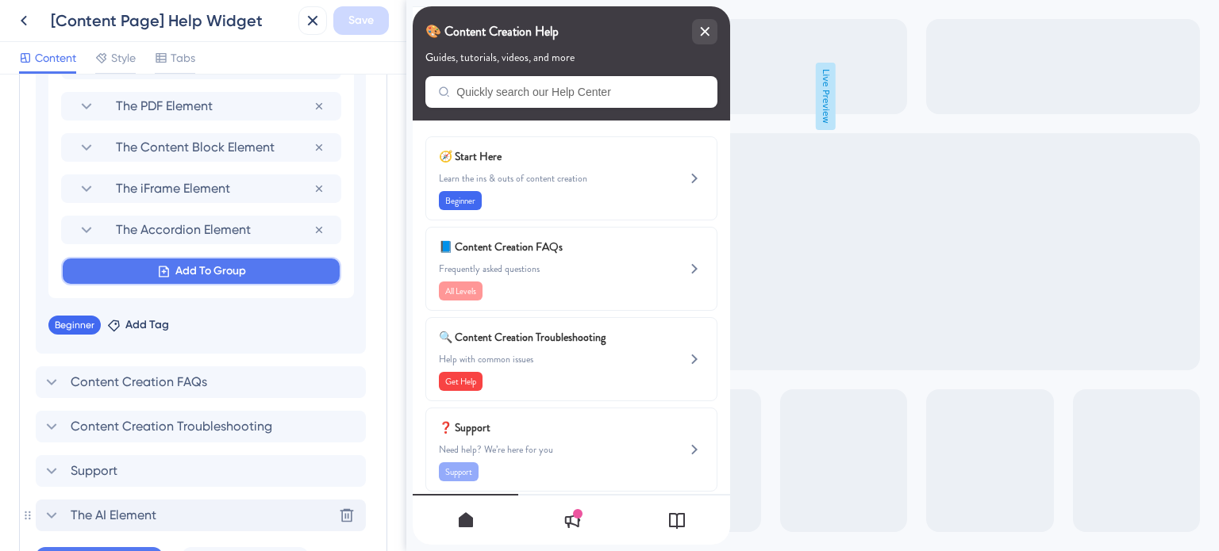
click at [168, 265] on icon at bounding box center [163, 271] width 13 height 13
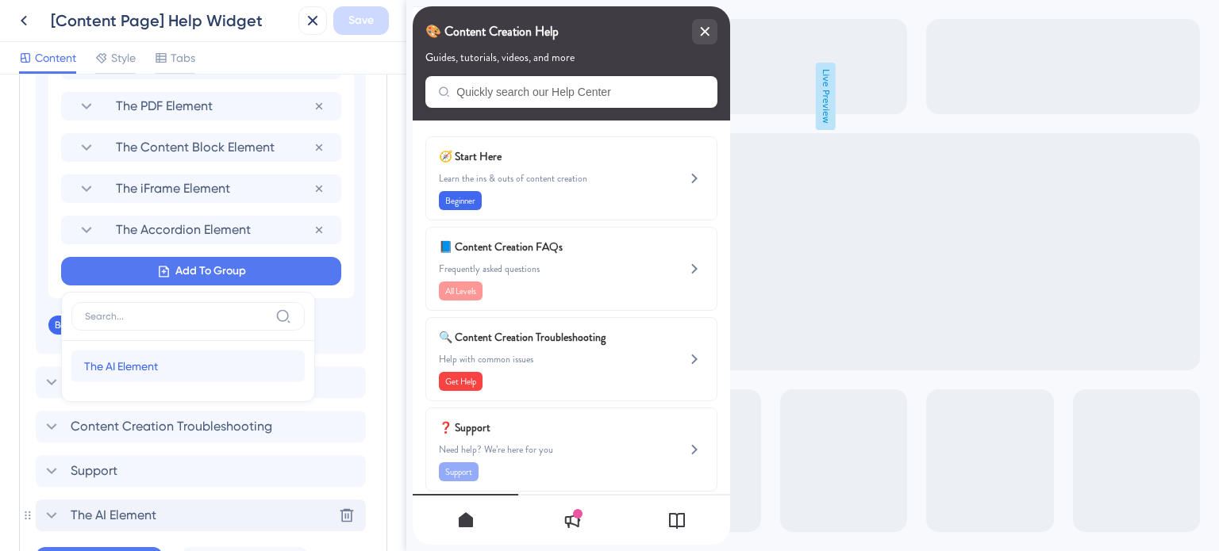
click at [115, 359] on span "The AI Element" at bounding box center [121, 366] width 74 height 19
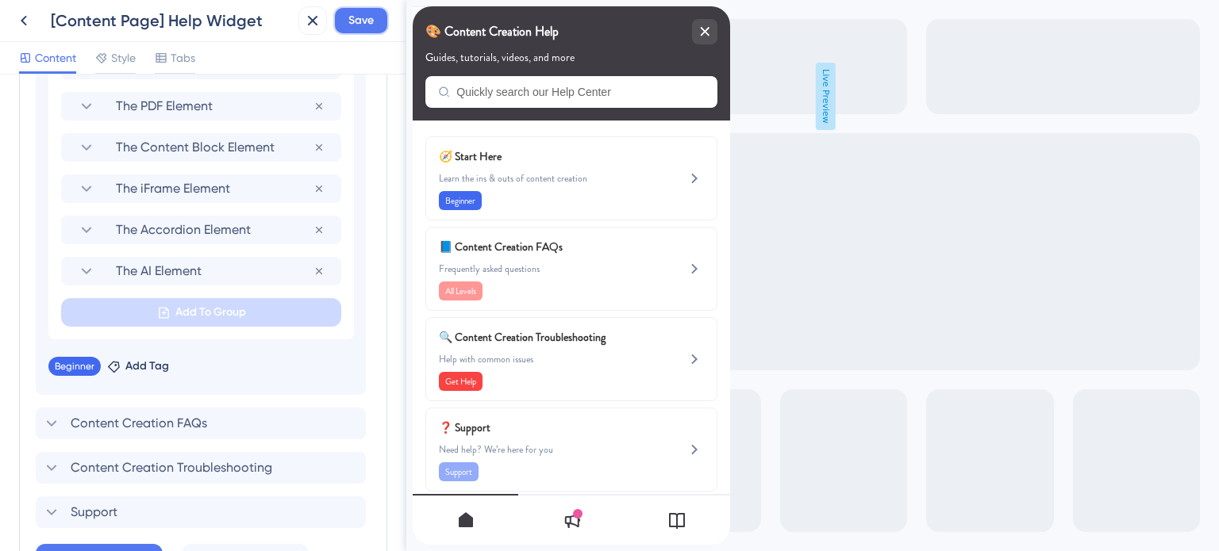
click at [362, 18] on span "Save" at bounding box center [360, 20] width 25 height 19
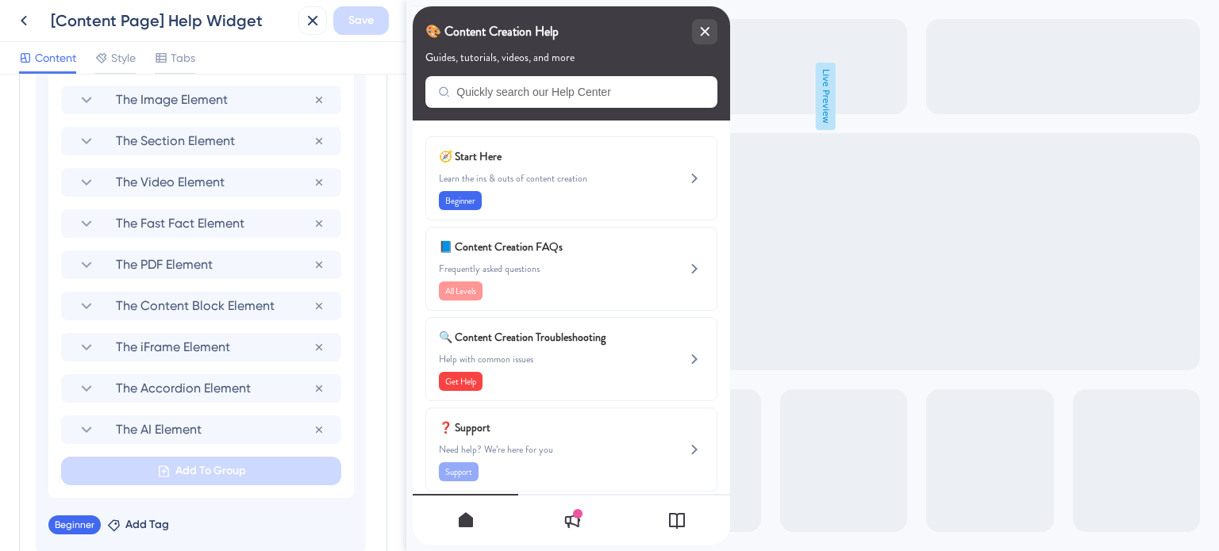
scroll to position [847, 0]
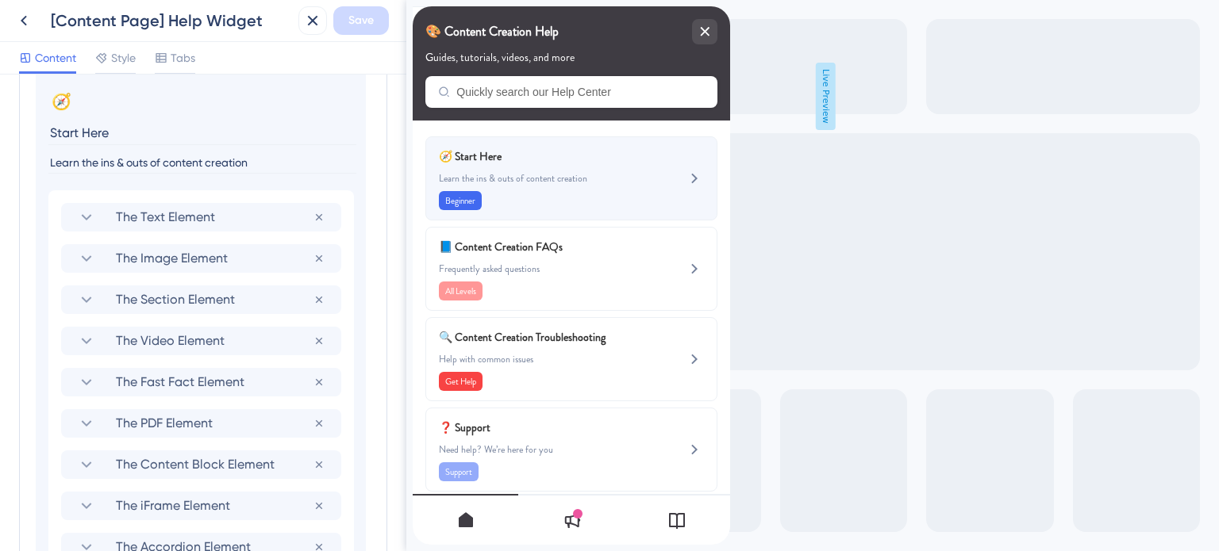
click at [527, 176] on span "Learn the ins & outs of content creation" at bounding box center [545, 178] width 212 height 13
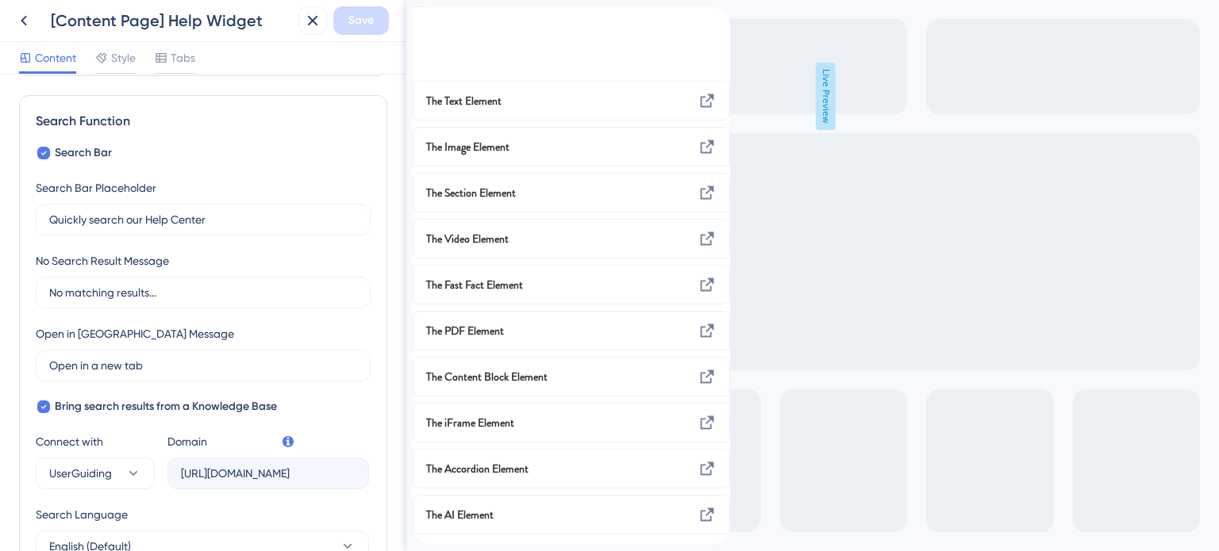
scroll to position [0, 0]
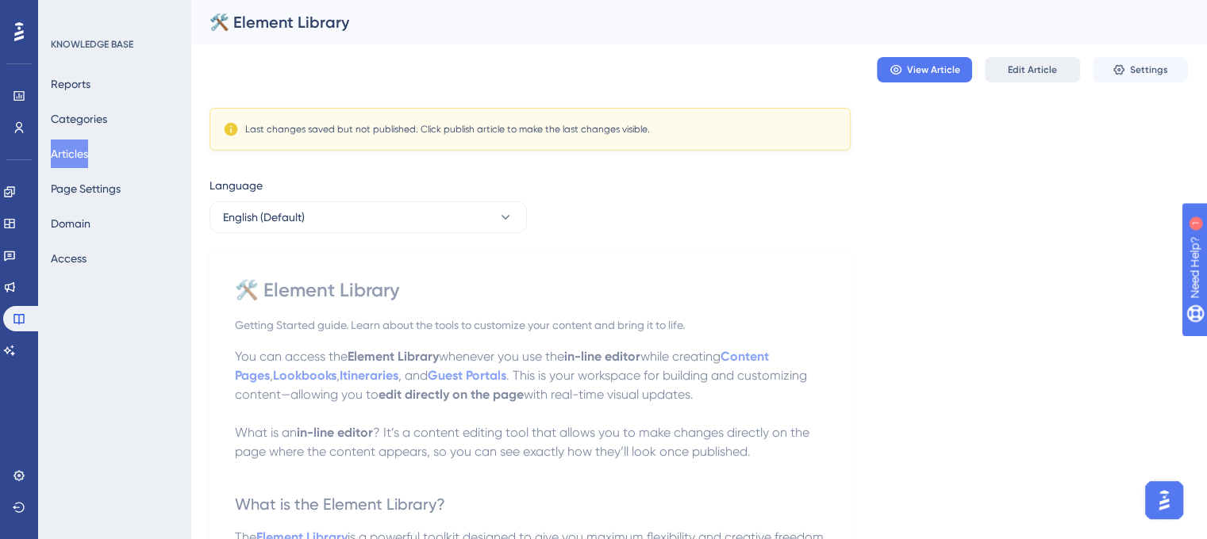
click at [1026, 73] on span "Edit Article" at bounding box center [1032, 69] width 49 height 13
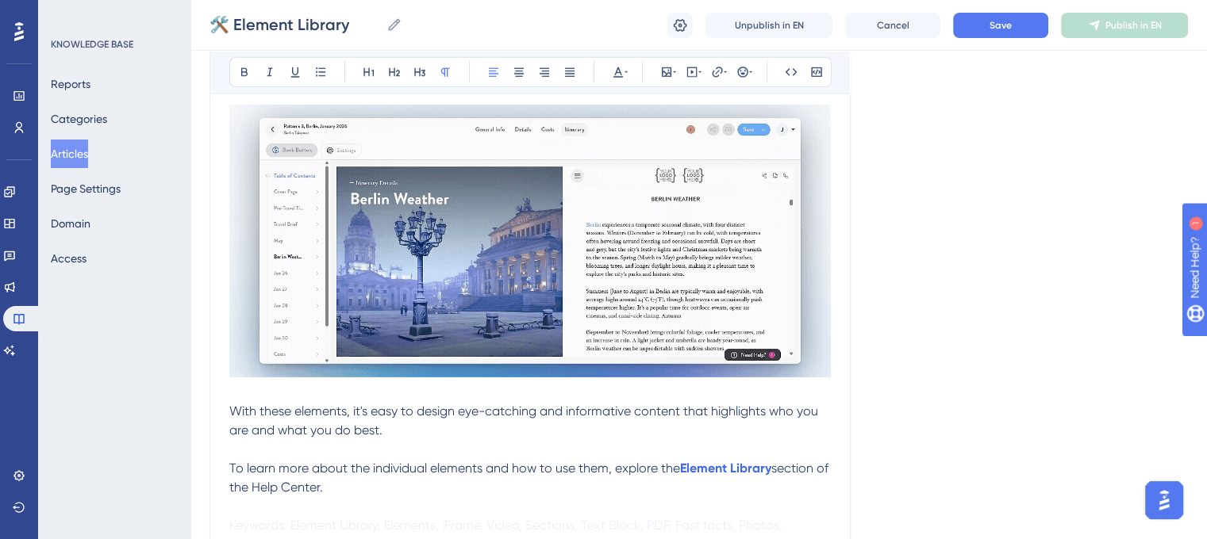
scroll to position [5078, 0]
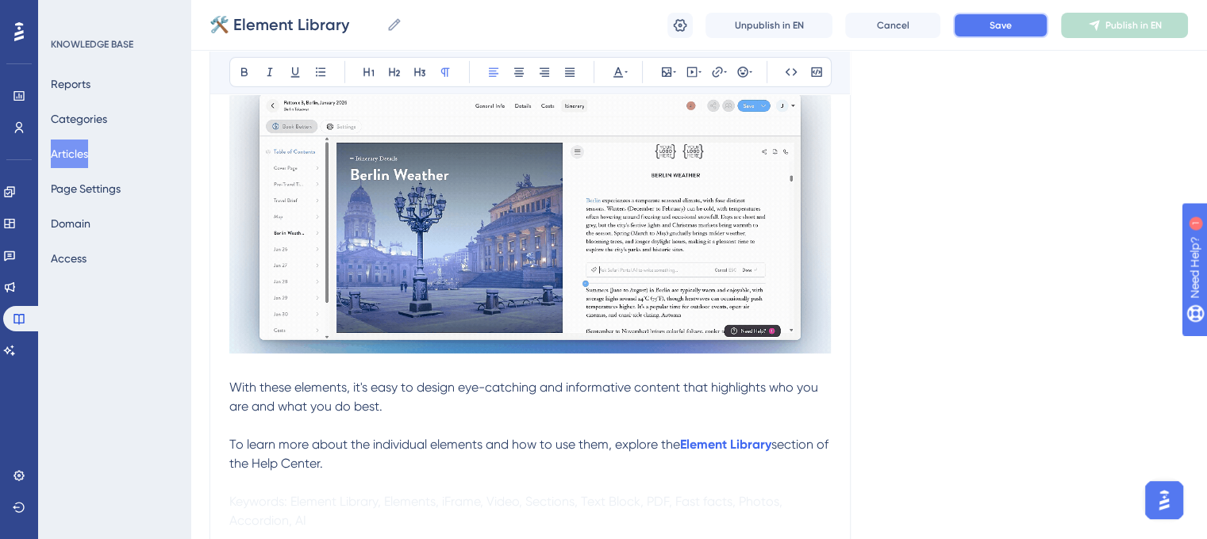
click at [1016, 25] on button "Save" at bounding box center [1000, 25] width 95 height 25
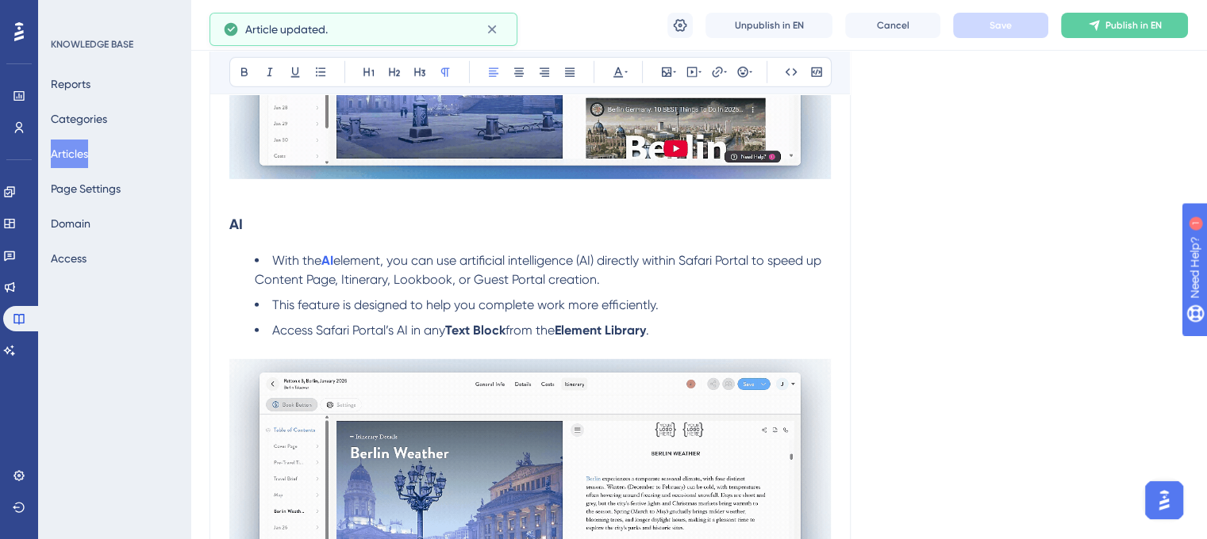
scroll to position [4775, 0]
